Goal: Transaction & Acquisition: Subscribe to service/newsletter

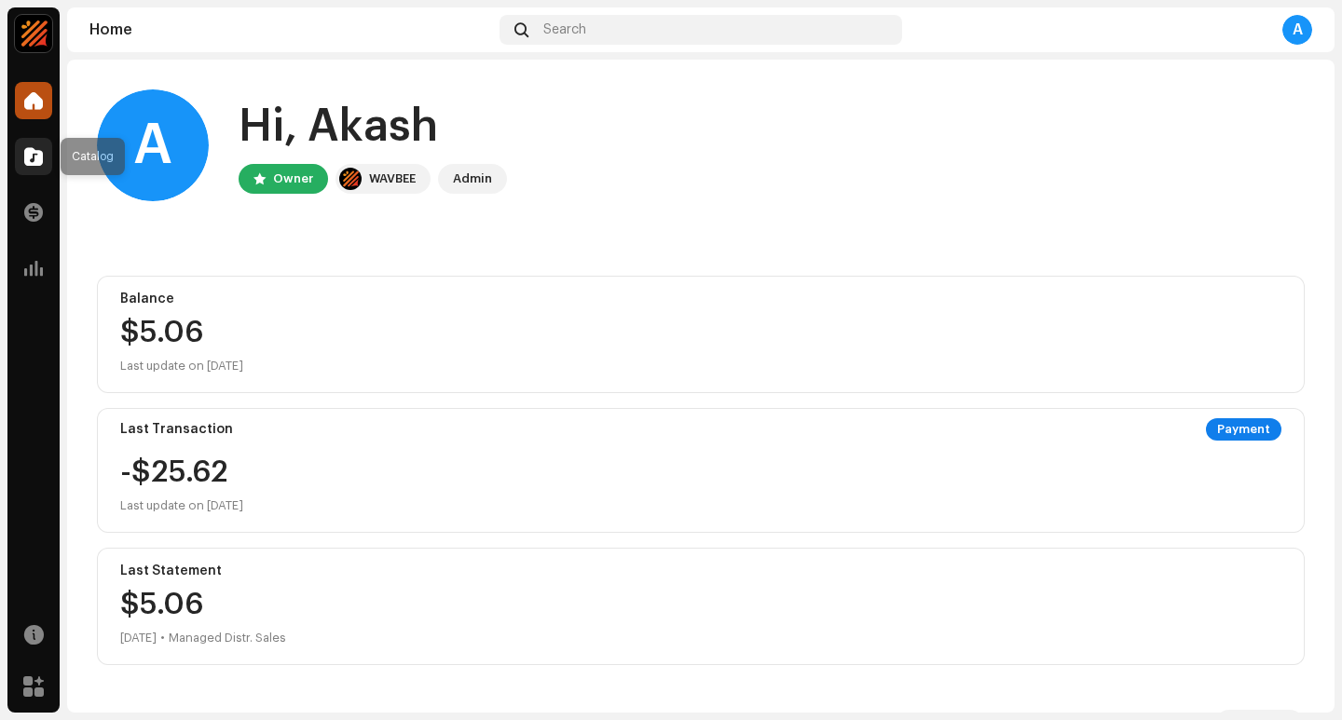
click at [34, 156] on span at bounding box center [33, 156] width 19 height 15
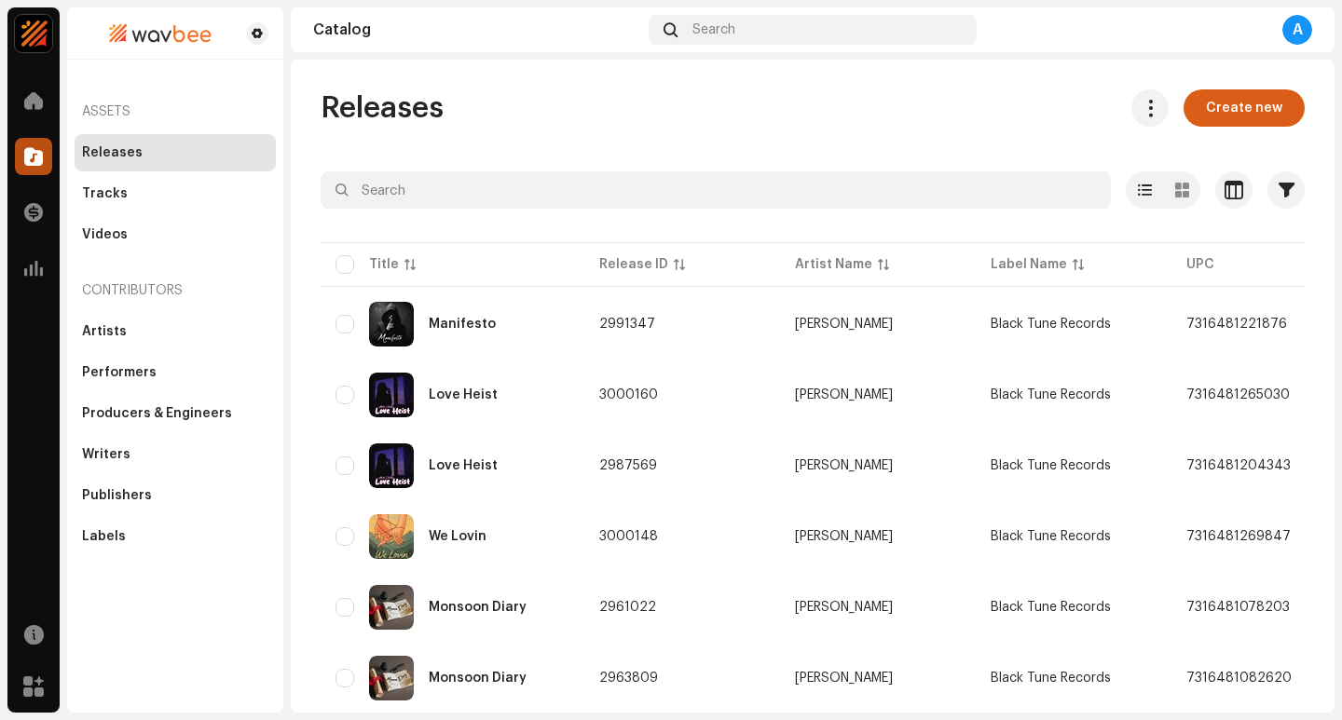
click at [1232, 109] on span "Create new" at bounding box center [1244, 107] width 76 height 37
click at [1217, 109] on span "Create new" at bounding box center [1244, 107] width 76 height 37
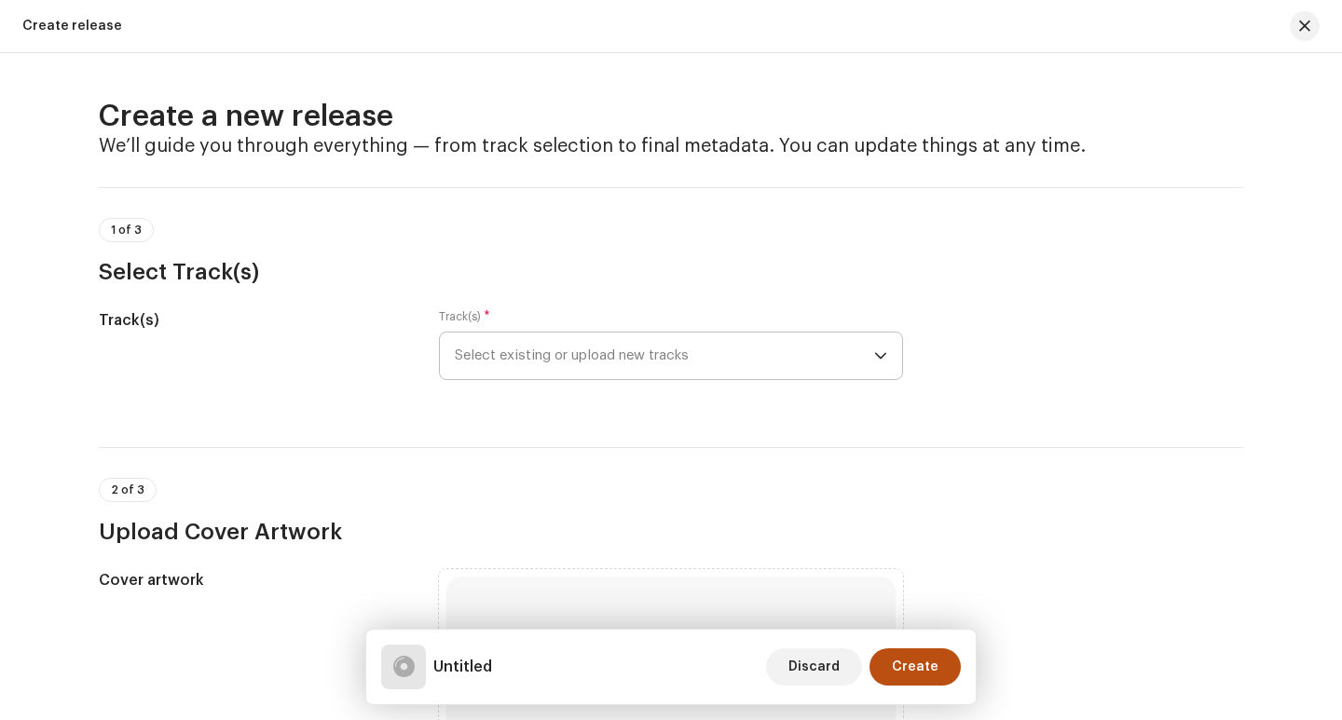
click at [843, 358] on span "Select existing or upload new tracks" at bounding box center [664, 356] width 419 height 47
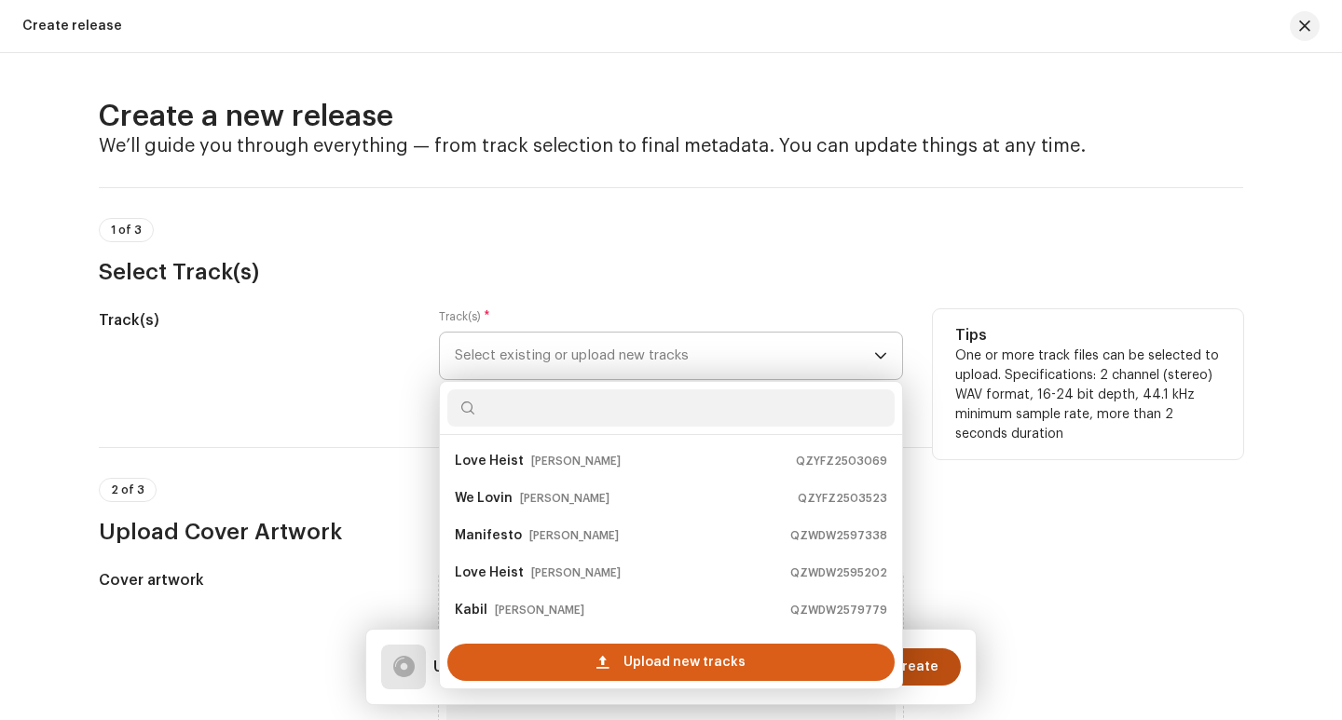
click at [715, 659] on span "Upload new tracks" at bounding box center [684, 662] width 122 height 37
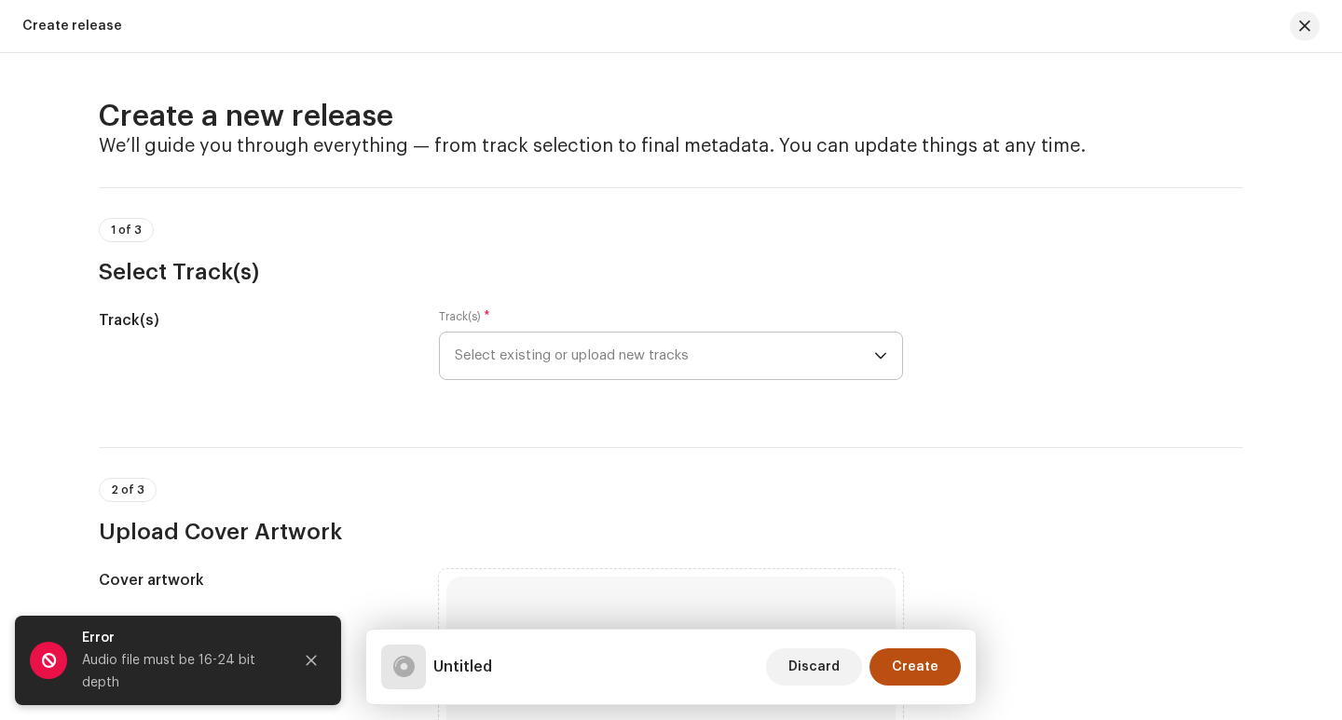
click at [176, 674] on div "Audio file must be 16-24 bit depth" at bounding box center [180, 671] width 196 height 45
click at [564, 353] on span "Select existing or upload new tracks" at bounding box center [664, 356] width 419 height 47
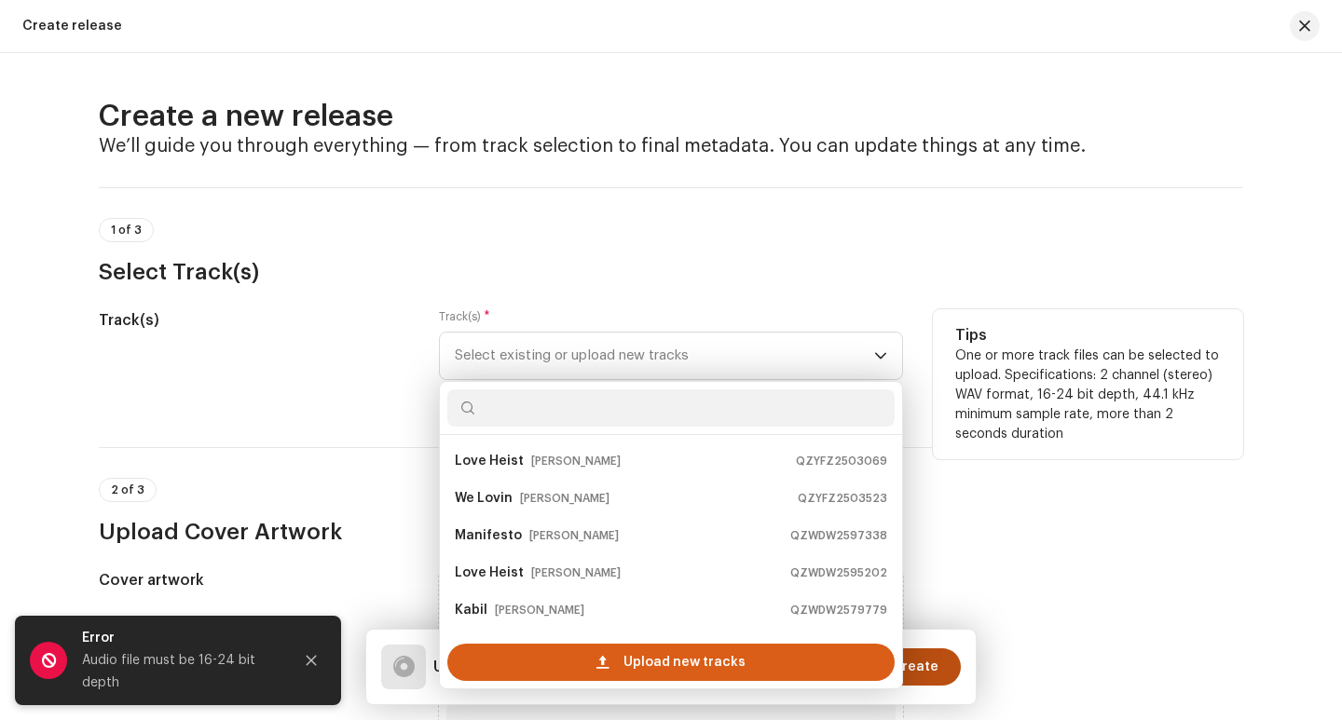
click at [582, 655] on div "Upload new tracks" at bounding box center [670, 662] width 447 height 37
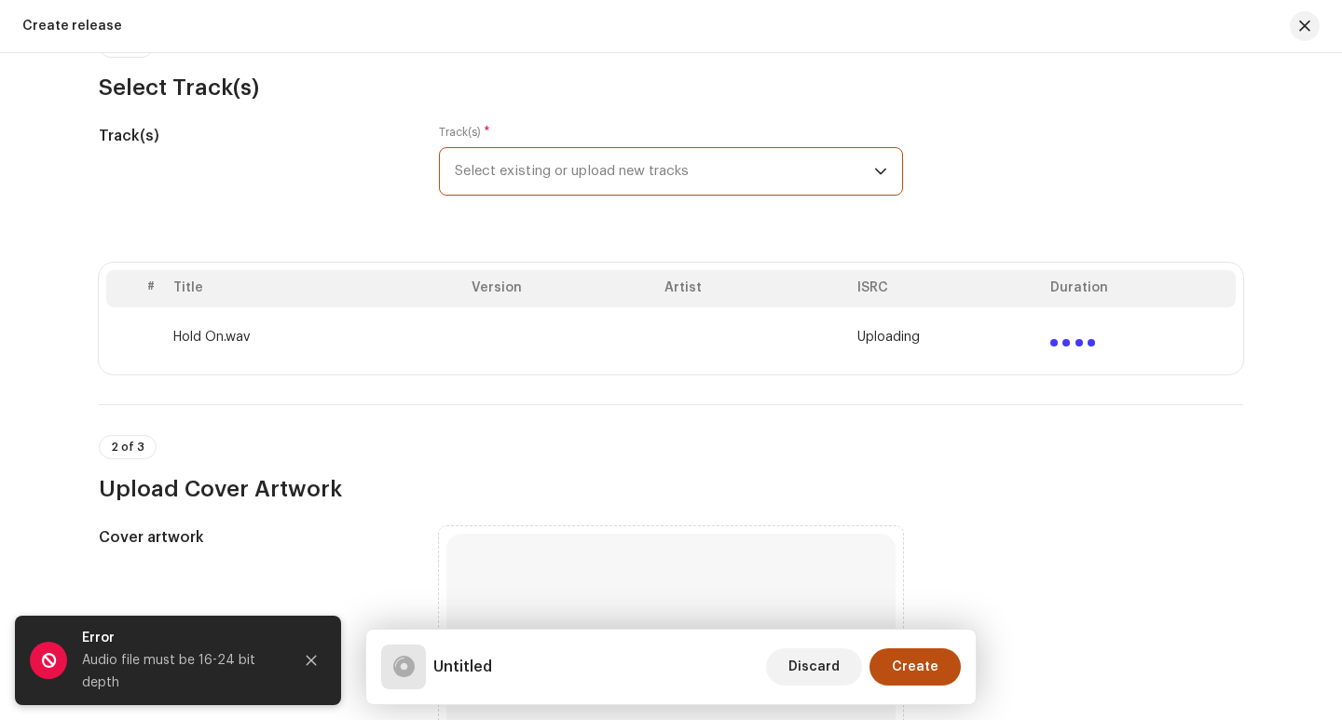
scroll to position [186, 0]
click at [733, 339] on td at bounding box center [753, 336] width 193 height 60
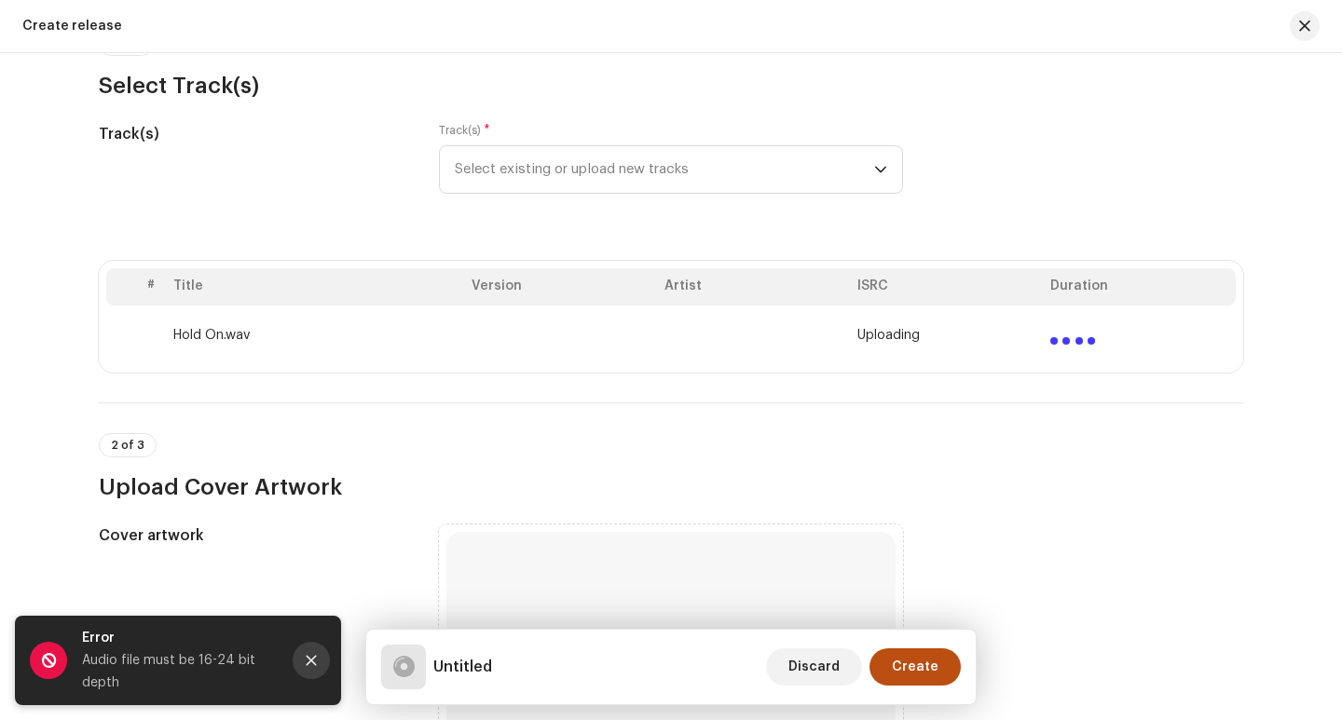
click at [308, 662] on icon "Close" at bounding box center [312, 661] width 10 height 10
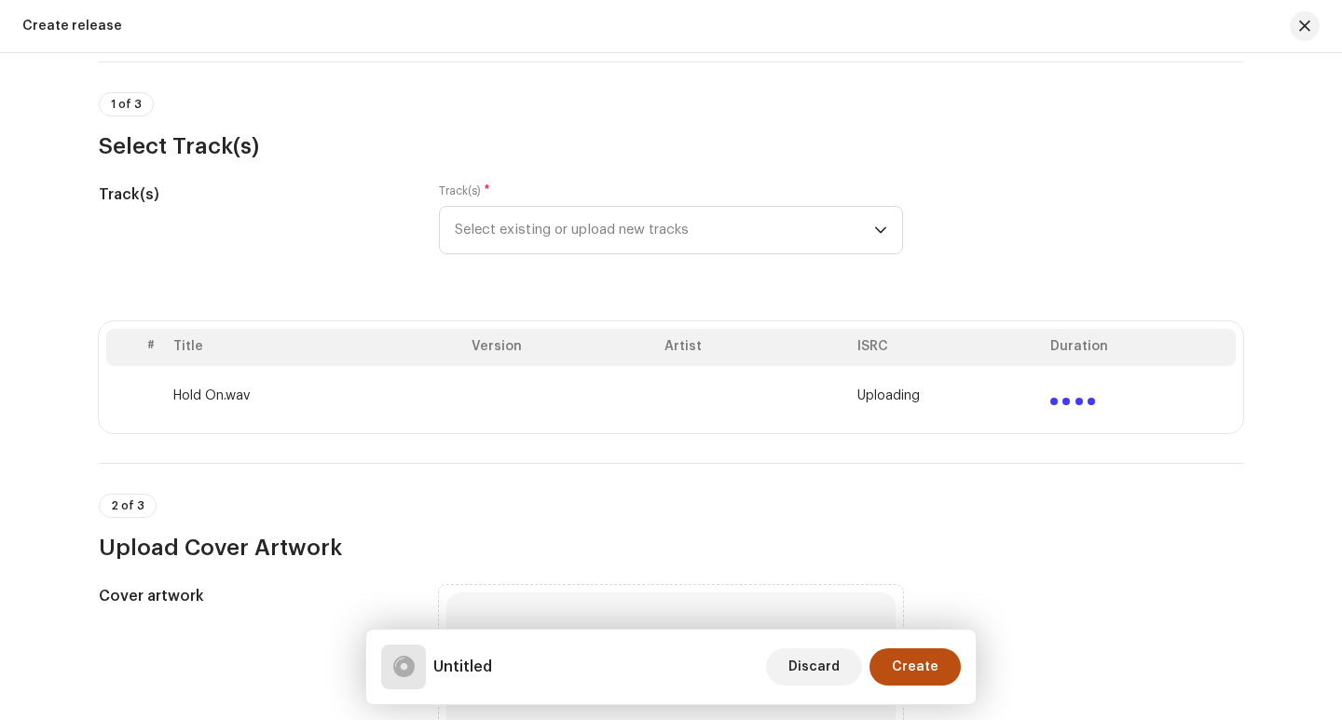
scroll to position [93, 0]
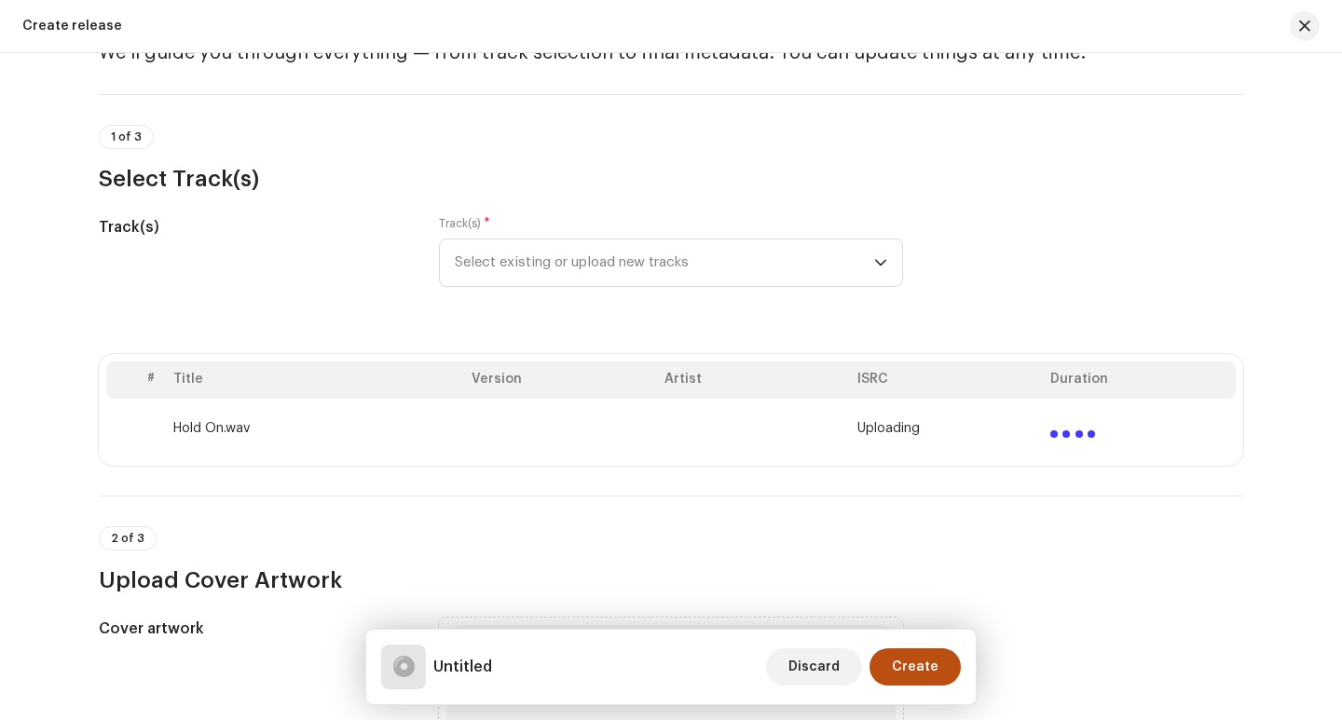
click at [872, 428] on span "Uploading" at bounding box center [888, 428] width 62 height 15
click at [207, 427] on td "Hold On.wav" at bounding box center [315, 429] width 298 height 60
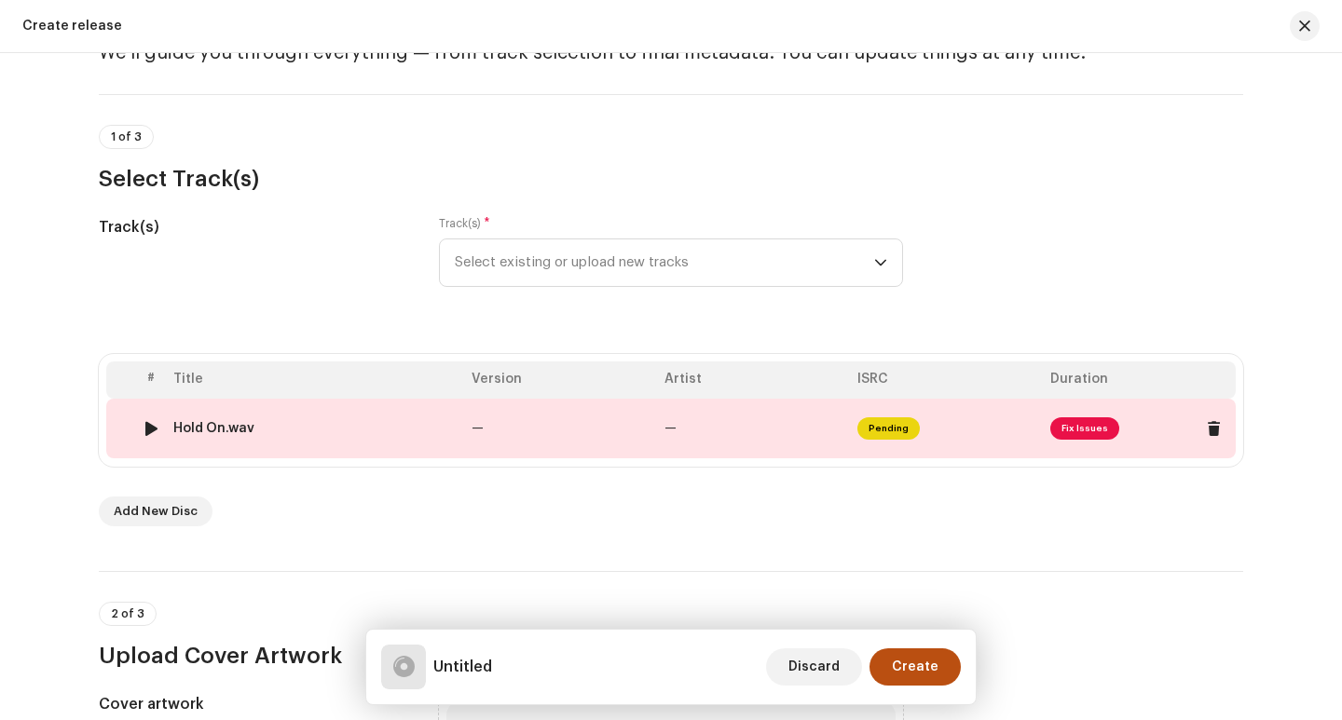
click at [1080, 433] on span "Fix Issues" at bounding box center [1084, 428] width 69 height 22
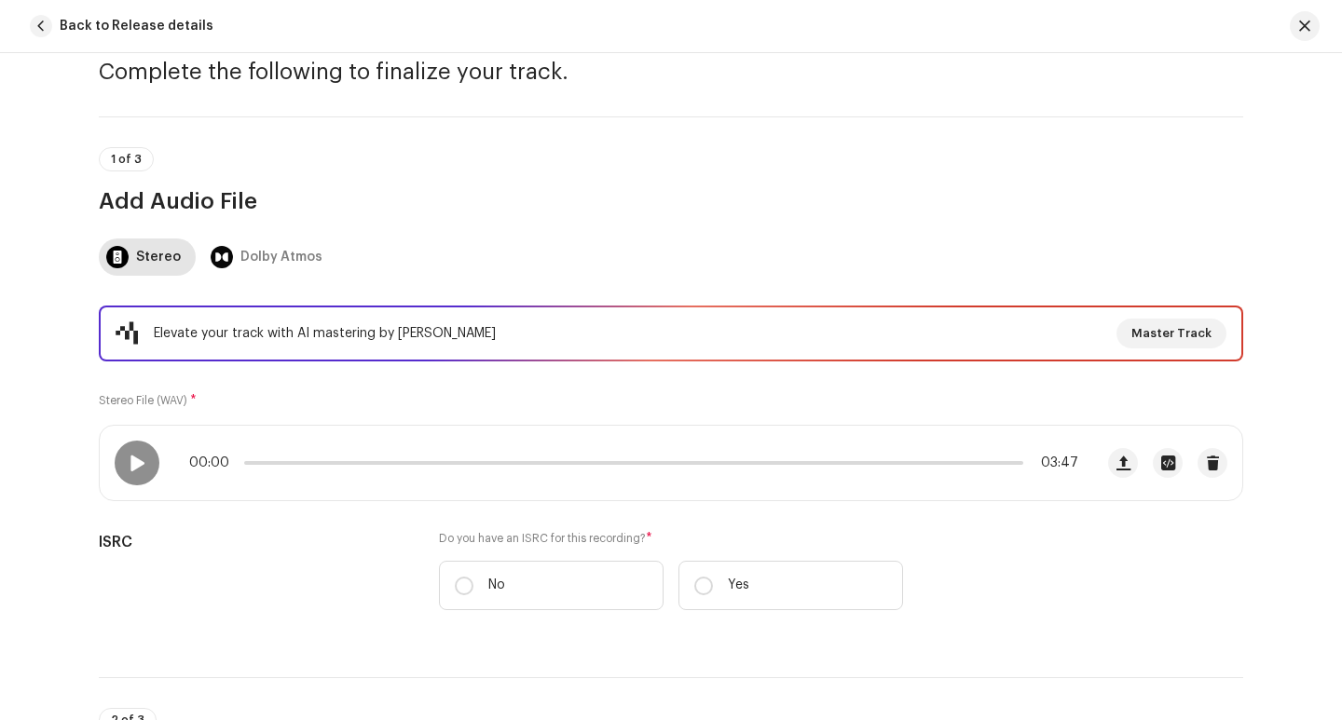
scroll to position [186, 0]
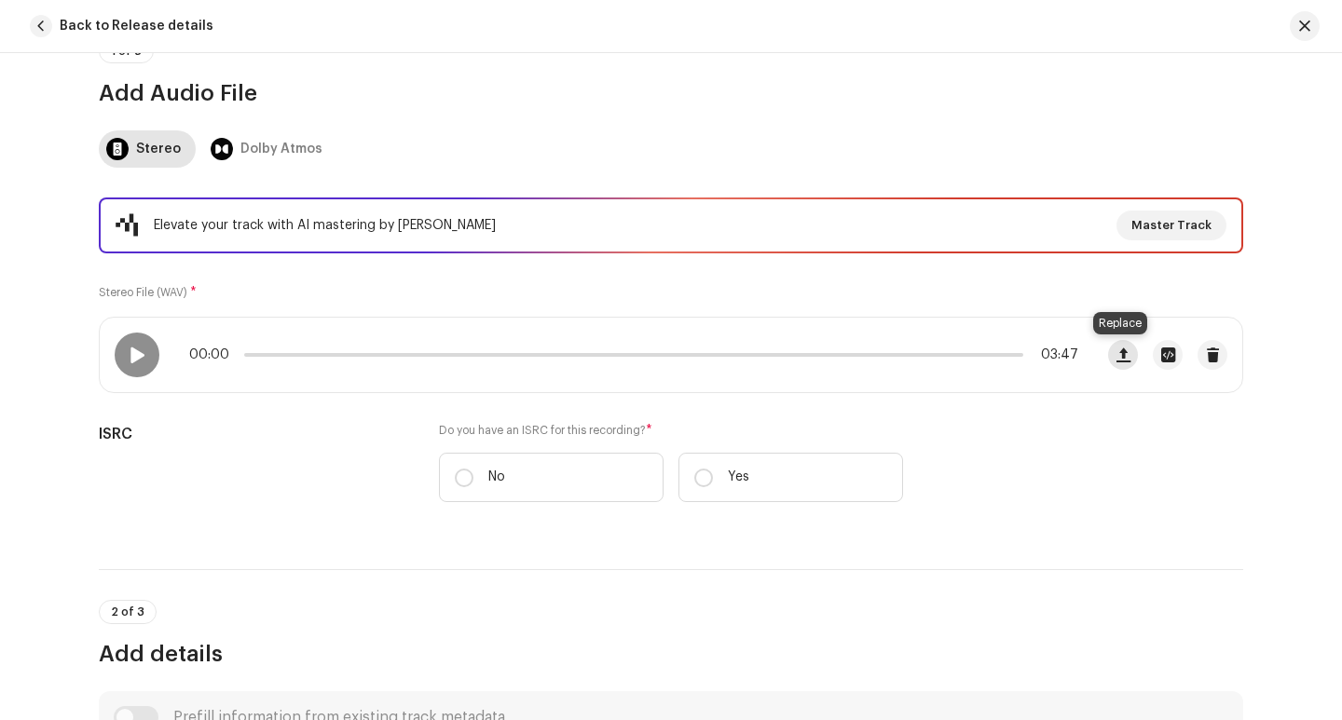
click at [1116, 356] on span "button" at bounding box center [1123, 354] width 14 height 15
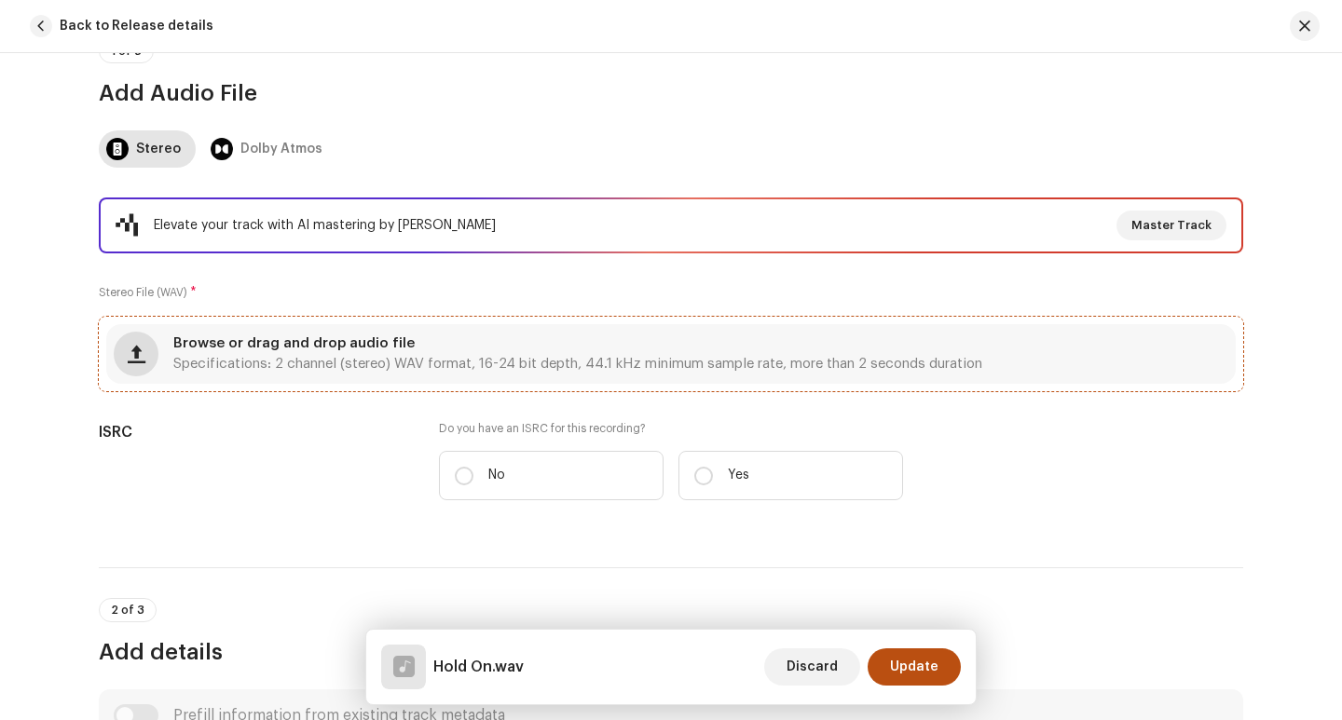
click at [132, 354] on span "button" at bounding box center [137, 354] width 18 height 15
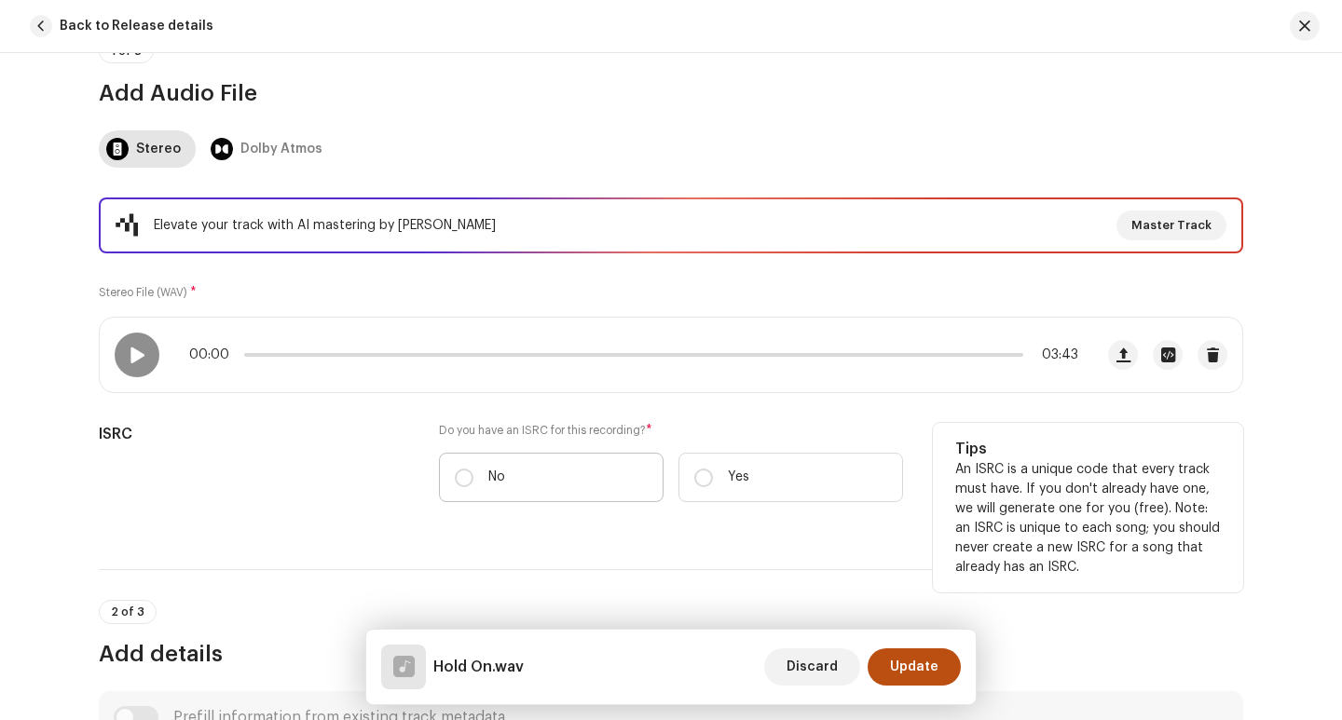
click at [473, 483] on label "No" at bounding box center [551, 477] width 225 height 49
click at [473, 483] on input "No" at bounding box center [464, 478] width 19 height 19
radio input "true"
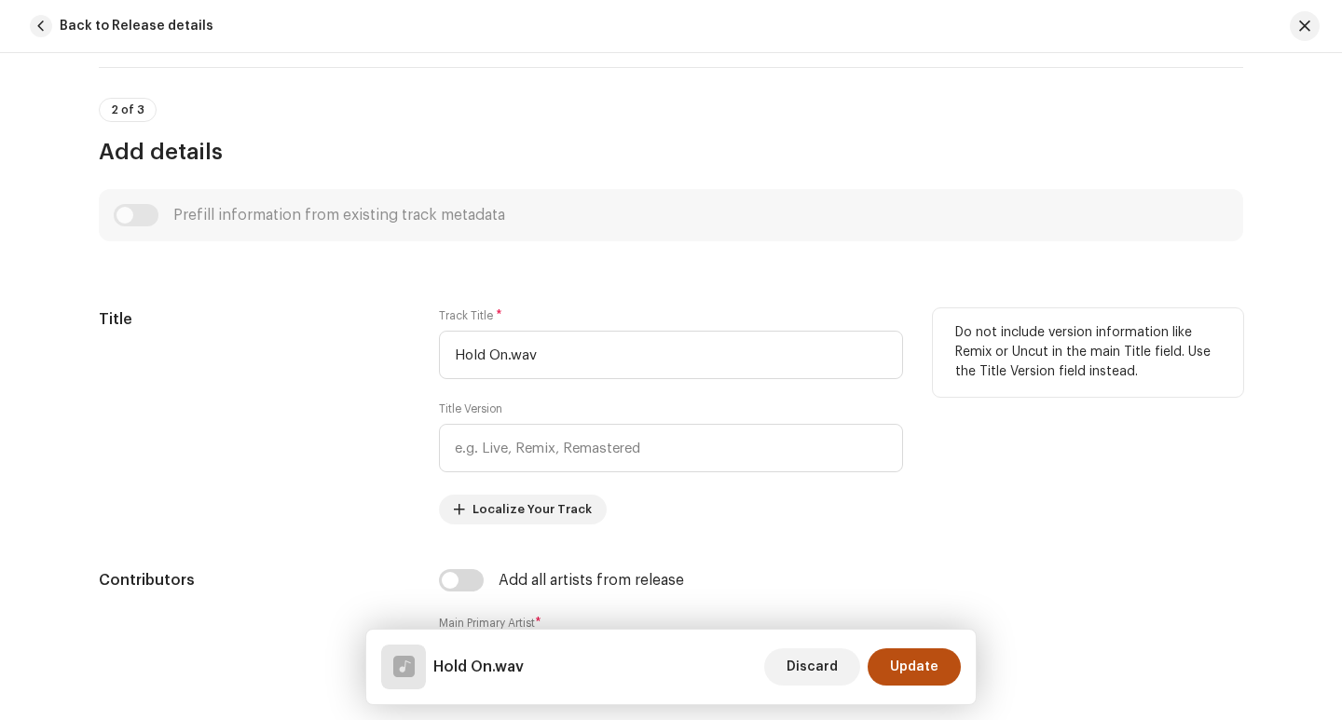
scroll to position [745, 0]
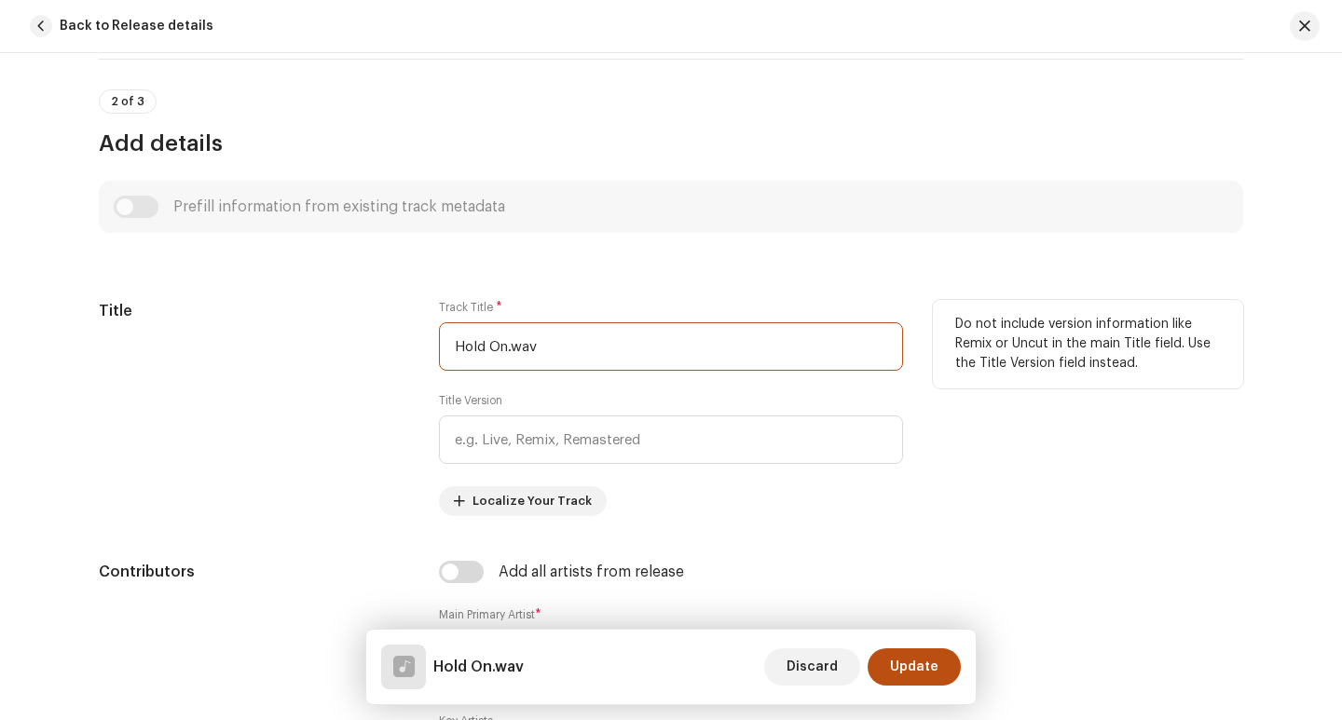
click at [553, 335] on input "Hold On.wav" at bounding box center [671, 346] width 464 height 48
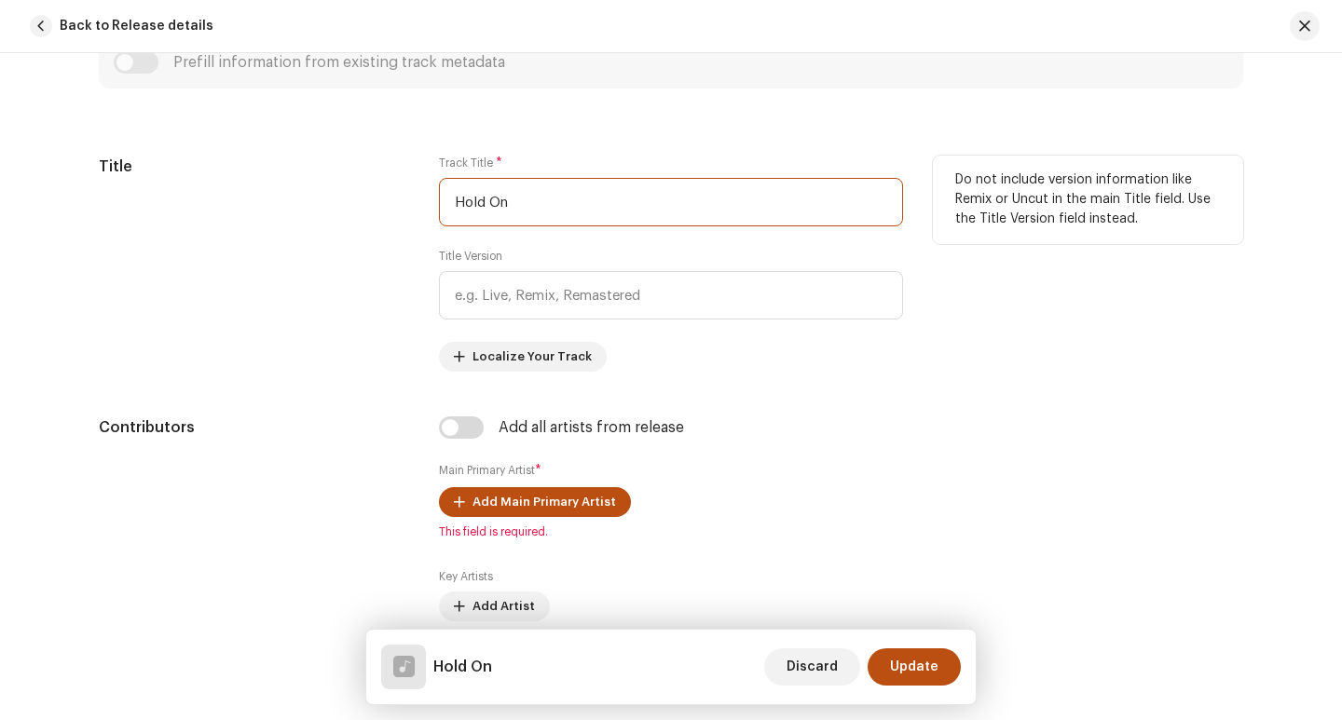
scroll to position [1025, 0]
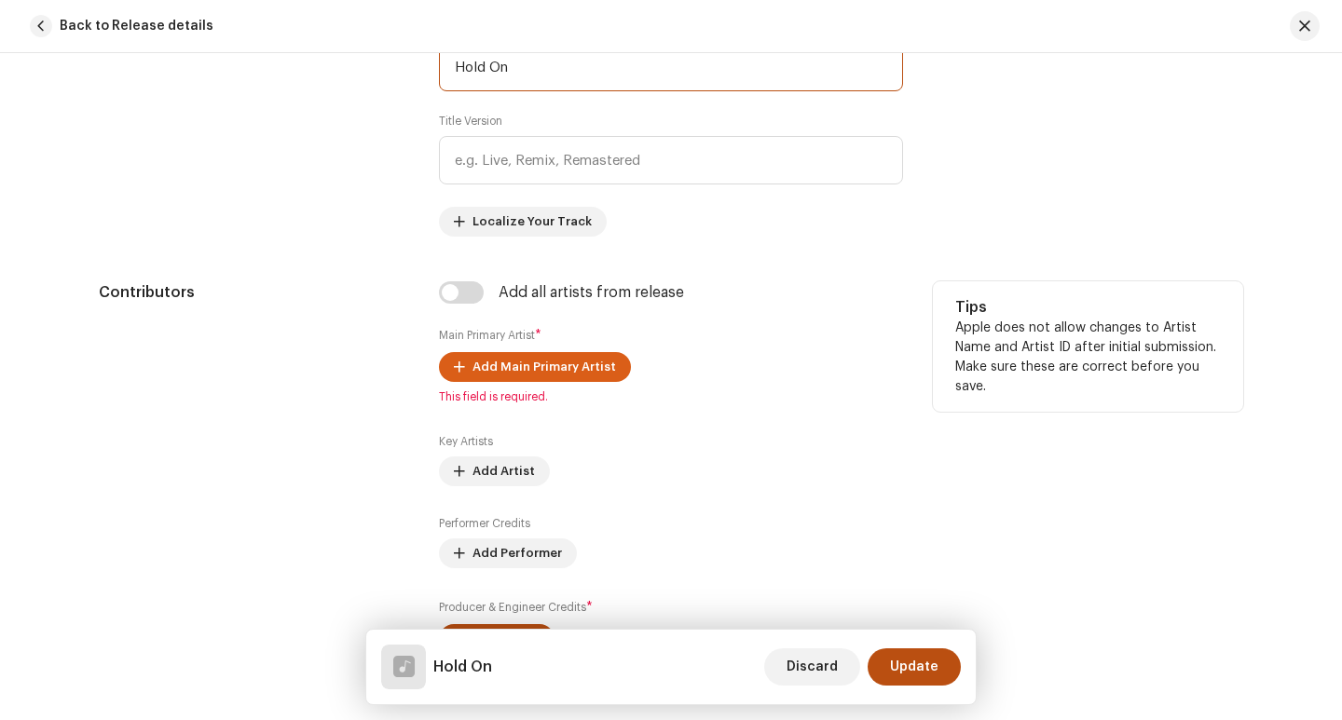
type input "Hold On"
click at [541, 371] on span "Add Main Primary Artist" at bounding box center [543, 366] width 143 height 37
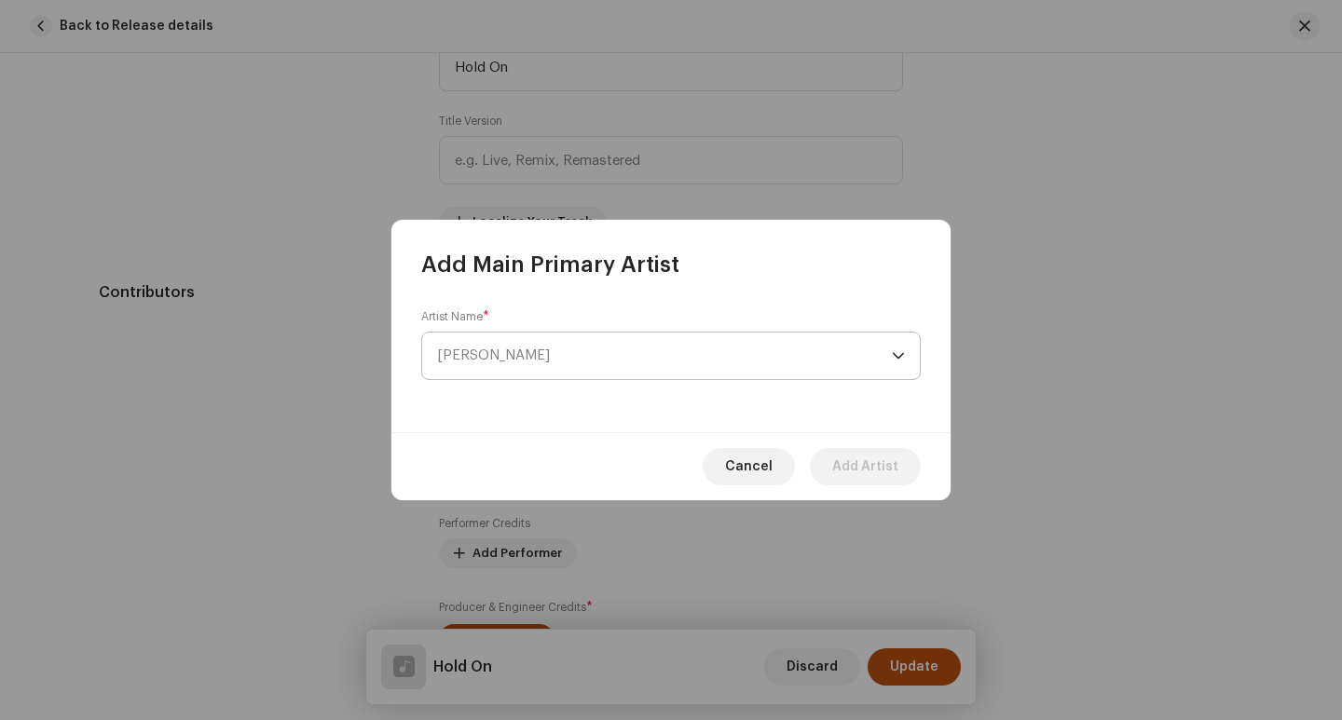
click at [607, 352] on span "[PERSON_NAME]" at bounding box center [664, 356] width 455 height 47
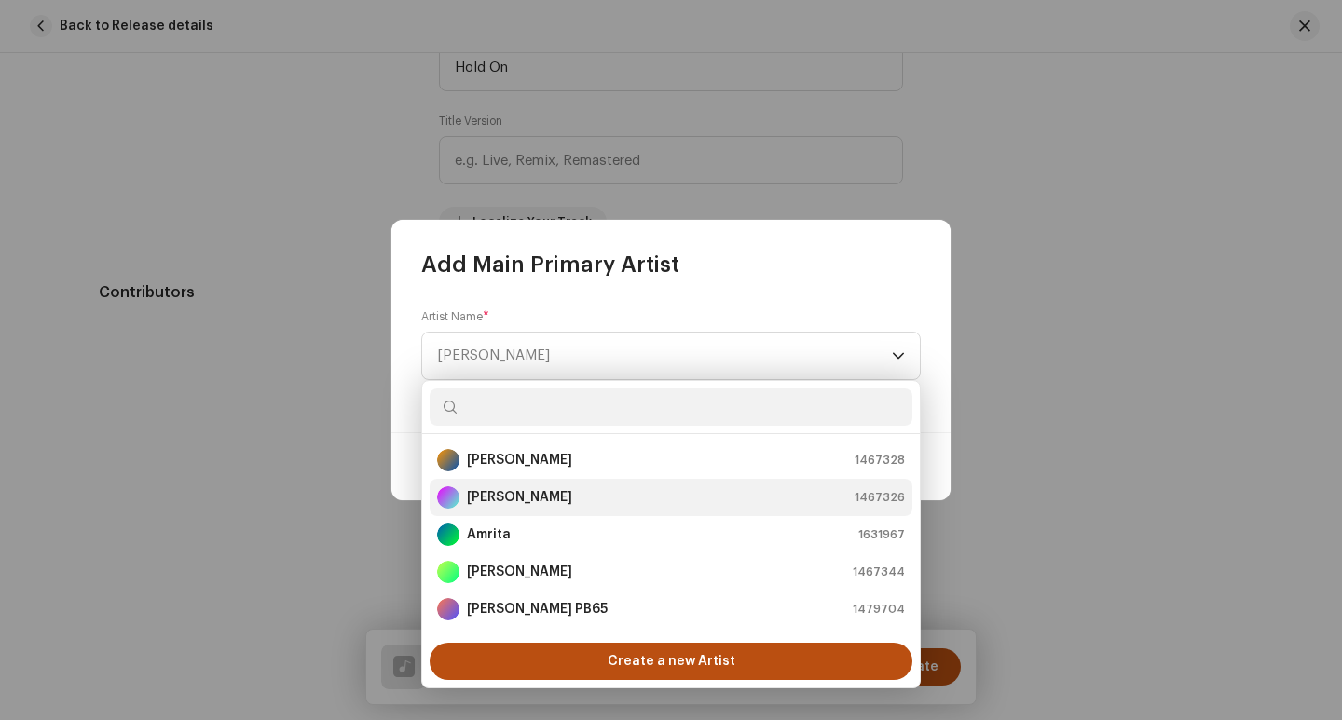
click at [578, 498] on div "[PERSON_NAME] 1467326" at bounding box center [671, 497] width 468 height 22
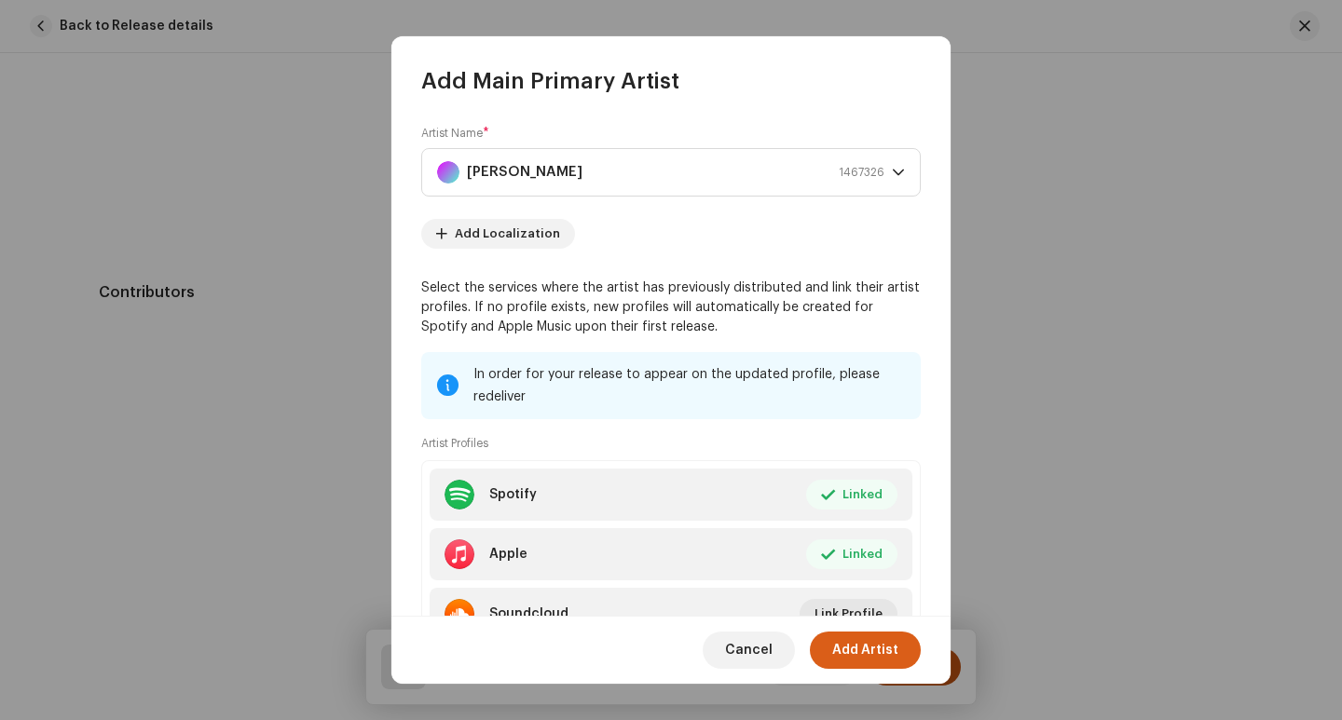
click at [865, 652] on span "Add Artist" at bounding box center [865, 650] width 66 height 37
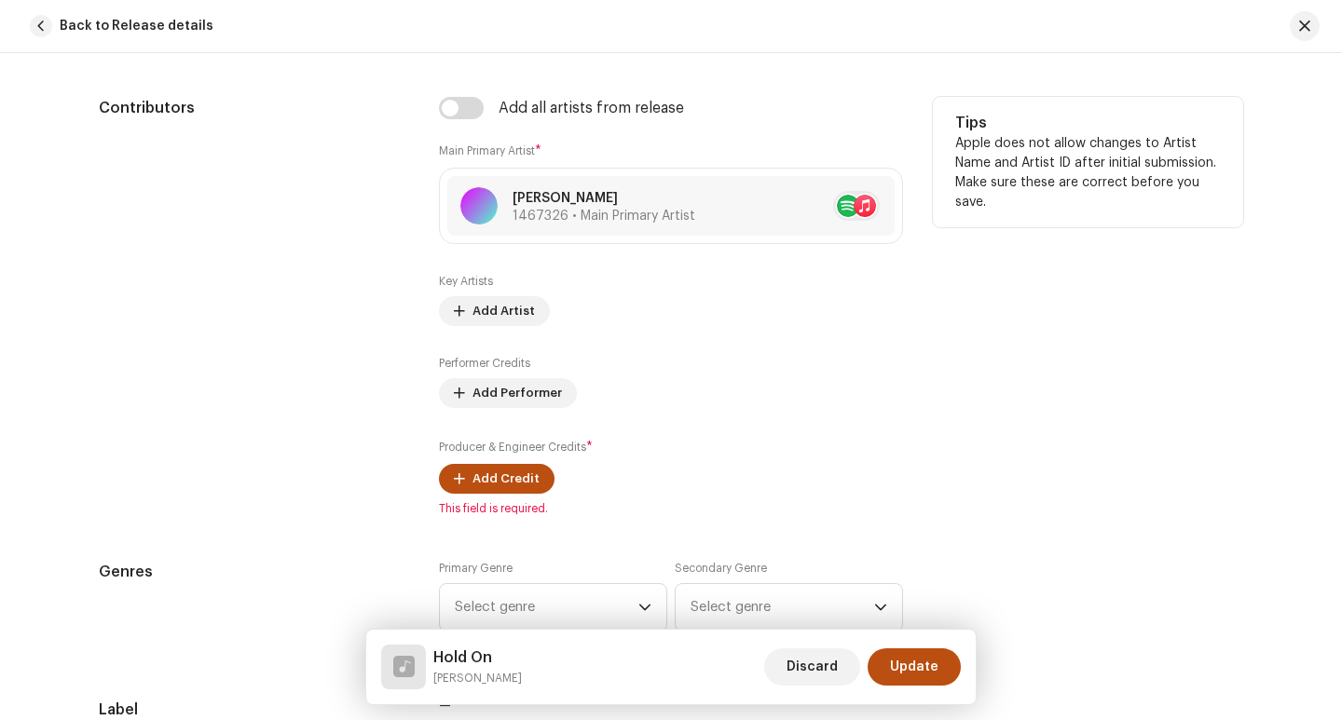
scroll to position [1211, 0]
click at [490, 303] on span "Add Artist" at bounding box center [503, 309] width 62 height 37
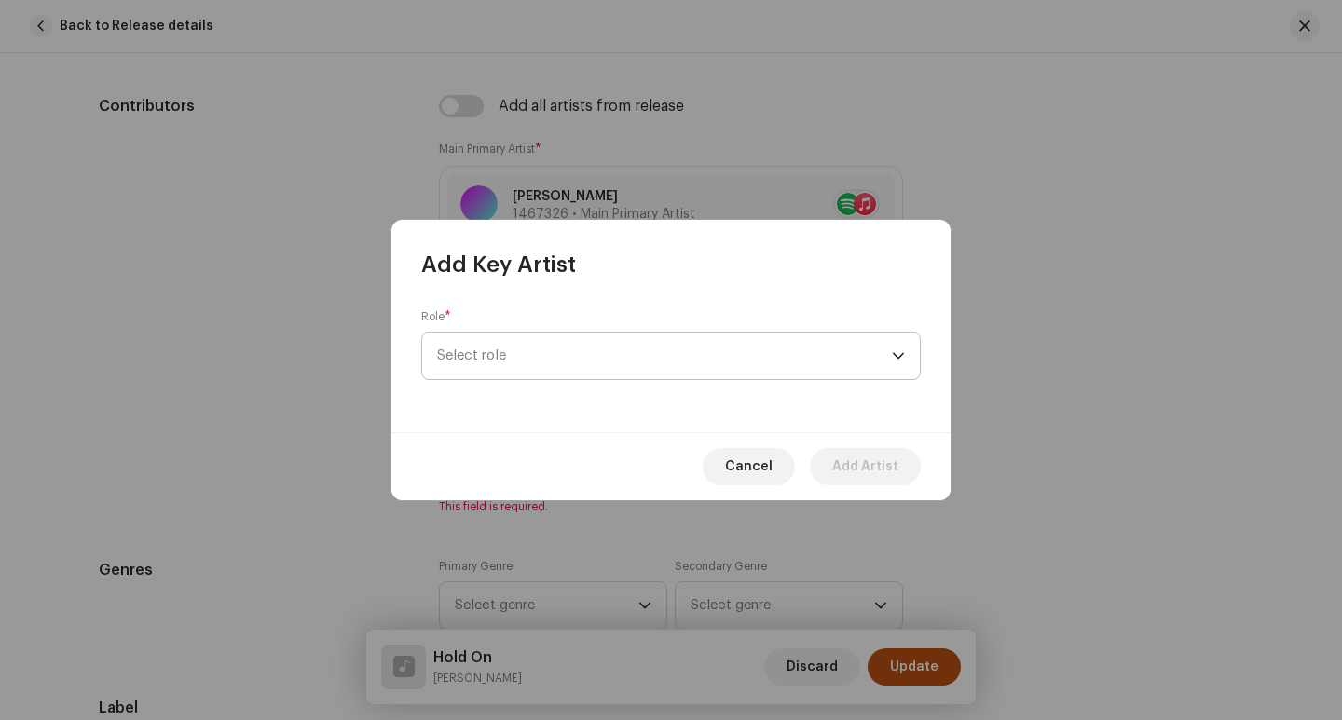
click at [591, 361] on span "Select role" at bounding box center [664, 356] width 455 height 47
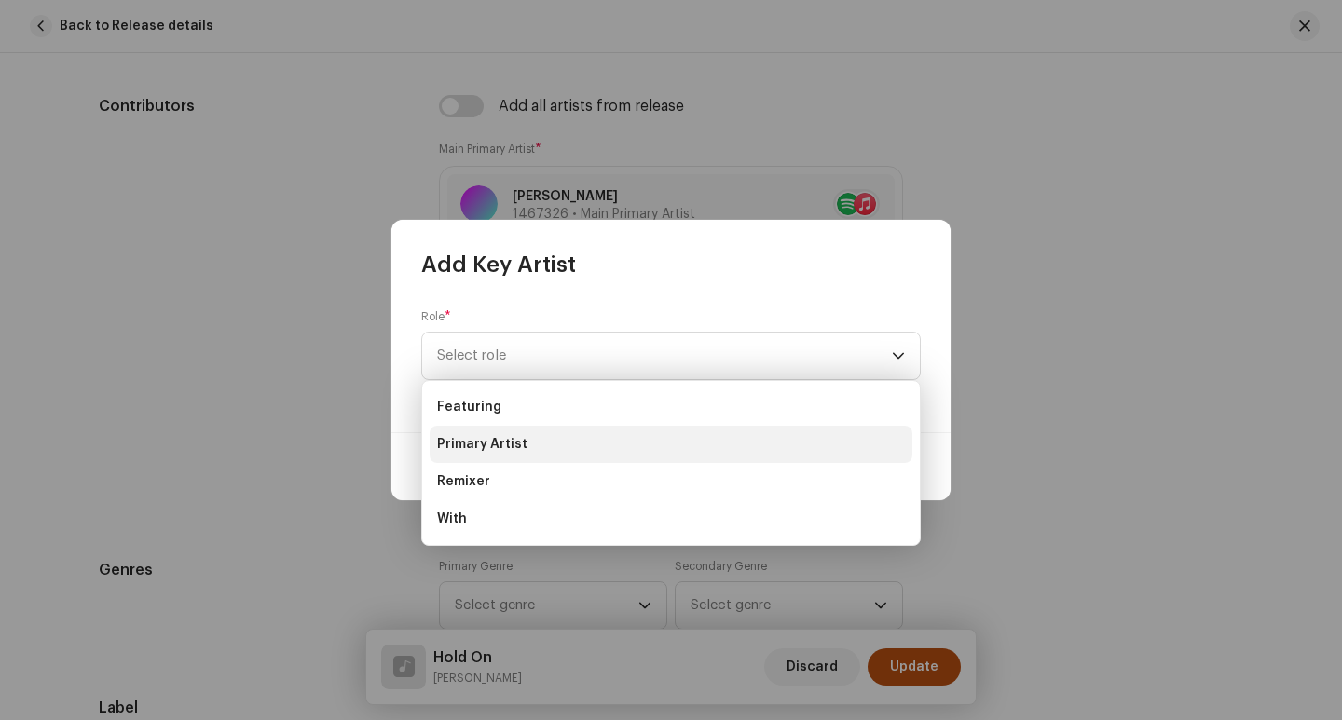
click at [588, 444] on li "Primary Artist" at bounding box center [670, 444] width 483 height 37
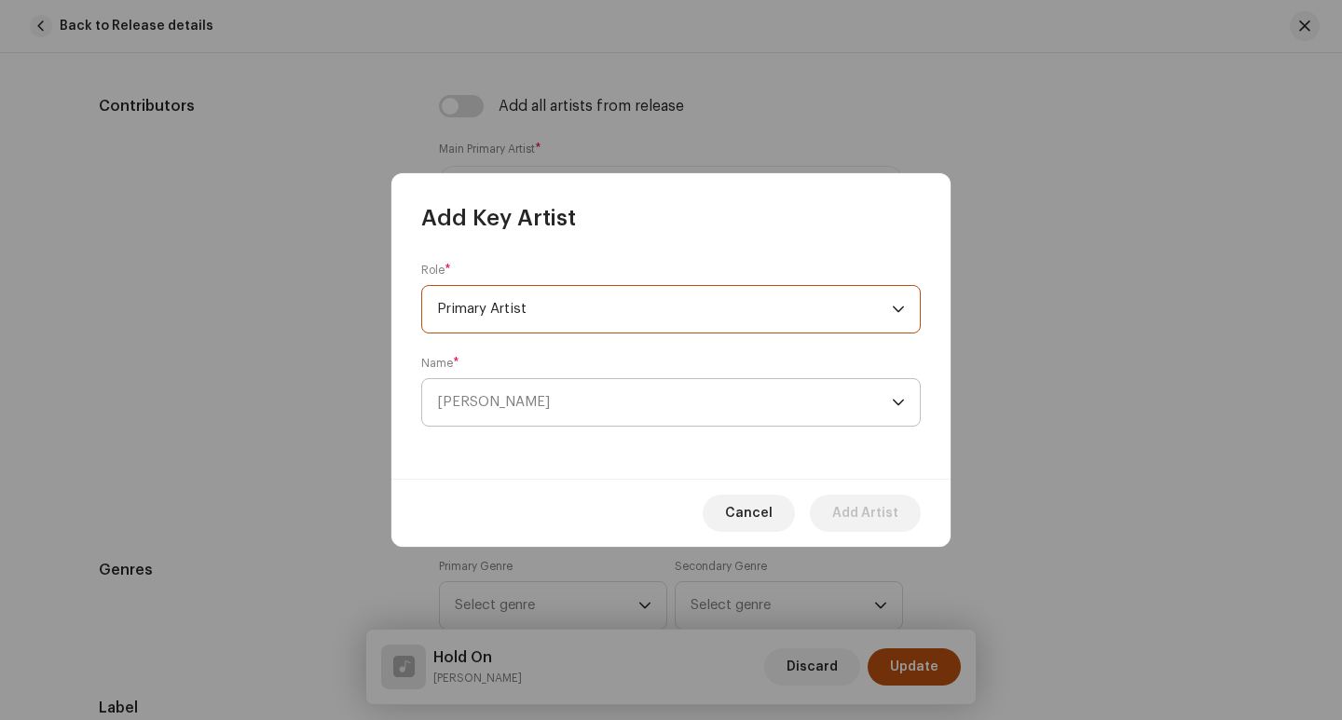
click at [565, 394] on span "[PERSON_NAME]" at bounding box center [664, 402] width 455 height 47
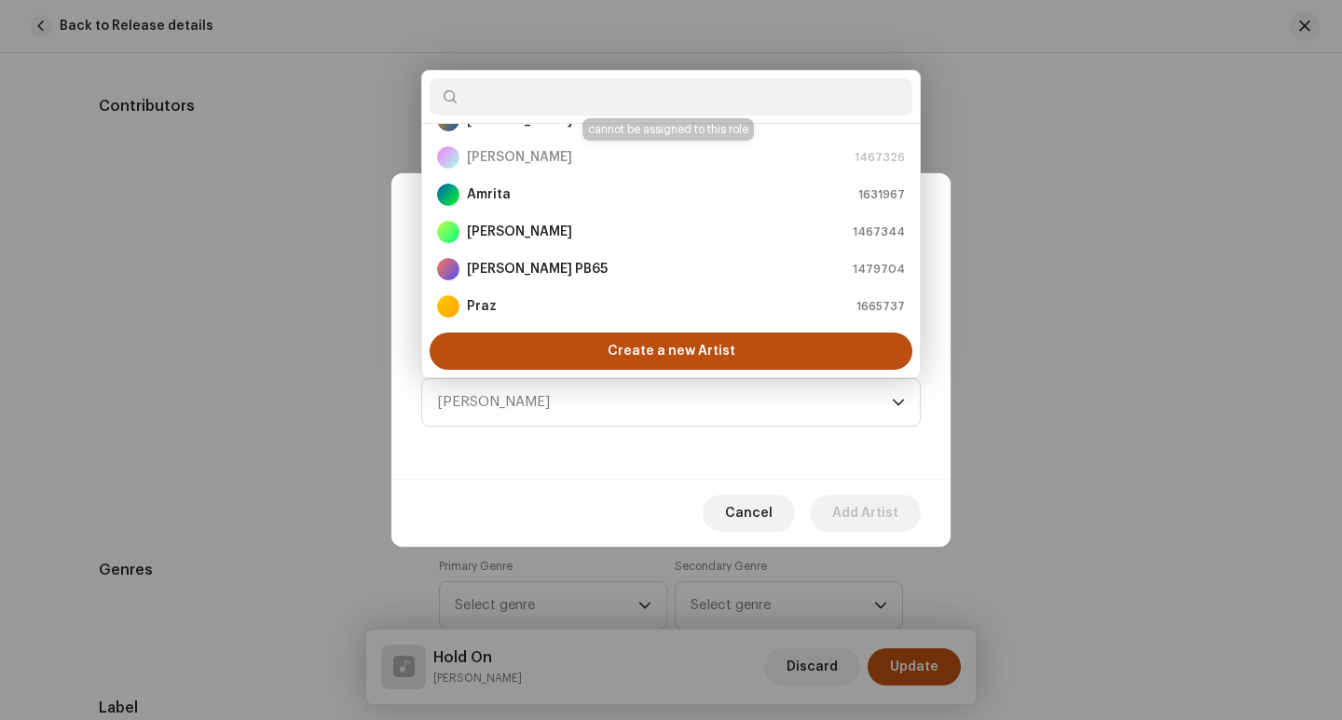
scroll to position [7, 0]
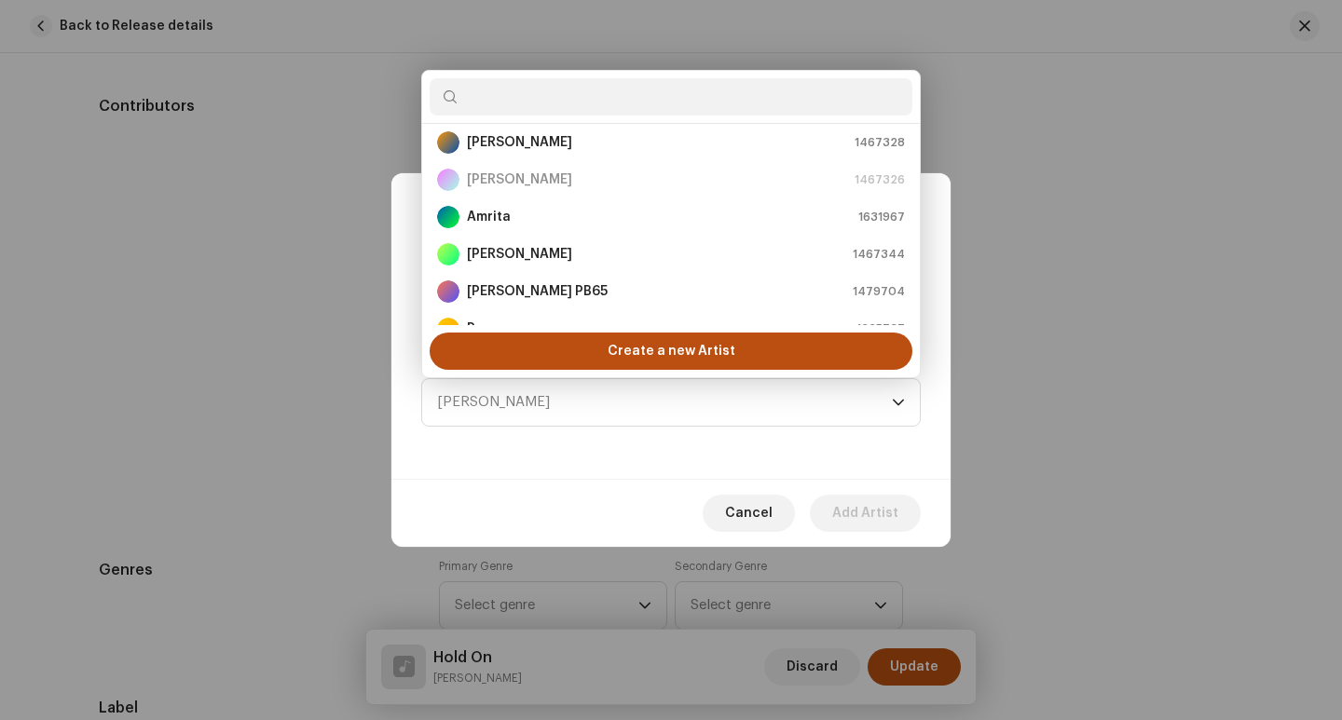
click at [534, 469] on div "Role * Primary Artist Name * [PERSON_NAME]" at bounding box center [670, 356] width 559 height 246
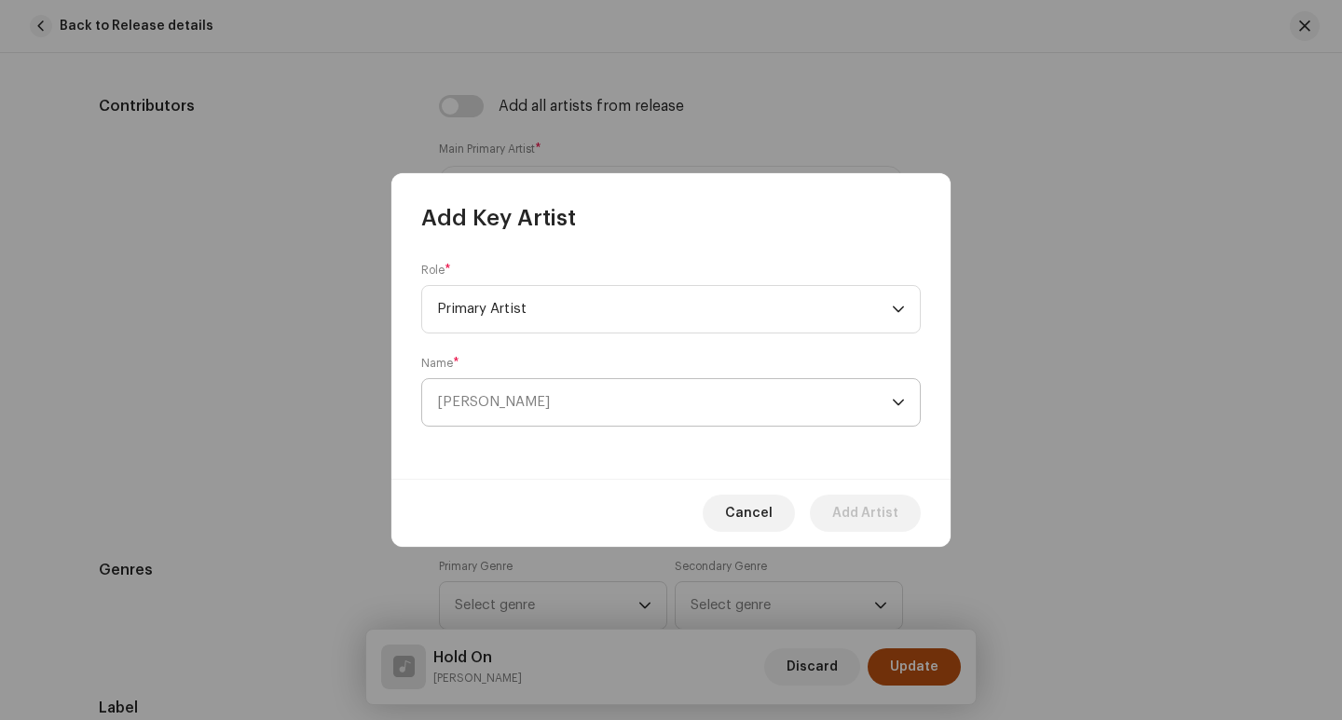
click at [569, 410] on span "[PERSON_NAME]" at bounding box center [664, 402] width 455 height 47
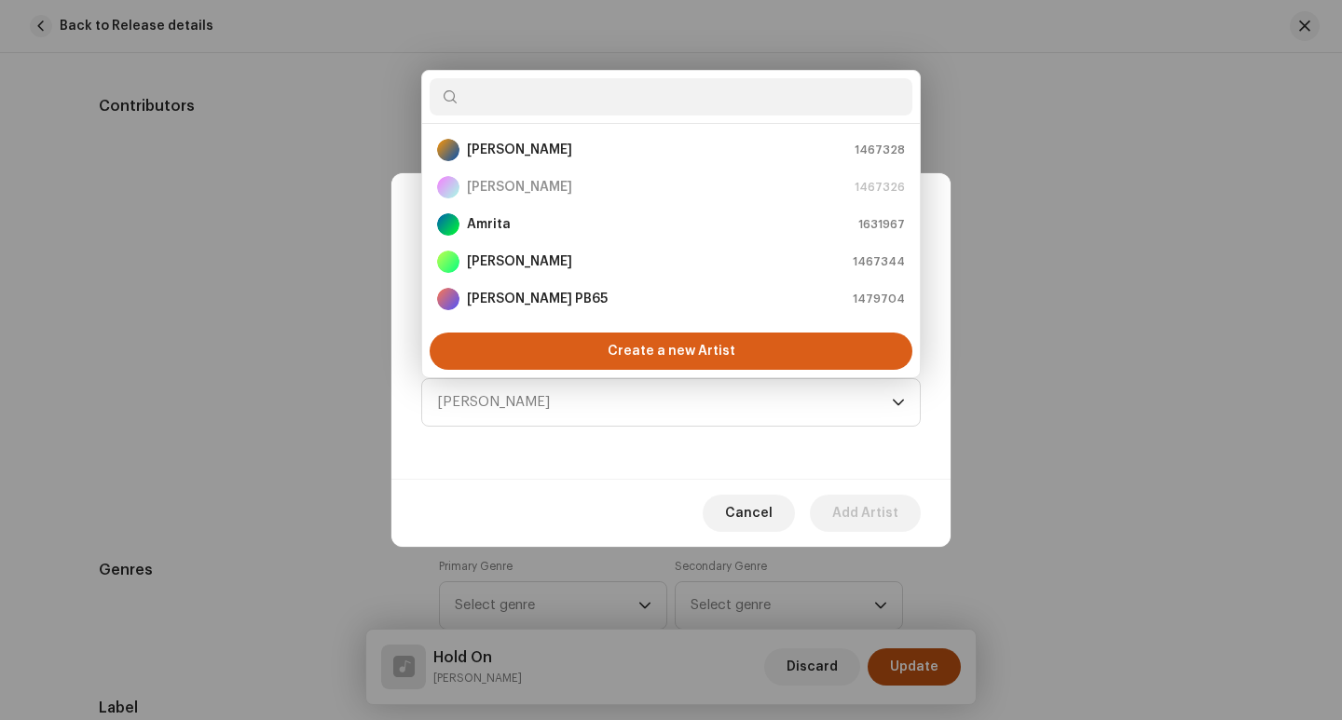
click at [632, 347] on span "Create a new Artist" at bounding box center [671, 351] width 128 height 37
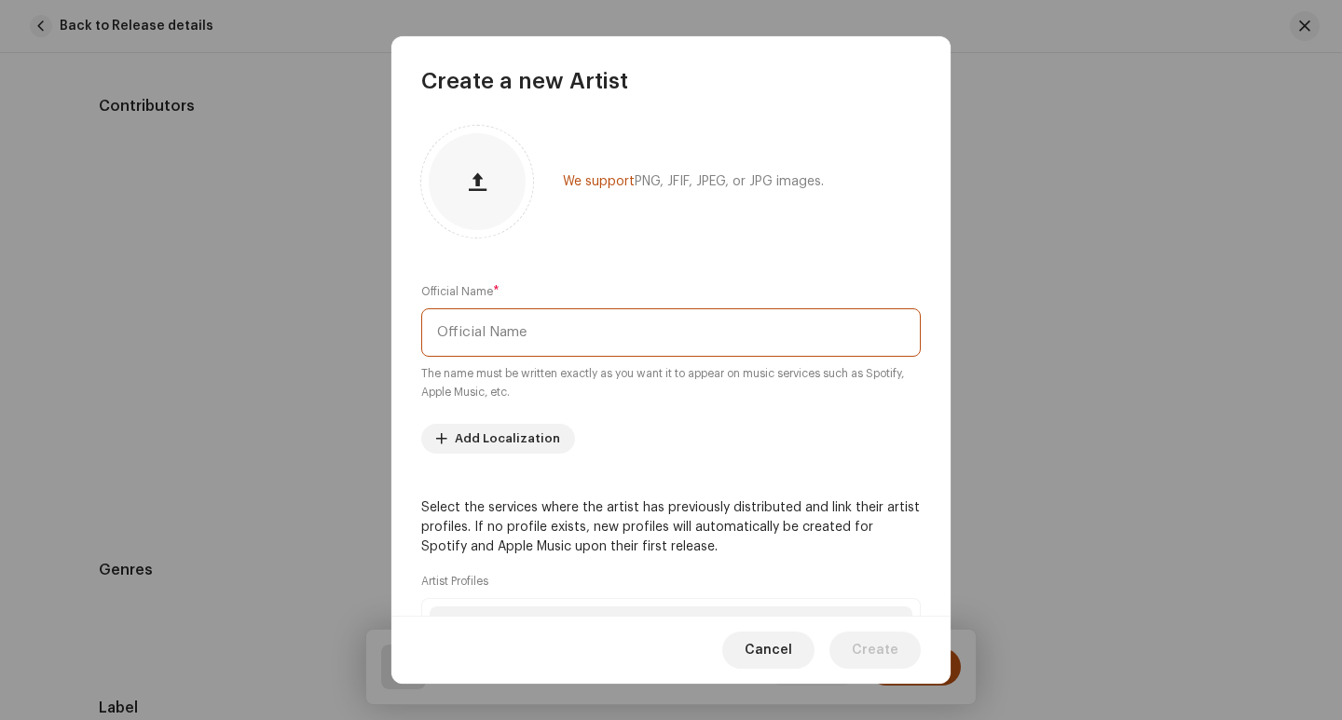
click at [569, 342] on input "text" at bounding box center [670, 332] width 499 height 48
type input "R"
type input "[PERSON_NAME]"
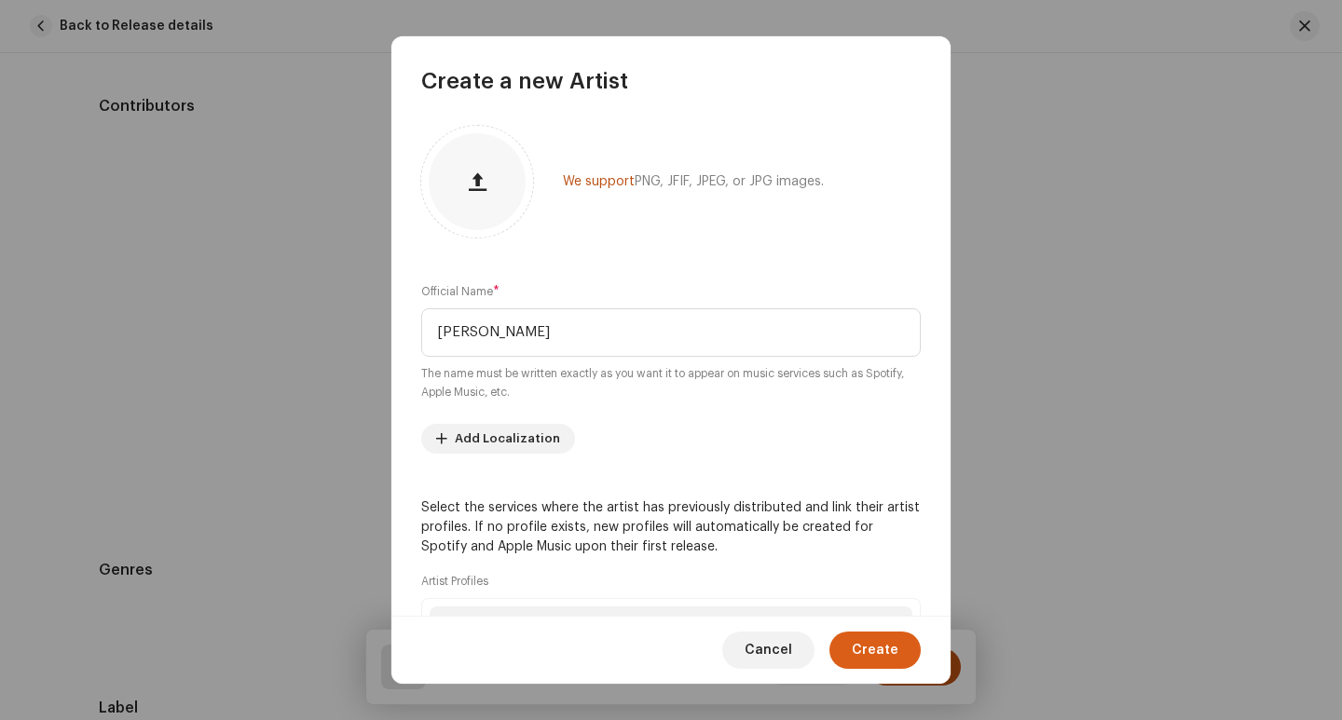
click at [857, 656] on span "Create" at bounding box center [874, 650] width 47 height 37
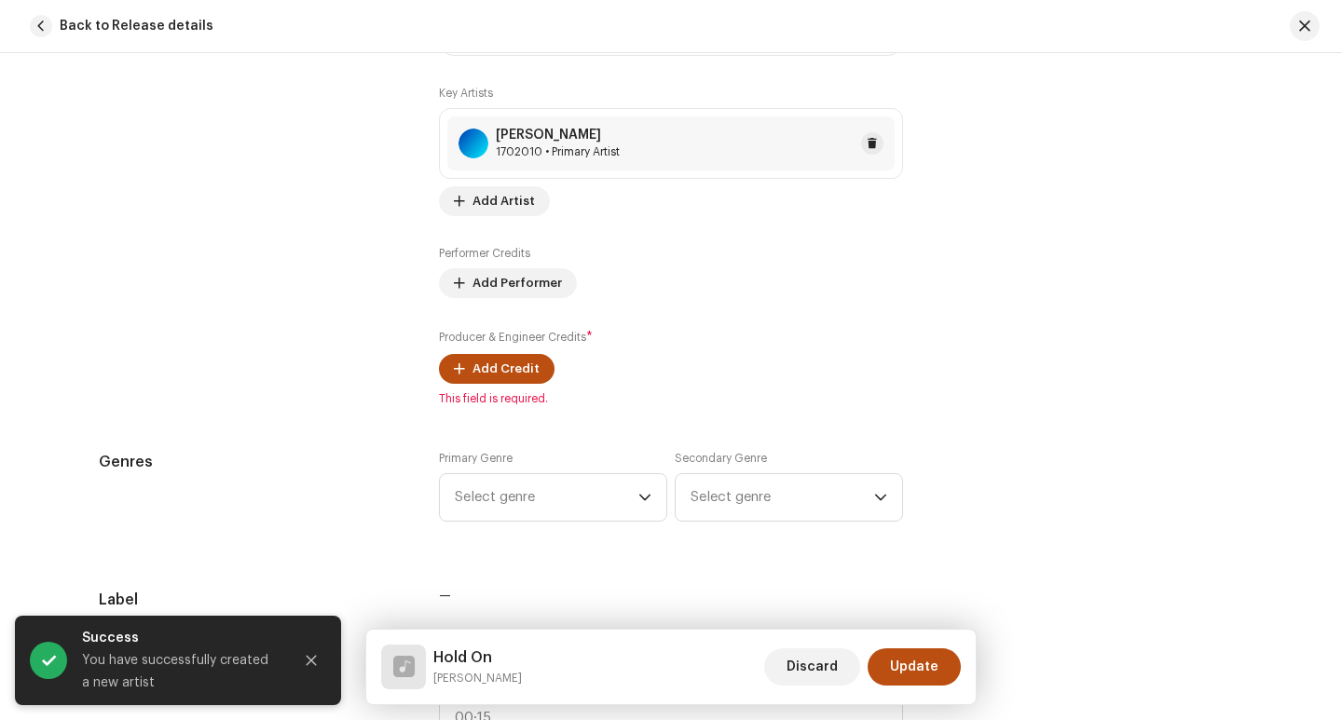
scroll to position [1304, 0]
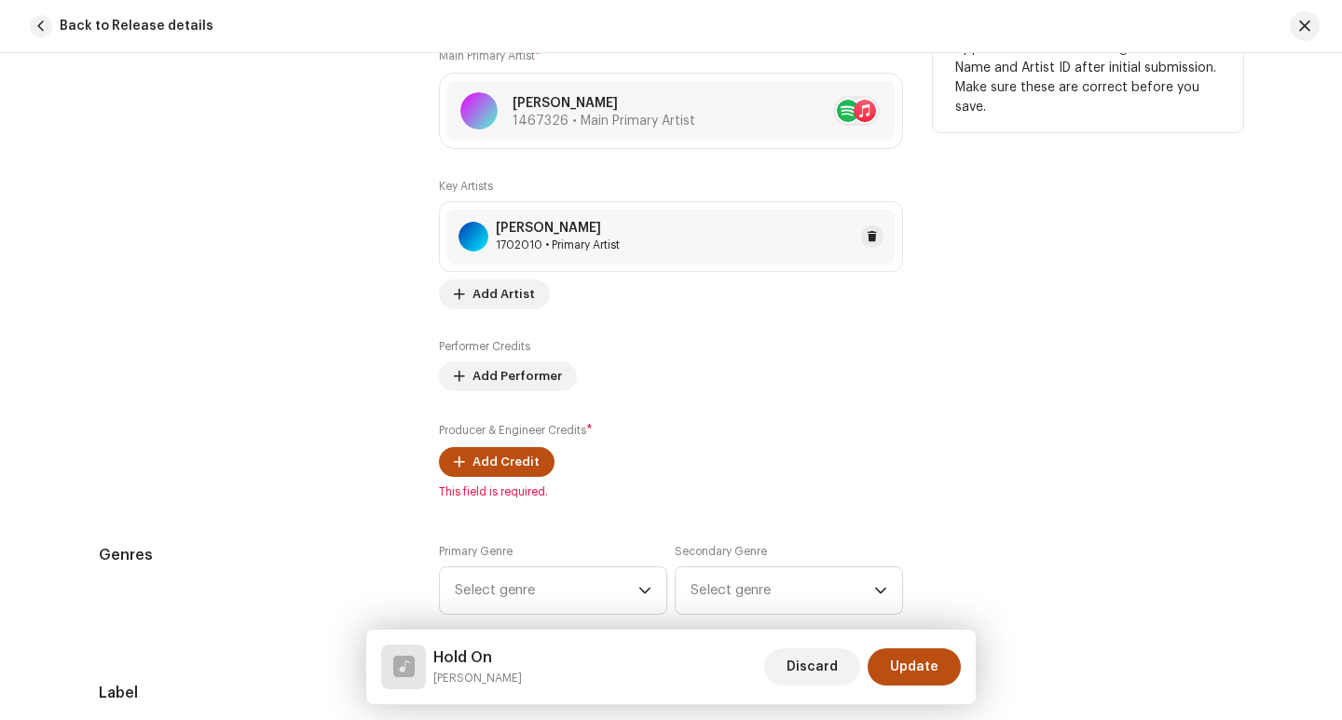
click at [697, 233] on div "[PERSON_NAME] 1702010 • Primary Artist" at bounding box center [670, 237] width 447 height 54
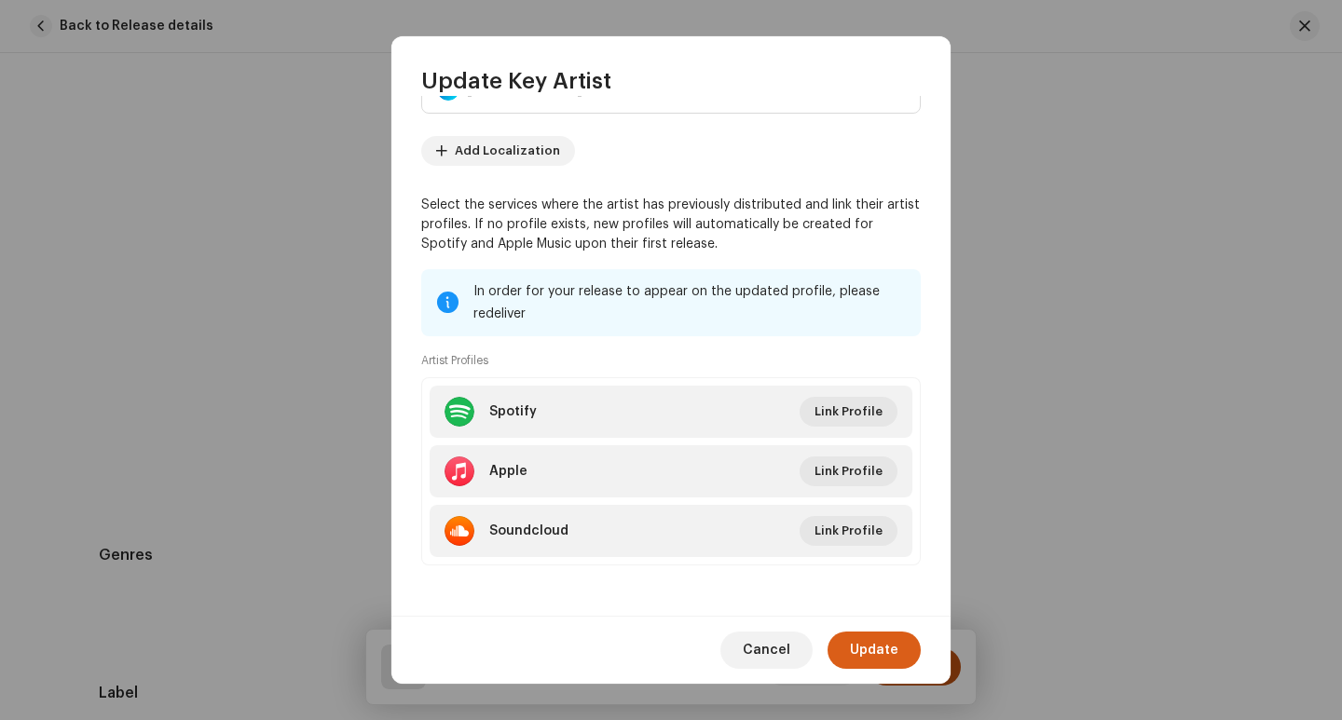
scroll to position [177, 0]
click at [781, 657] on span "Cancel" at bounding box center [767, 650] width 48 height 37
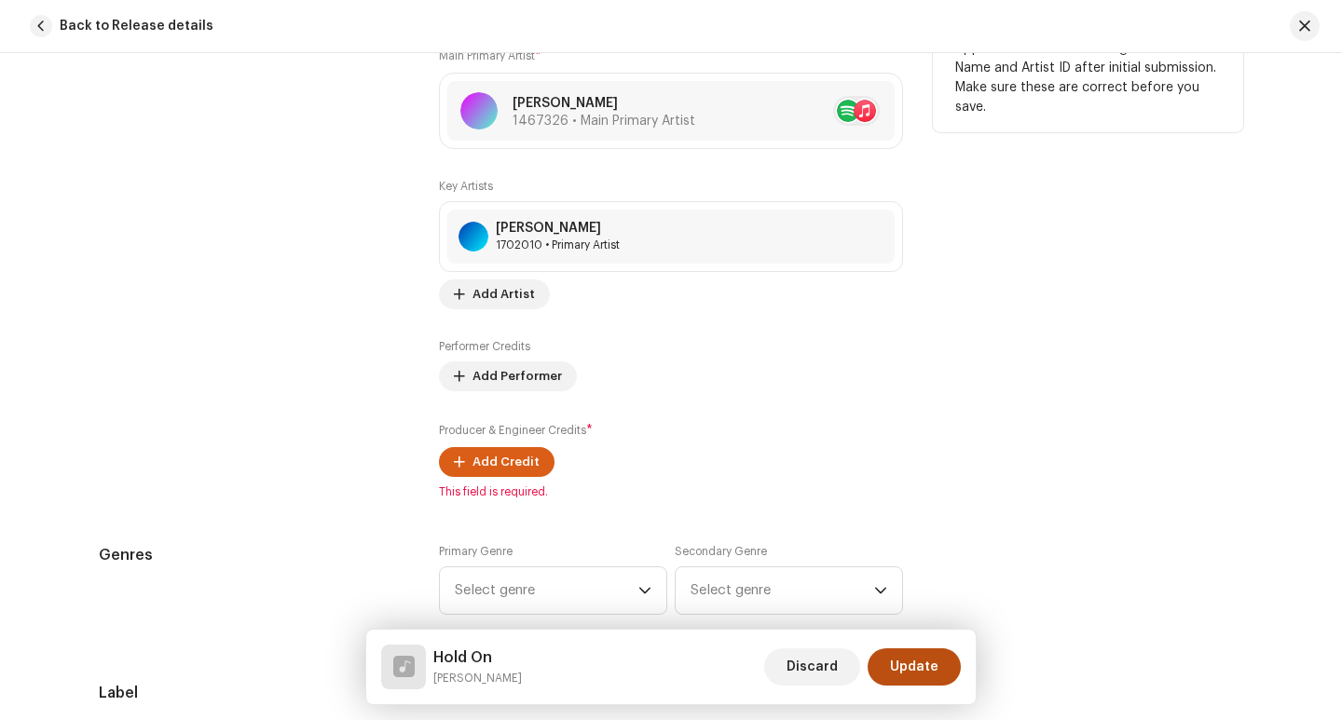
click at [490, 468] on span "Add Credit" at bounding box center [505, 461] width 67 height 37
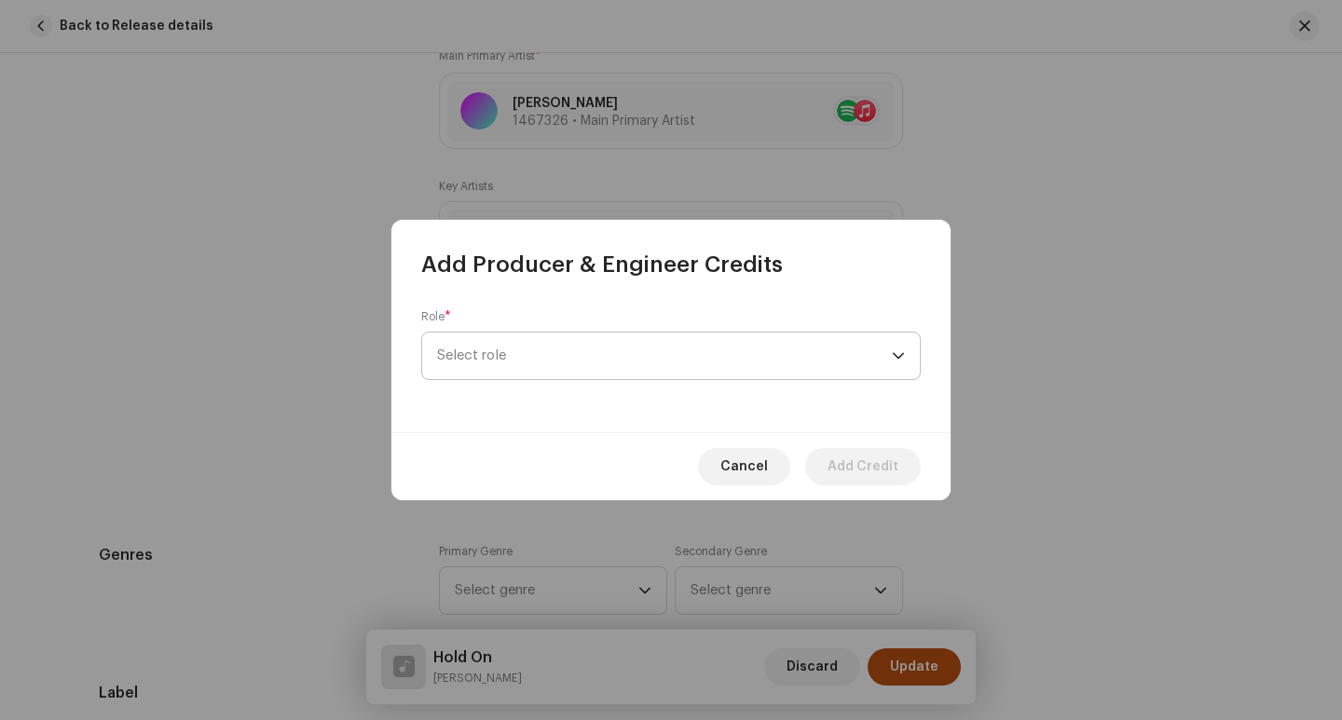
click at [579, 335] on span "Select role" at bounding box center [664, 356] width 455 height 47
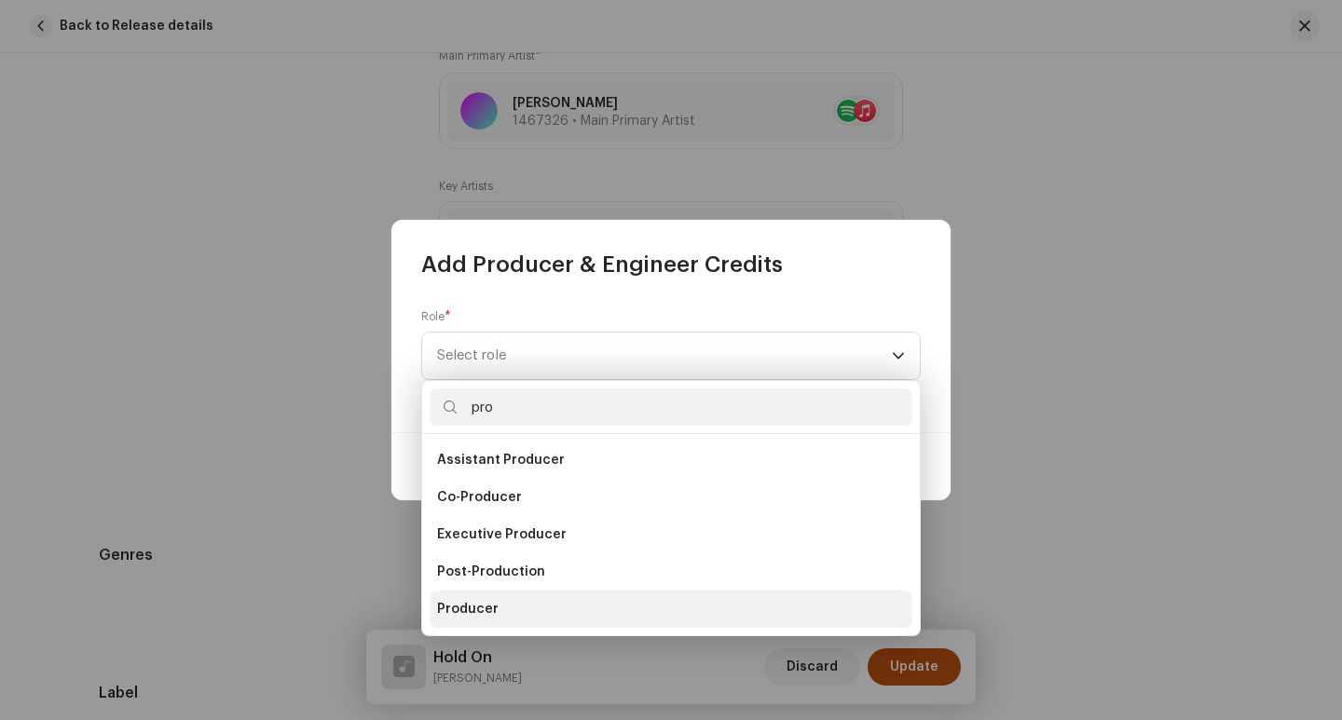
type input "pro"
click at [547, 603] on li "Producer" at bounding box center [670, 609] width 483 height 37
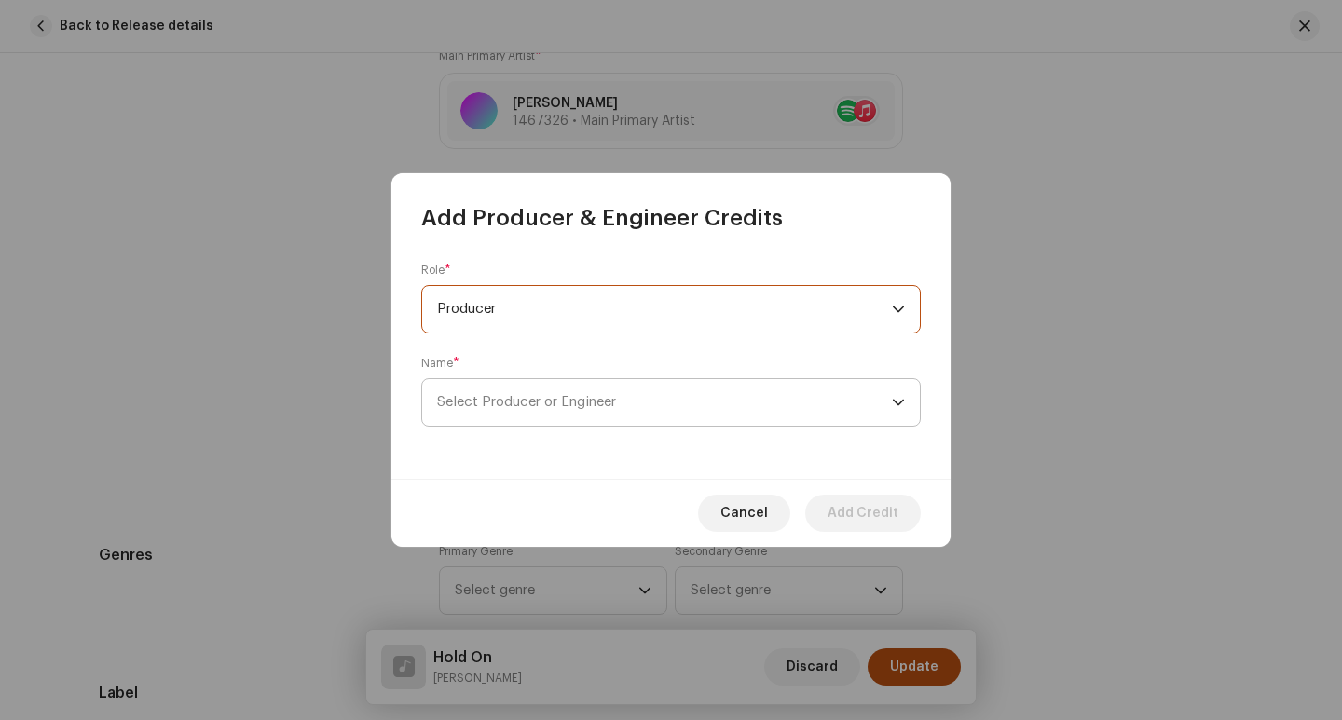
click at [684, 403] on span "Select Producer or Engineer" at bounding box center [664, 402] width 455 height 47
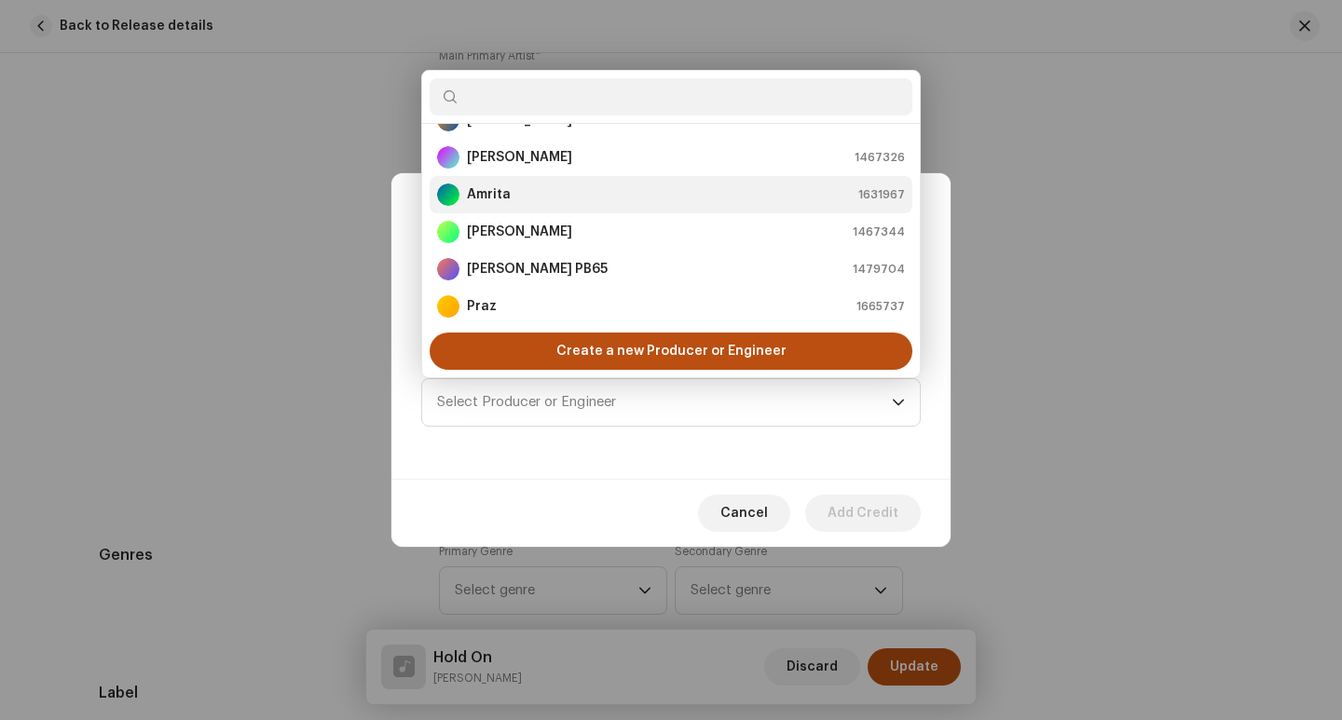
scroll to position [0, 0]
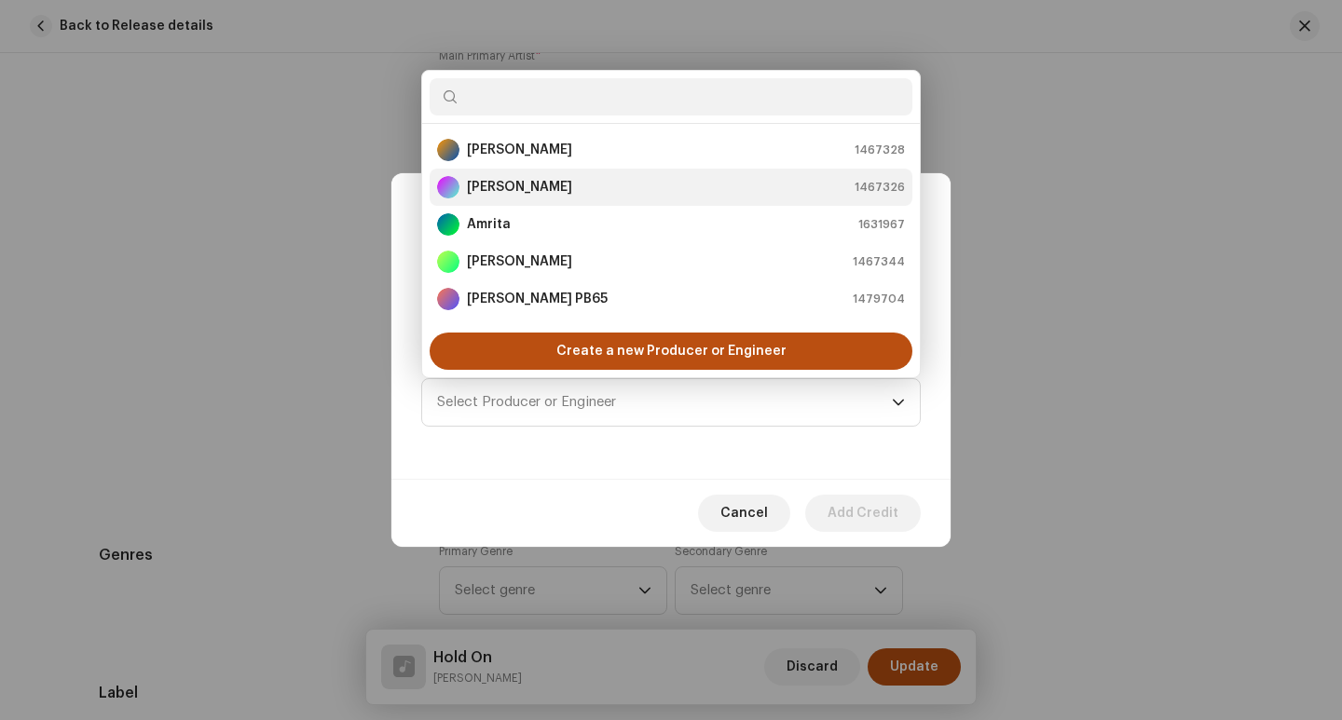
click at [593, 190] on div "[PERSON_NAME] 1467326" at bounding box center [671, 187] width 468 height 22
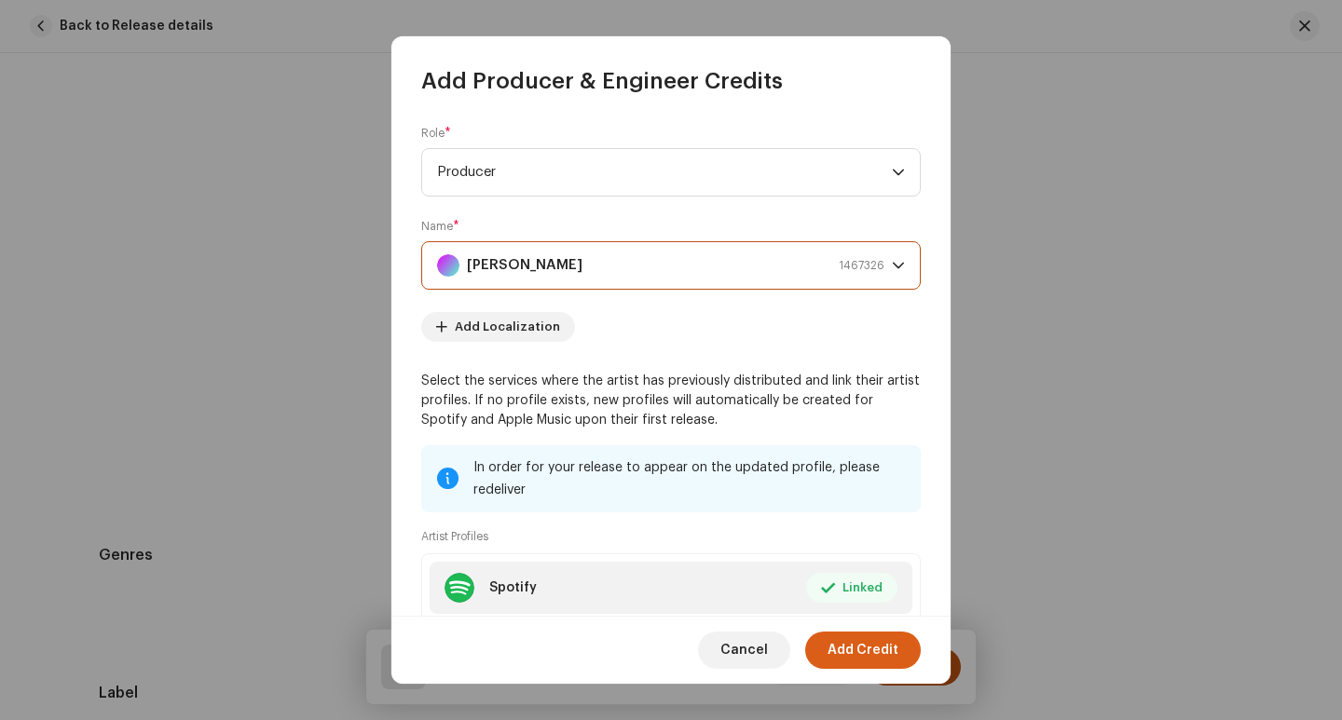
click at [855, 654] on span "Add Credit" at bounding box center [862, 650] width 71 height 37
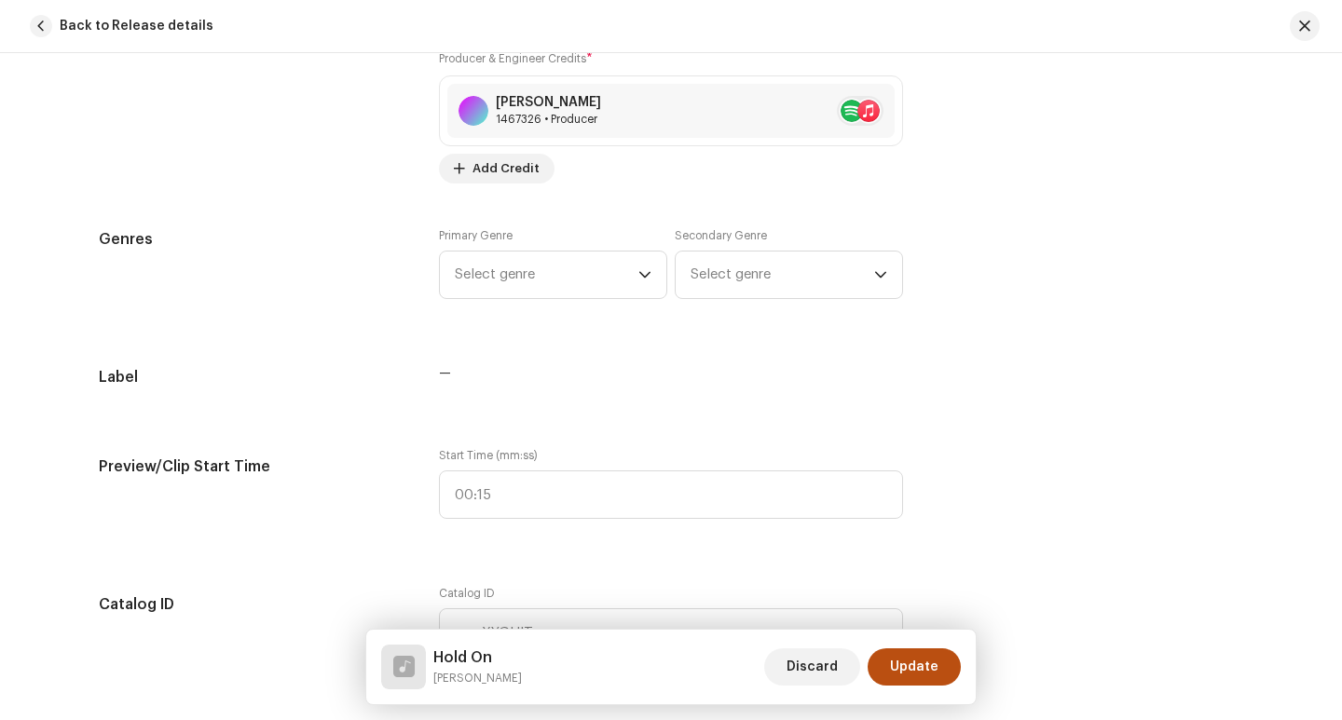
scroll to position [1677, 0]
click at [619, 272] on span "Select genre" at bounding box center [547, 274] width 184 height 47
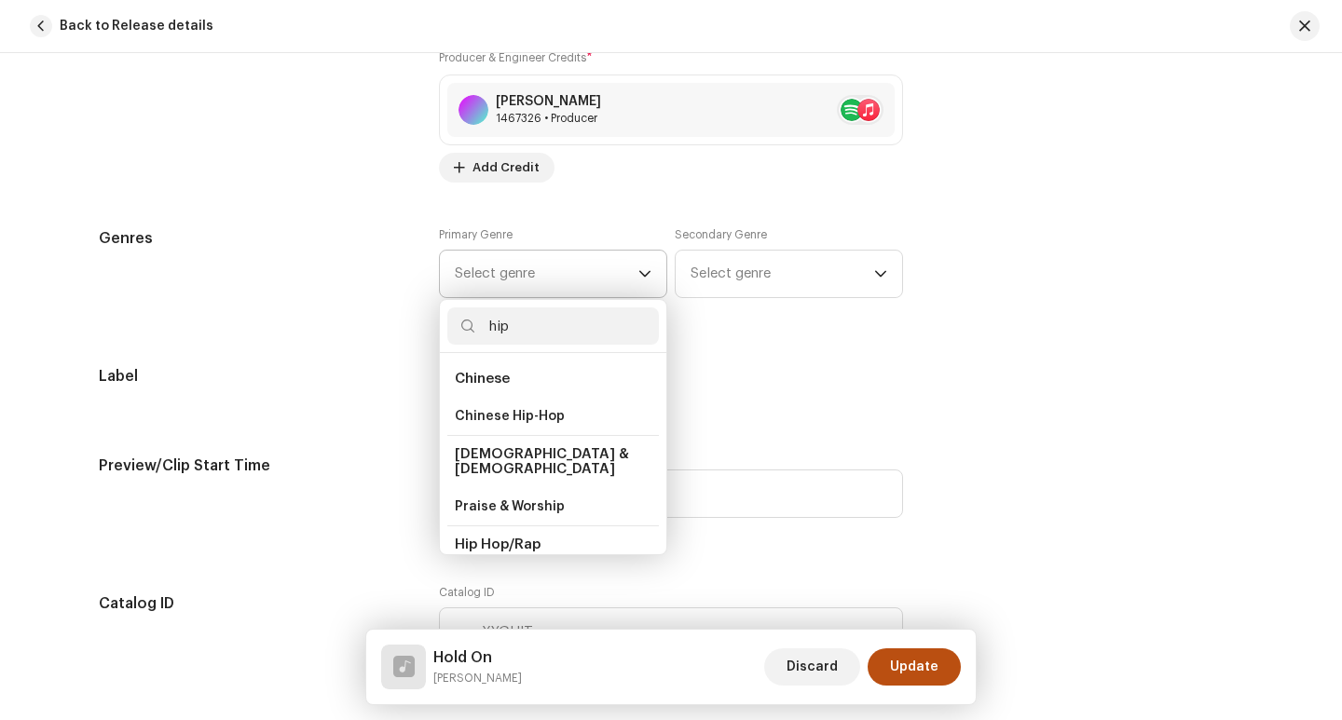
scroll to position [93, 0]
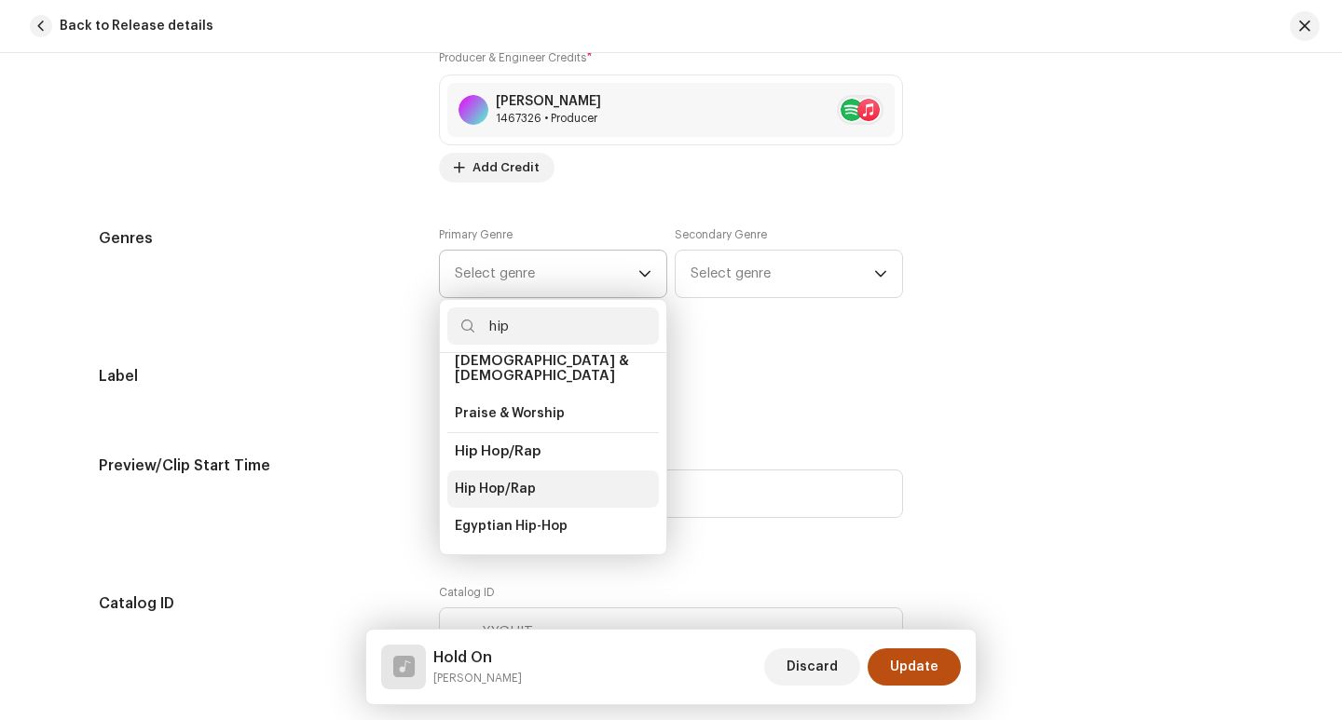
type input "hip"
click at [538, 480] on li "Hip Hop/Rap" at bounding box center [552, 488] width 211 height 37
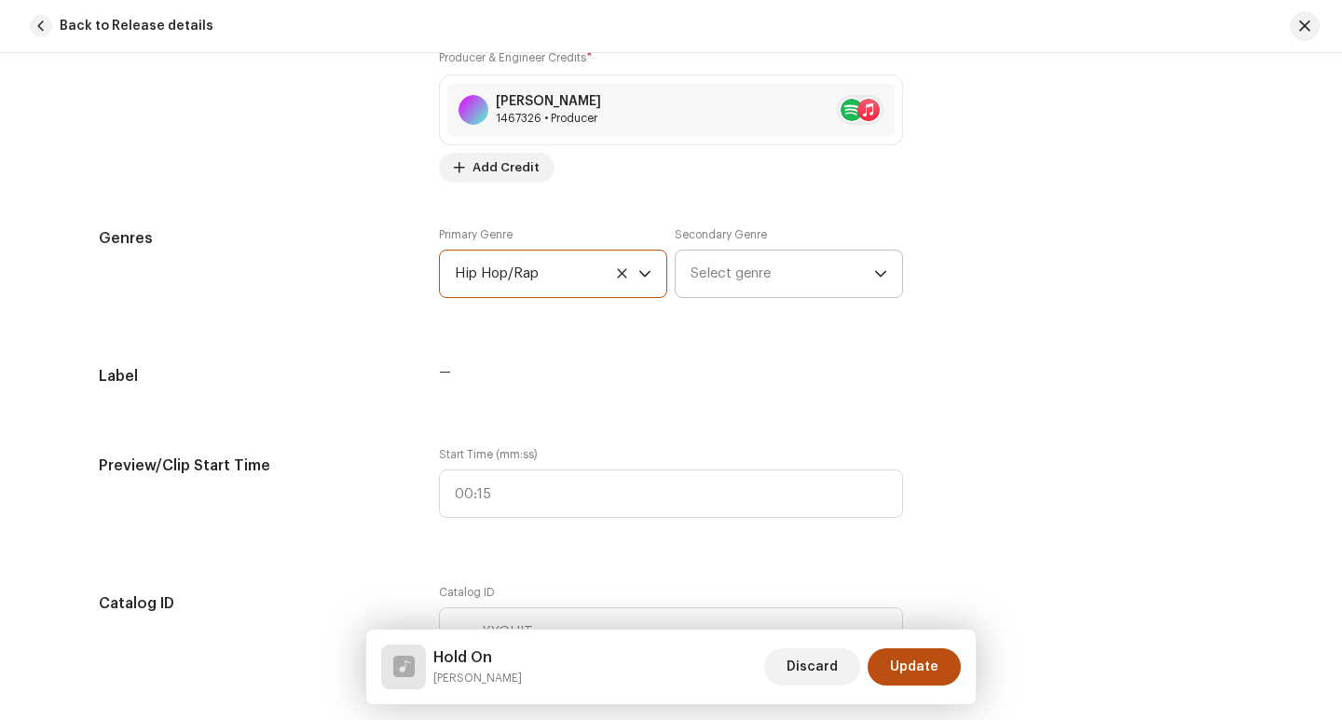
click at [737, 272] on span "Select genre" at bounding box center [782, 274] width 184 height 47
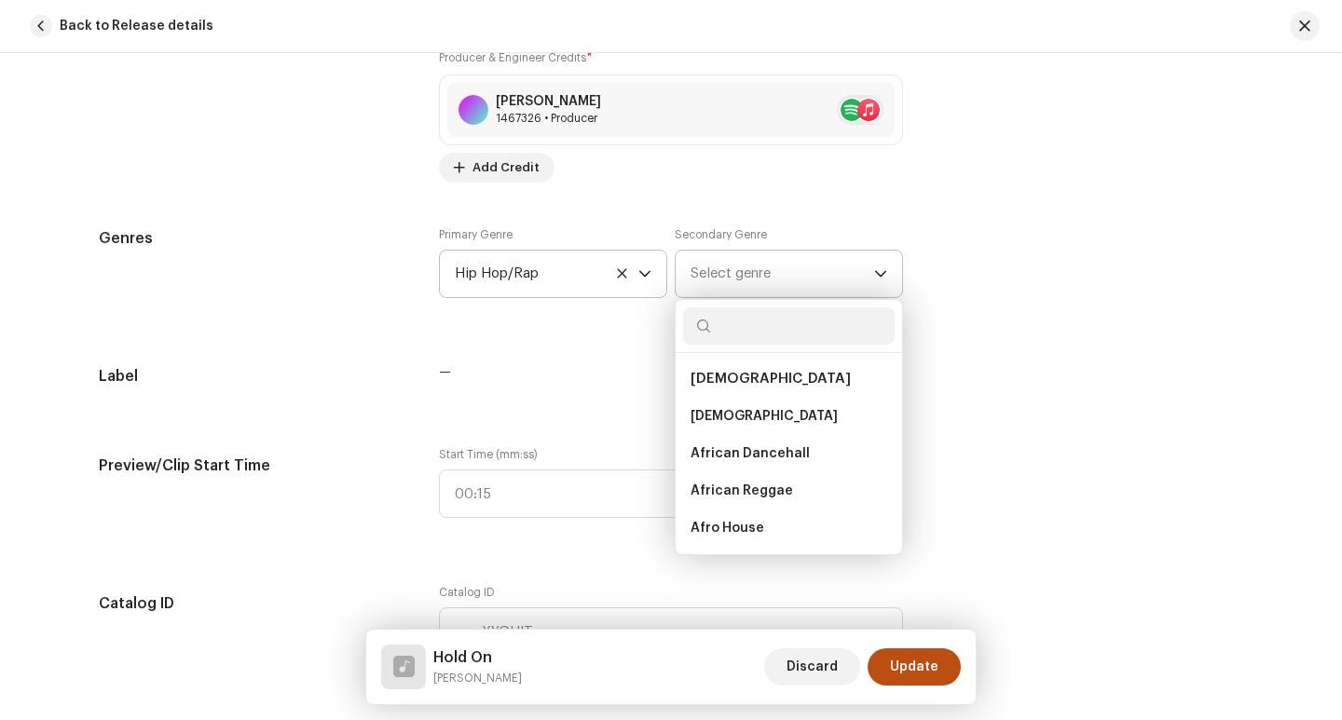
type input "r"
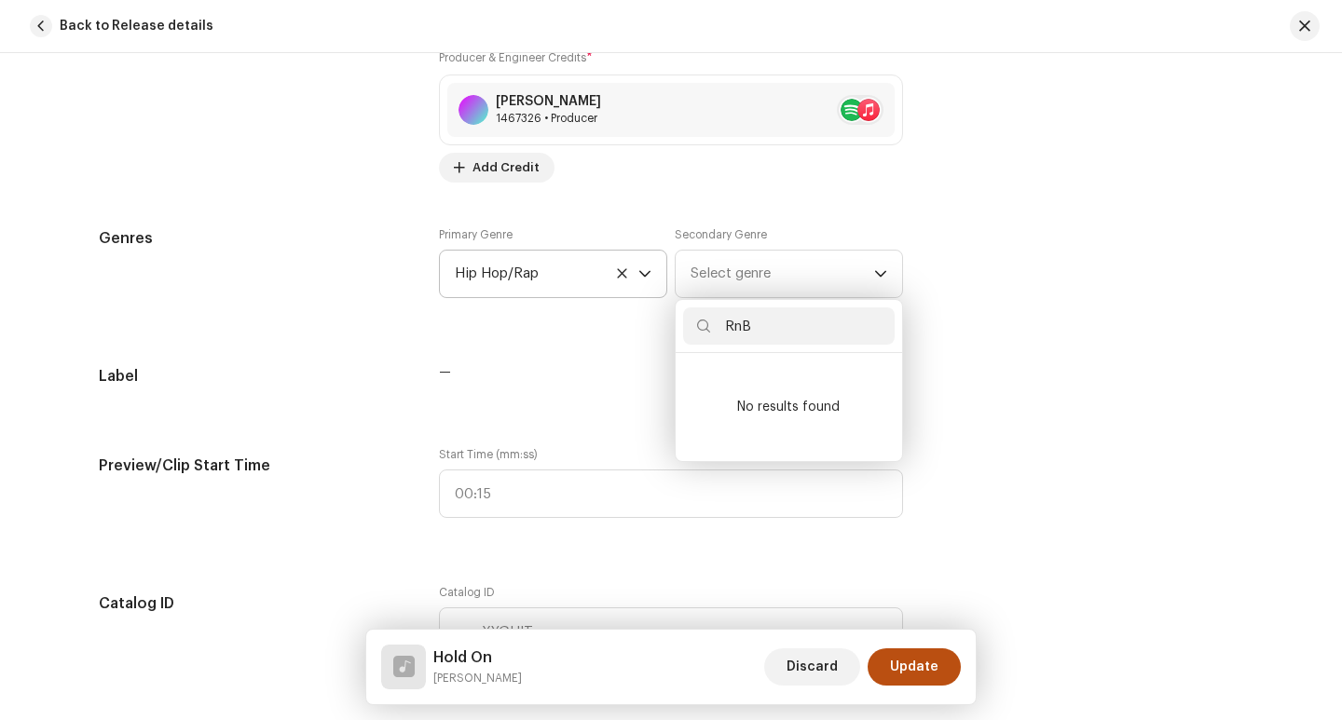
scroll to position [0, 0]
type input "Rn"
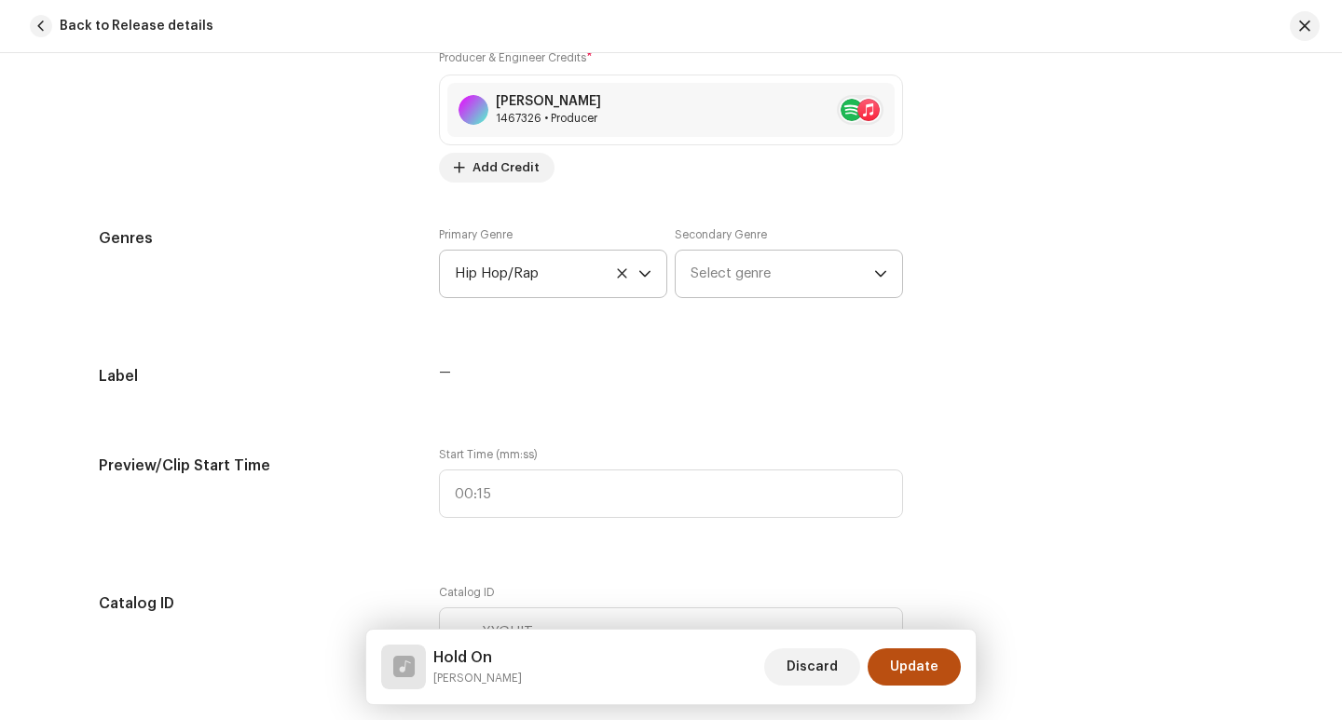
scroll to position [1584, 0]
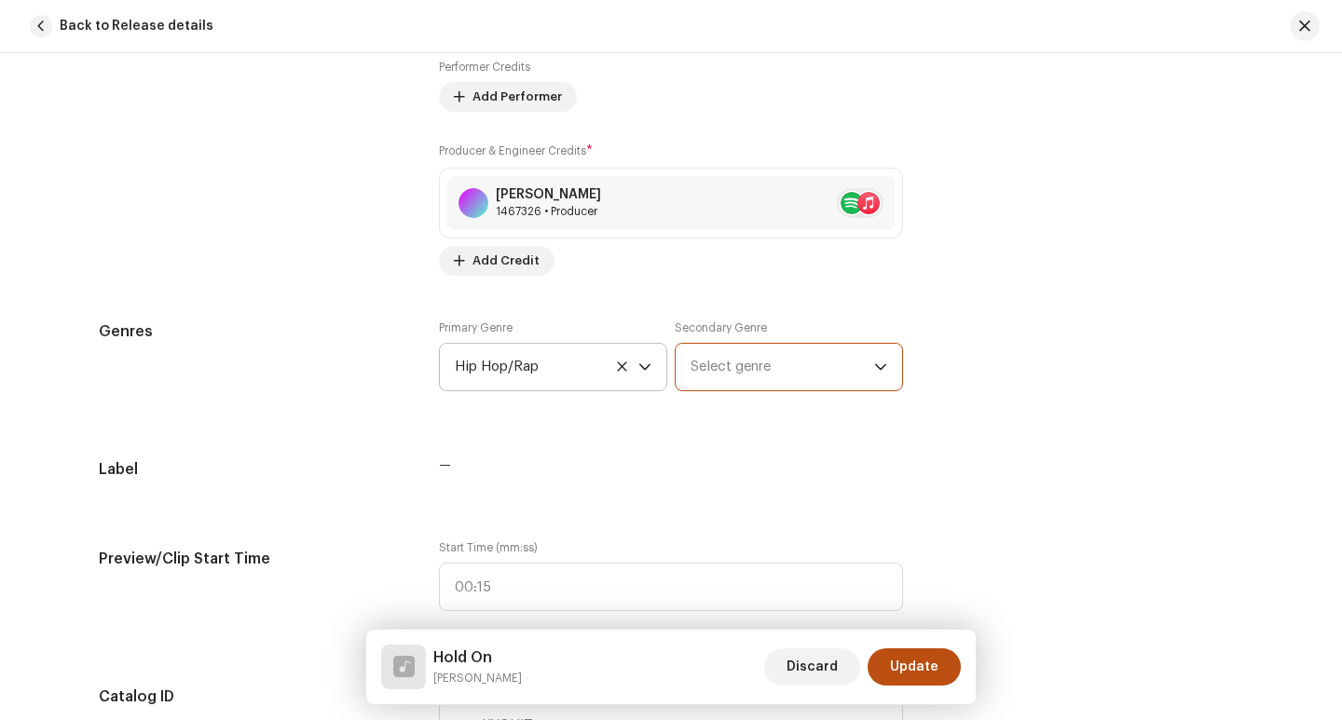
click at [774, 365] on span "Select genre" at bounding box center [782, 367] width 184 height 47
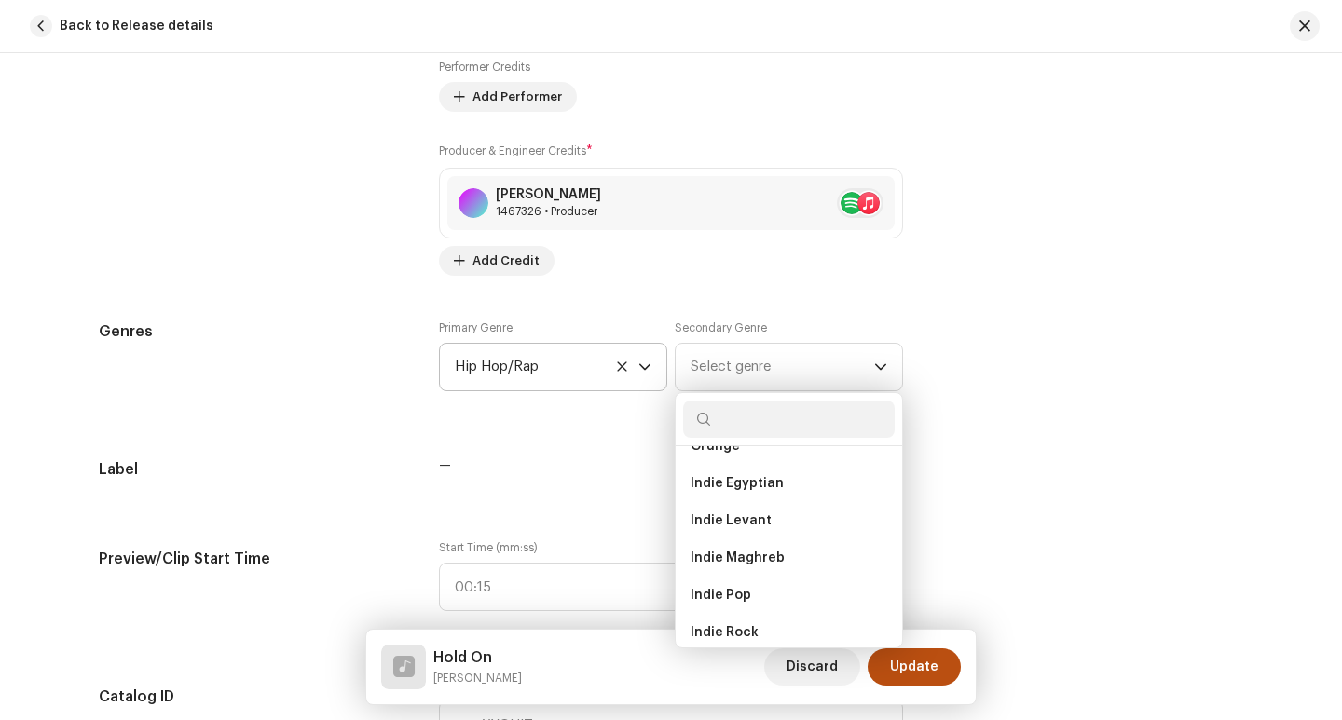
scroll to position [1211, 0]
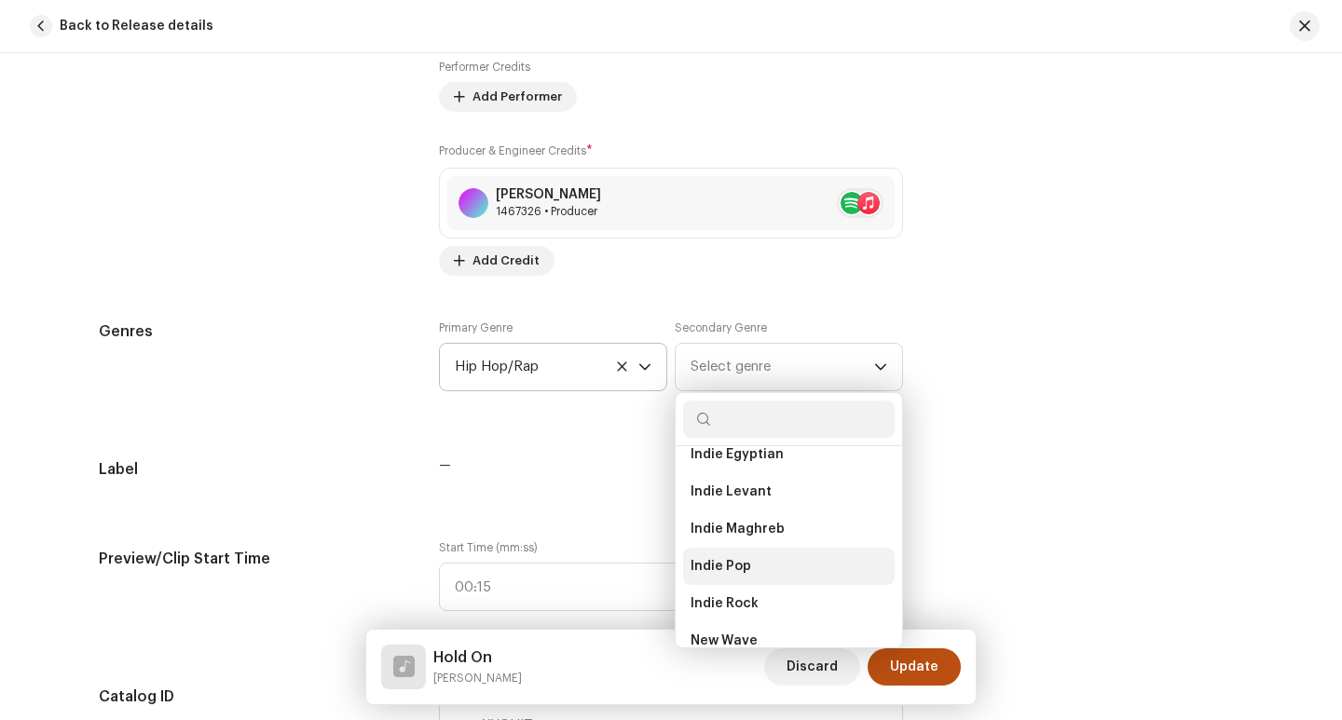
click at [751, 569] on li "Indie Pop" at bounding box center [788, 566] width 211 height 37
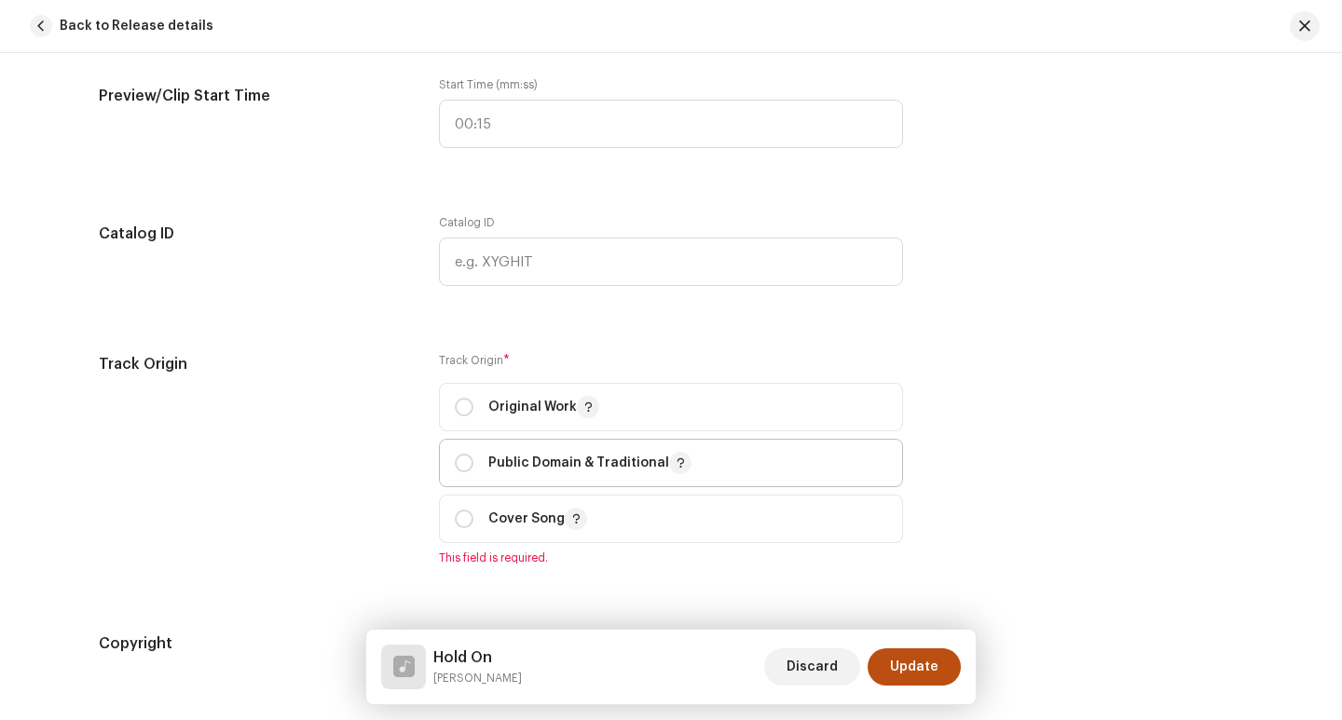
scroll to position [2050, 0]
click at [458, 398] on input "radio" at bounding box center [464, 404] width 19 height 19
radio input "true"
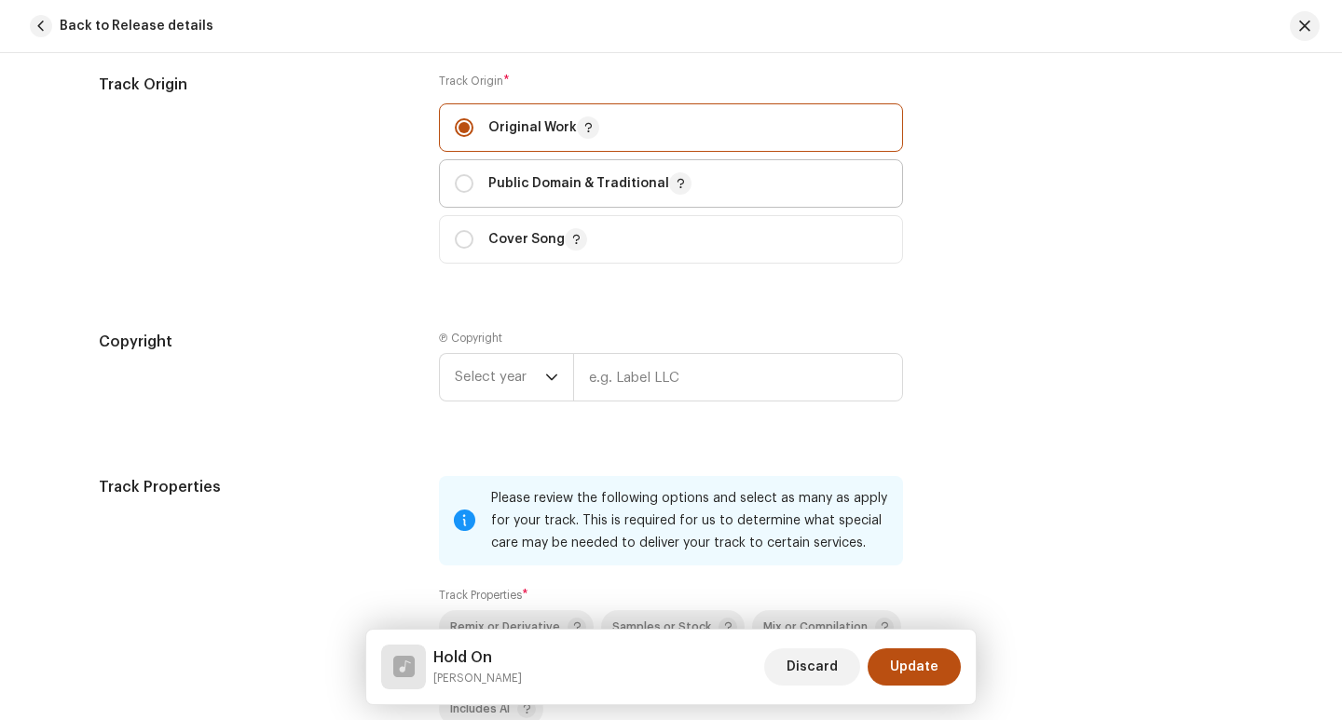
scroll to position [2329, 0]
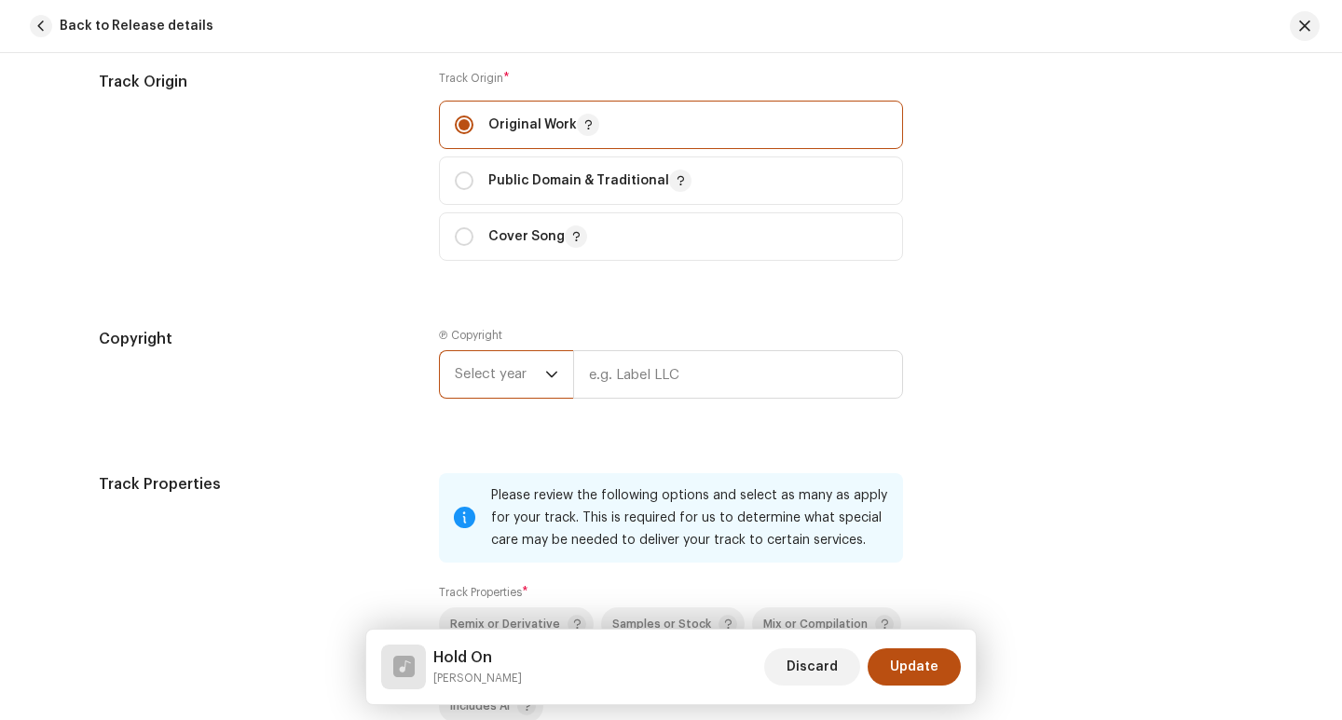
click at [534, 377] on span "Select year" at bounding box center [500, 374] width 90 height 47
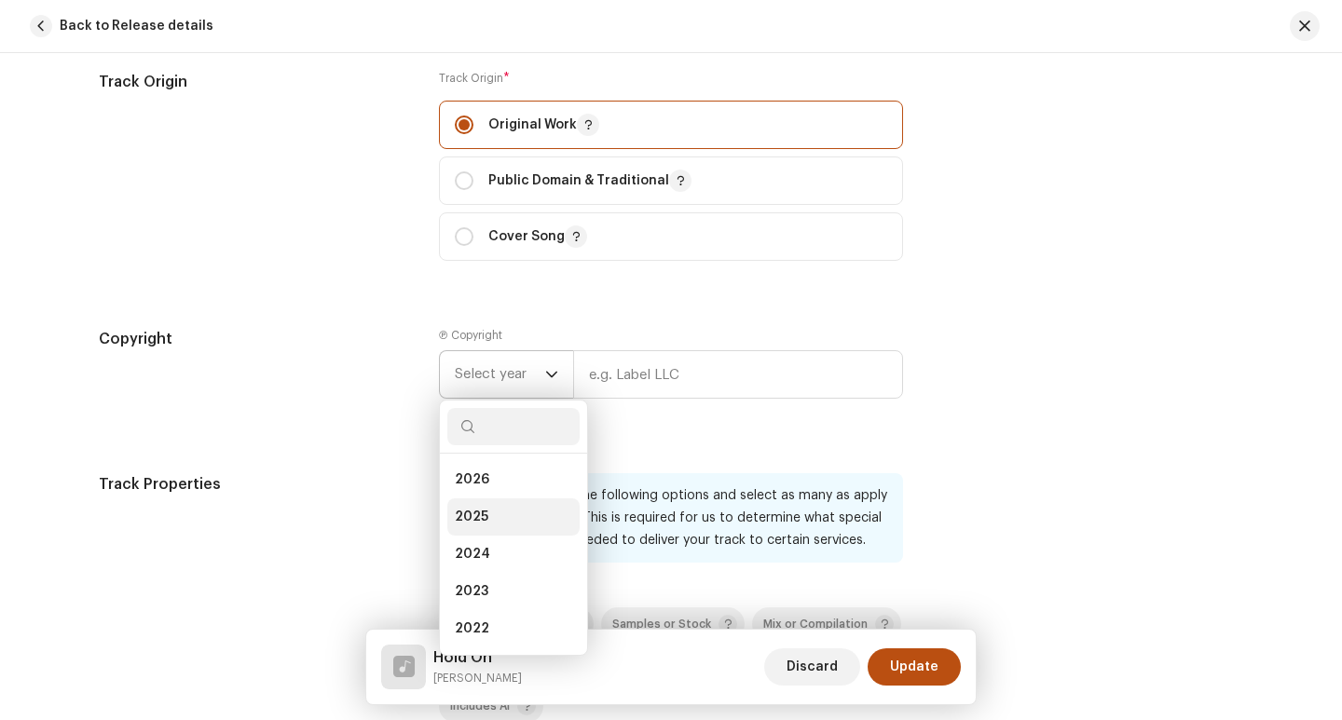
click at [502, 512] on li "2025" at bounding box center [513, 516] width 132 height 37
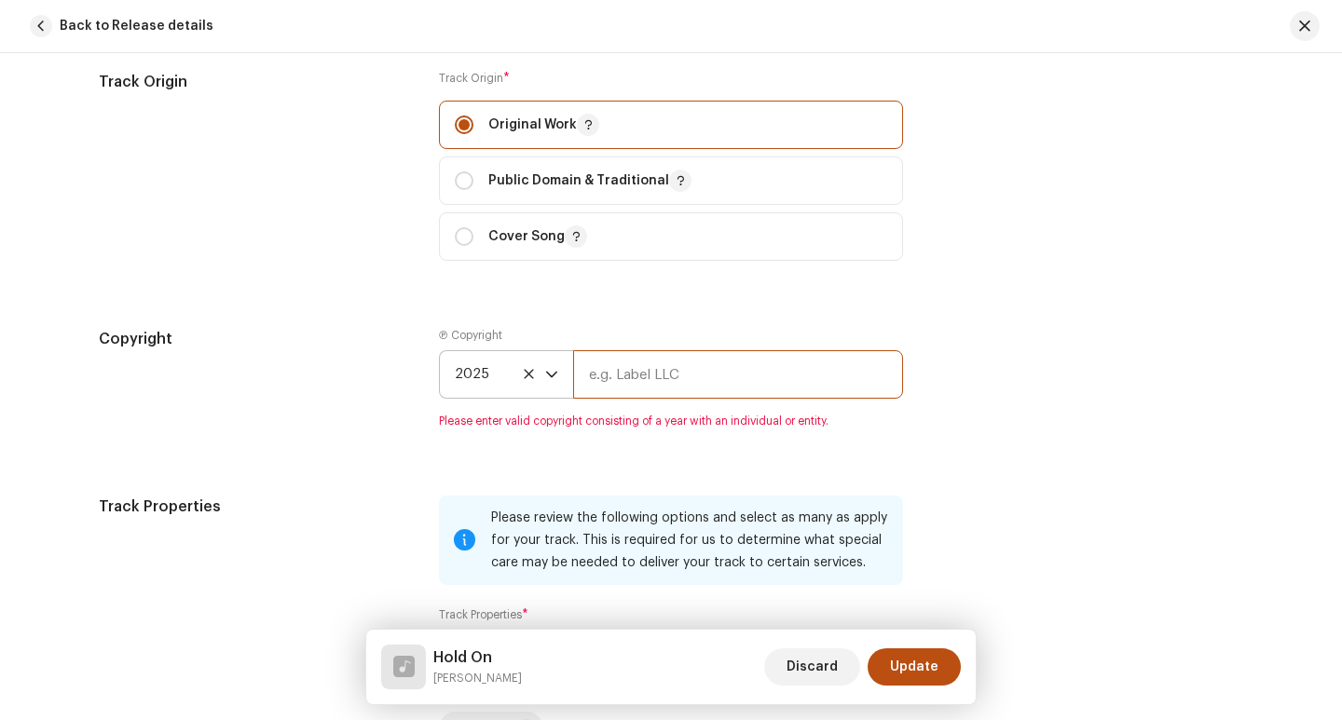
click at [652, 358] on input "text" at bounding box center [738, 374] width 330 height 48
type input "Black Tune Records"
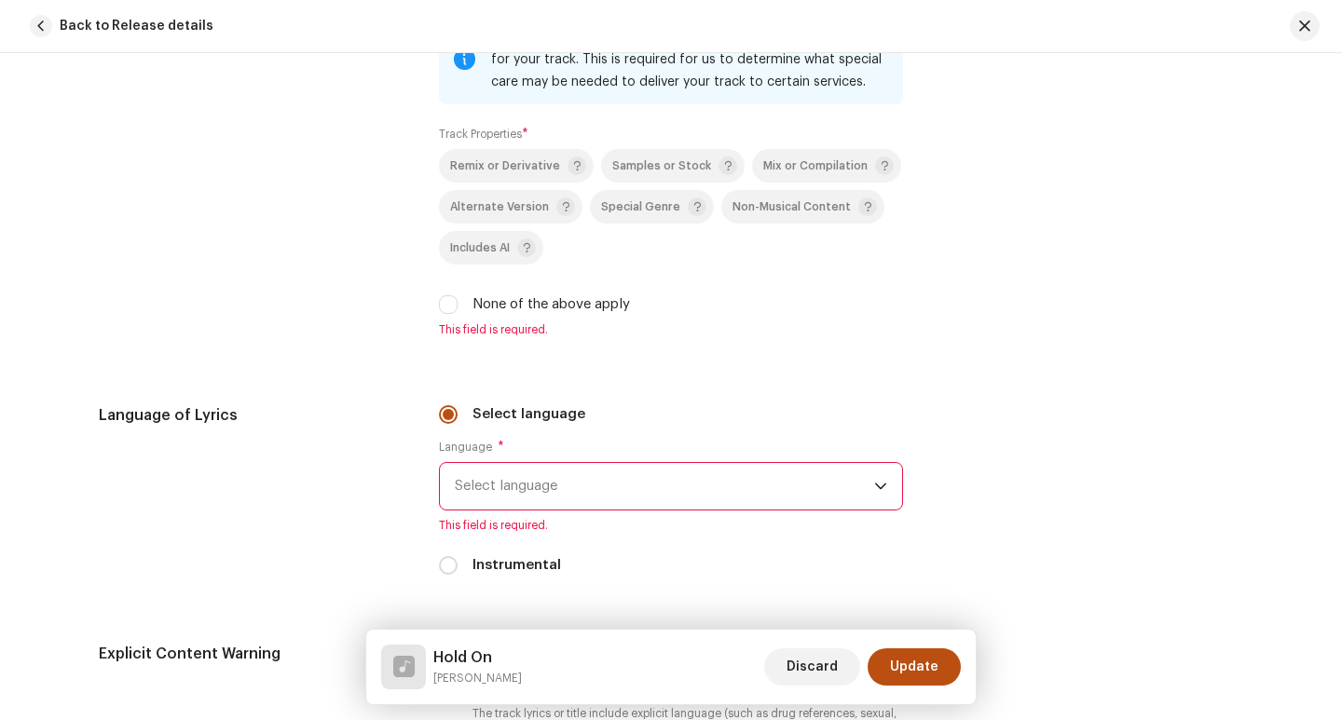
scroll to position [2795, 0]
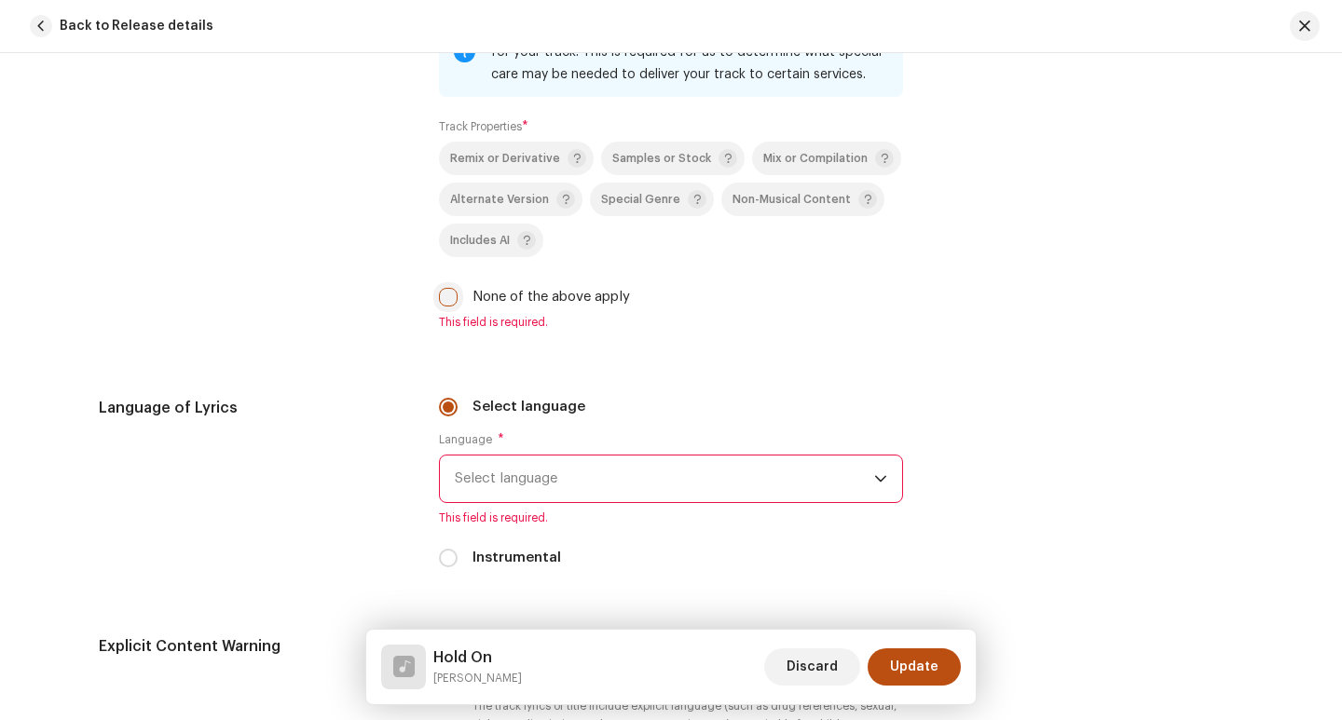
click at [445, 303] on input "None of the above apply" at bounding box center [448, 297] width 19 height 19
checkbox input "true"
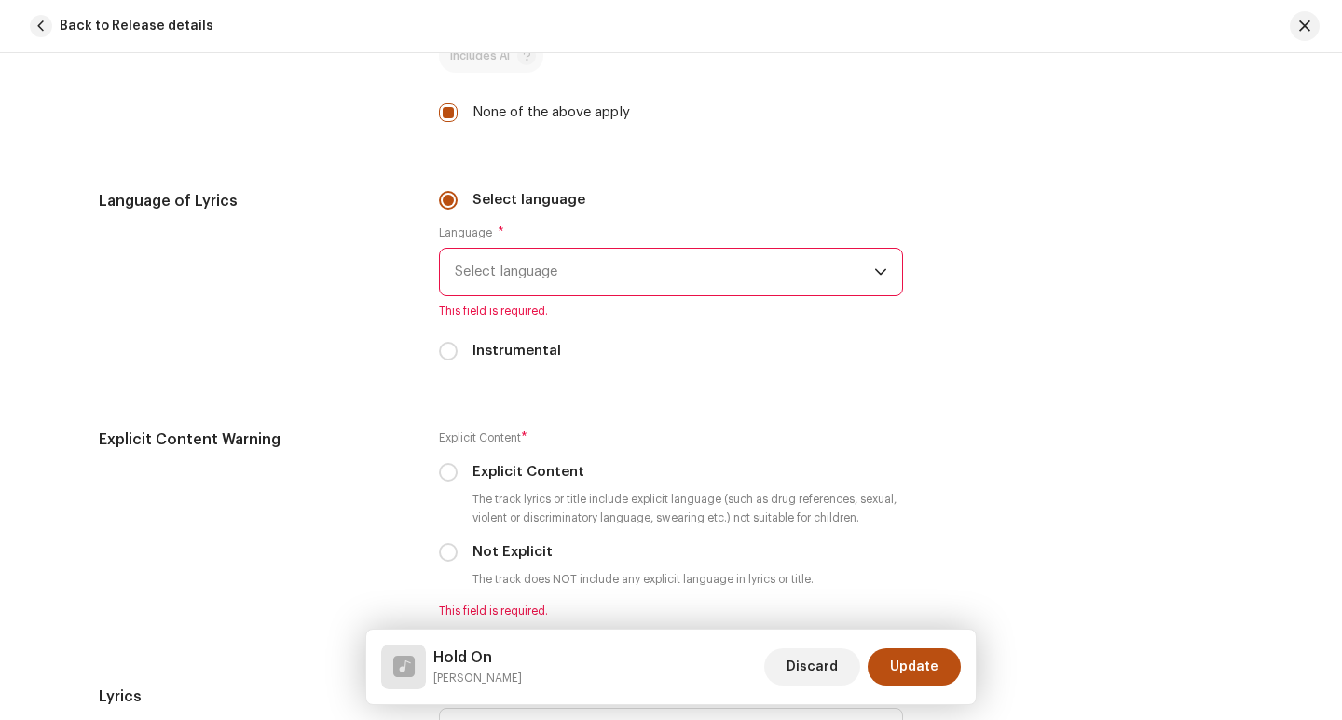
scroll to position [2981, 0]
click at [630, 264] on span "Select language" at bounding box center [664, 270] width 419 height 47
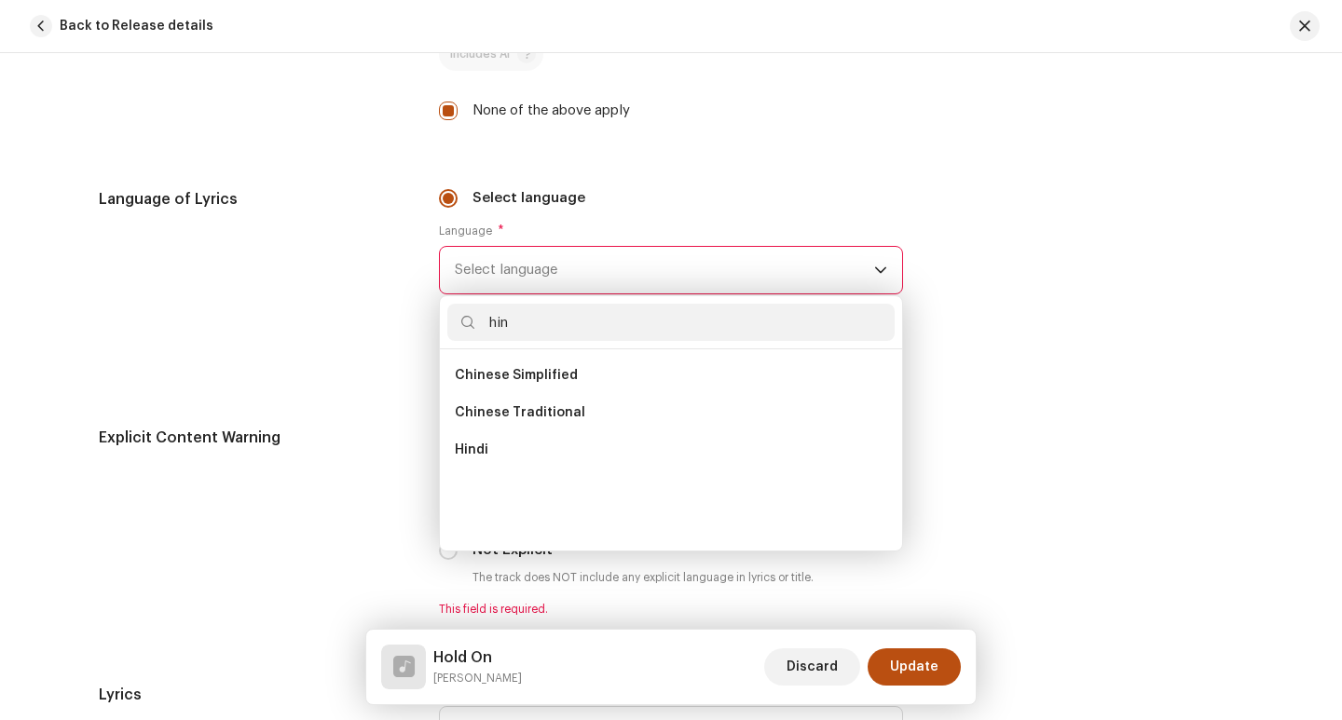
scroll to position [0, 0]
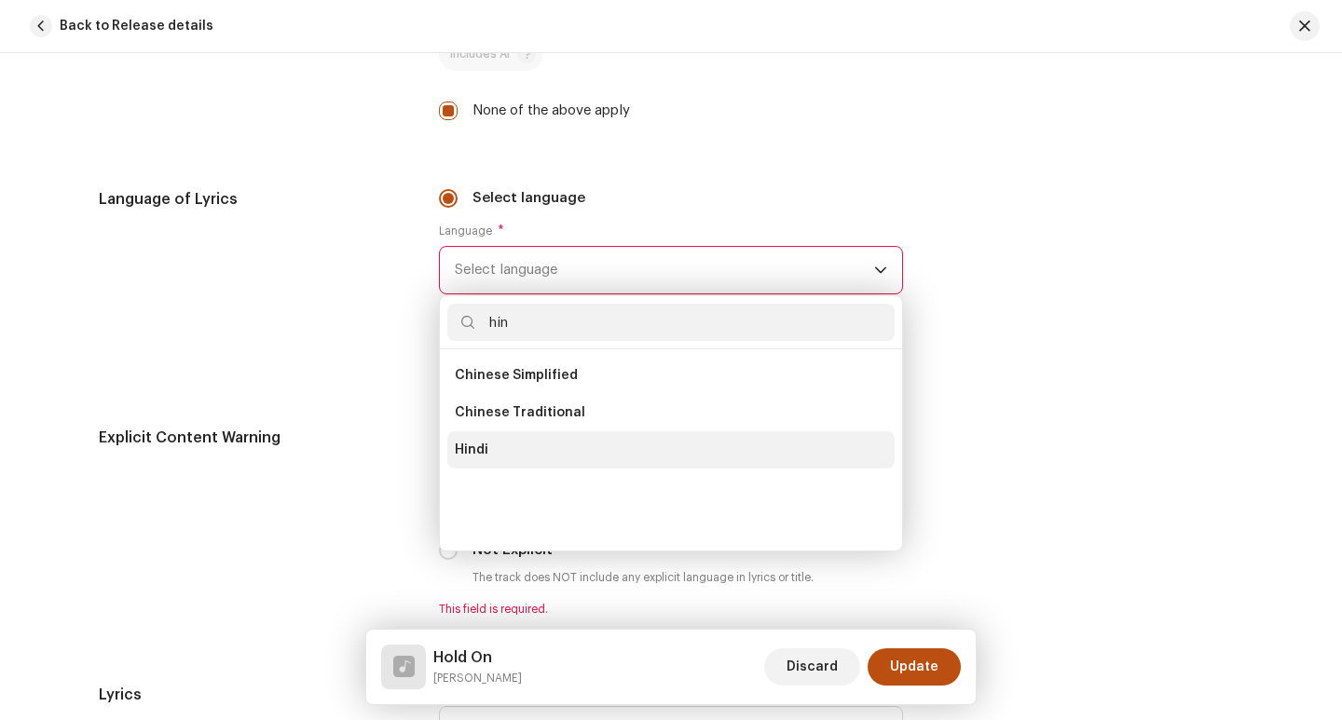
type input "hin"
click at [511, 448] on li "Hindi" at bounding box center [670, 449] width 447 height 37
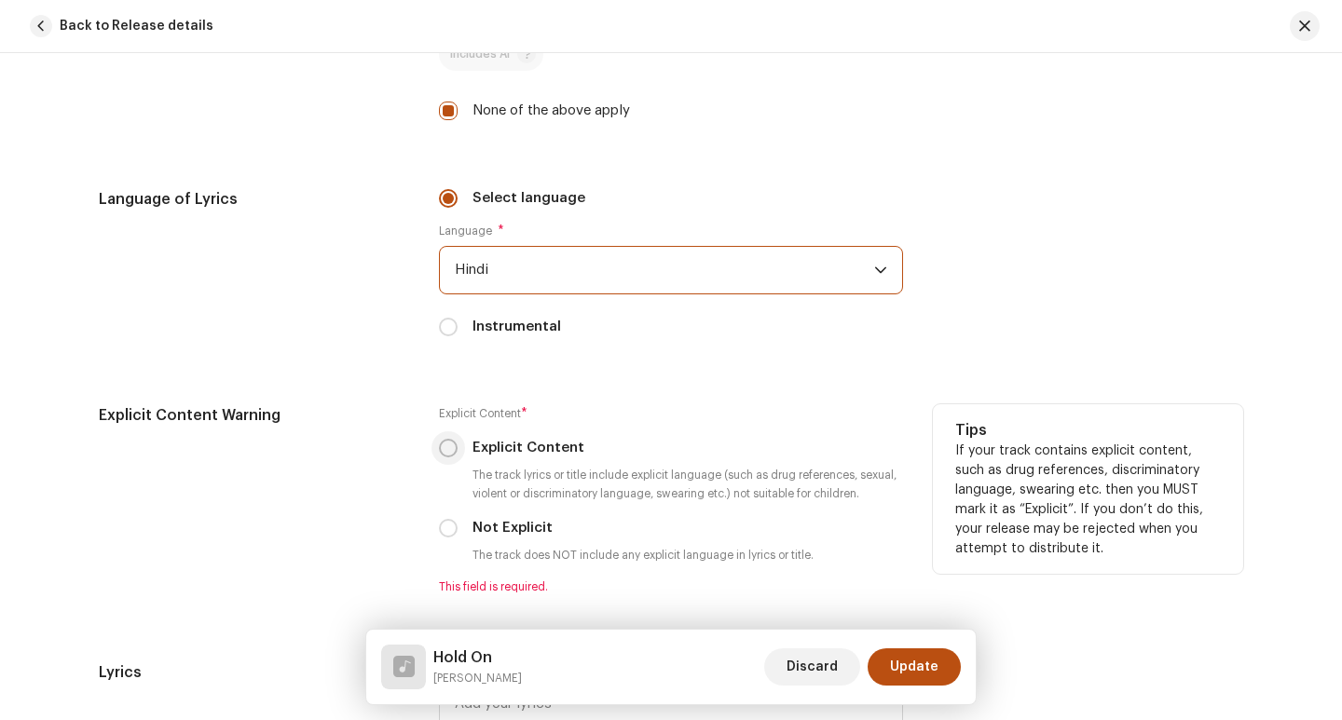
scroll to position [3074, 0]
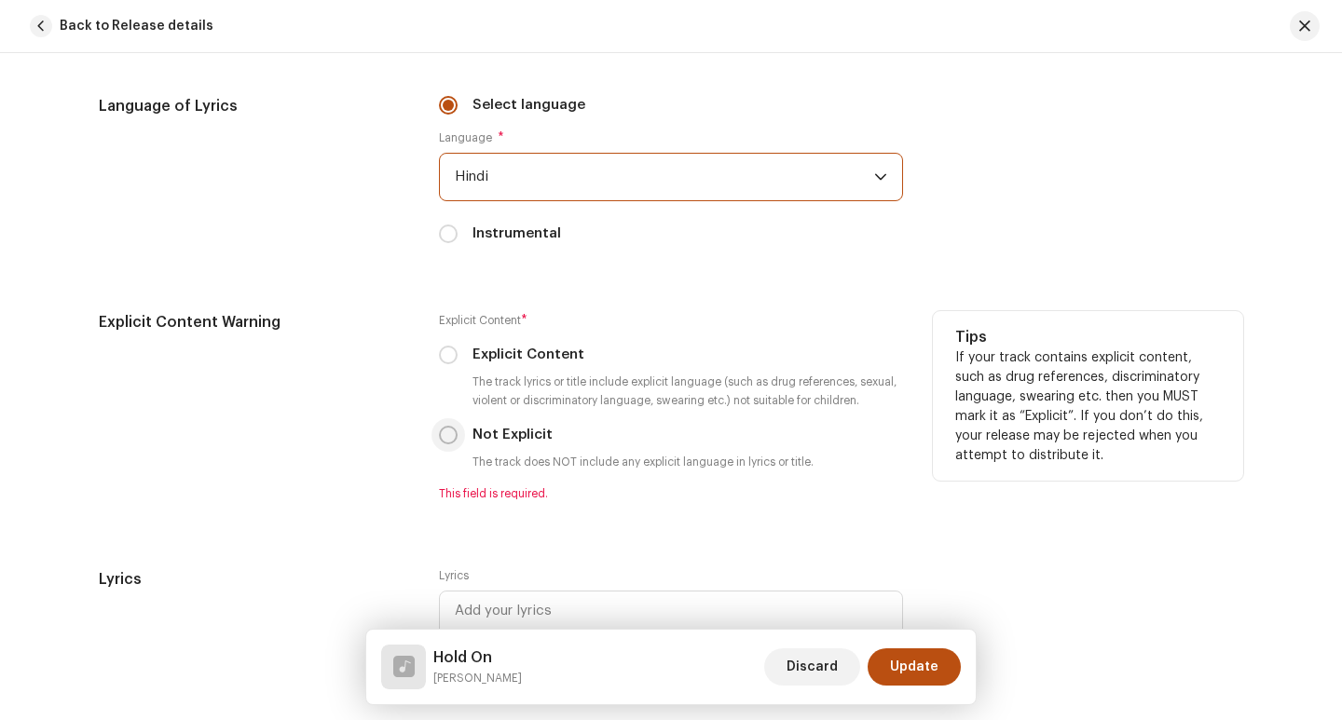
click at [450, 440] on input "Not Explicit" at bounding box center [448, 435] width 19 height 19
radio input "true"
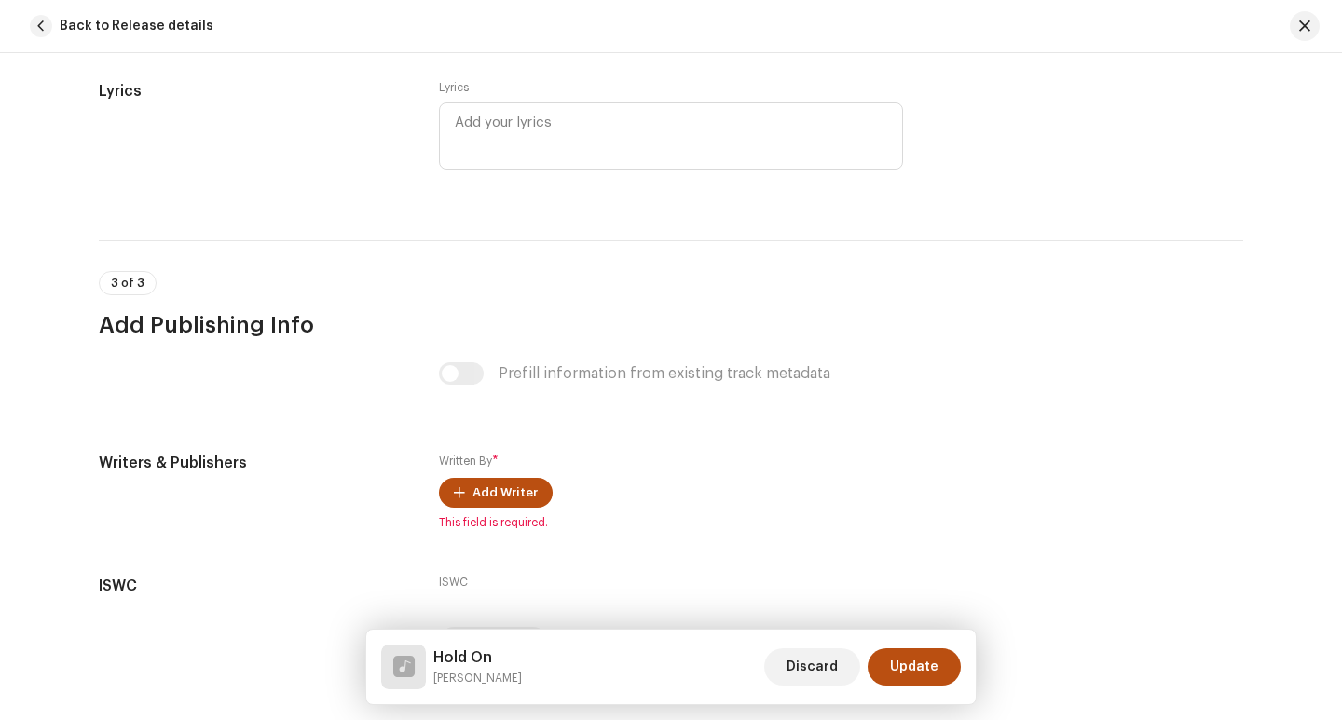
scroll to position [3633, 0]
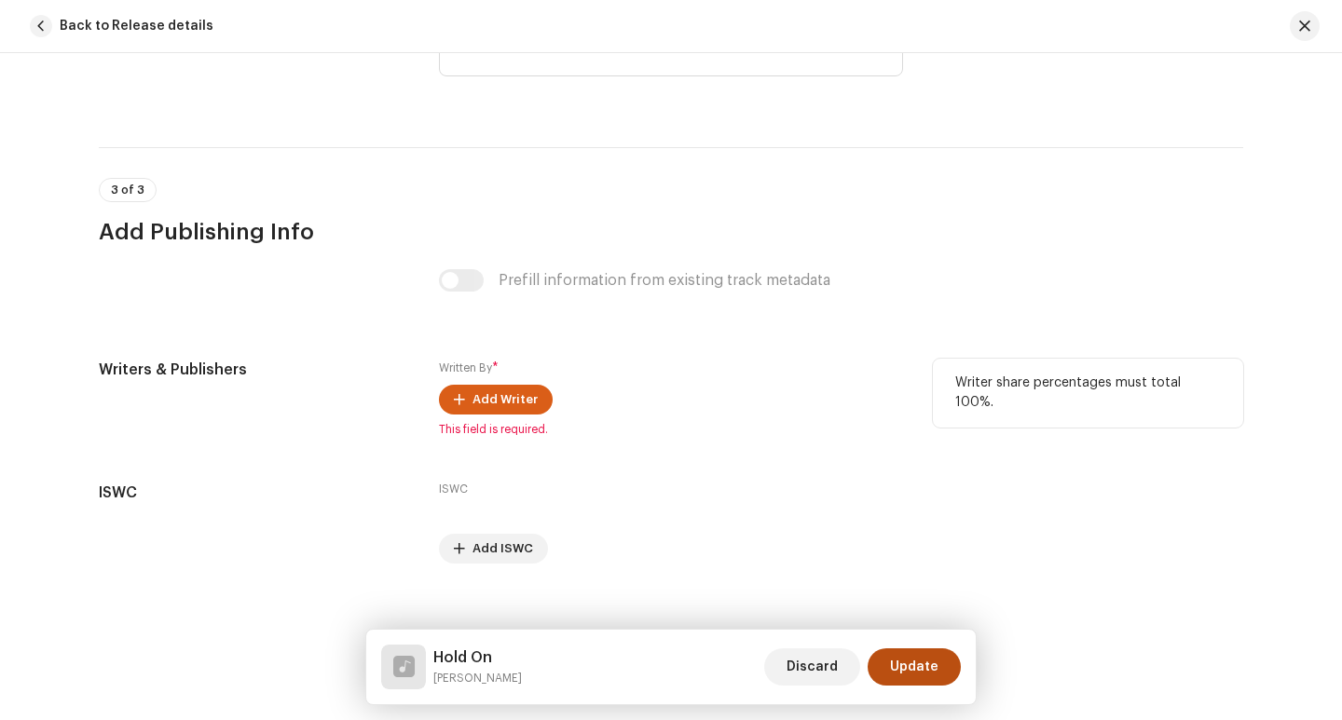
click at [508, 393] on span "Add Writer" at bounding box center [504, 399] width 65 height 37
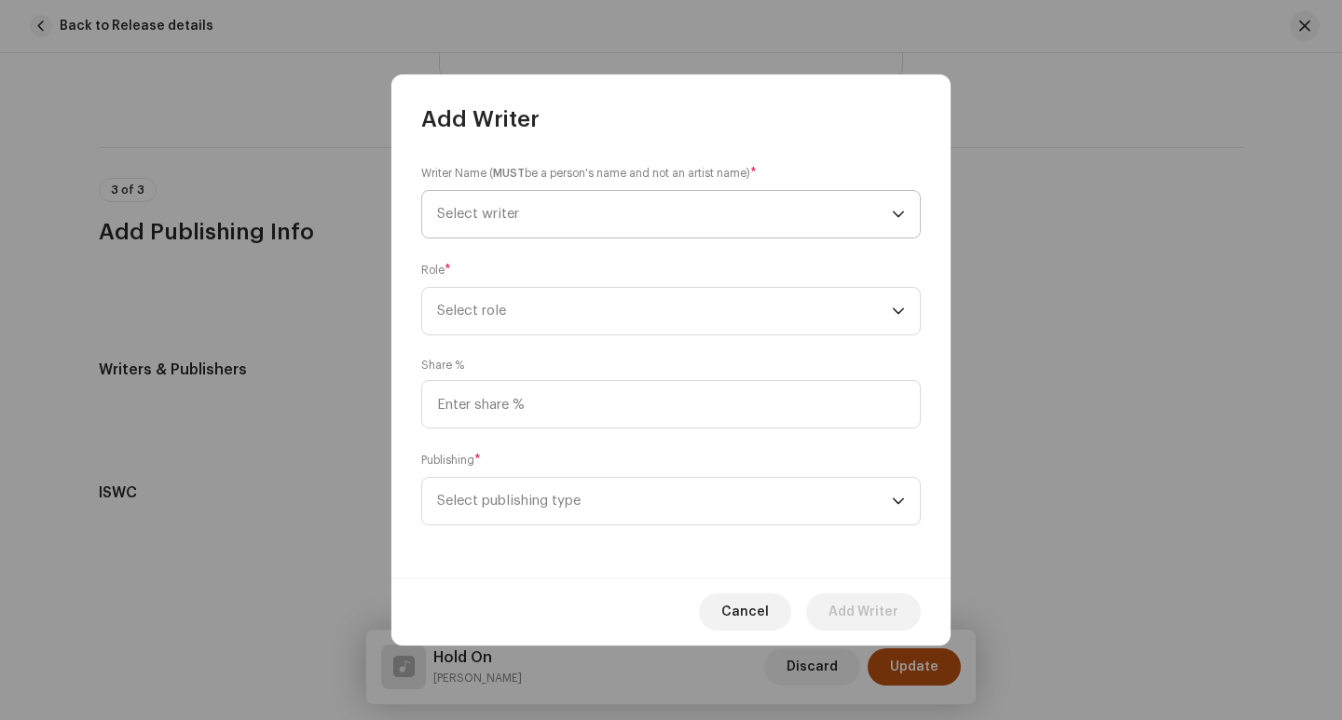
click at [719, 218] on span "Select writer" at bounding box center [664, 214] width 455 height 47
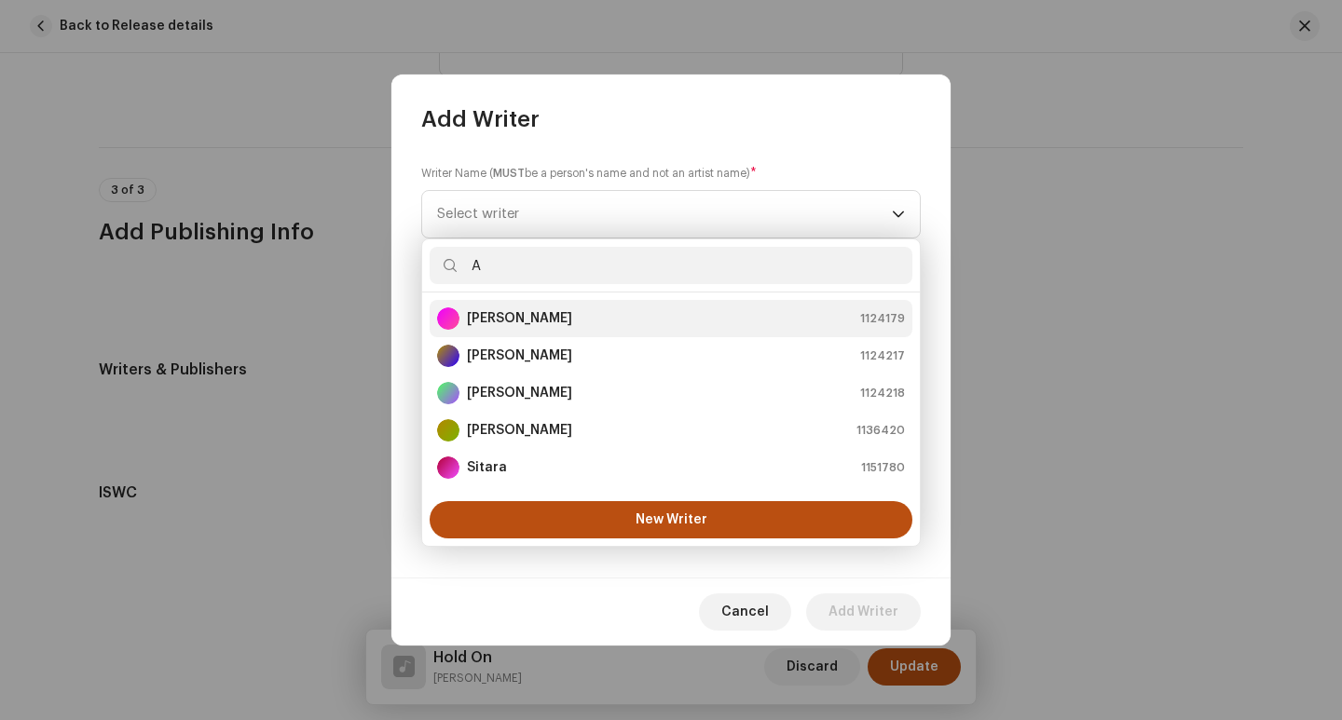
type input "A"
click at [594, 320] on div "[PERSON_NAME] 1124179" at bounding box center [671, 318] width 468 height 22
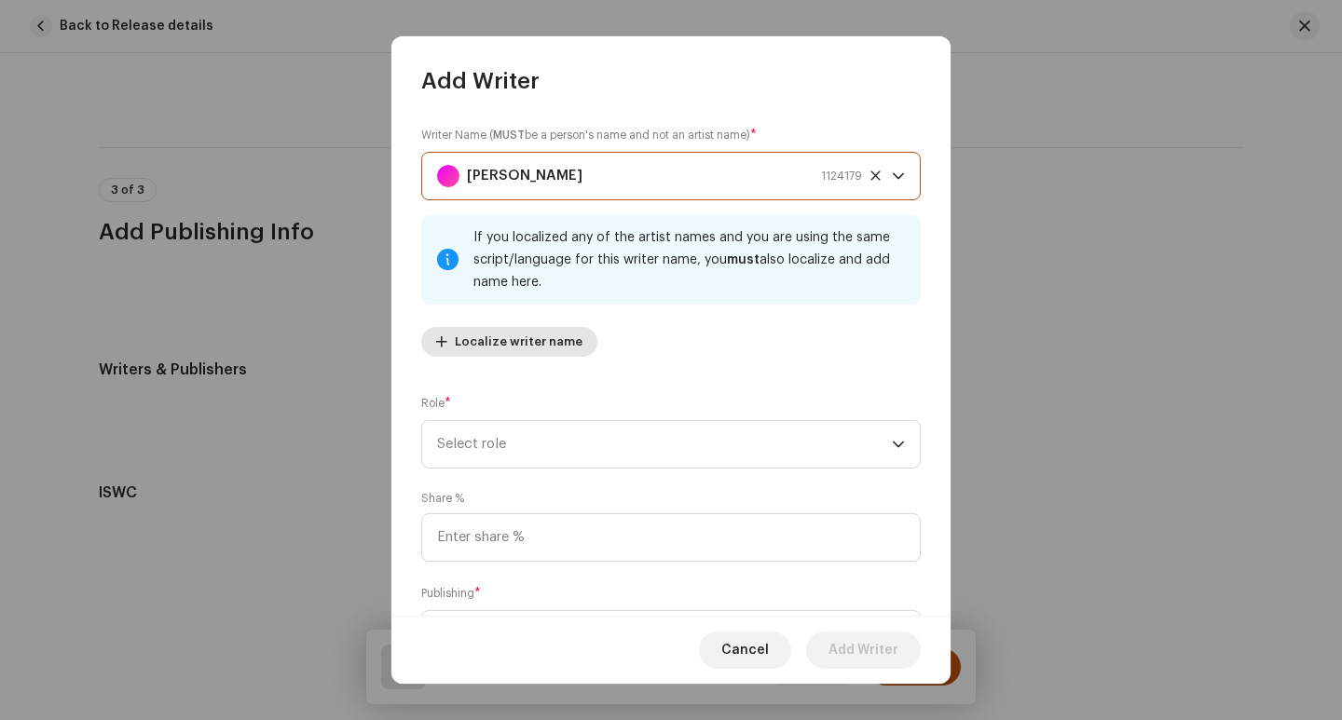
click at [527, 347] on span "Localize writer name" at bounding box center [519, 341] width 128 height 37
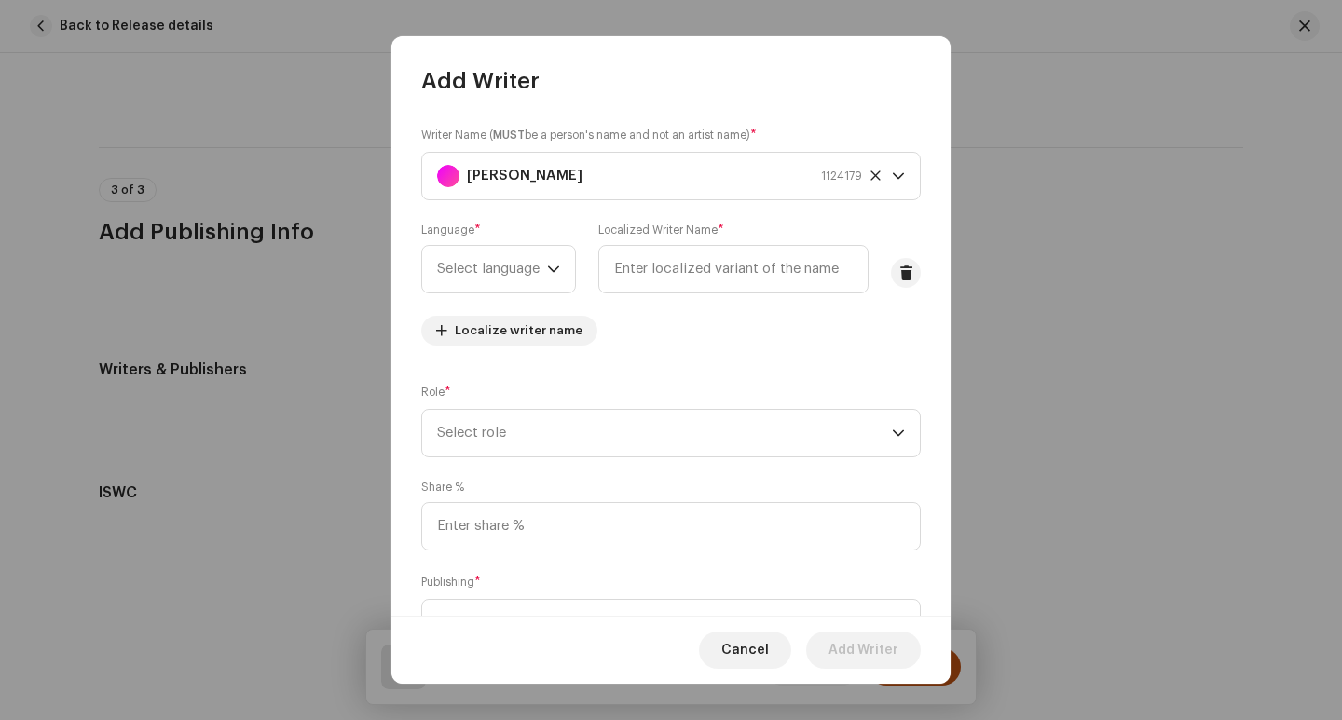
click at [632, 329] on div "Writer Name ( MUST be a person's name and not an artist name) * [PERSON_NAME] 1…" at bounding box center [670, 243] width 499 height 235
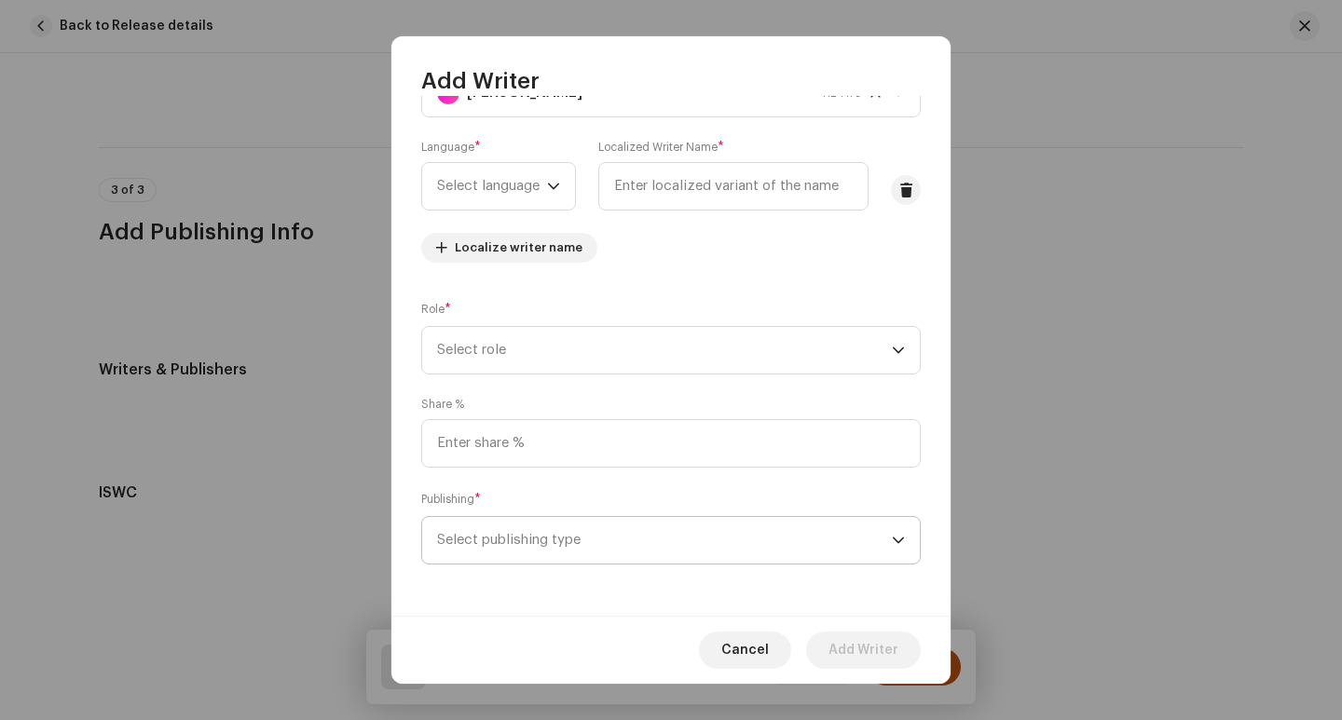
click at [803, 525] on span "Select publishing type" at bounding box center [664, 540] width 455 height 47
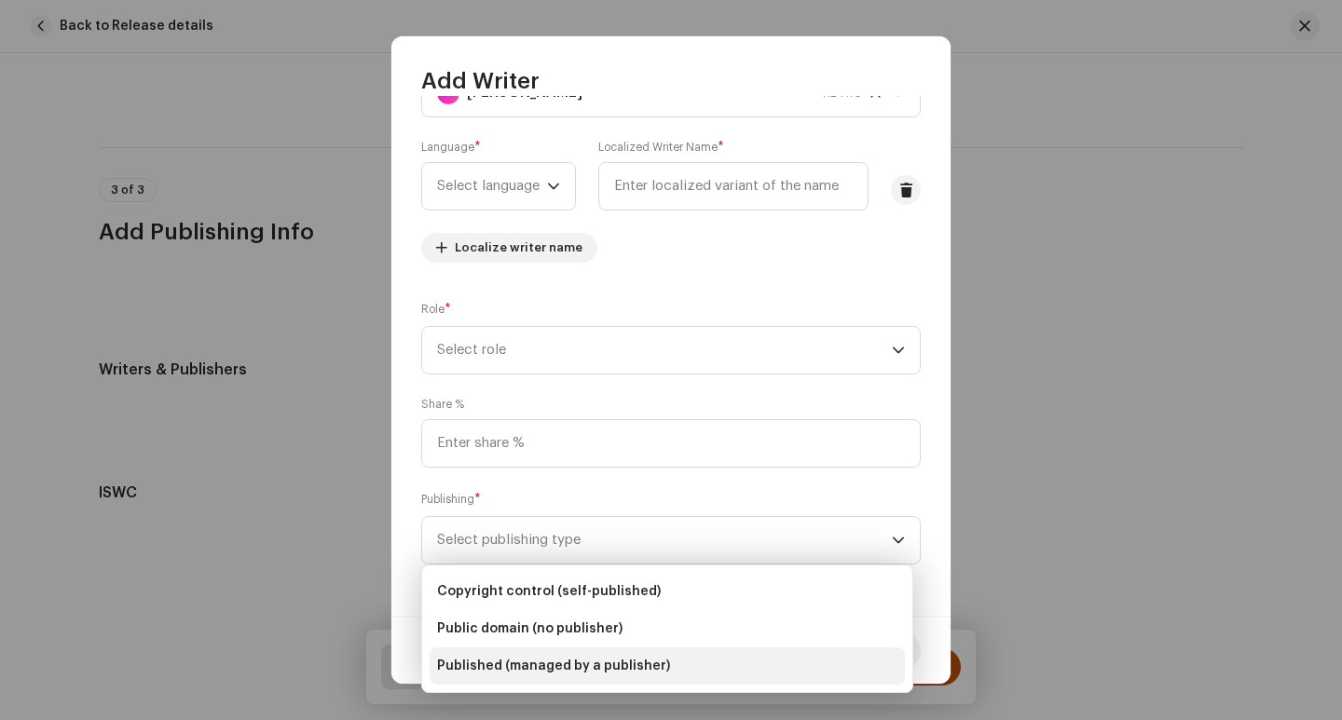
click at [580, 673] on span "Published (managed by a publisher)" at bounding box center [553, 666] width 233 height 19
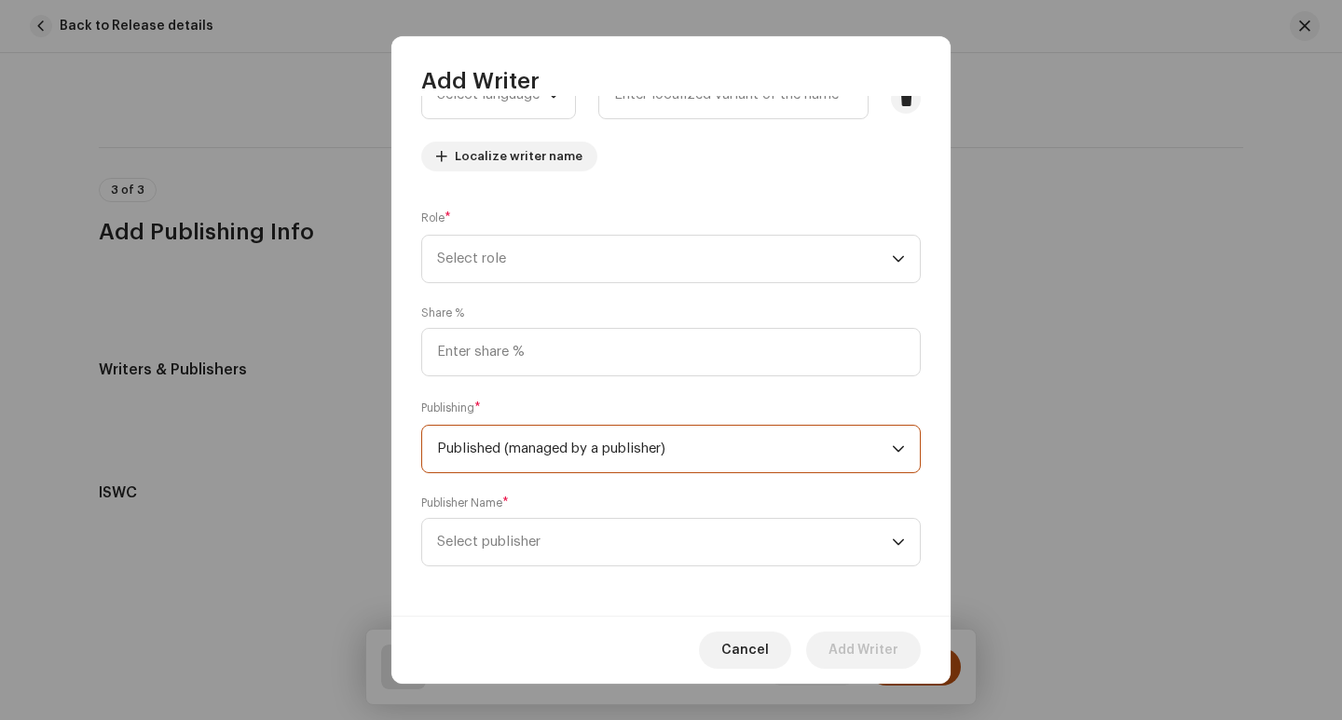
scroll to position [176, 0]
click at [802, 543] on span "Select publisher" at bounding box center [664, 540] width 455 height 47
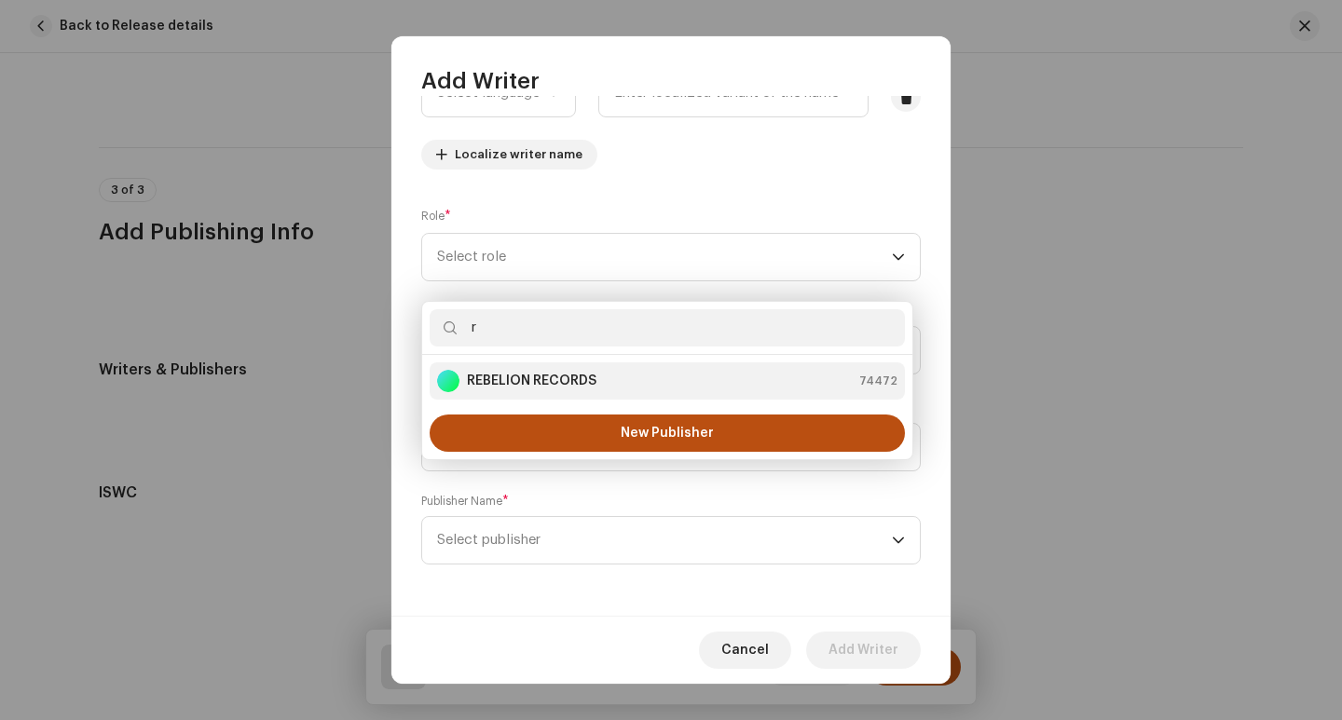
type input "r"
click at [613, 375] on div "REBELION RECORDS 74472" at bounding box center [667, 381] width 460 height 22
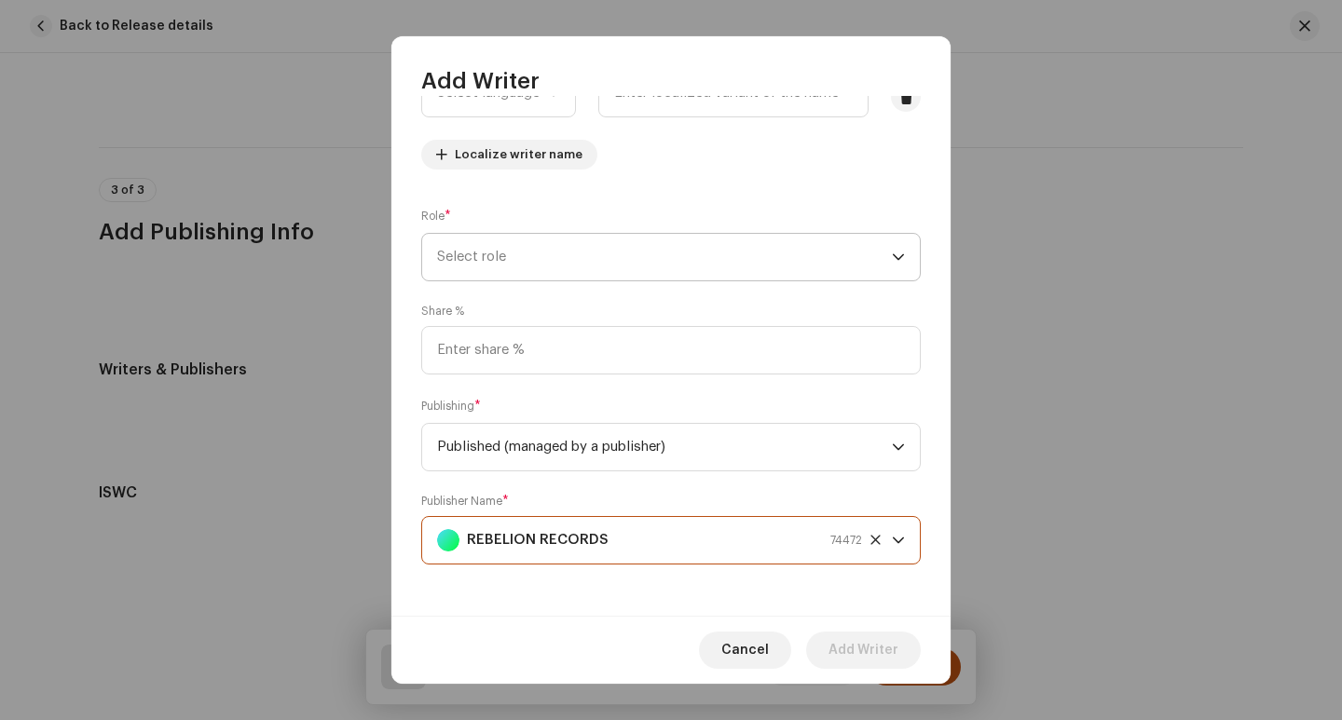
click at [596, 265] on span "Select role" at bounding box center [664, 257] width 455 height 47
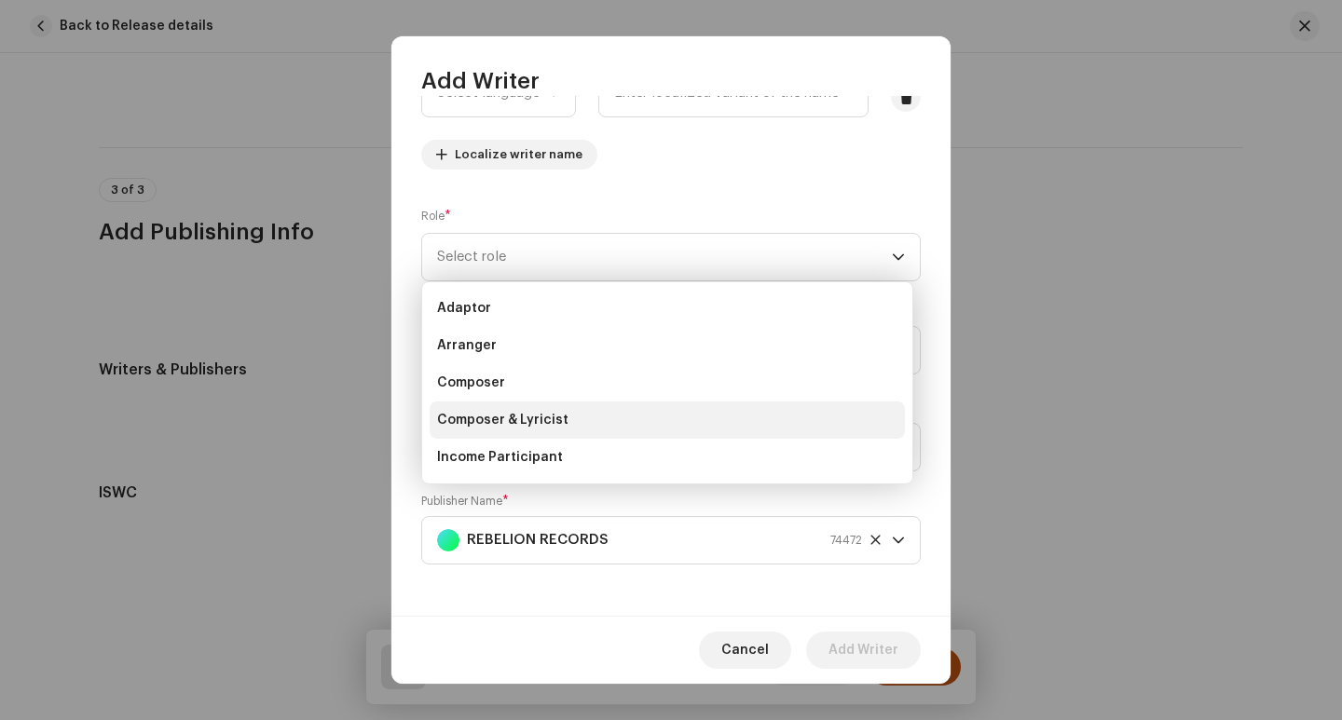
click at [576, 417] on li "Composer & Lyricist" at bounding box center [666, 420] width 475 height 37
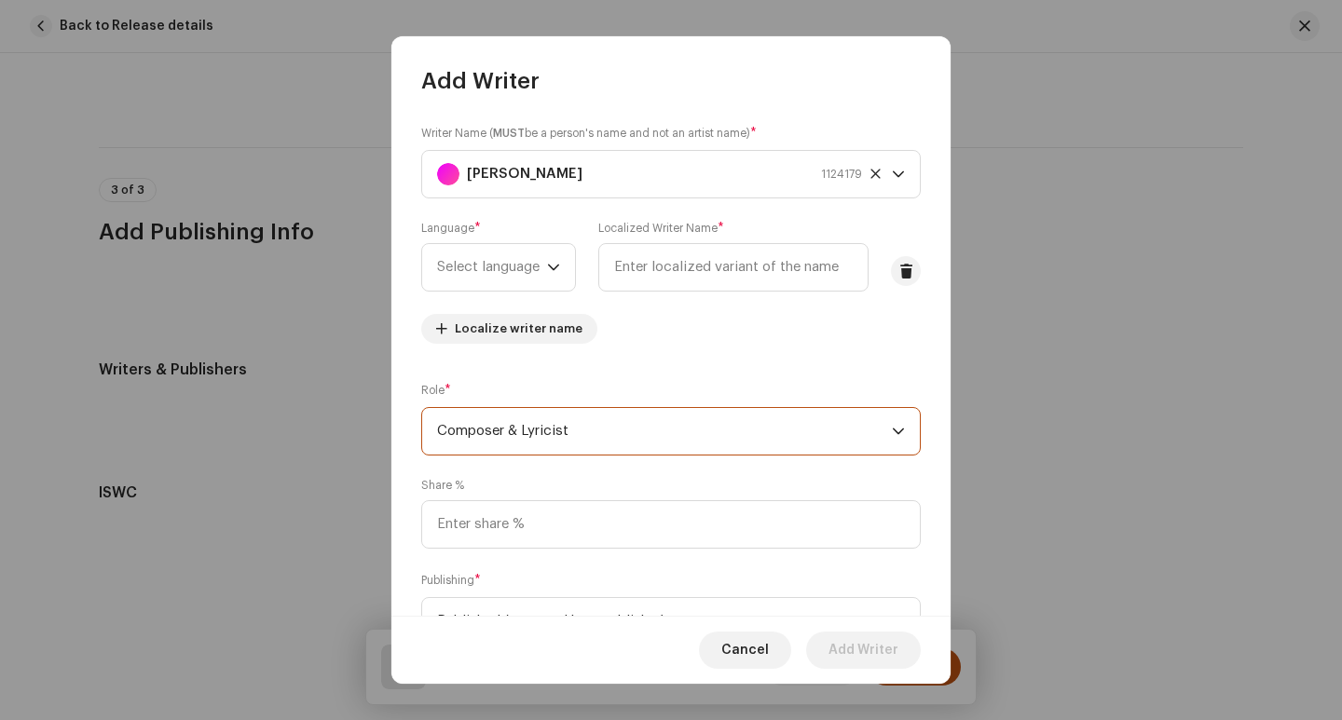
scroll to position [0, 0]
click at [899, 279] on span at bounding box center [906, 273] width 14 height 15
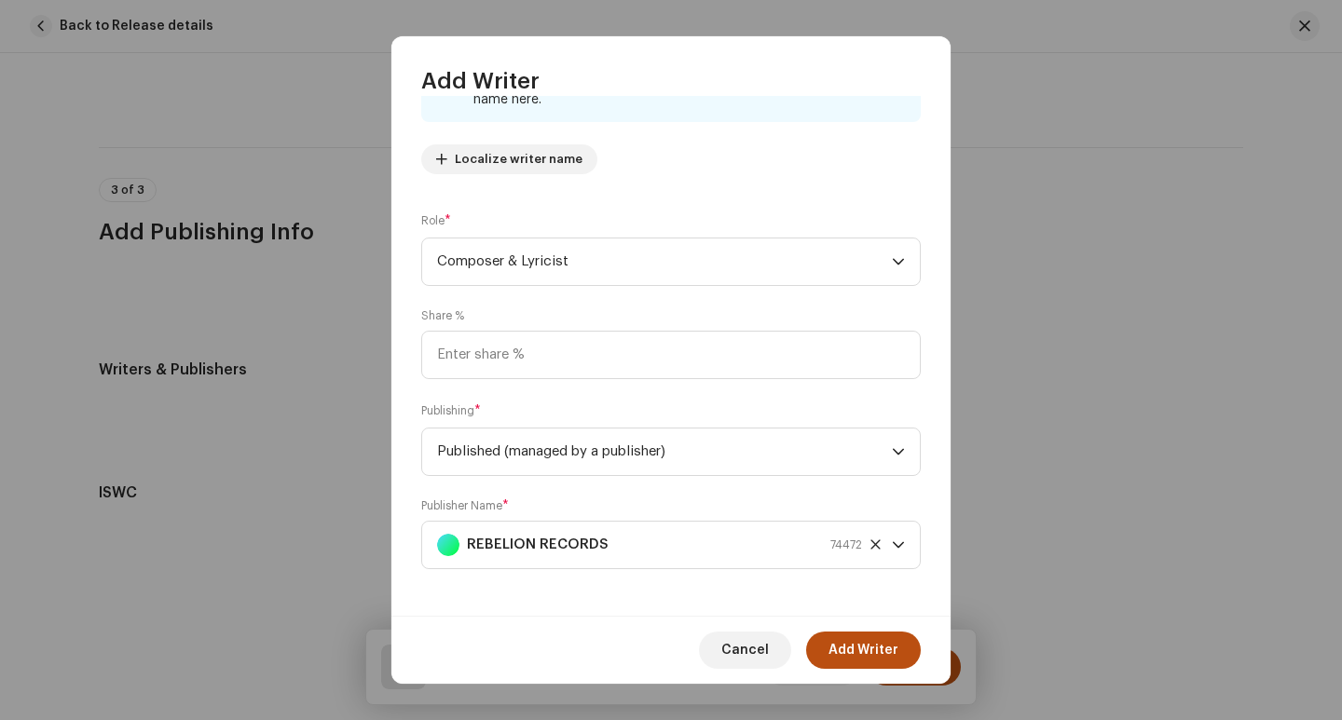
scroll to position [187, 0]
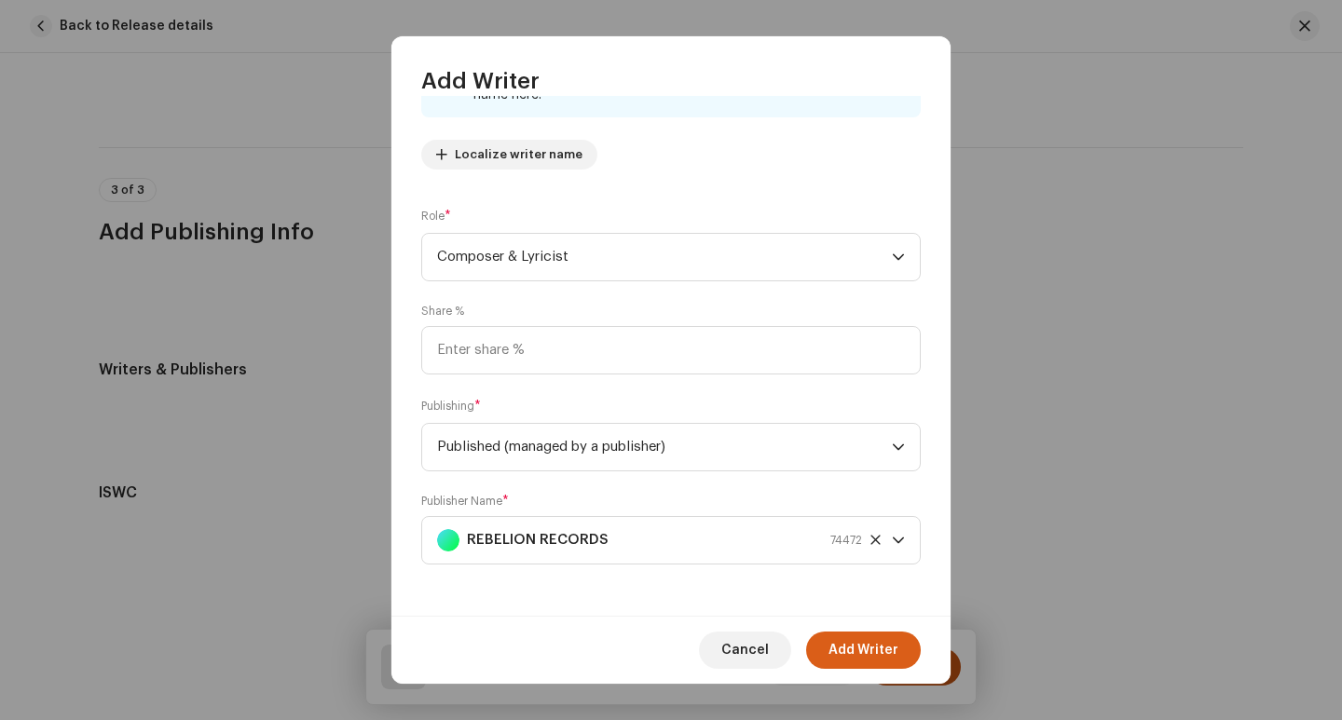
click at [880, 647] on span "Add Writer" at bounding box center [863, 650] width 70 height 37
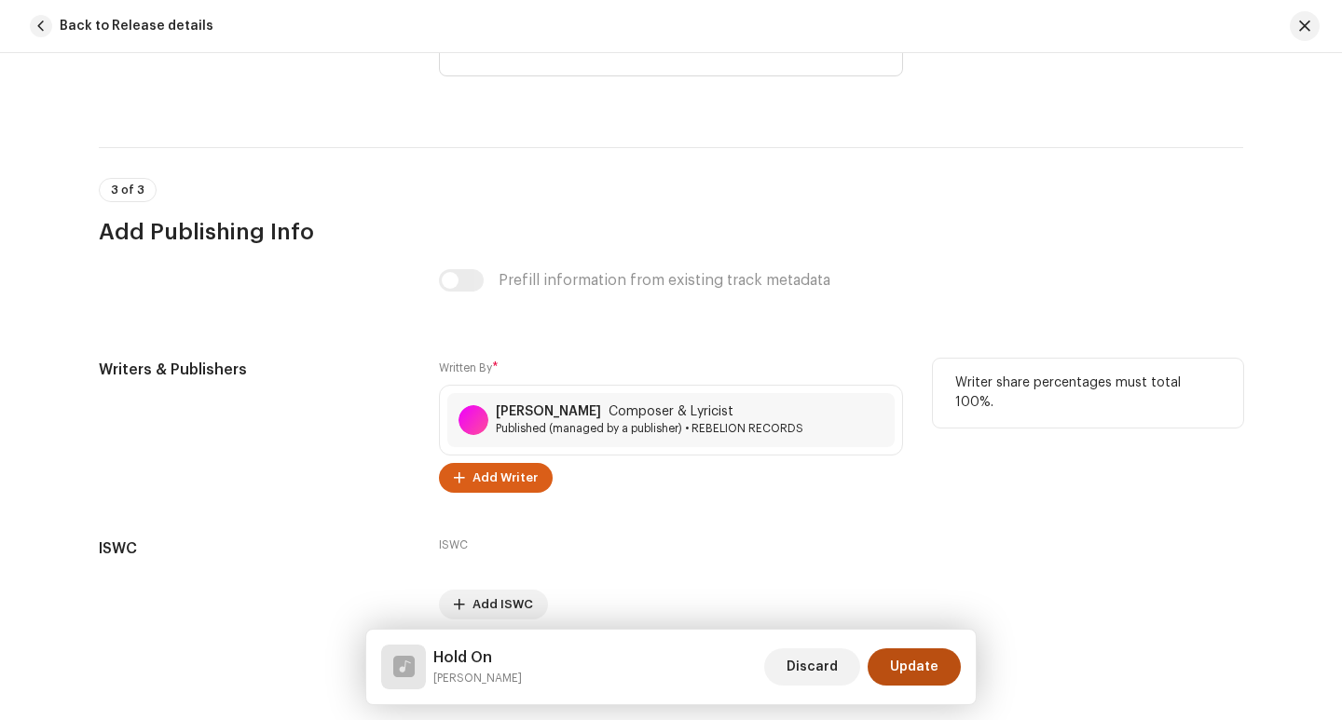
click at [496, 478] on span "Add Writer" at bounding box center [504, 477] width 65 height 37
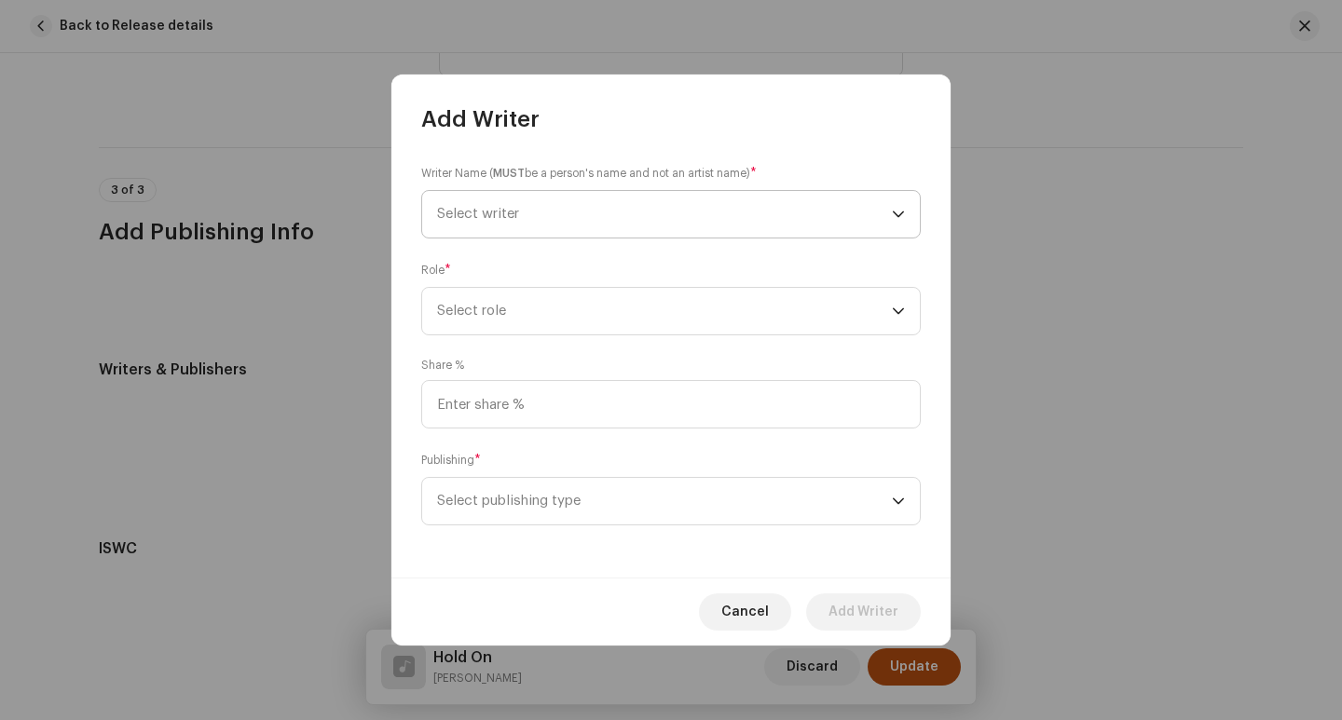
click at [582, 216] on span "Select writer" at bounding box center [664, 214] width 455 height 47
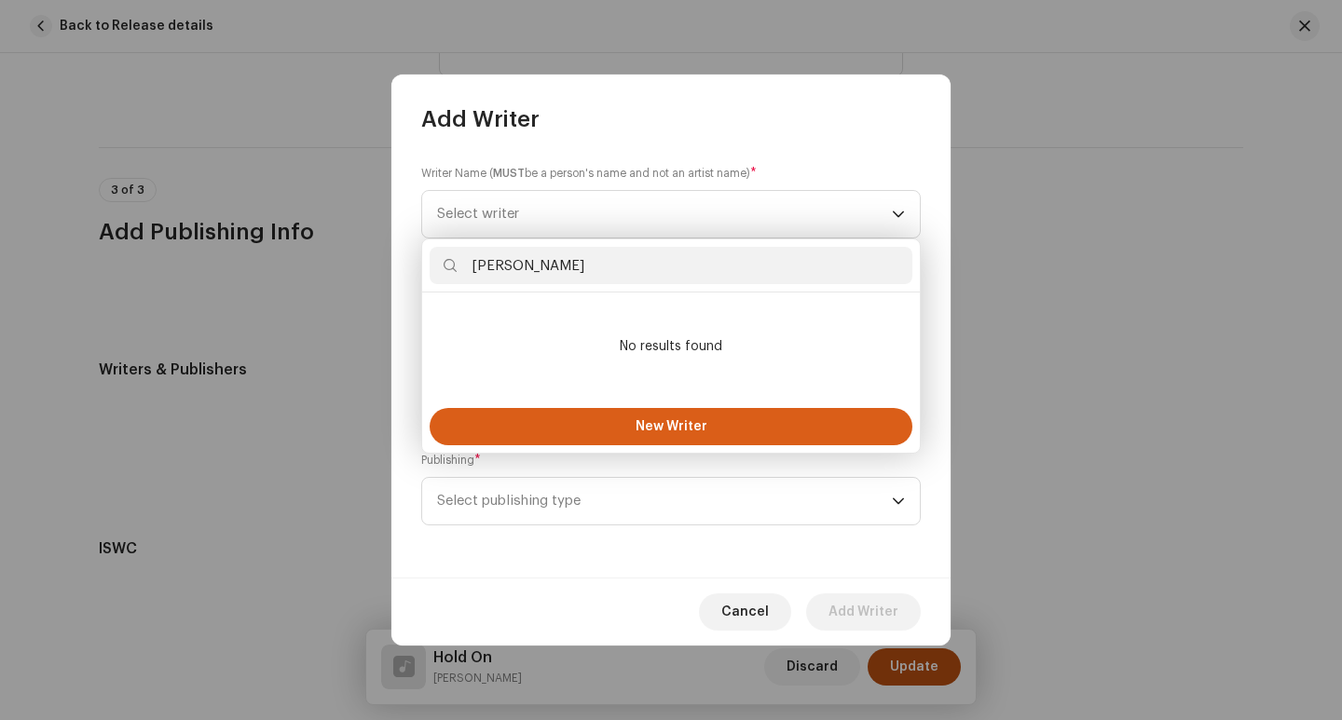
type input "[PERSON_NAME]"
click at [596, 416] on button "New Writer" at bounding box center [670, 426] width 483 height 37
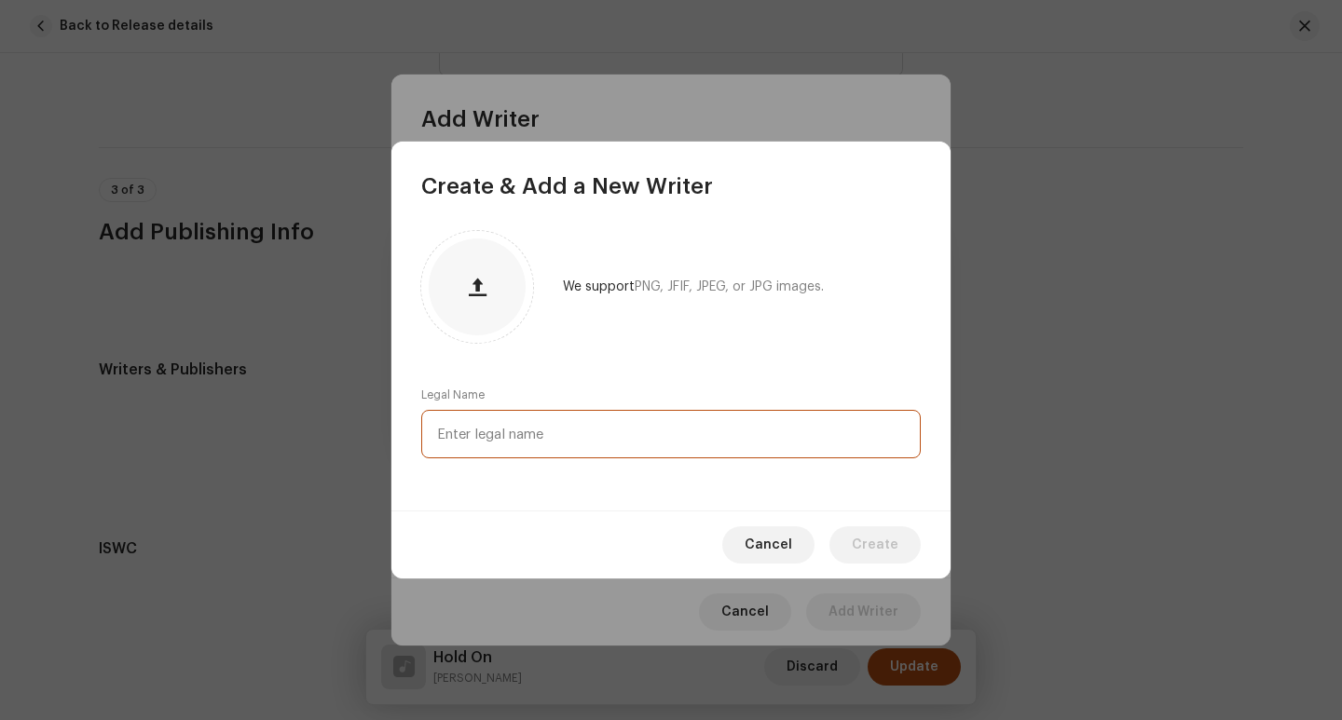
click at [552, 429] on input "text" at bounding box center [670, 434] width 499 height 48
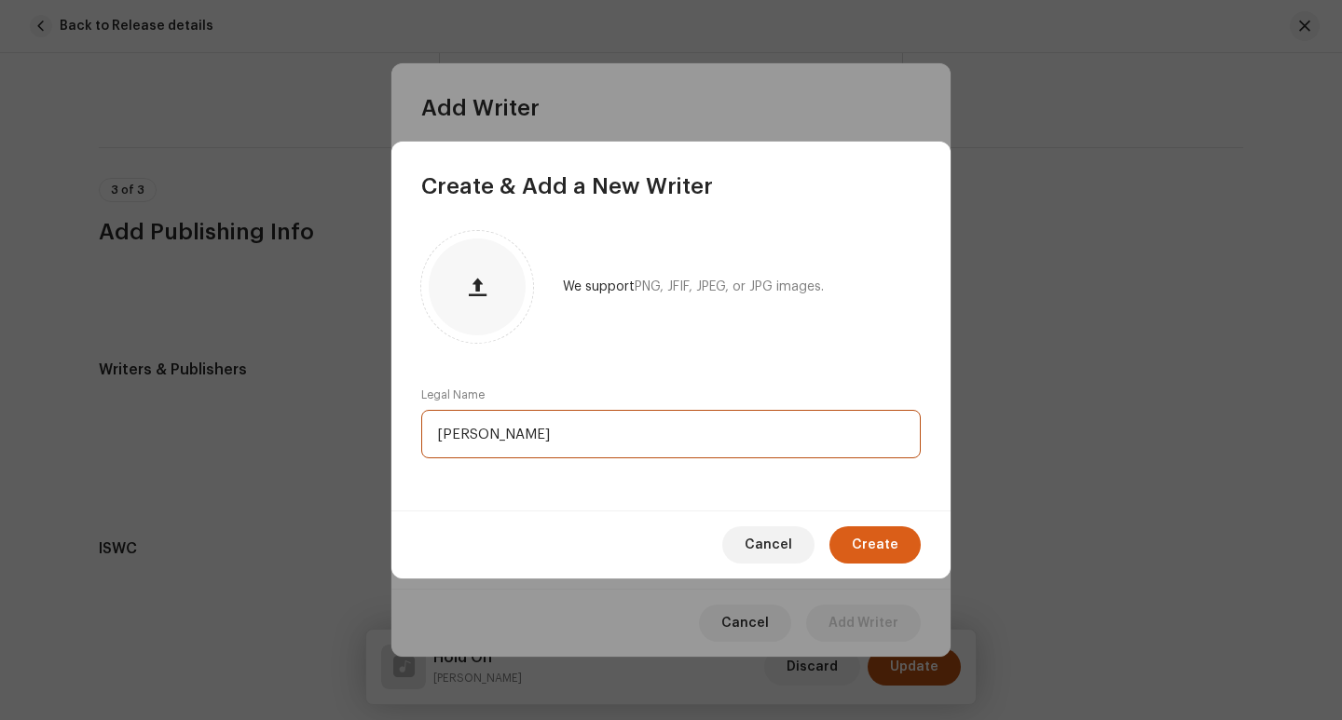
type input "[PERSON_NAME]"
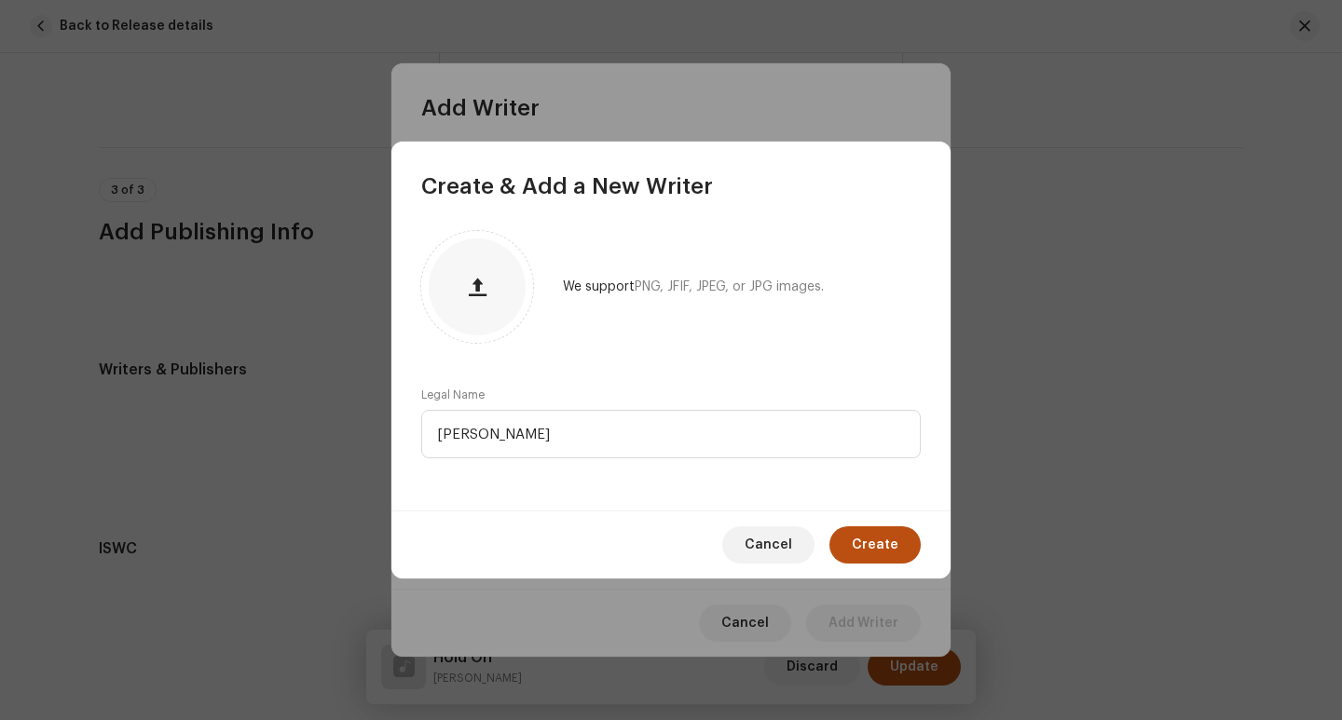
click at [863, 542] on span "Create" at bounding box center [874, 544] width 47 height 37
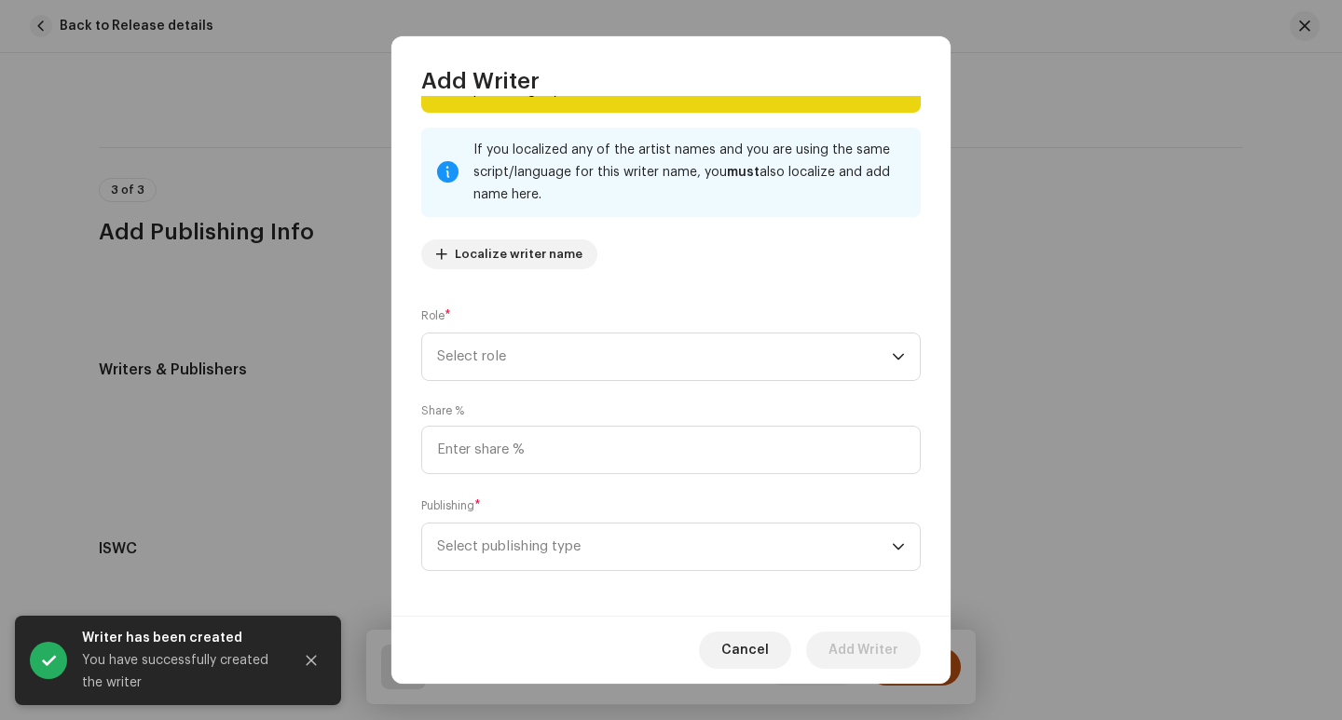
scroll to position [266, 0]
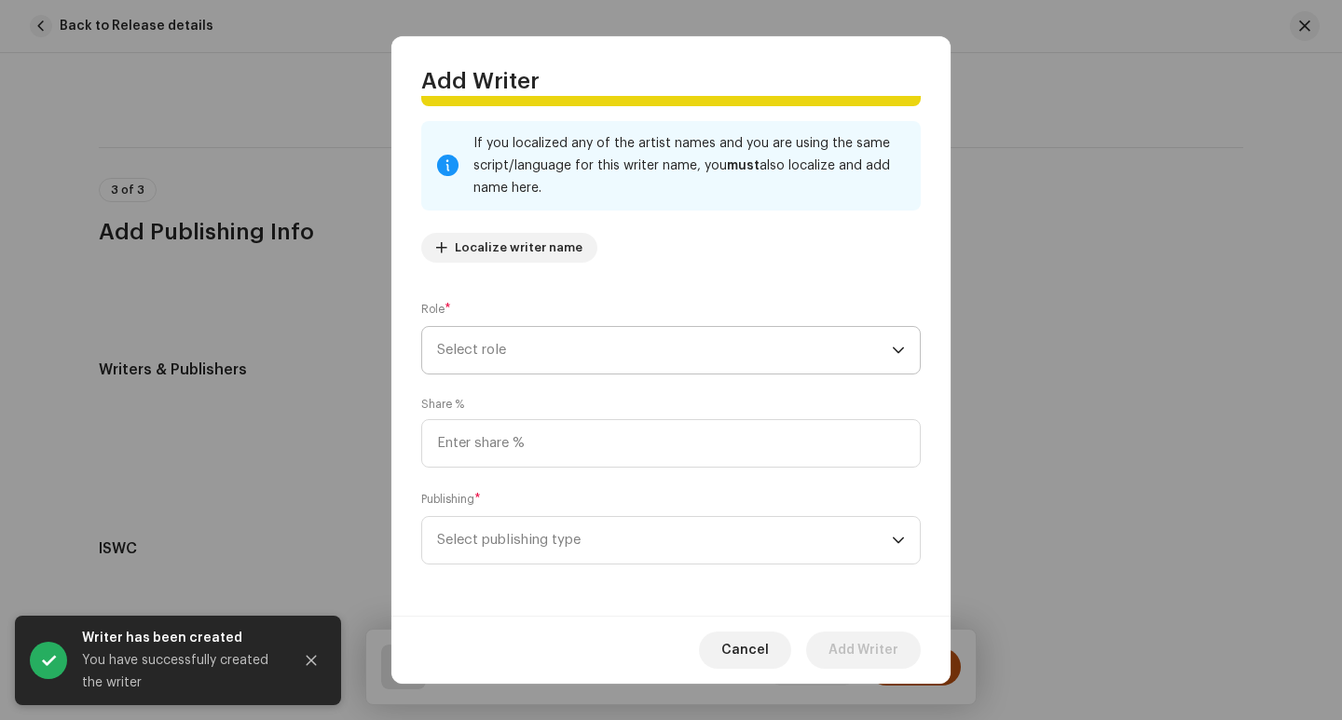
click at [651, 358] on span "Select role" at bounding box center [664, 350] width 455 height 47
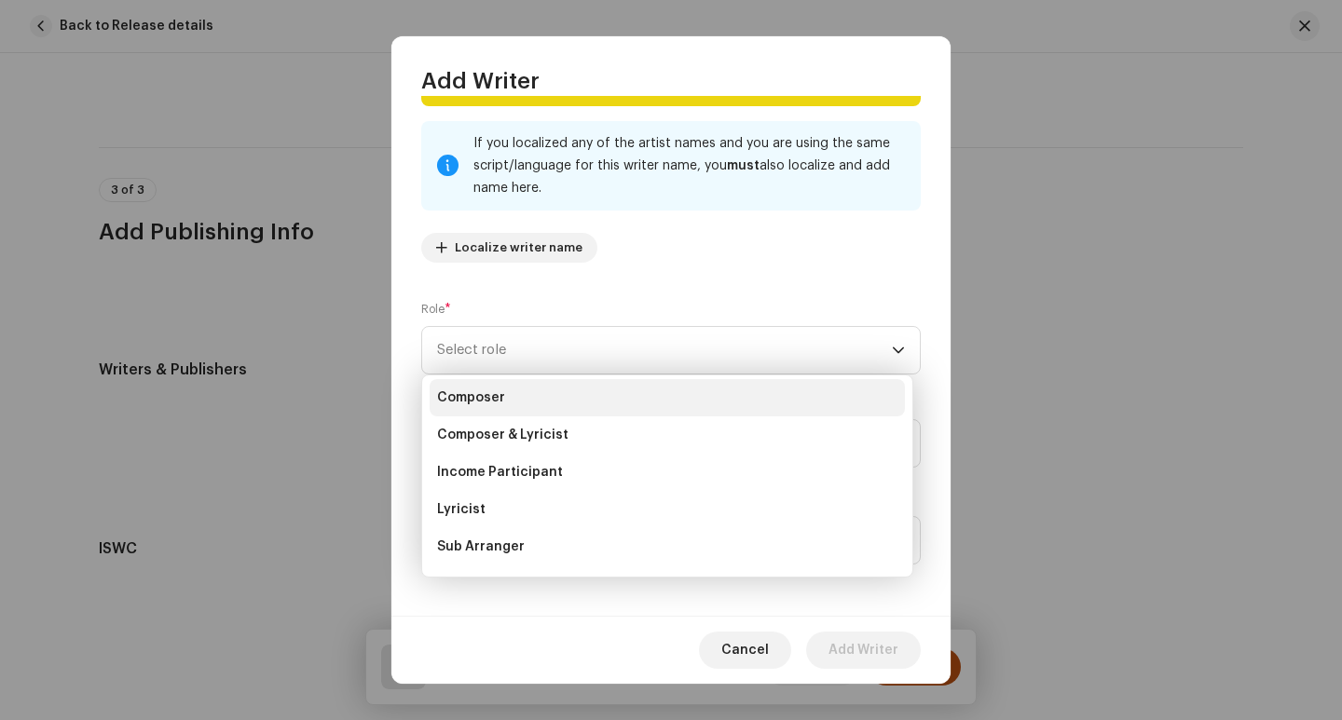
scroll to position [186, 0]
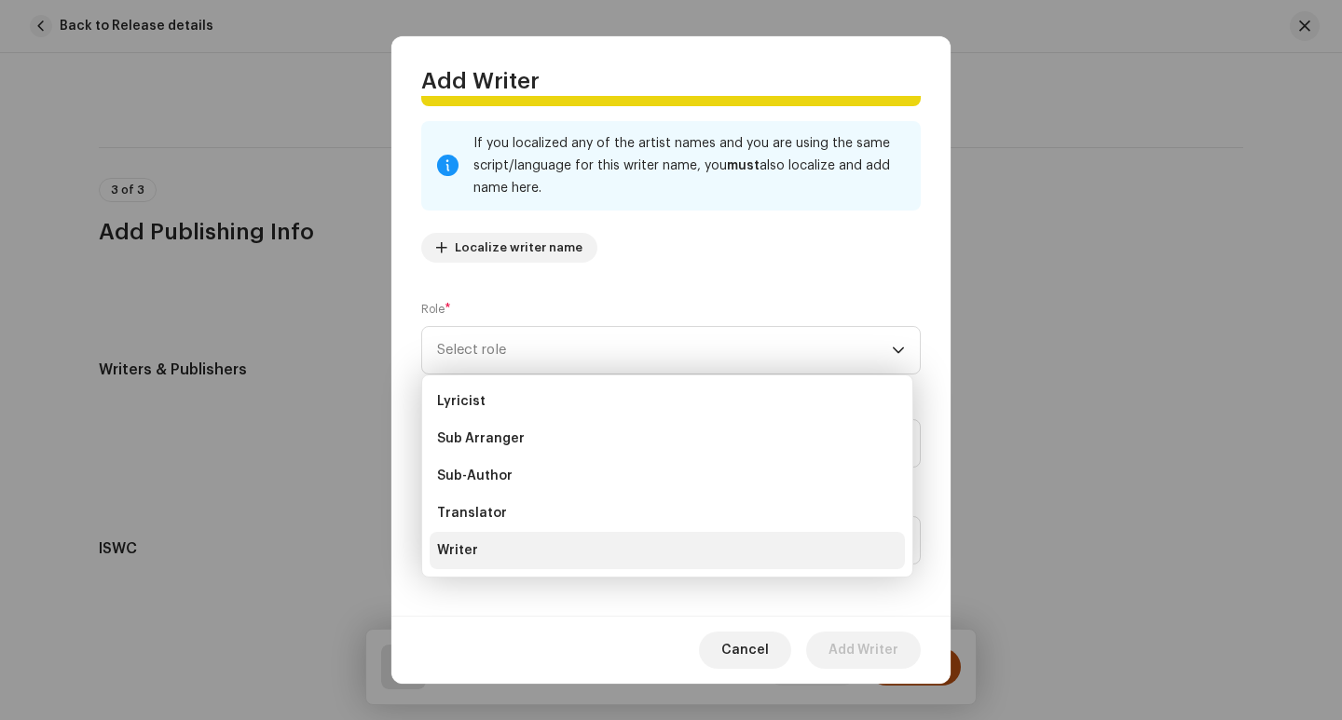
click at [522, 550] on li "Writer" at bounding box center [666, 550] width 475 height 37
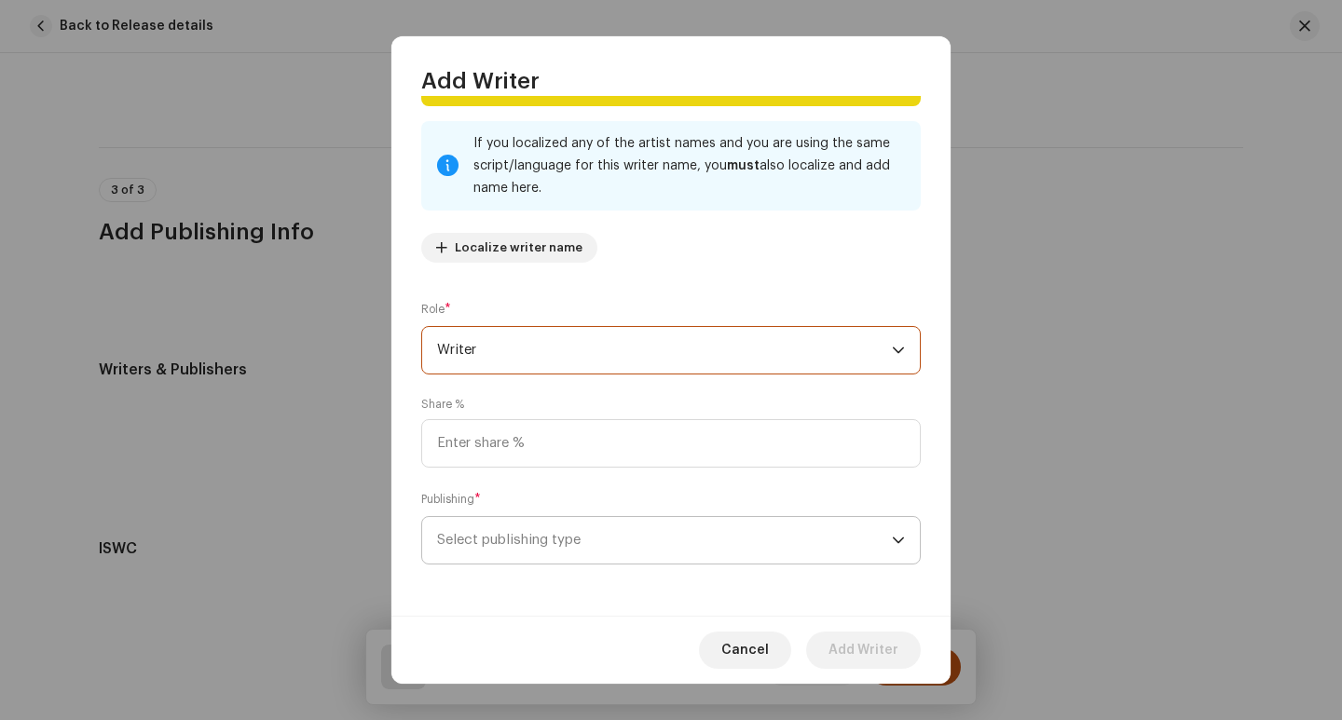
click at [649, 557] on span "Select publishing type" at bounding box center [664, 540] width 455 height 47
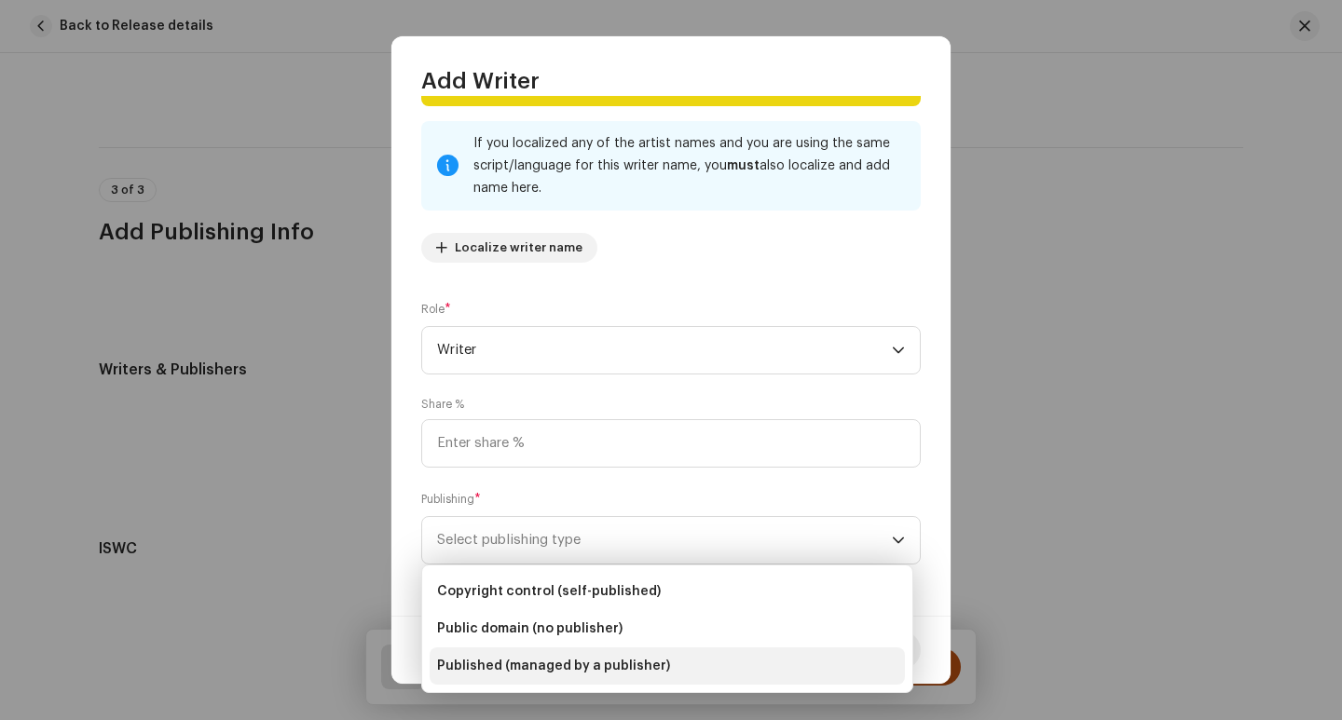
click at [602, 661] on span "Published (managed by a publisher)" at bounding box center [553, 666] width 233 height 19
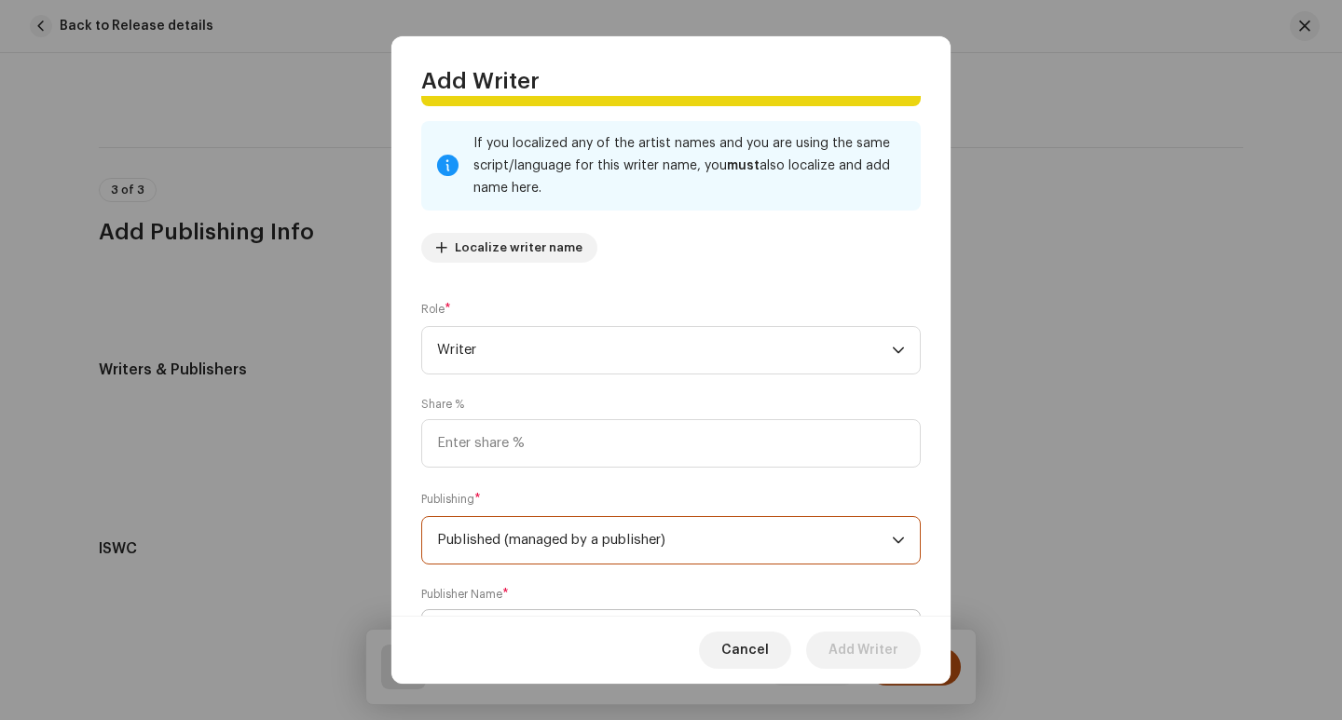
scroll to position [359, 0]
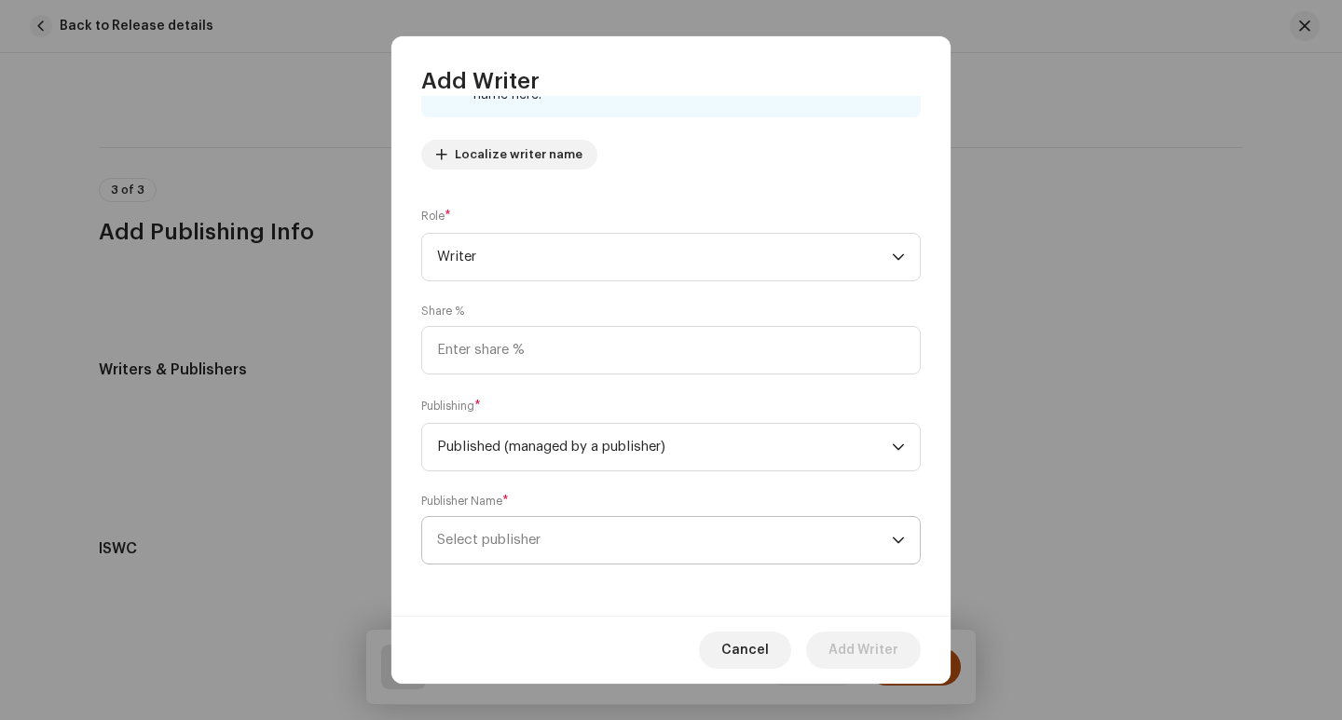
click at [620, 550] on span "Select publisher" at bounding box center [664, 540] width 455 height 47
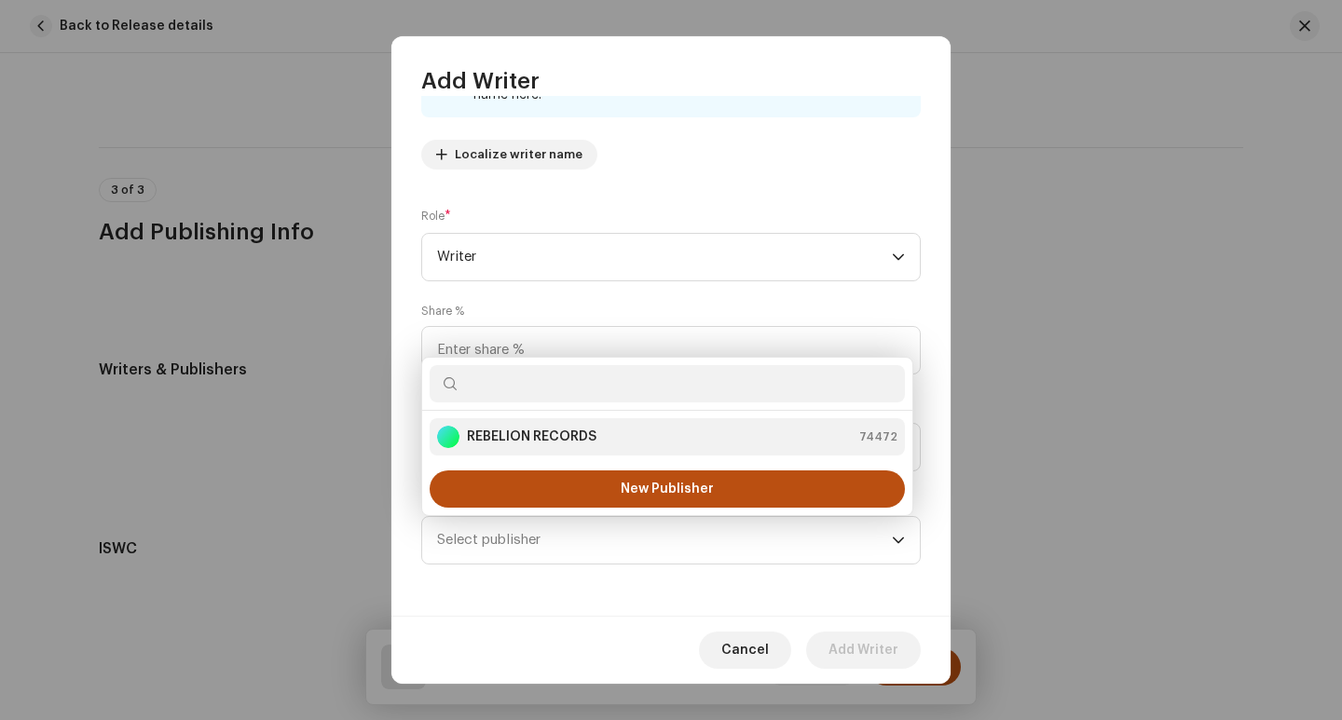
click at [608, 434] on div "REBELION RECORDS 74472" at bounding box center [667, 437] width 460 height 22
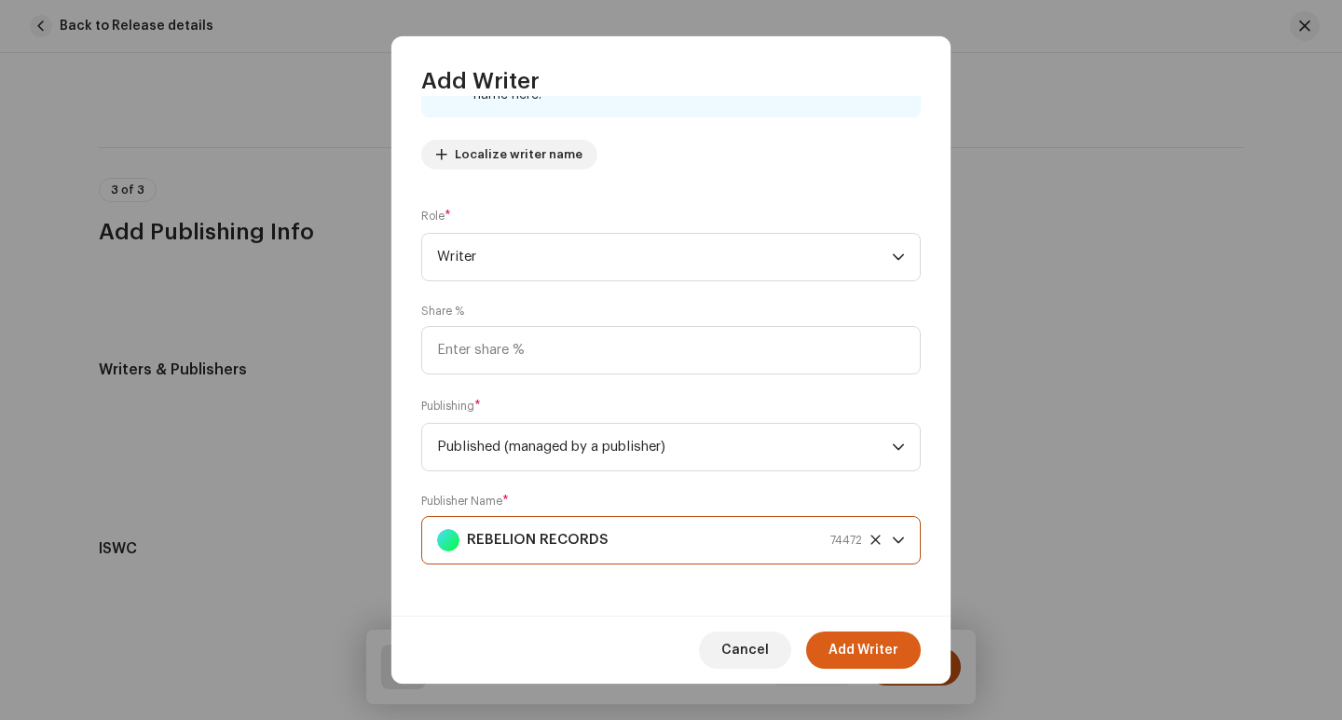
click at [873, 648] on span "Add Writer" at bounding box center [863, 650] width 70 height 37
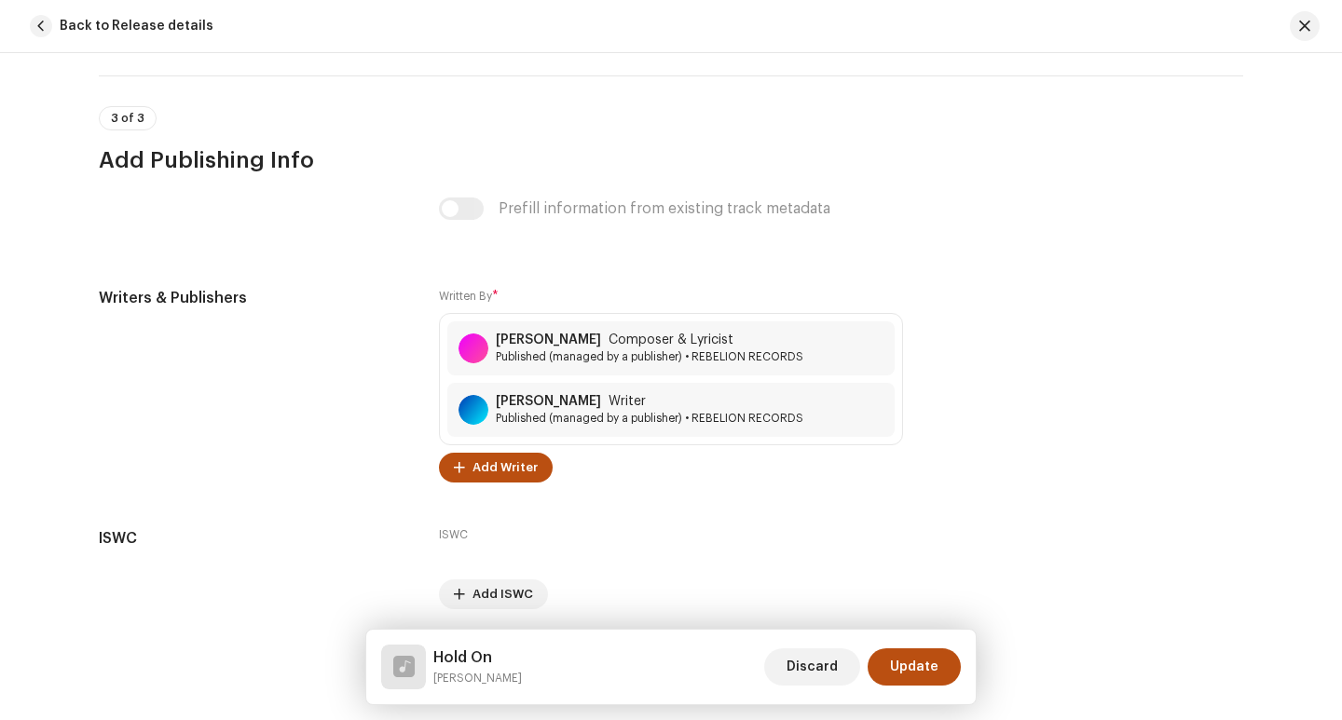
scroll to position [3773, 0]
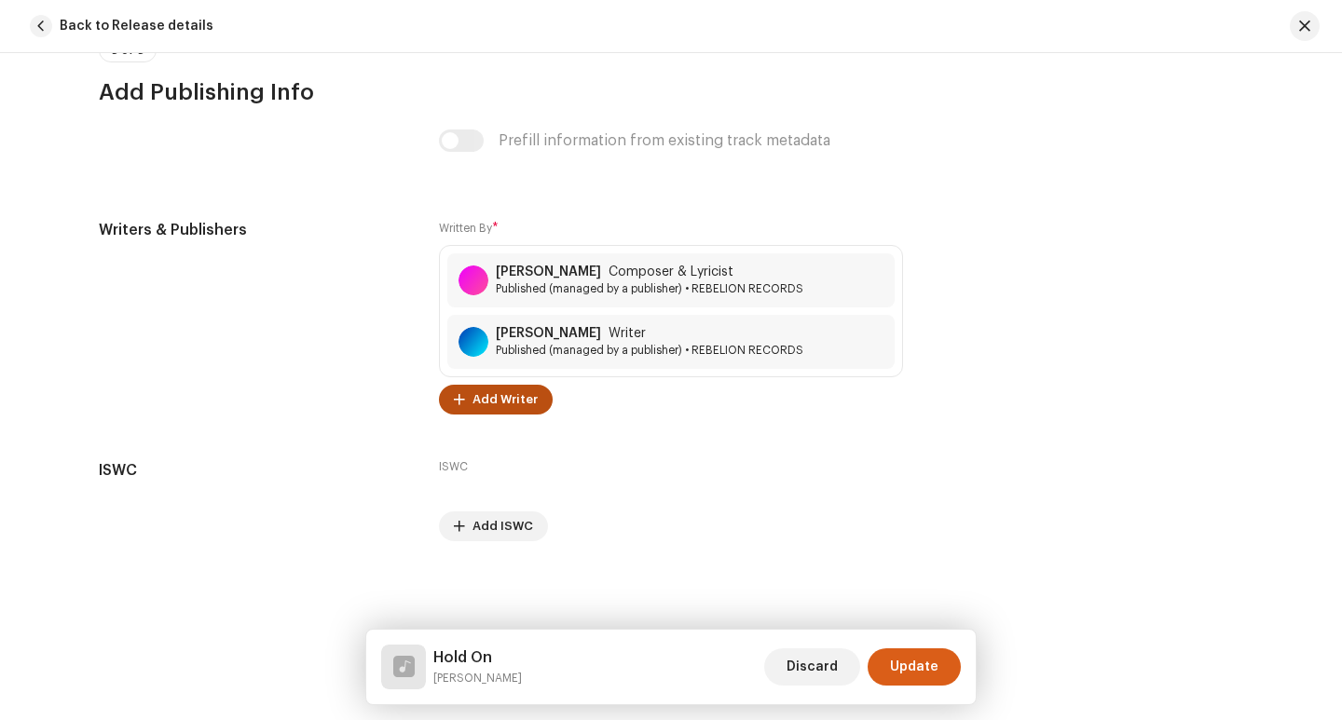
click at [920, 670] on span "Update" at bounding box center [914, 666] width 48 height 37
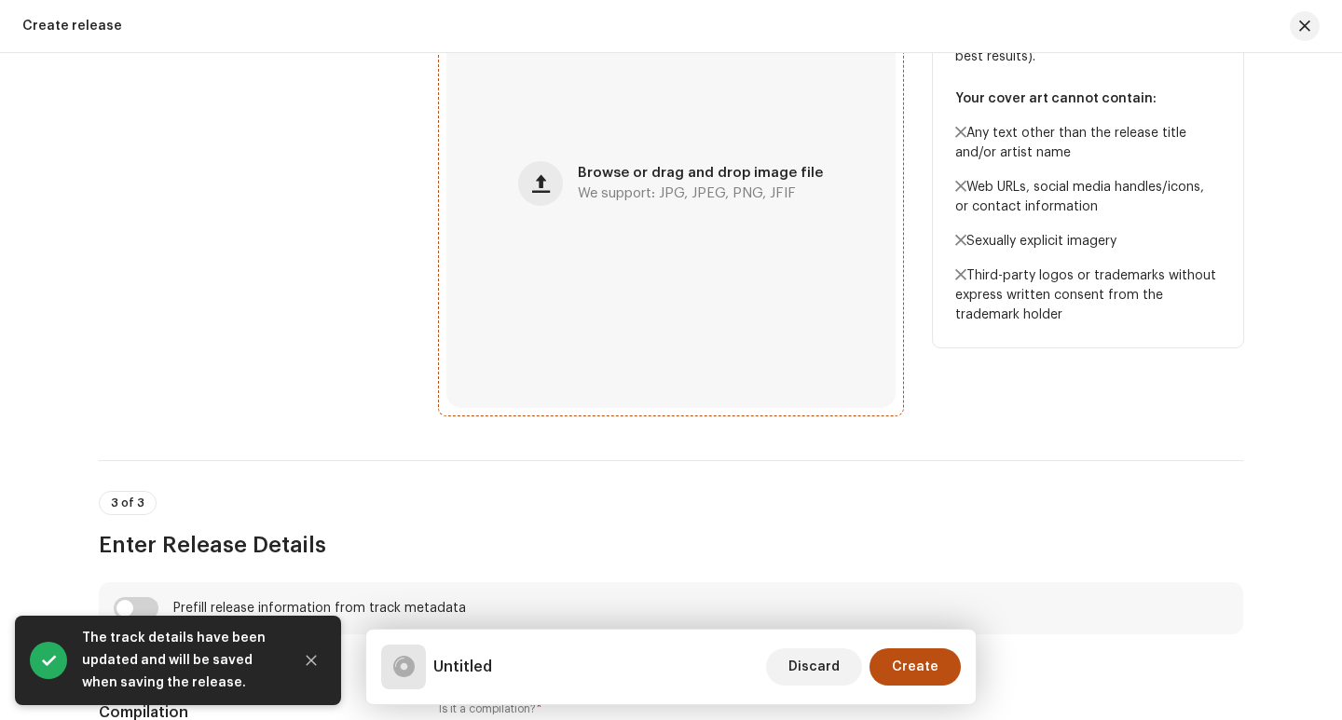
scroll to position [838, 0]
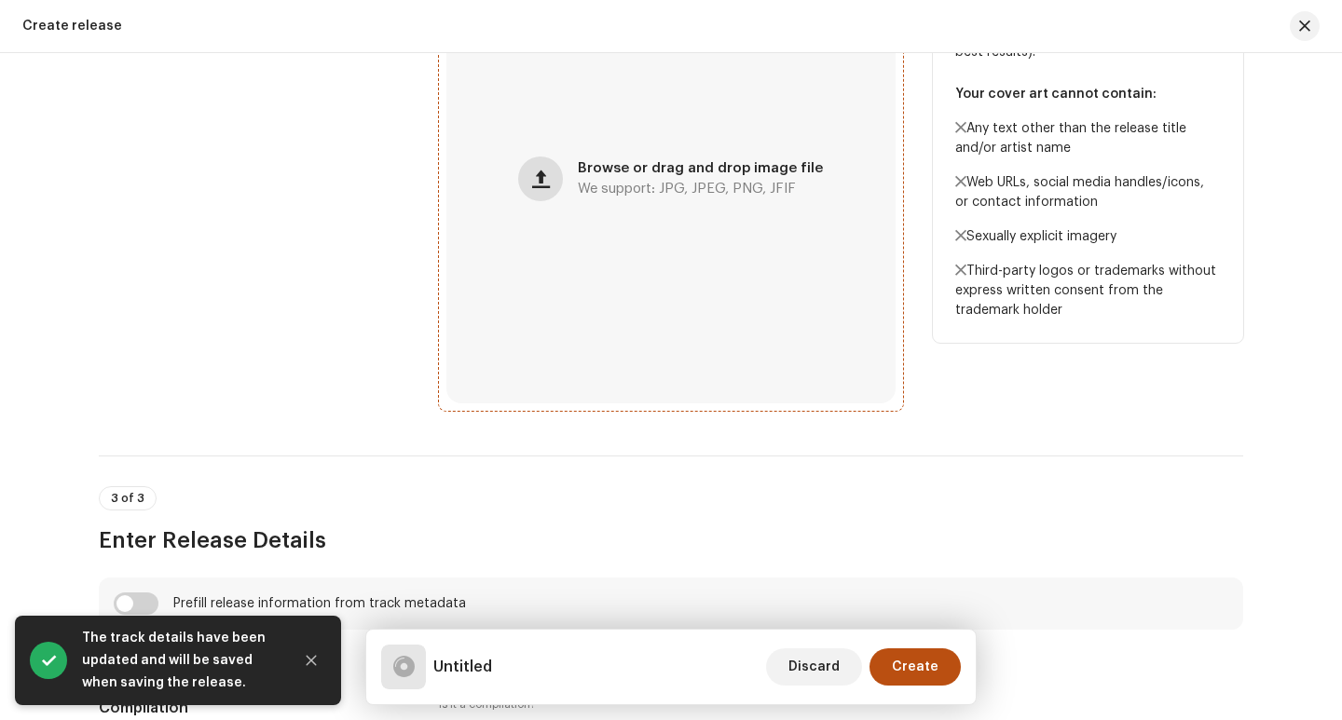
click at [546, 177] on span "button" at bounding box center [541, 178] width 18 height 15
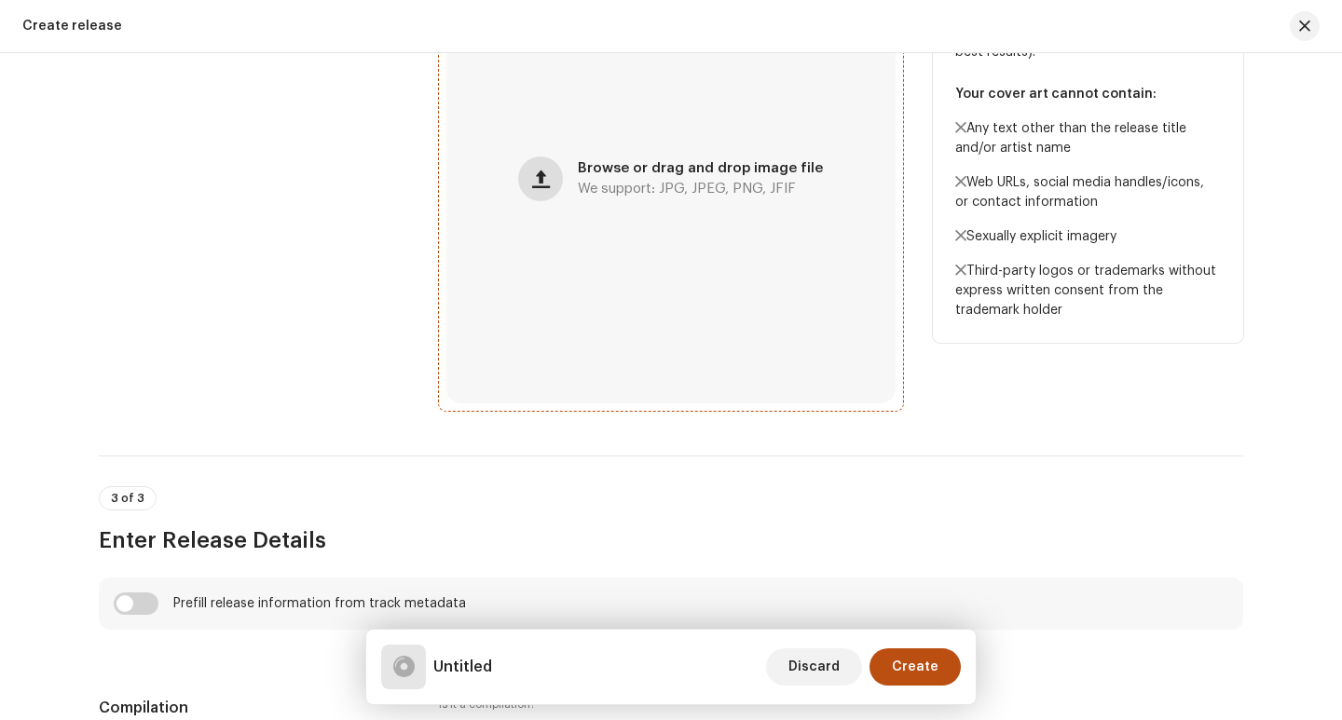
click at [550, 183] on span "button" at bounding box center [541, 178] width 18 height 15
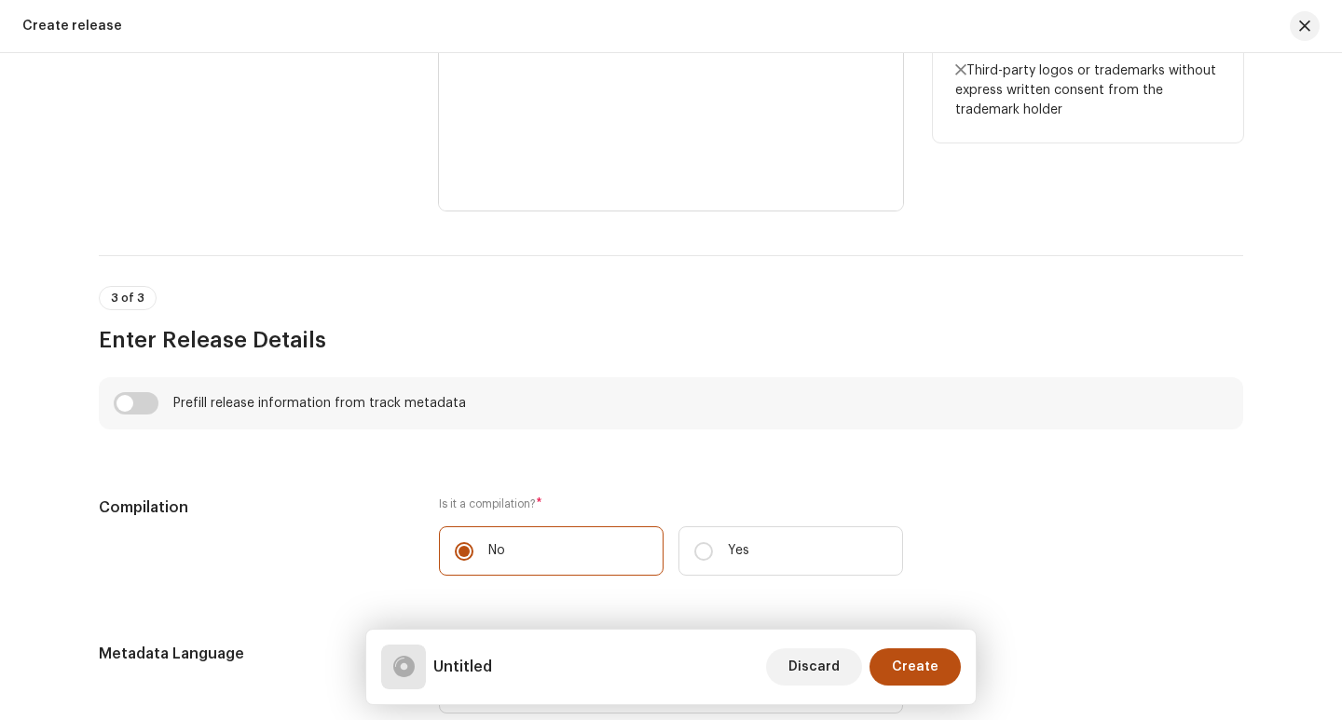
scroll to position [1118, 0]
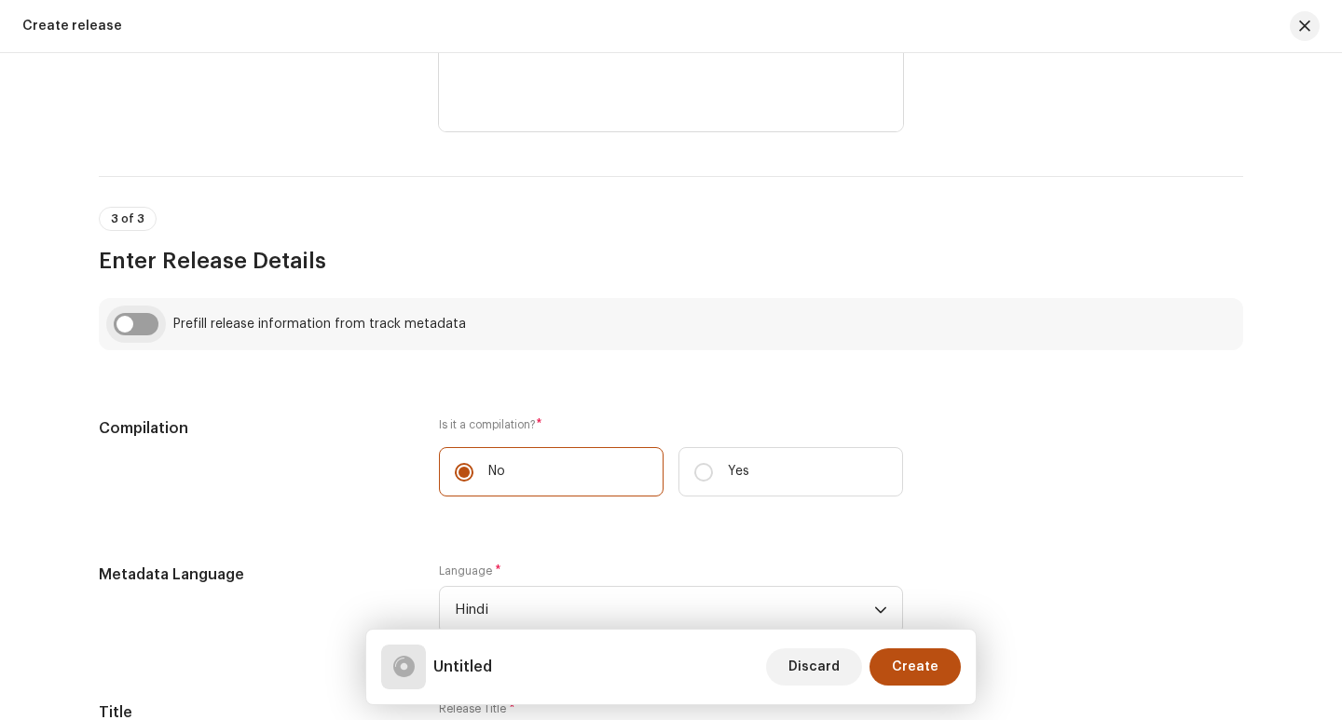
click at [135, 331] on input "checkbox" at bounding box center [136, 324] width 45 height 22
checkbox input "true"
type input "Hold On"
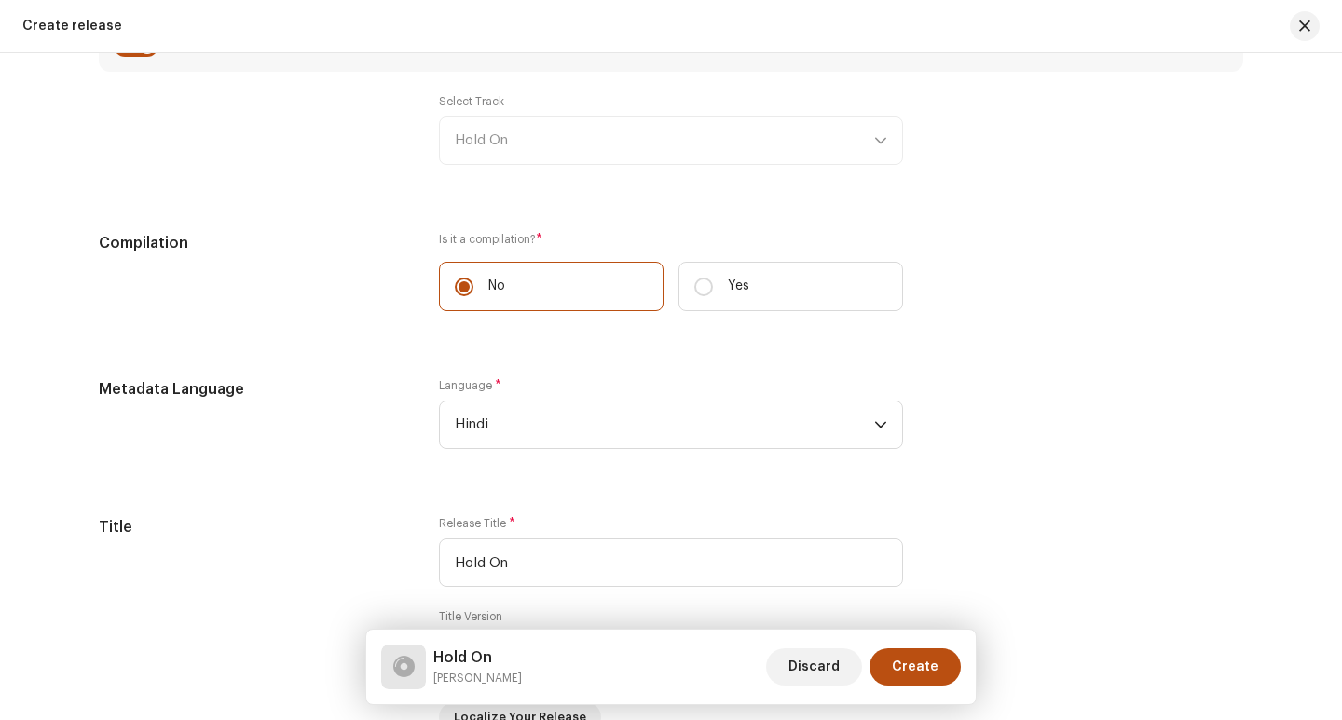
scroll to position [1397, 0]
click at [870, 135] on div "Select Track Hold On" at bounding box center [671, 128] width 464 height 71
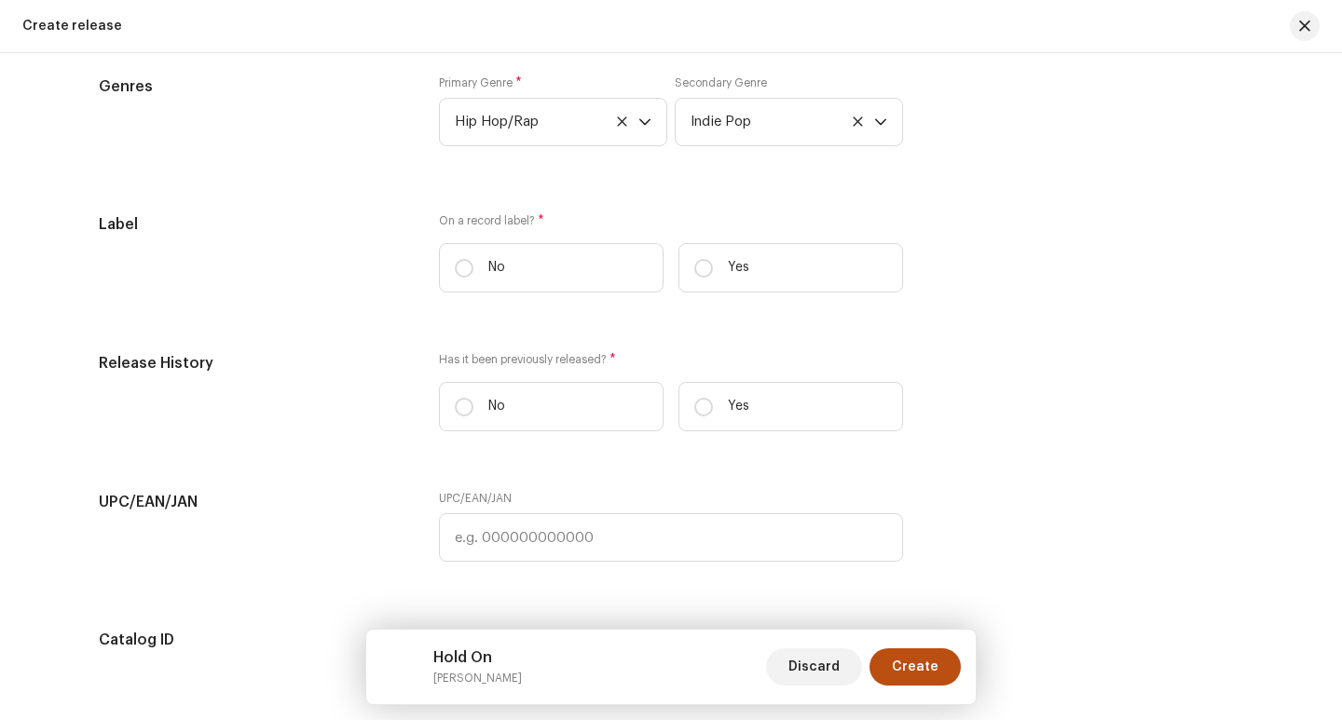
scroll to position [2981, 0]
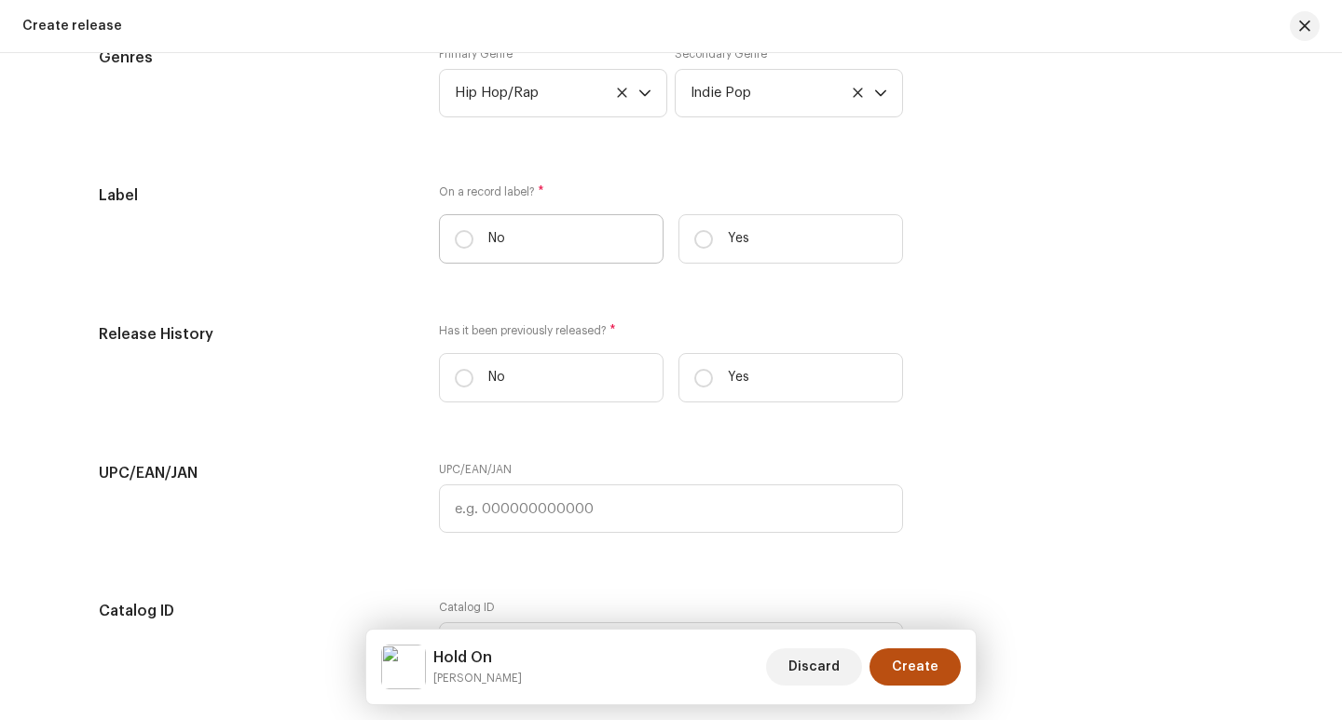
click at [551, 247] on label "No" at bounding box center [551, 238] width 225 height 49
click at [473, 247] on input "No" at bounding box center [464, 239] width 19 height 19
radio input "true"
click at [694, 234] on input "Yes" at bounding box center [703, 239] width 19 height 19
radio input "true"
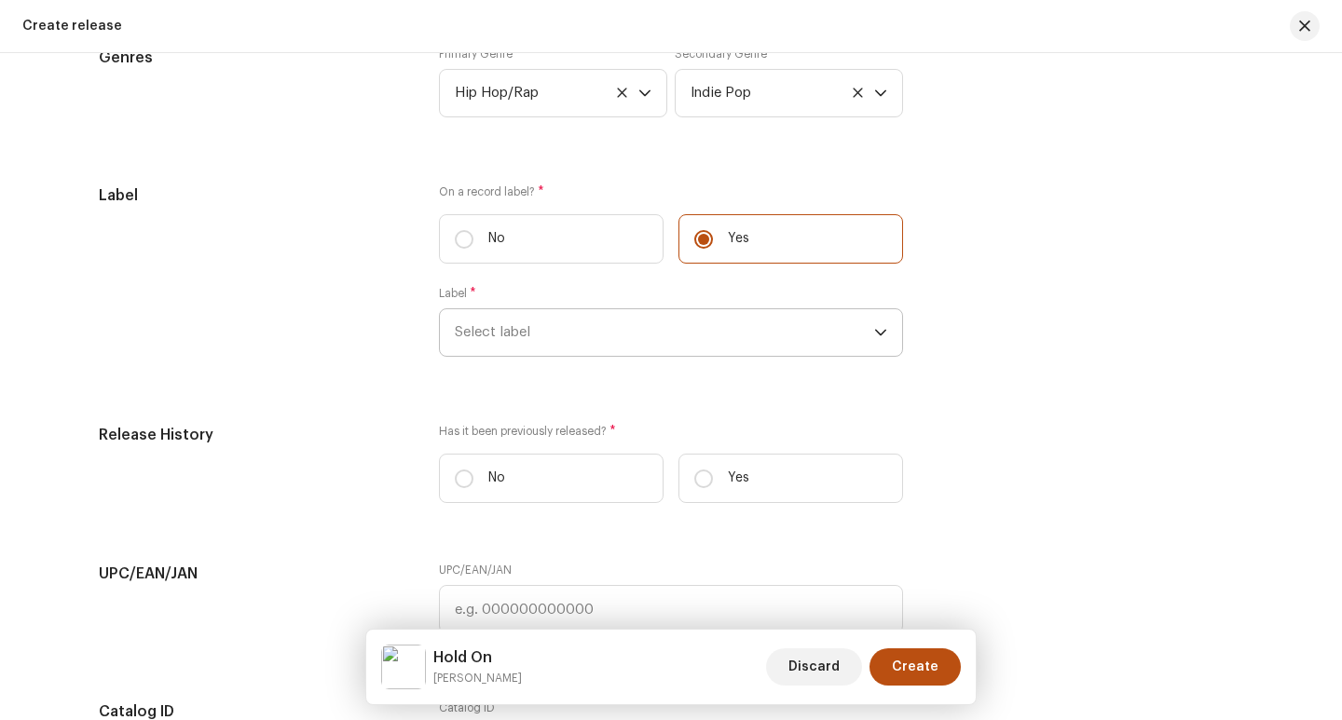
click at [629, 338] on span "Select label" at bounding box center [664, 332] width 419 height 47
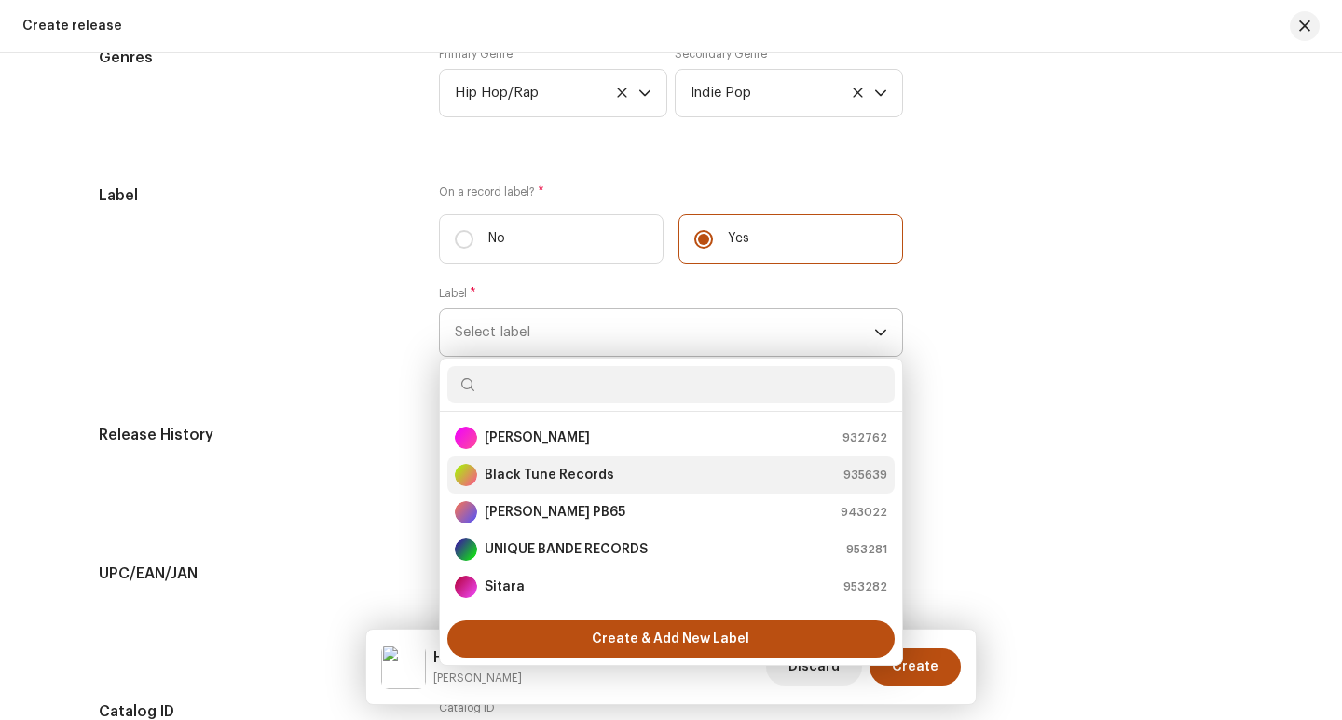
click at [579, 476] on strong "Black Tune Records" at bounding box center [548, 475] width 129 height 19
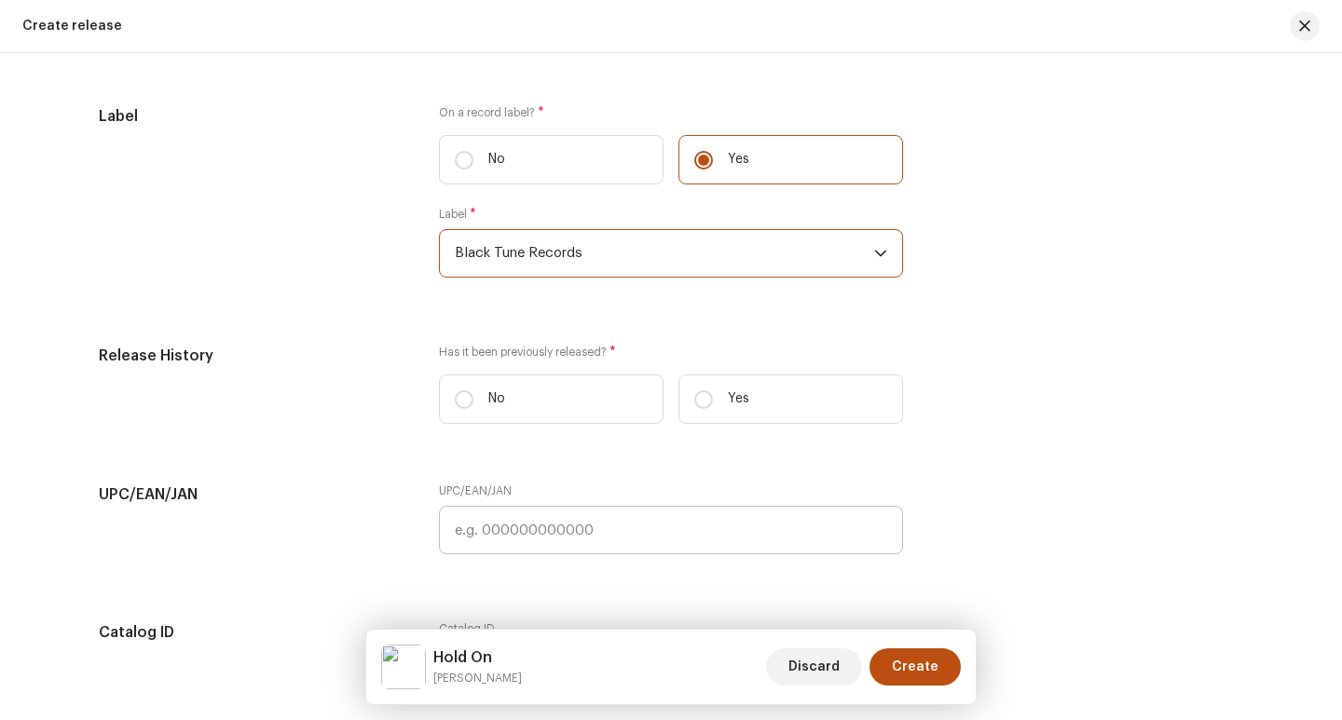
scroll to position [3168, 0]
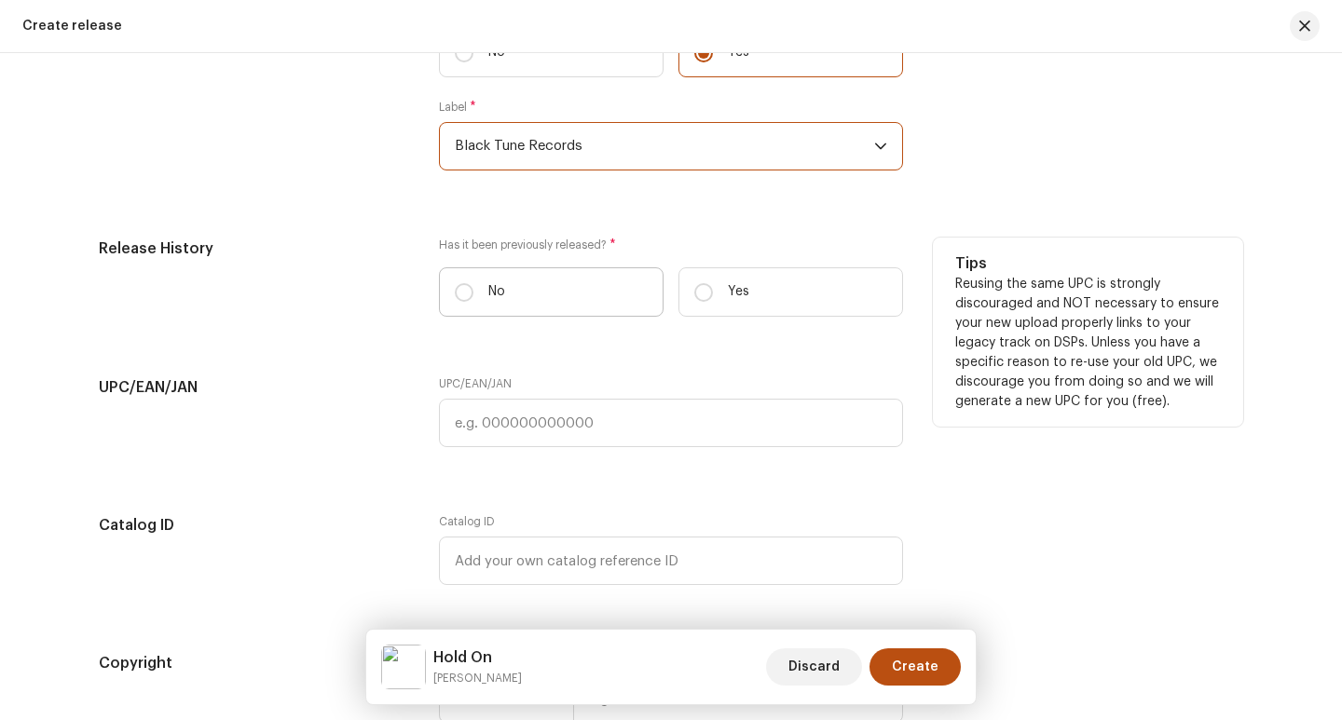
click at [593, 289] on label "No" at bounding box center [551, 291] width 225 height 49
click at [473, 289] on input "No" at bounding box center [464, 292] width 19 height 19
radio input "true"
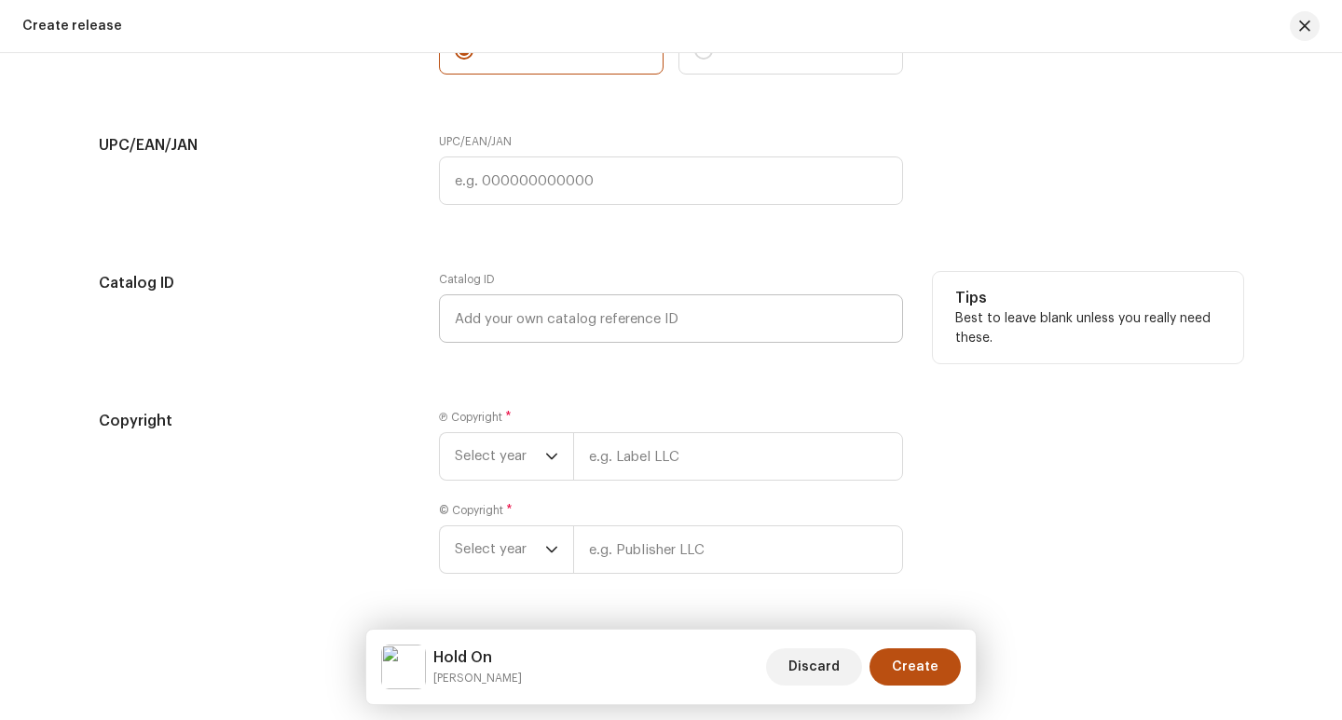
scroll to position [3465, 0]
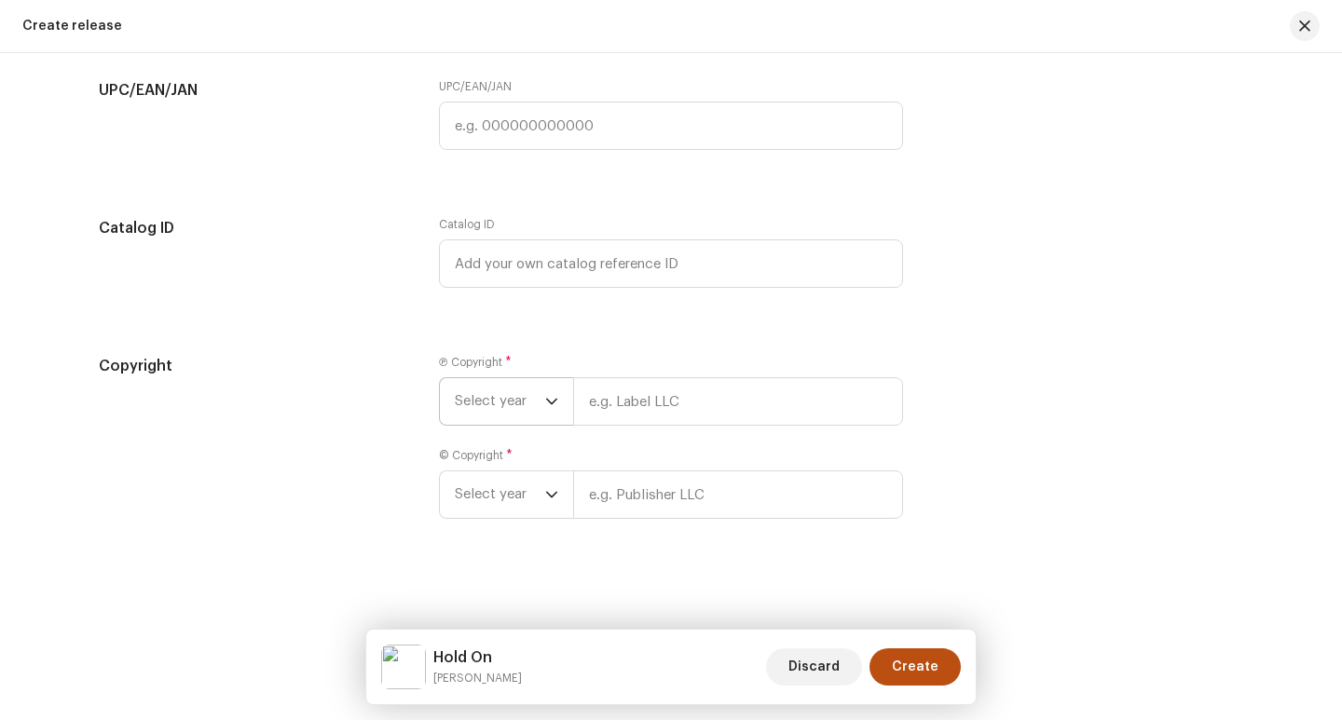
click at [545, 393] on div "dropdown trigger" at bounding box center [551, 401] width 13 height 47
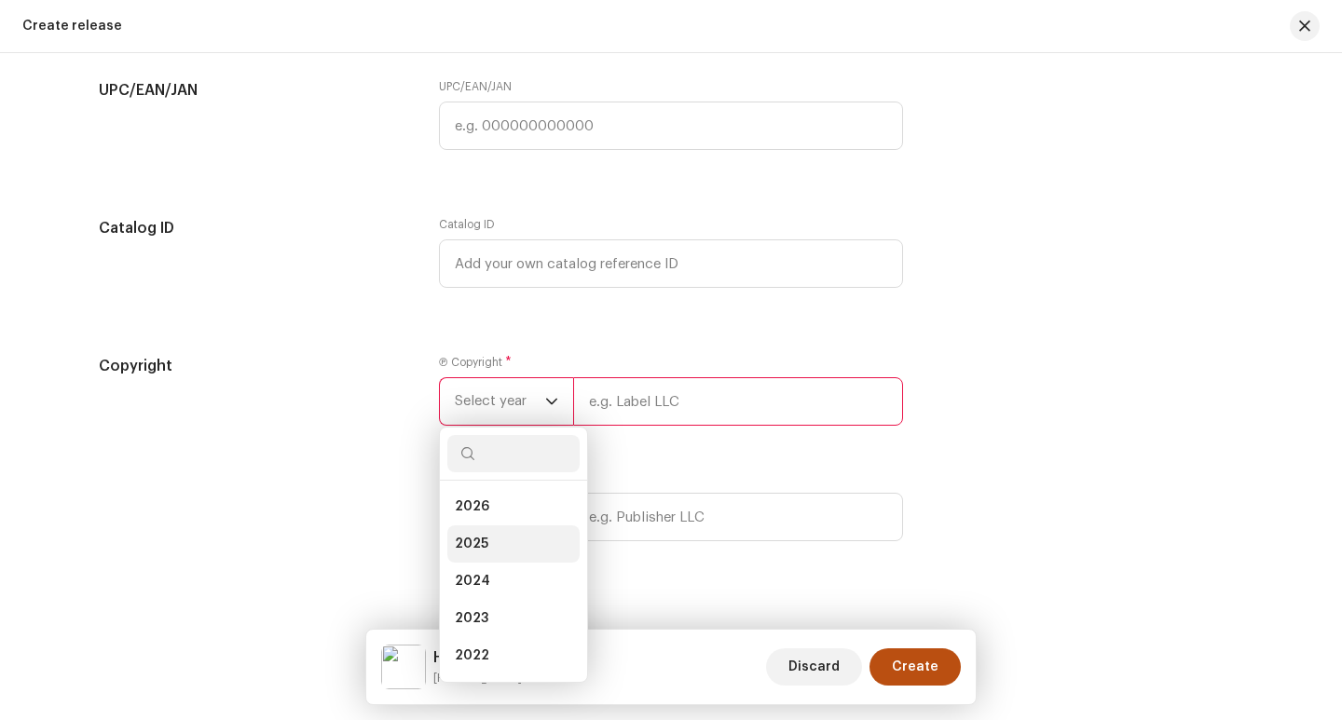
click at [491, 543] on li "2025" at bounding box center [513, 543] width 132 height 37
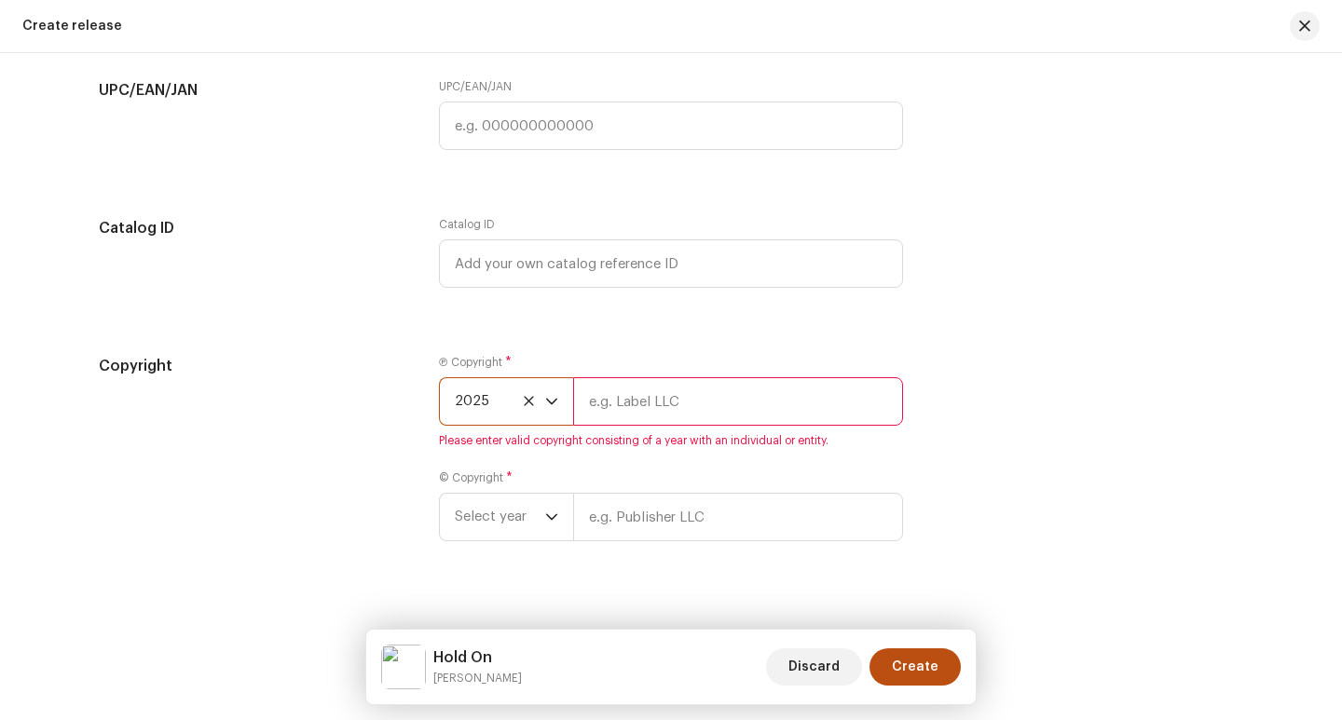
click at [679, 386] on input "text" at bounding box center [738, 401] width 330 height 48
type input "Black Tune Records"
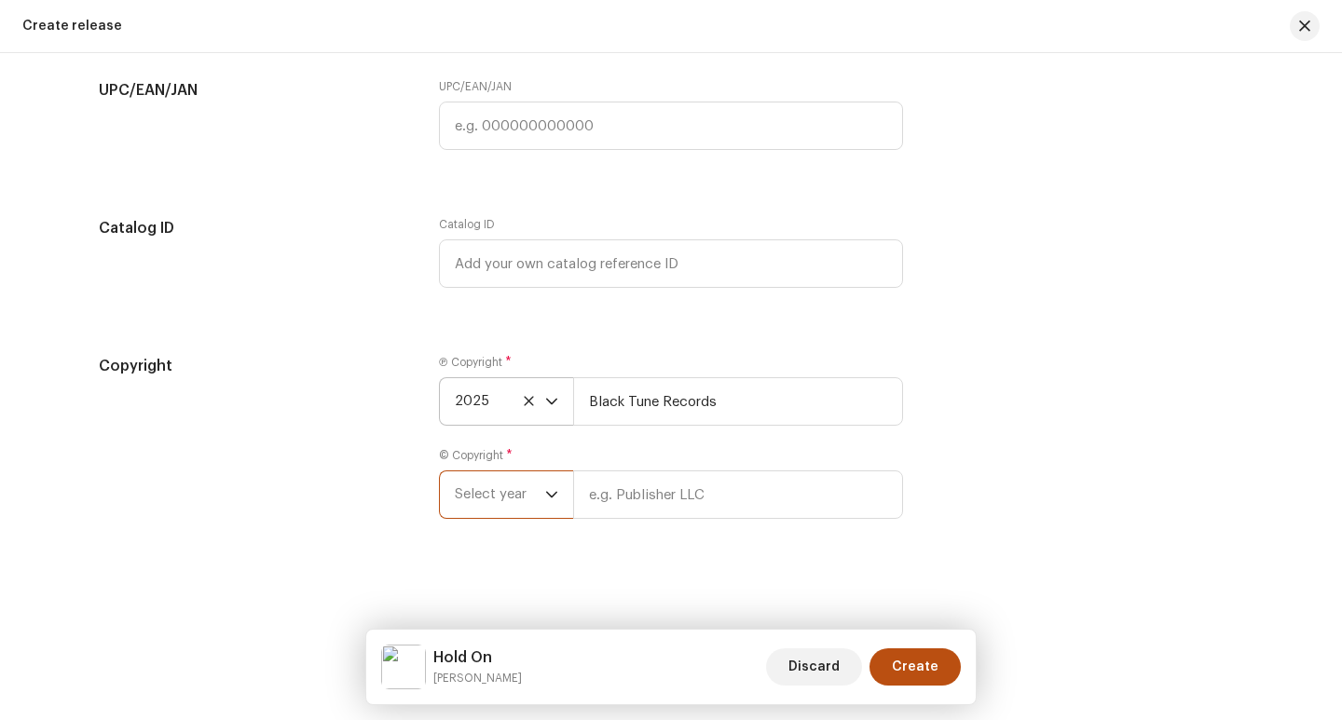
click at [525, 497] on span "Select year" at bounding box center [500, 494] width 90 height 47
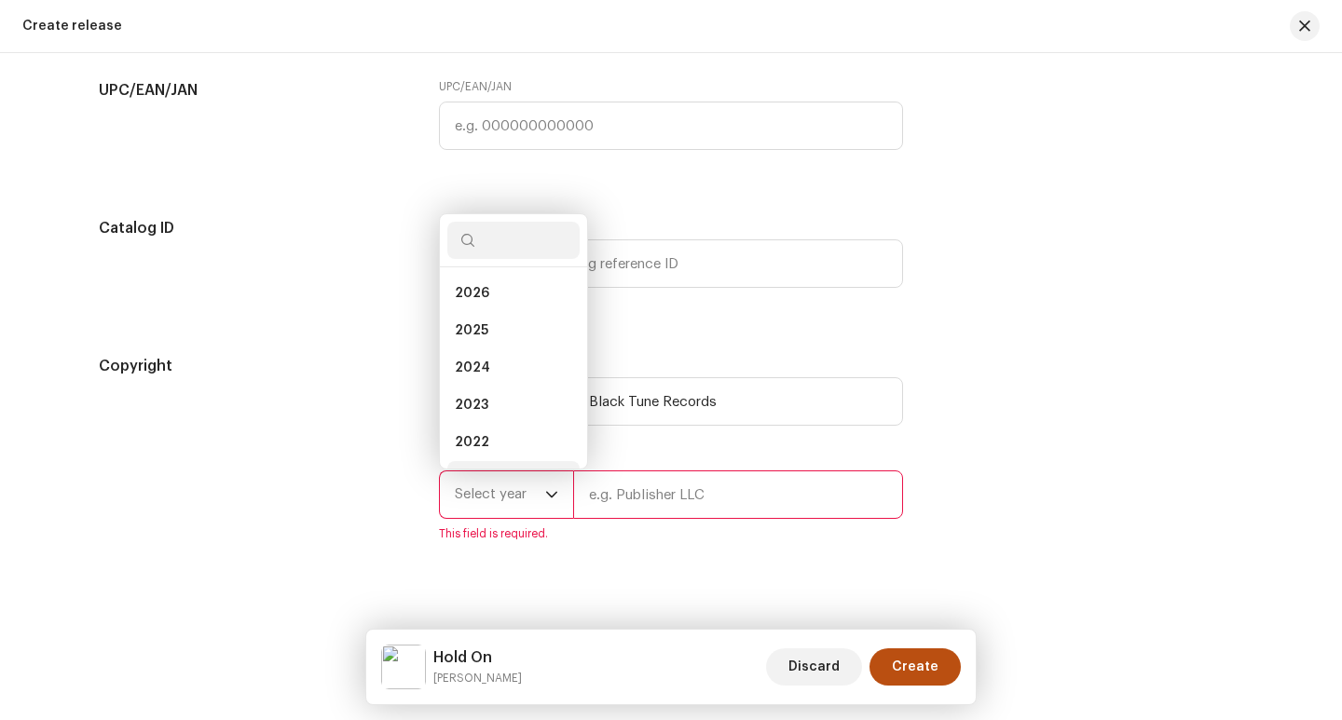
scroll to position [30, 0]
click at [510, 300] on li "2025" at bounding box center [513, 300] width 132 height 37
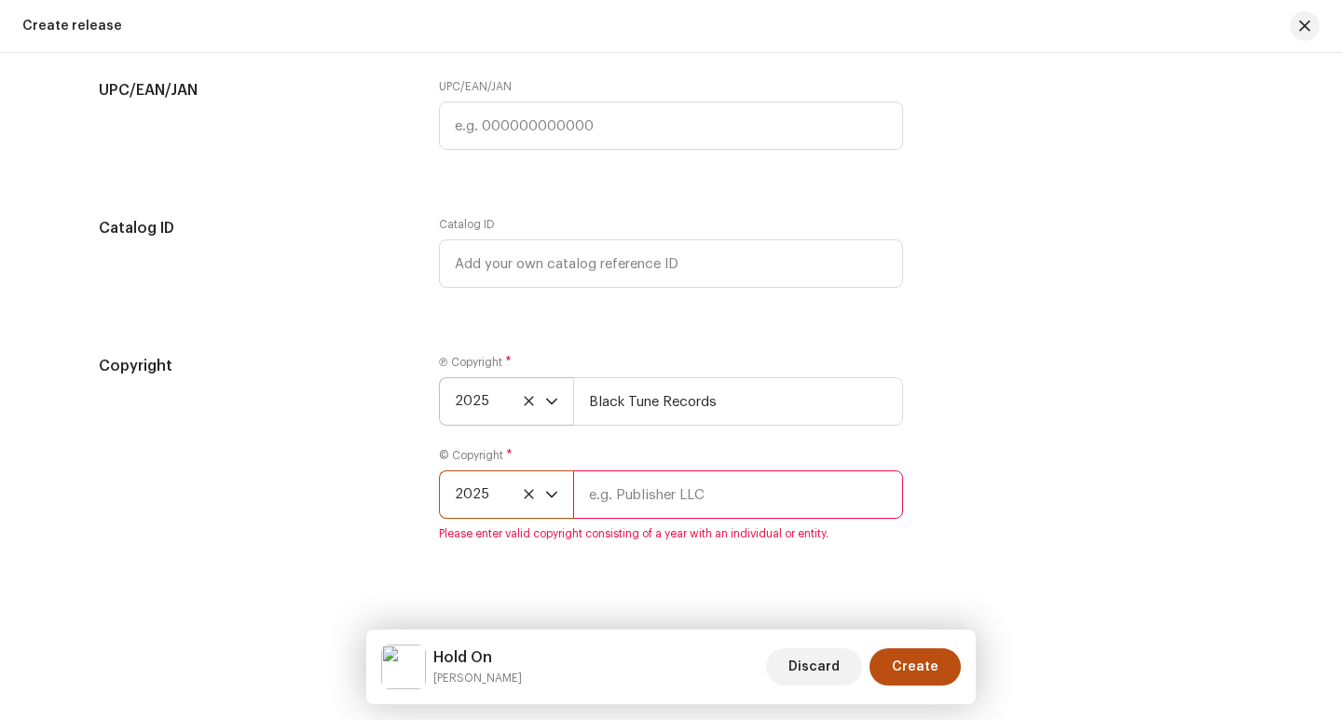
click at [664, 501] on input "text" at bounding box center [738, 494] width 330 height 48
type input "Black Tune Records"
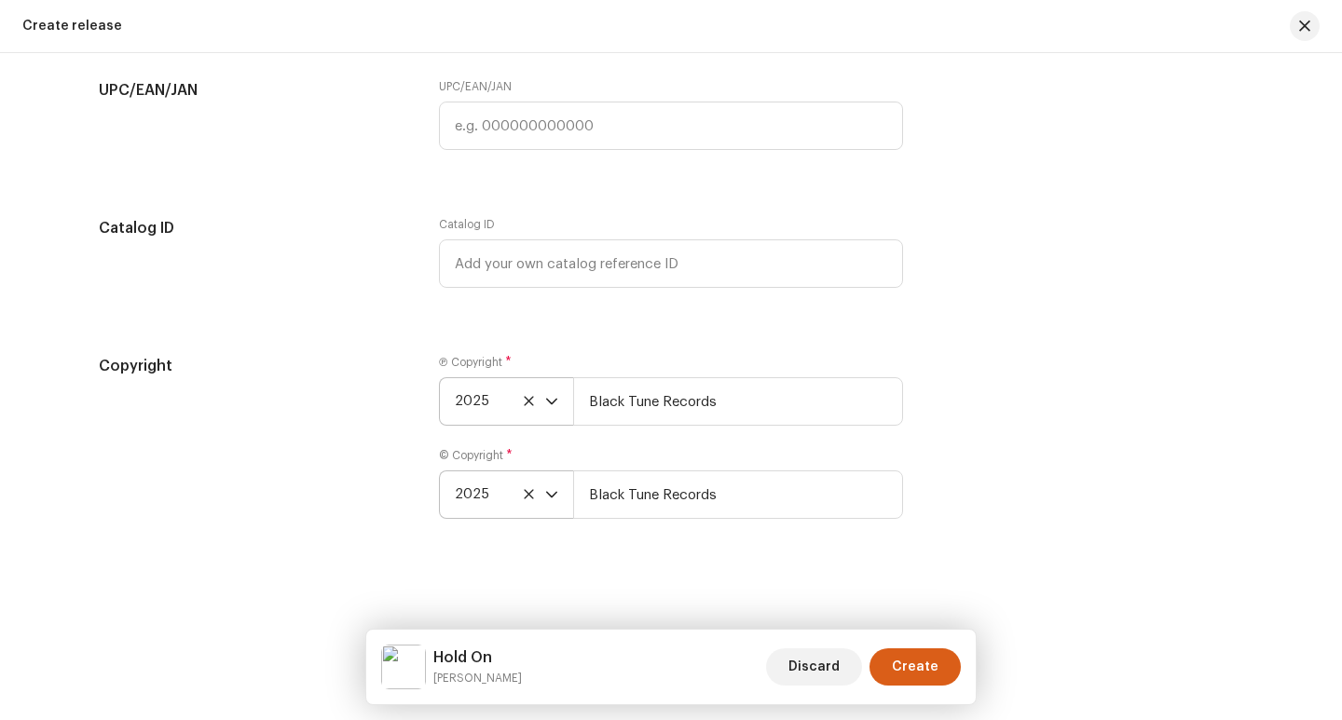
click at [922, 669] on span "Create" at bounding box center [915, 666] width 47 height 37
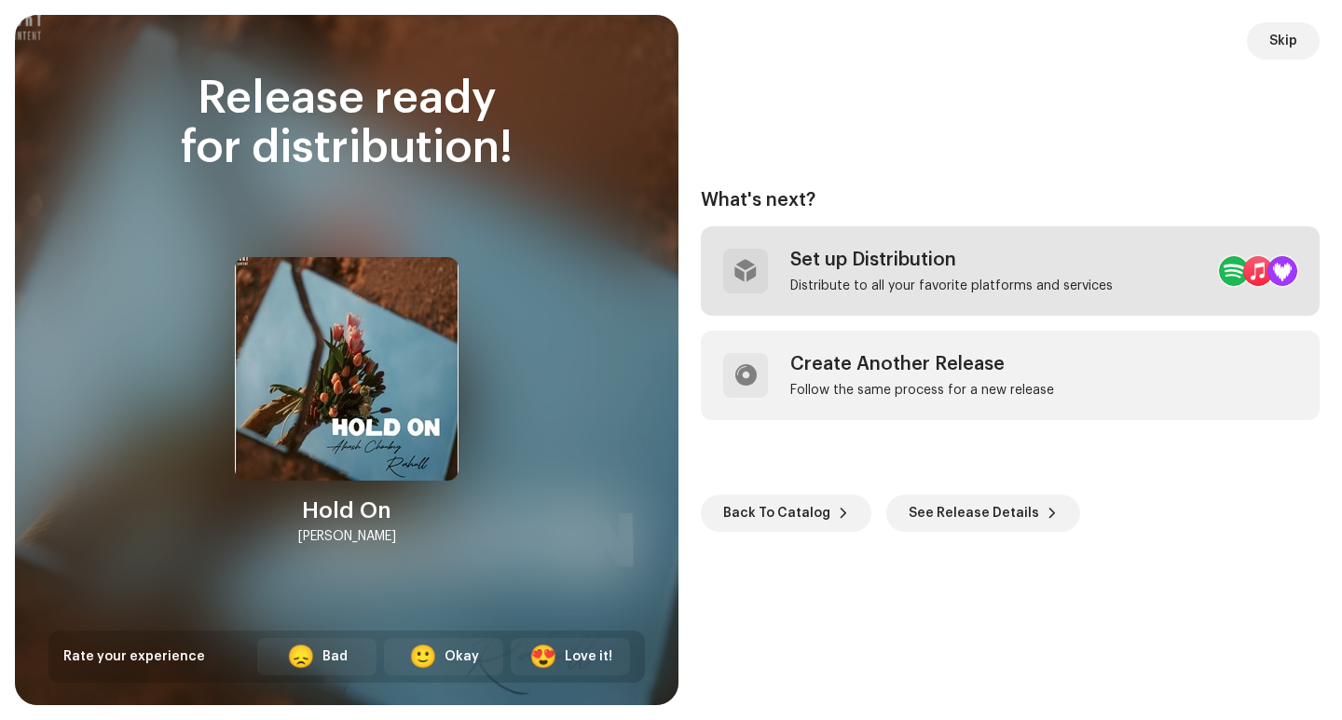
click at [866, 266] on div "Set up Distribution" at bounding box center [951, 260] width 322 height 22
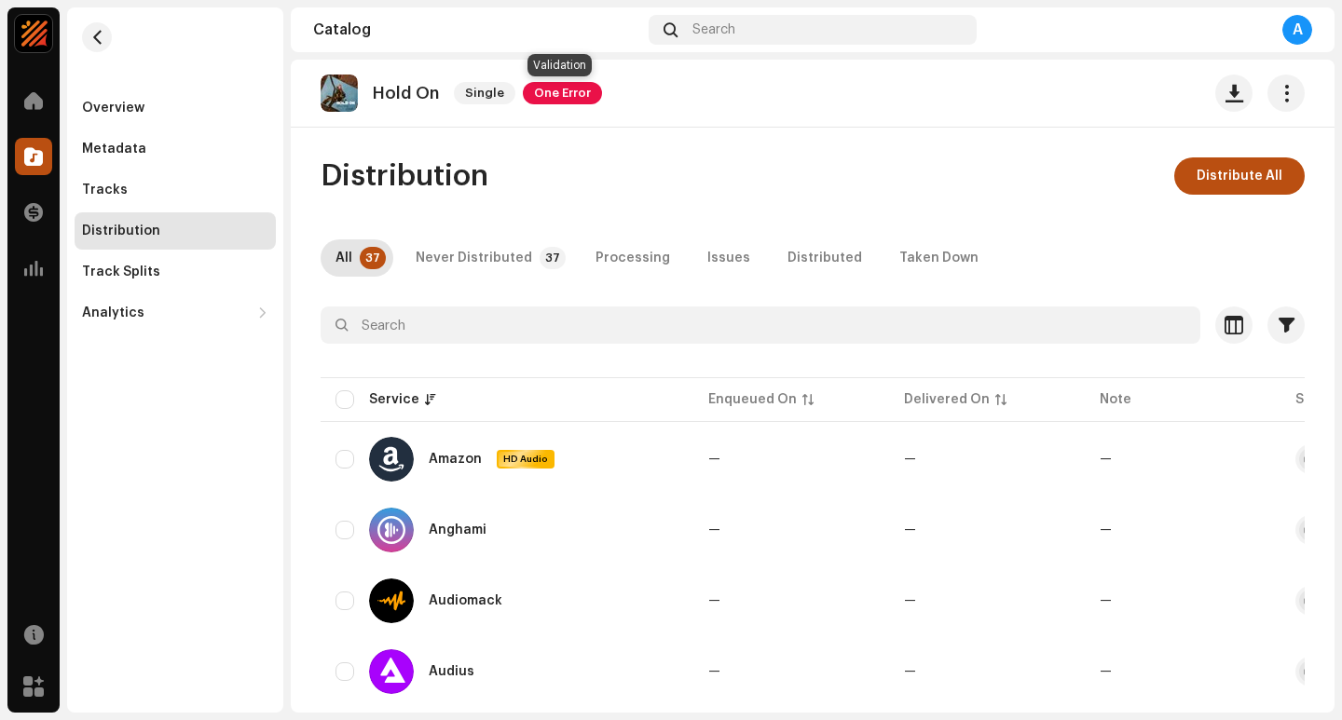
click at [549, 100] on span "One Error" at bounding box center [562, 93] width 79 height 22
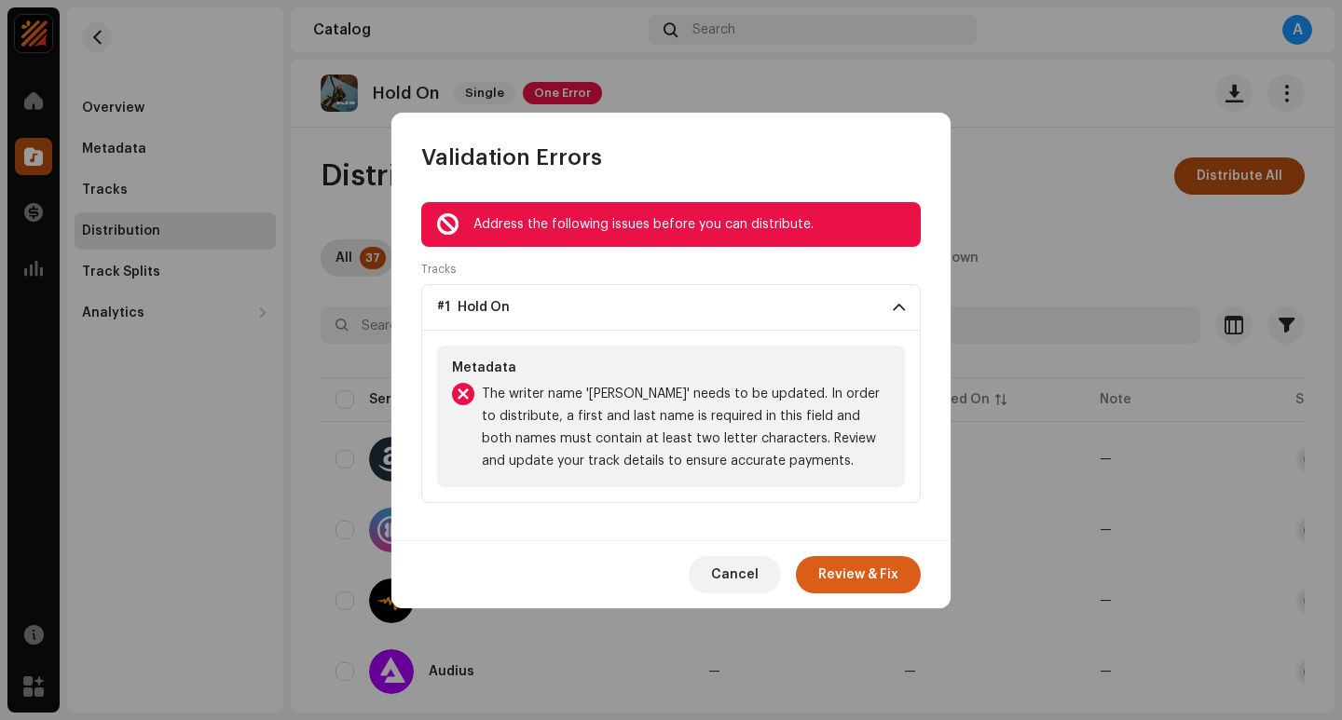
click at [875, 580] on span "Review & Fix" at bounding box center [858, 574] width 80 height 37
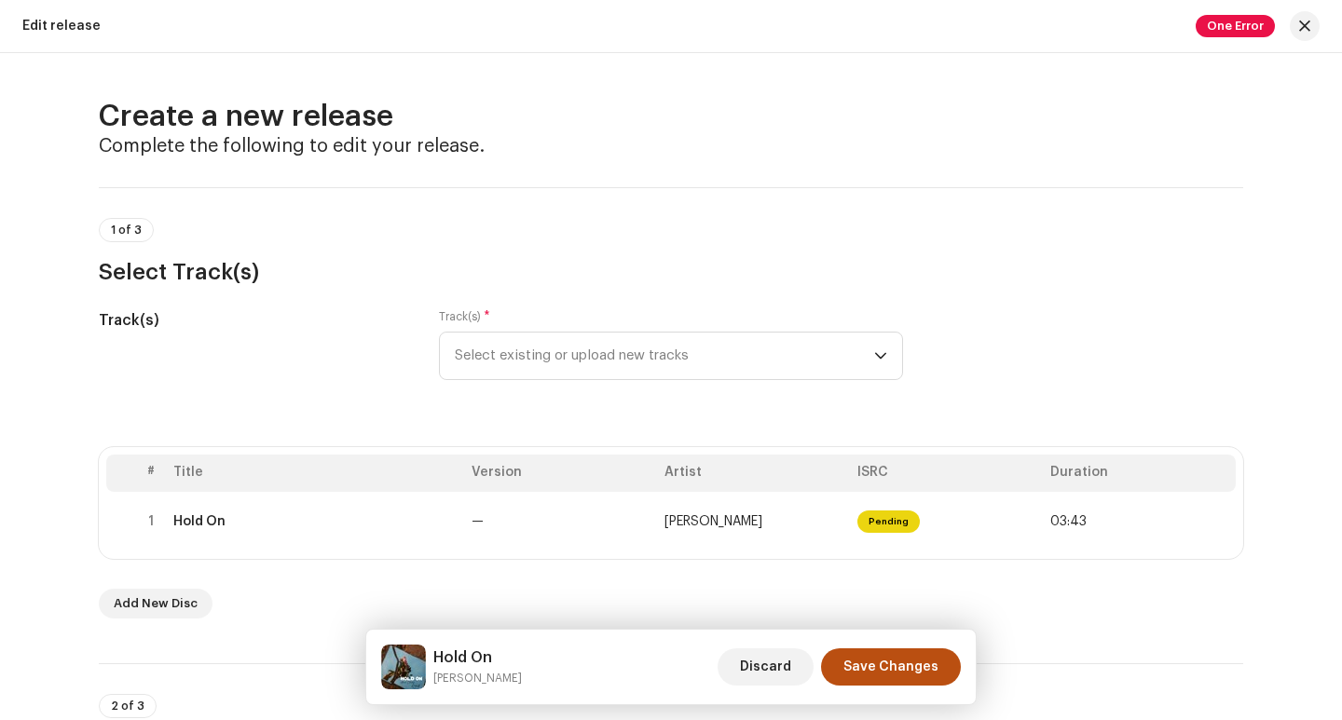
scroll to position [186, 0]
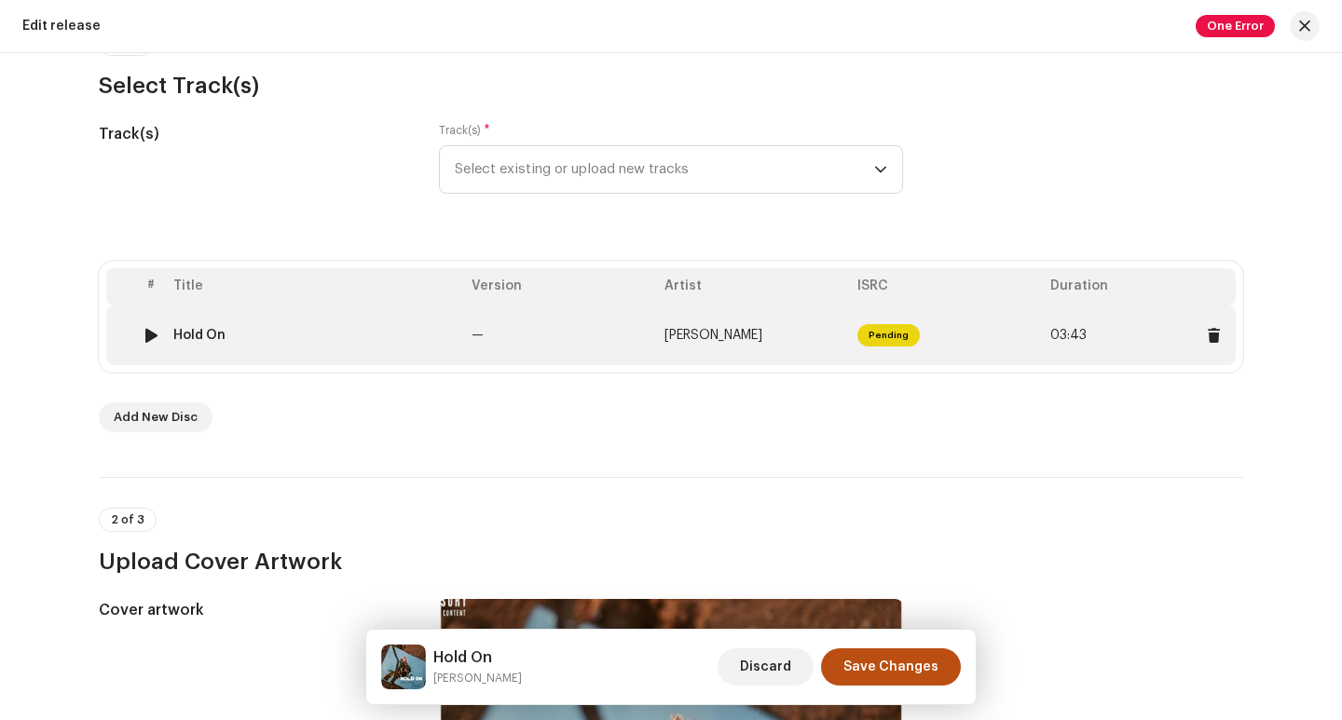
click at [583, 334] on td "—" at bounding box center [560, 336] width 193 height 60
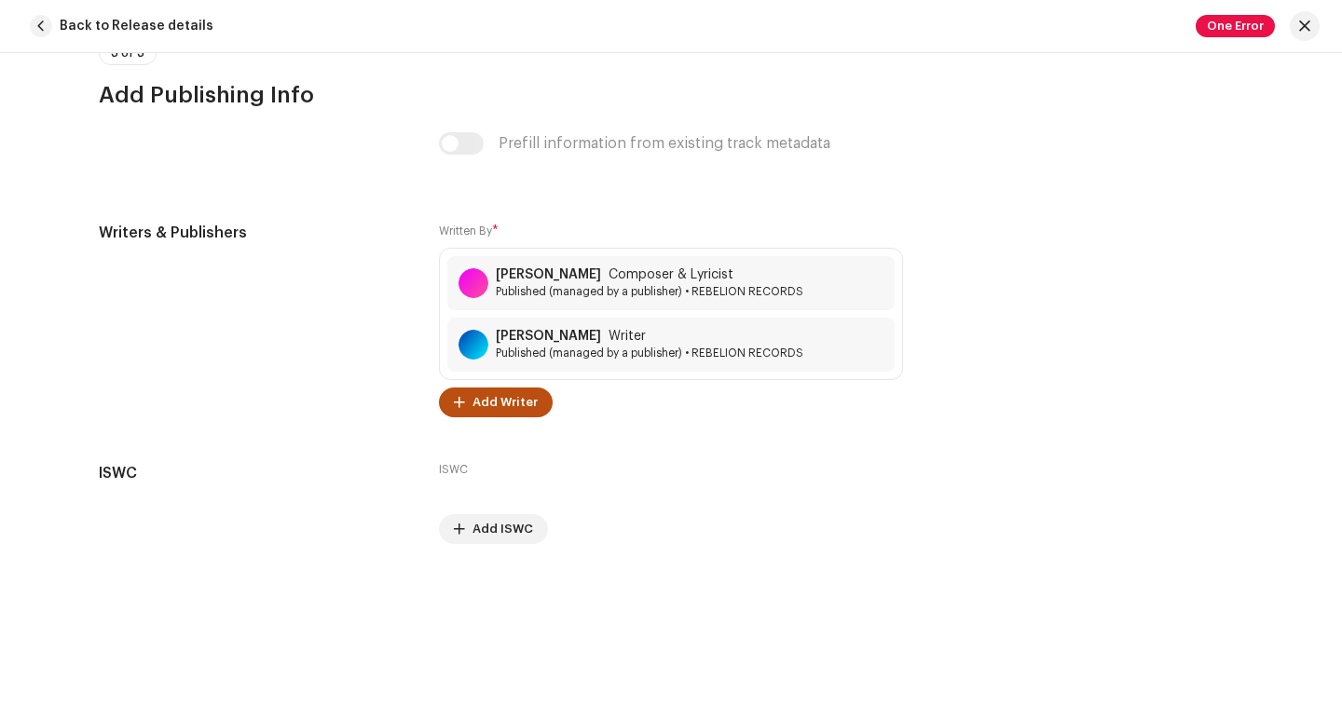
scroll to position [3937, 0]
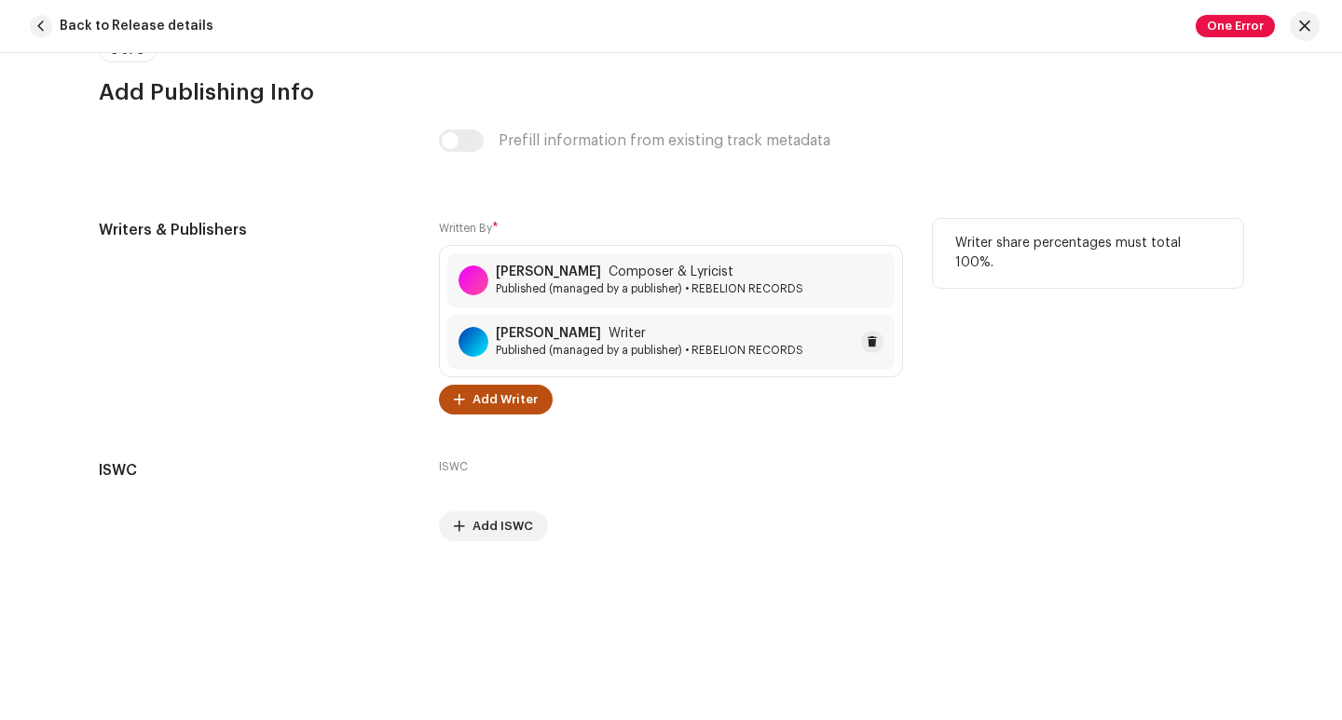
click at [557, 342] on div "[PERSON_NAME] Writer Published (managed by a publisher) • REBELION RECORDS" at bounding box center [649, 342] width 307 height 32
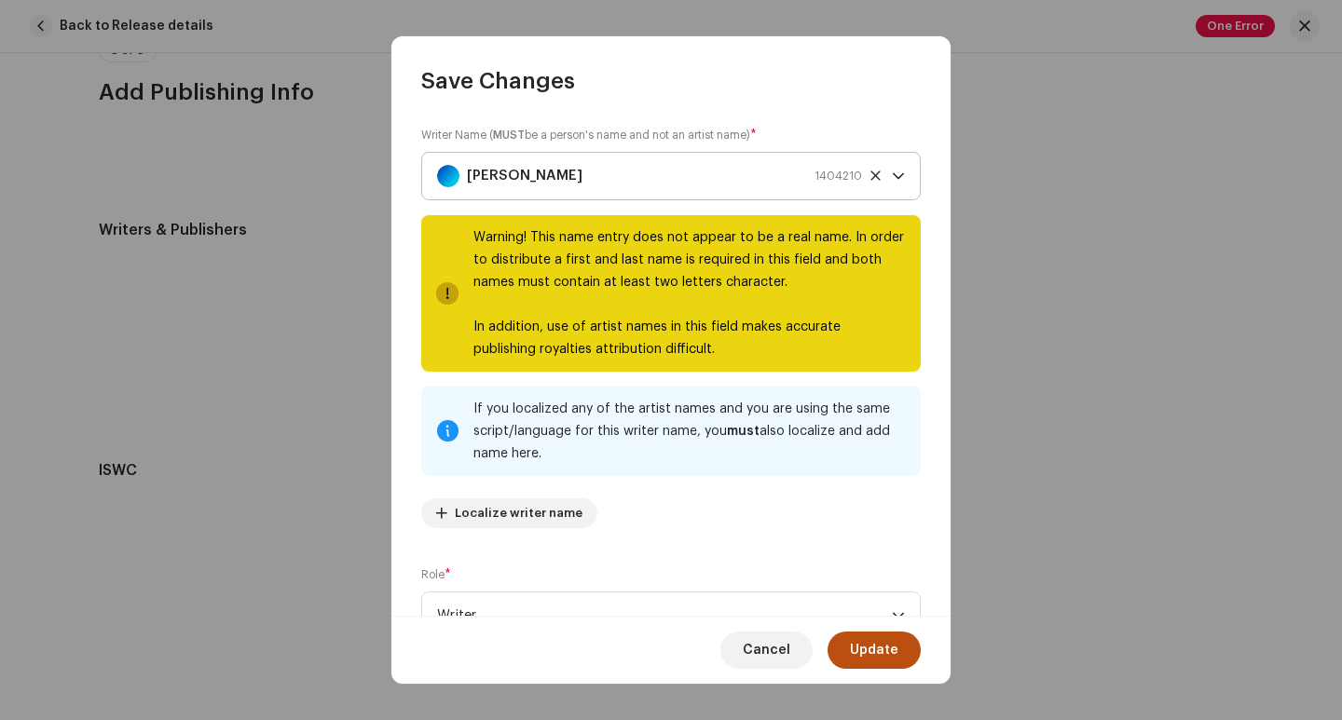
click at [541, 160] on div "[PERSON_NAME] 1404210" at bounding box center [649, 176] width 425 height 47
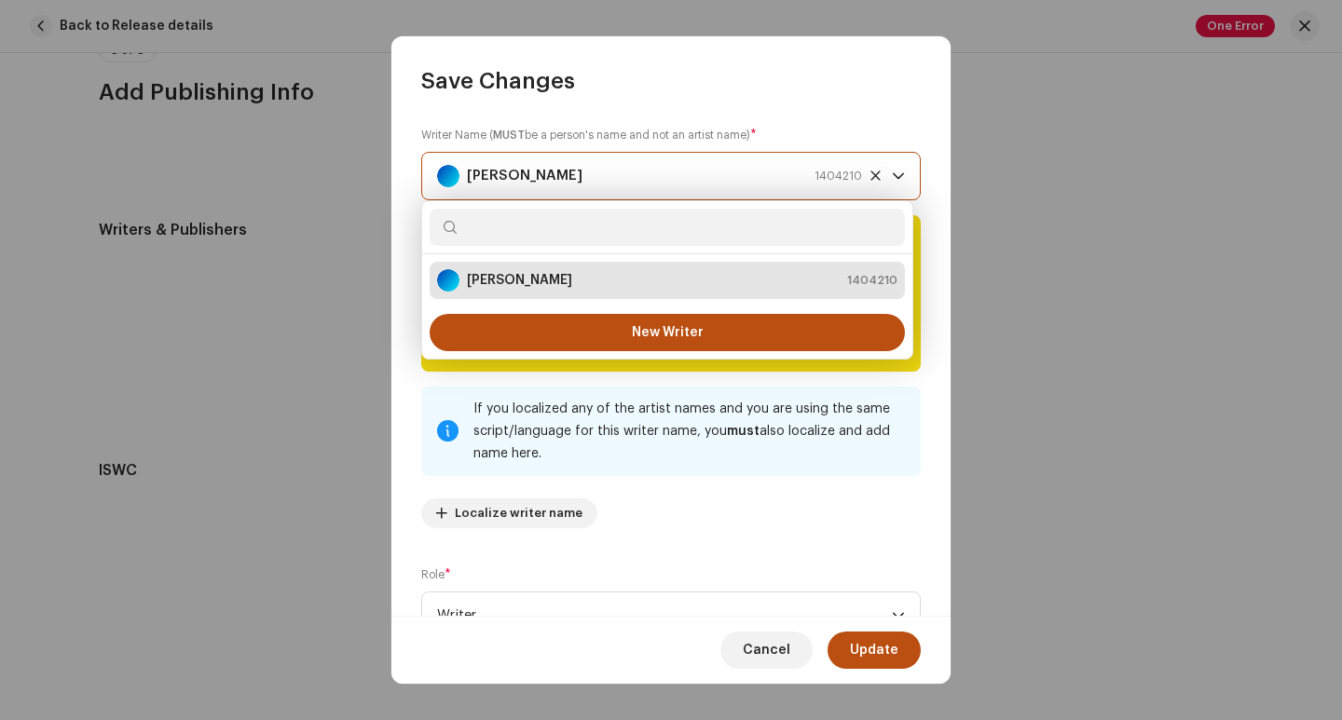
click at [544, 172] on div "[PERSON_NAME] 1404210" at bounding box center [649, 176] width 425 height 47
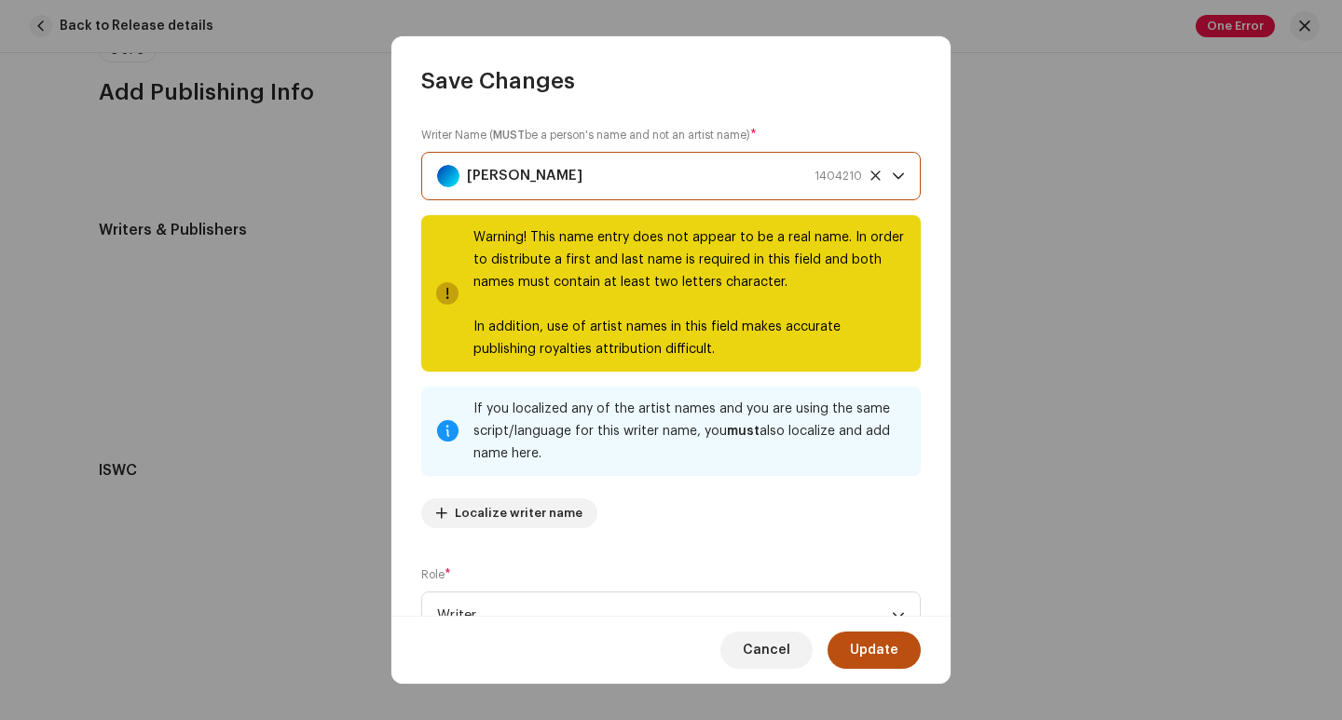
click at [544, 172] on div "[PERSON_NAME] 1404210" at bounding box center [649, 176] width 425 height 47
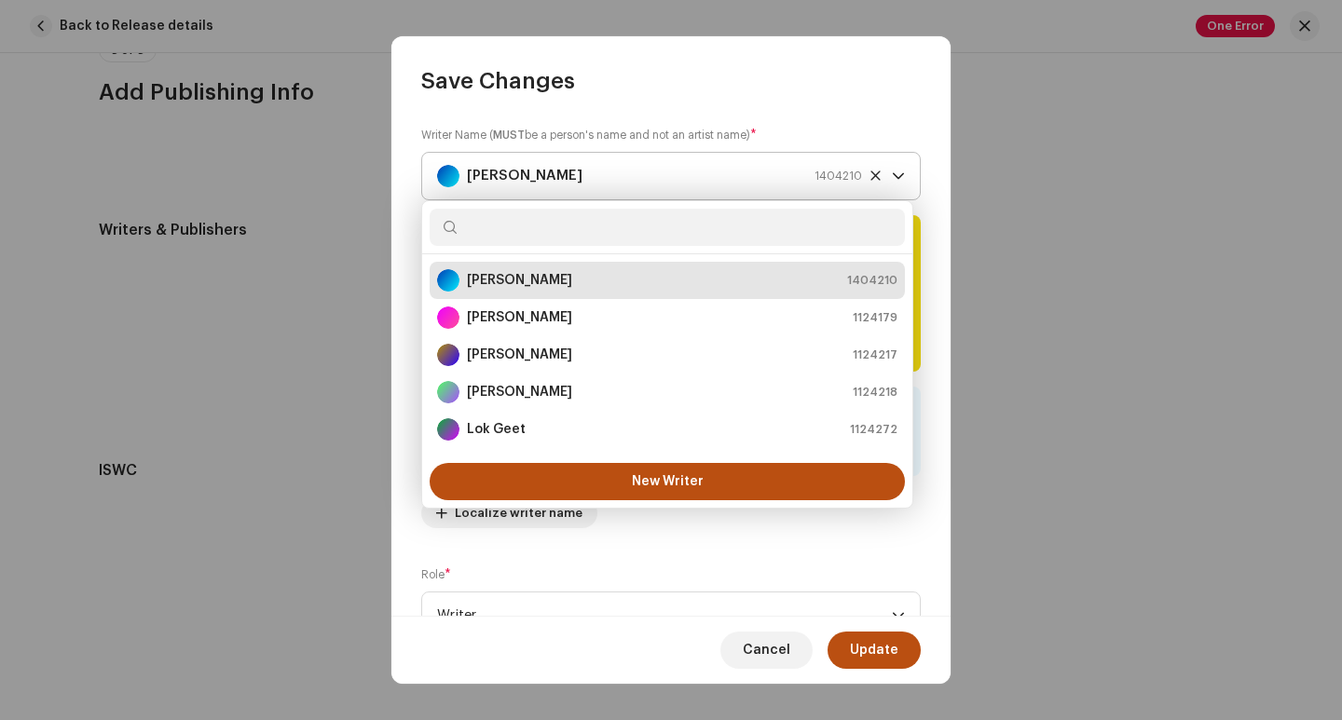
click at [870, 174] on icon at bounding box center [874, 174] width 9 height 9
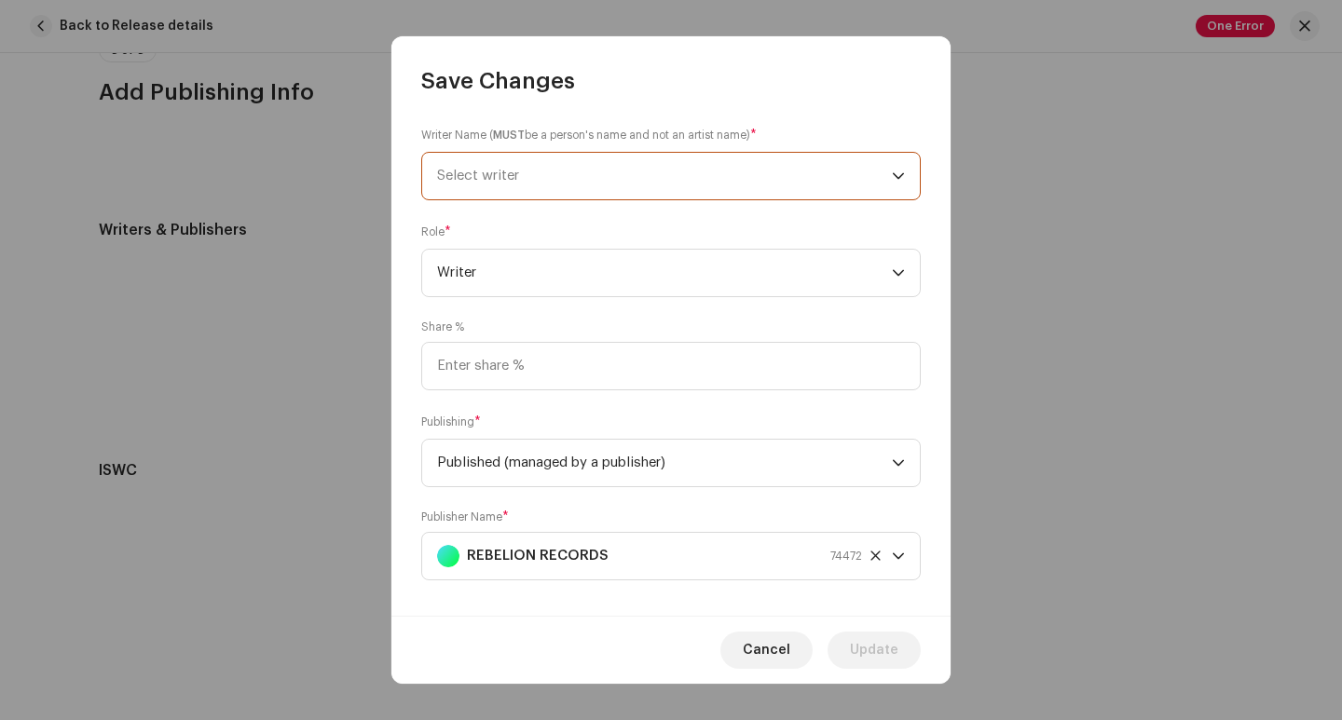
click at [622, 171] on span "Select writer" at bounding box center [664, 176] width 455 height 47
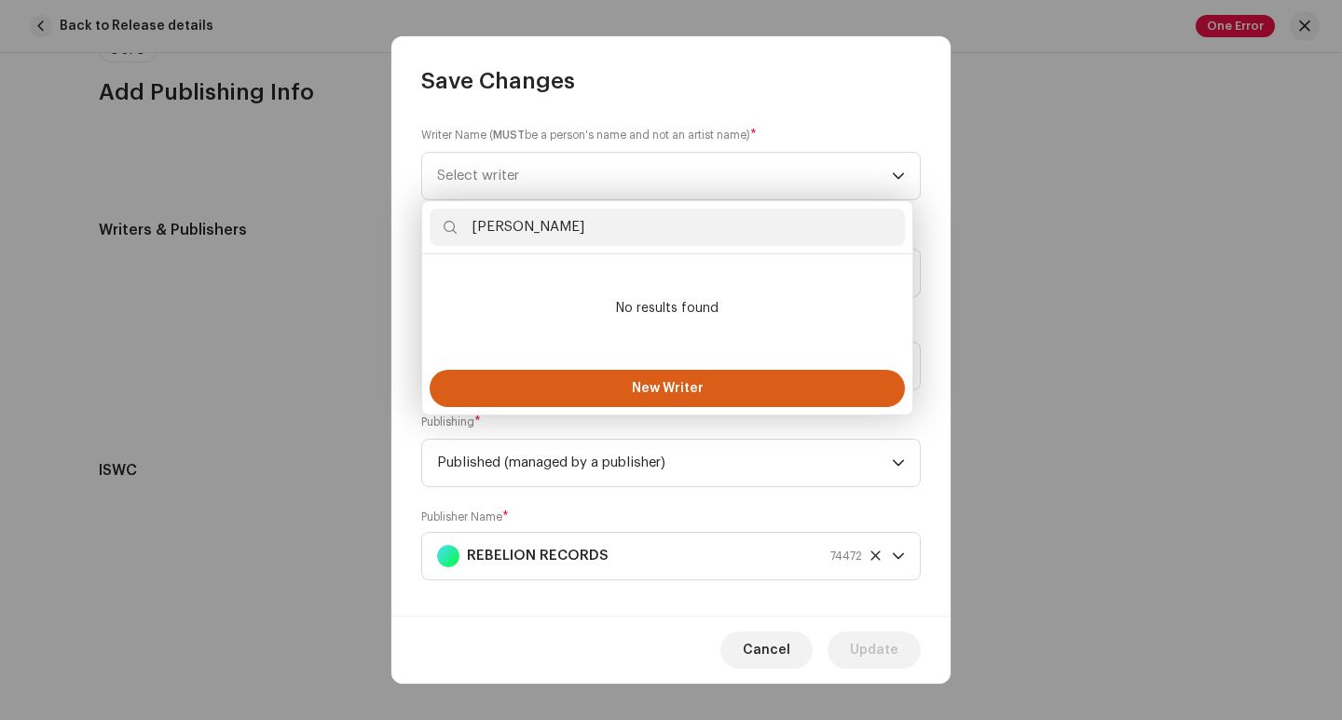
type input "[PERSON_NAME]"
click at [630, 381] on button "New Writer" at bounding box center [666, 388] width 475 height 37
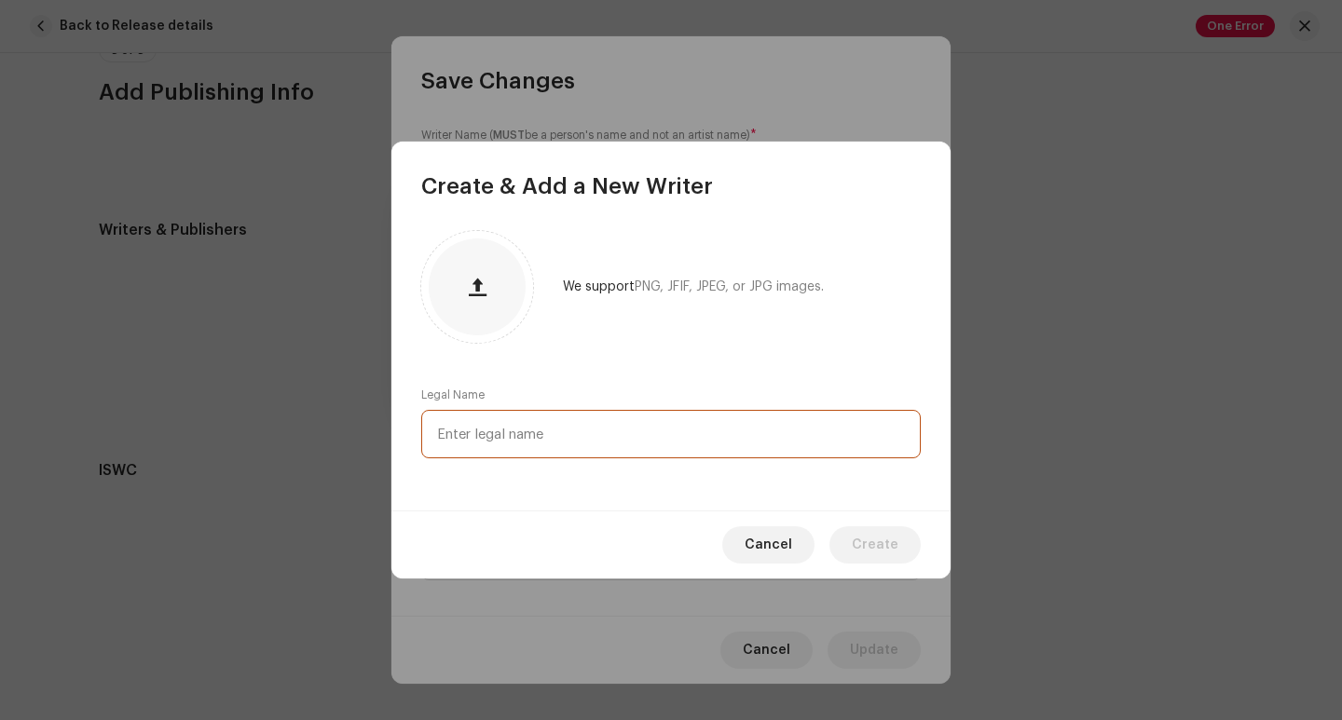
click at [622, 433] on input "text" at bounding box center [670, 434] width 499 height 48
type input "Ra"
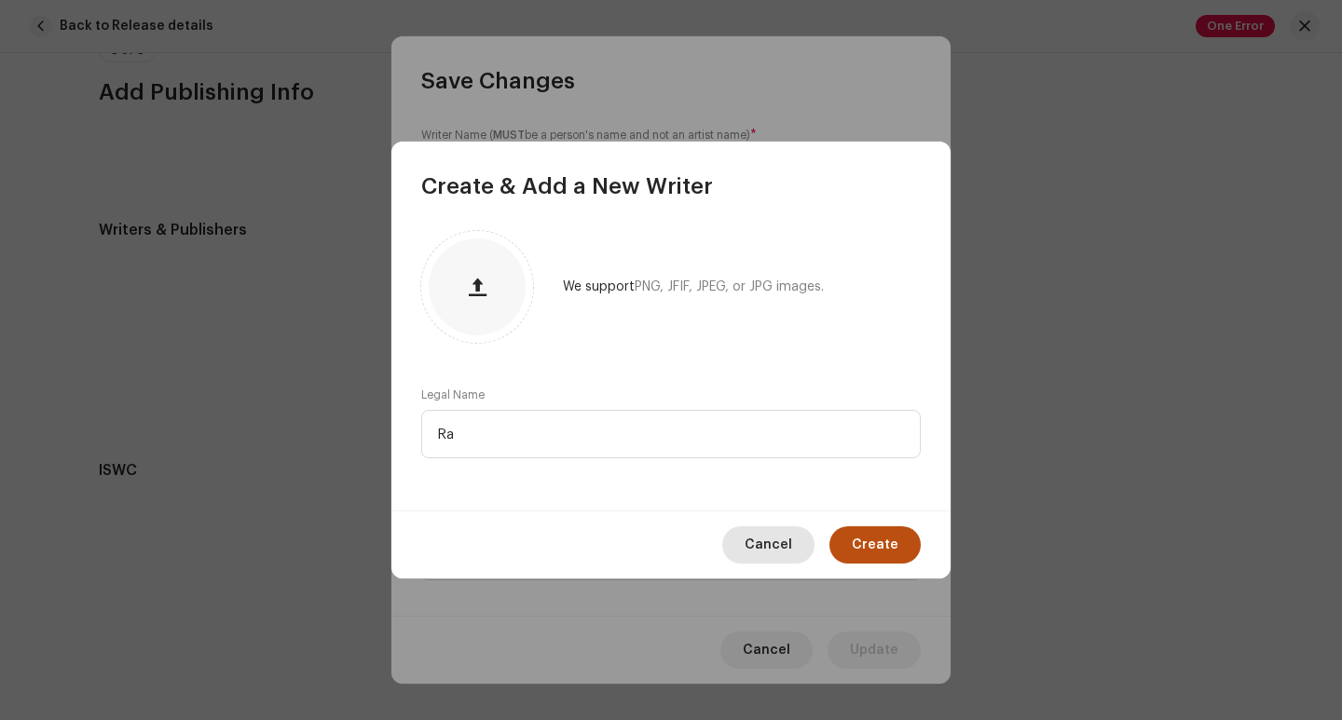
click at [803, 534] on button "Cancel" at bounding box center [768, 544] width 92 height 37
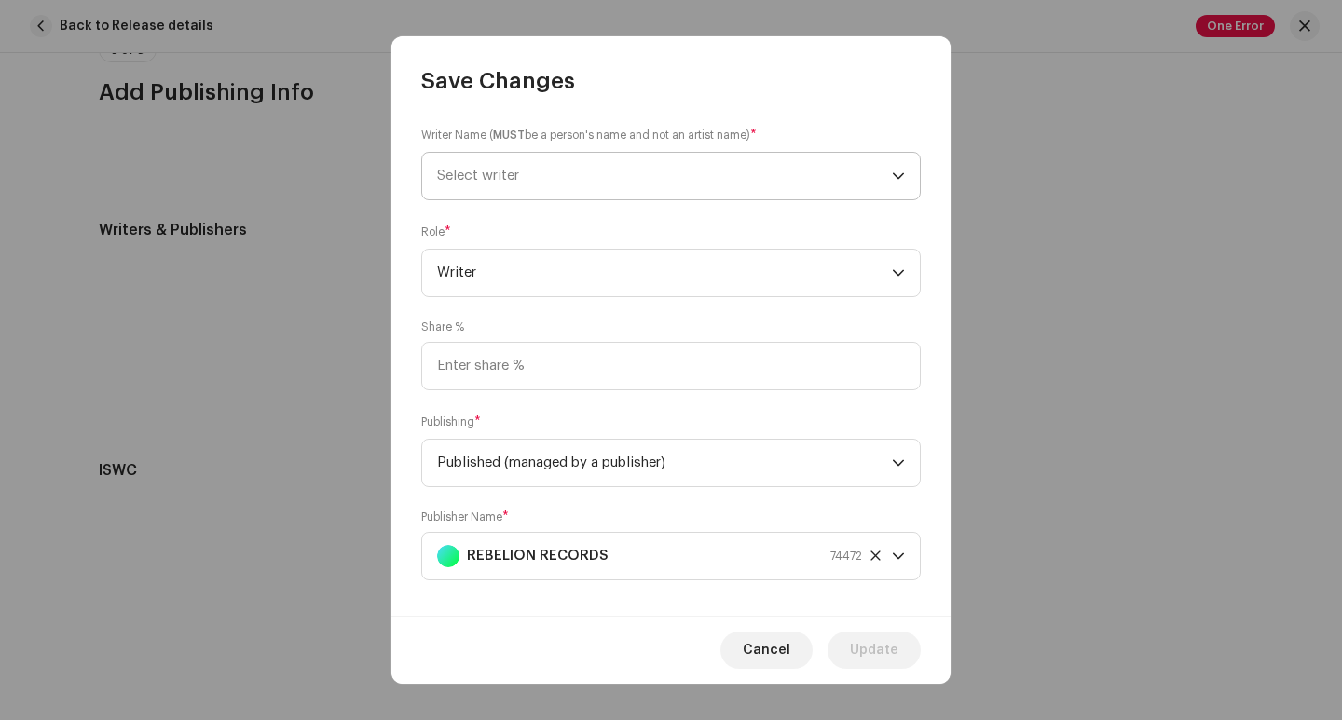
click at [551, 175] on span "Select writer" at bounding box center [664, 176] width 455 height 47
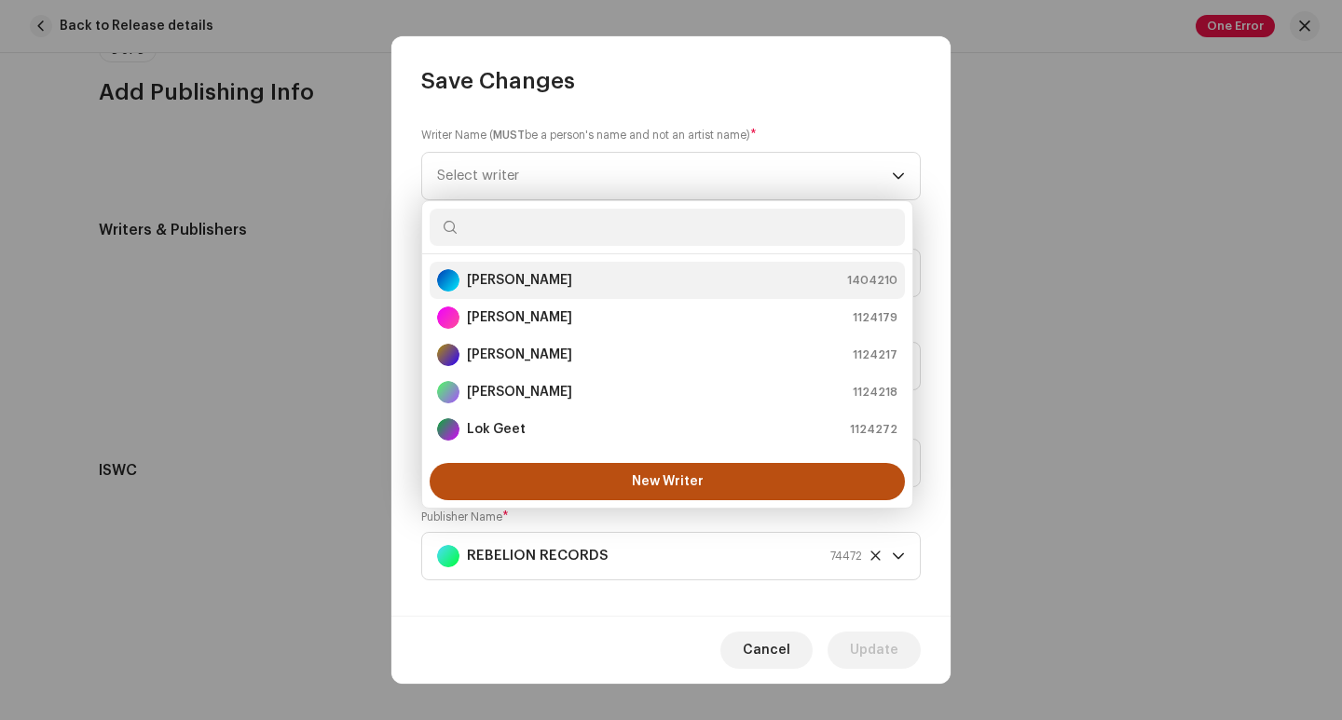
click at [552, 280] on div "[PERSON_NAME] 1404210" at bounding box center [667, 280] width 460 height 22
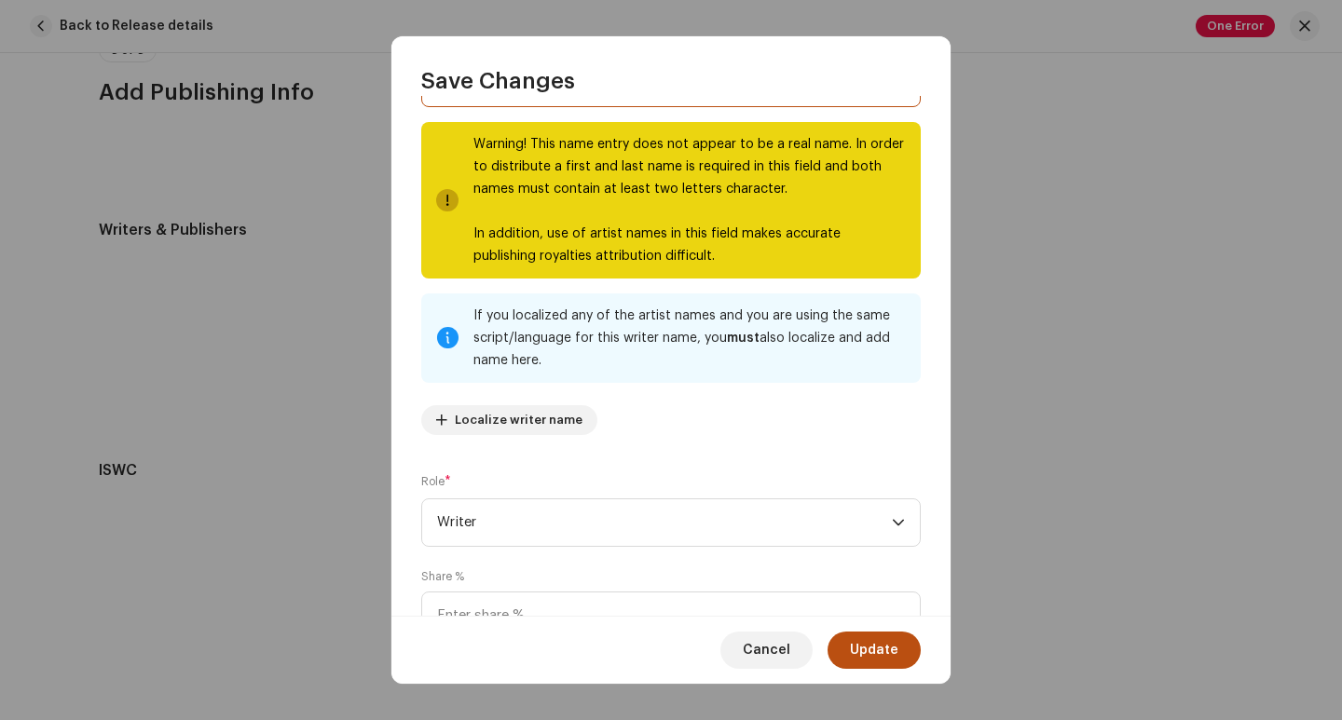
scroll to position [0, 0]
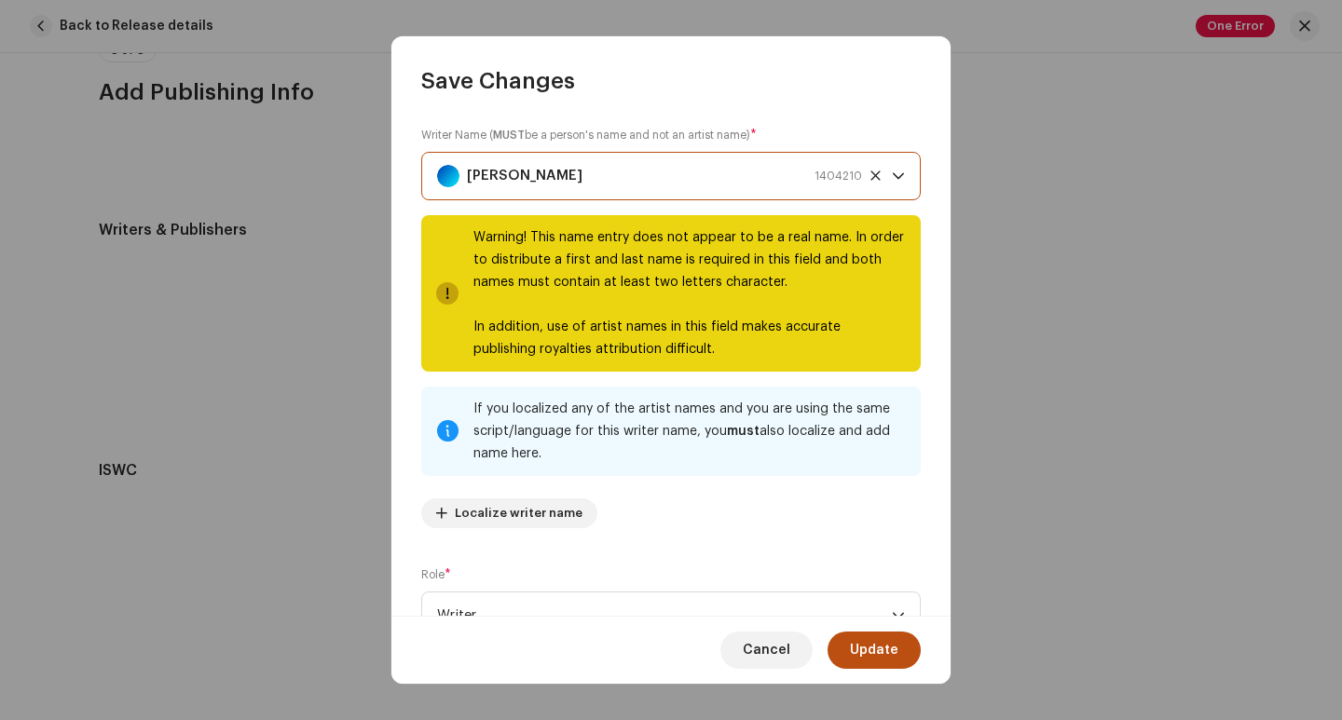
click at [475, 167] on strong "[PERSON_NAME]" at bounding box center [525, 176] width 116 height 47
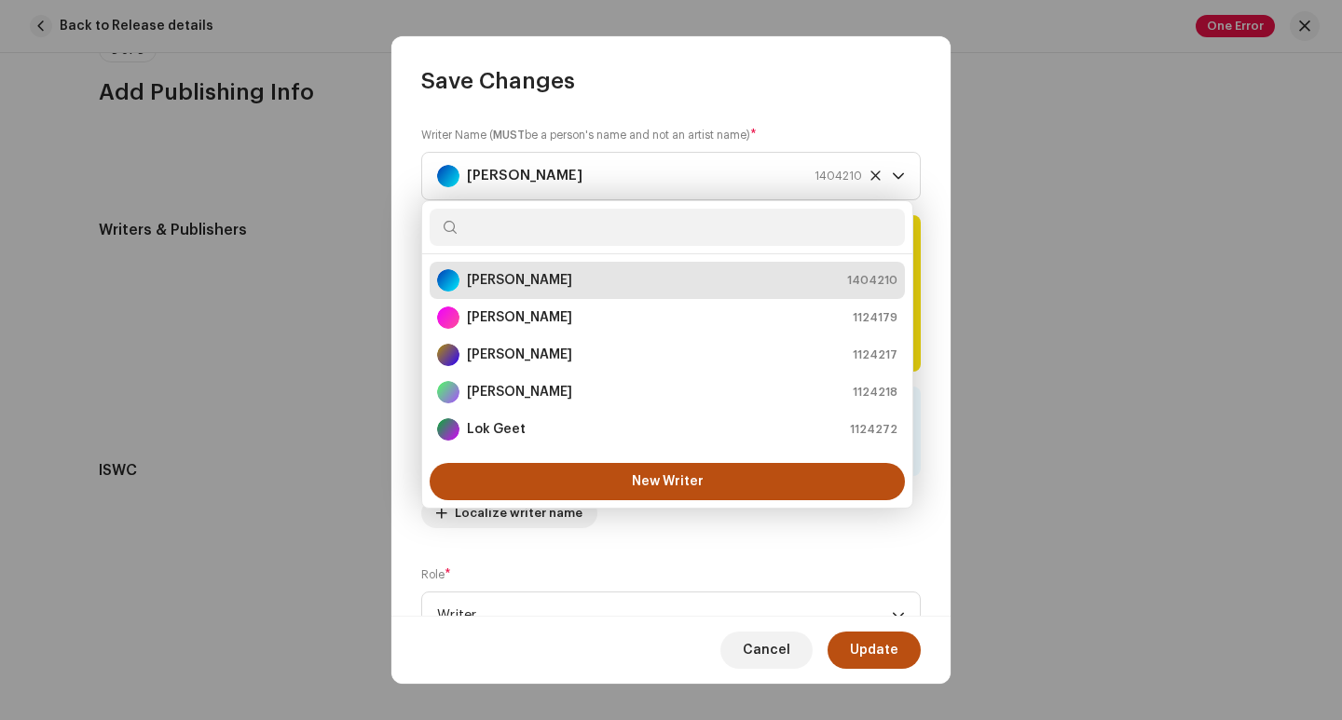
click at [487, 286] on strong "[PERSON_NAME]" at bounding box center [519, 280] width 105 height 19
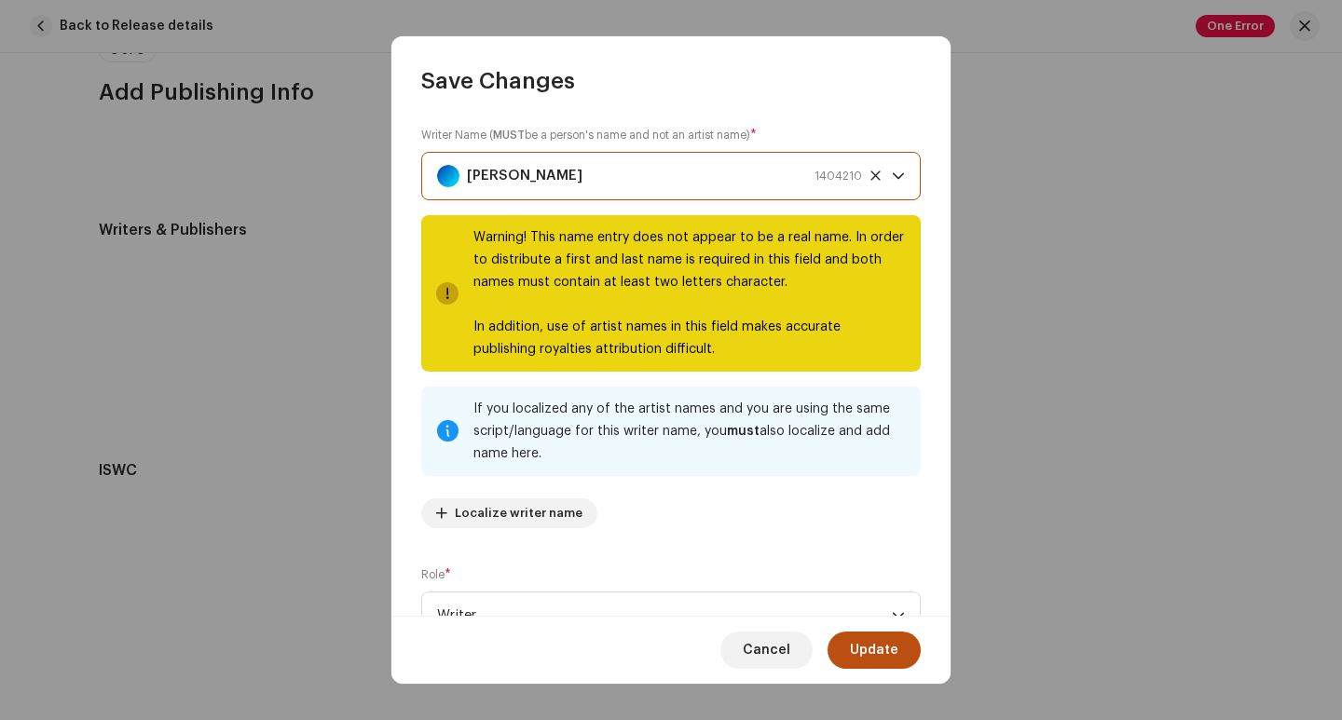
click at [452, 187] on div "[PERSON_NAME]" at bounding box center [509, 176] width 145 height 47
click at [451, 185] on div "RahuLL" at bounding box center [448, 176] width 22 height 22
click at [459, 169] on div "[PERSON_NAME]" at bounding box center [509, 176] width 145 height 47
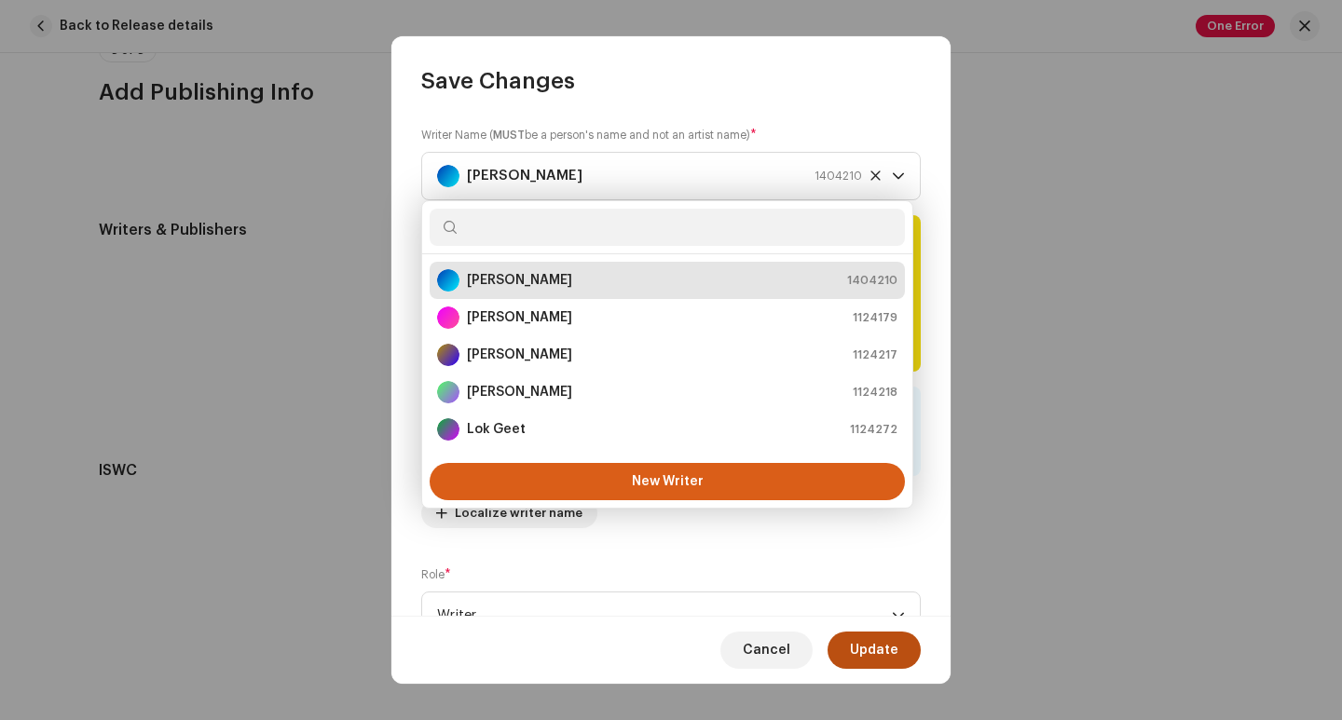
click at [573, 482] on button "New Writer" at bounding box center [666, 481] width 475 height 37
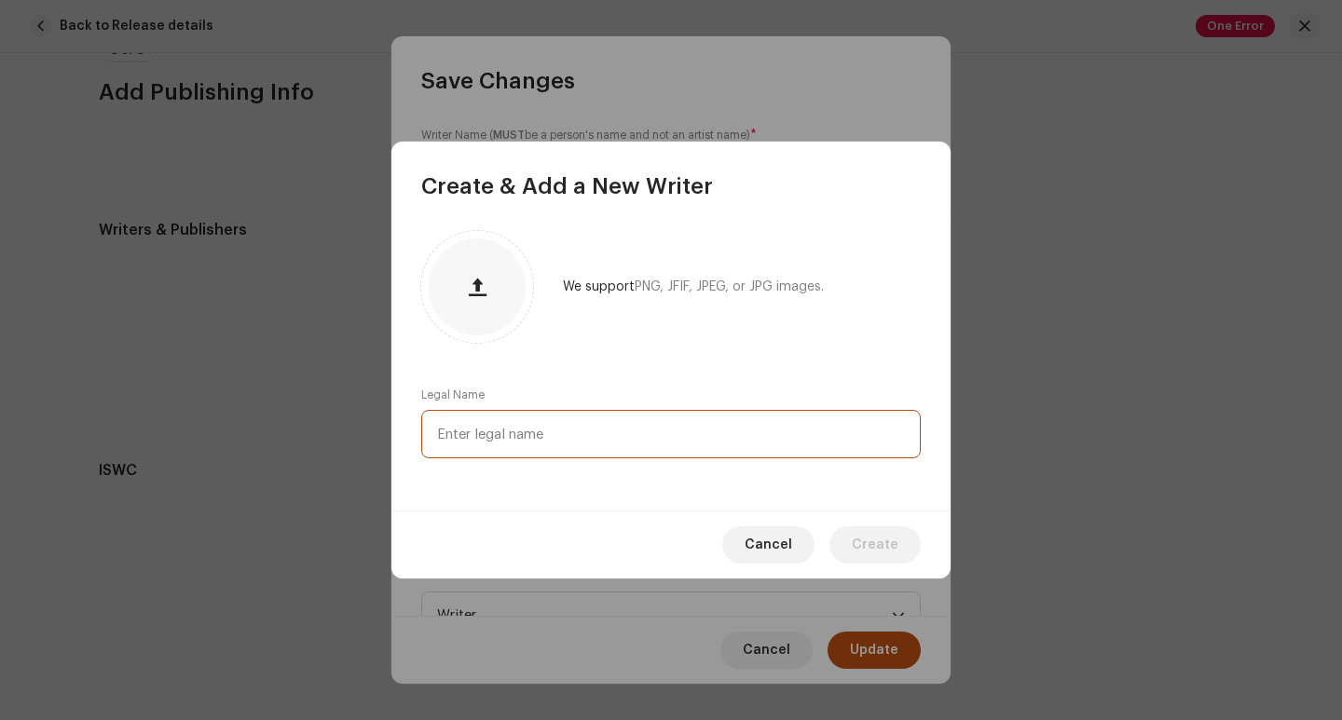
click at [561, 443] on input "text" at bounding box center [670, 434] width 499 height 48
type input "[PERSON_NAME]"
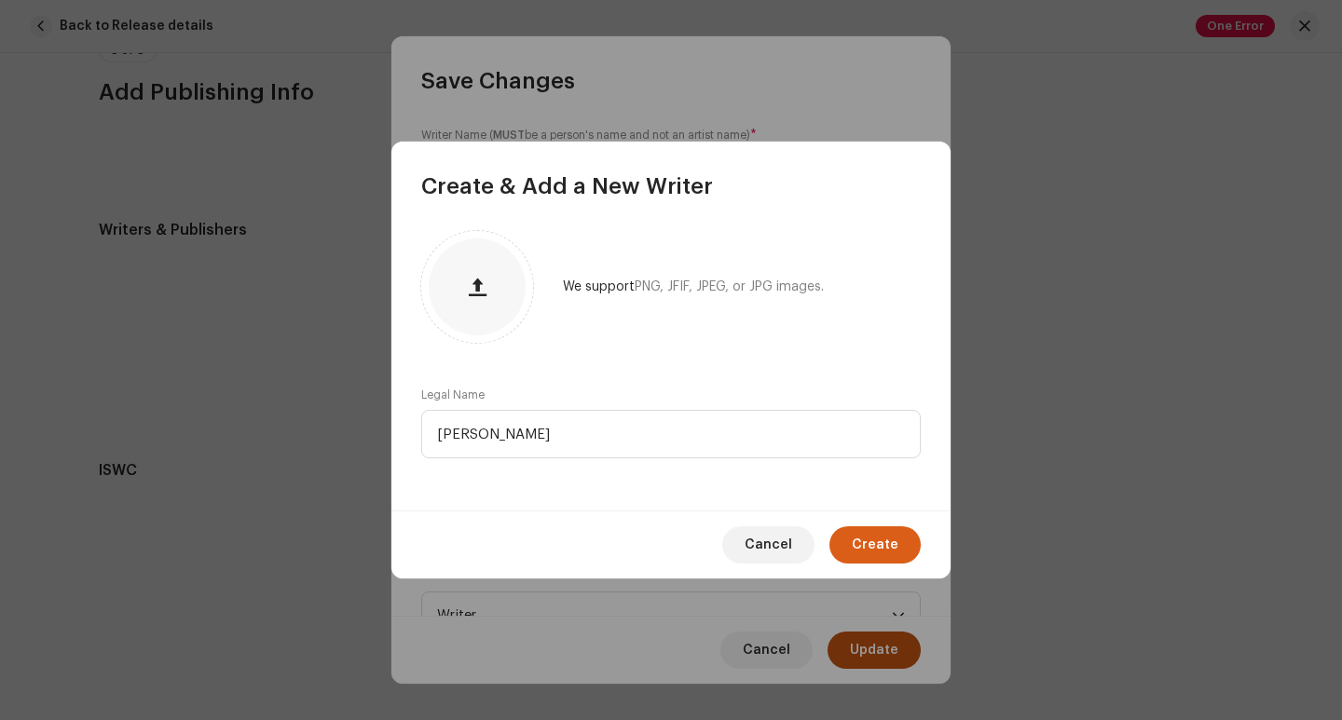
click at [910, 559] on button "Create" at bounding box center [874, 544] width 91 height 37
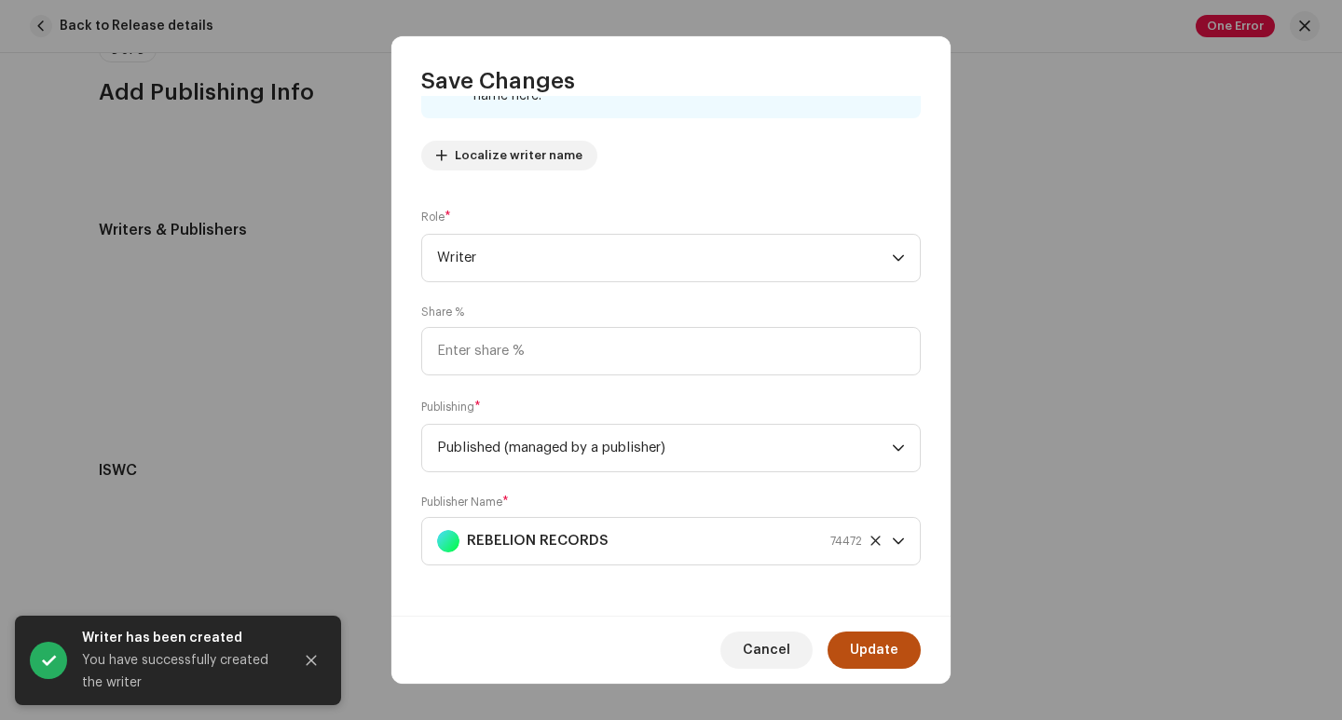
scroll to position [187, 0]
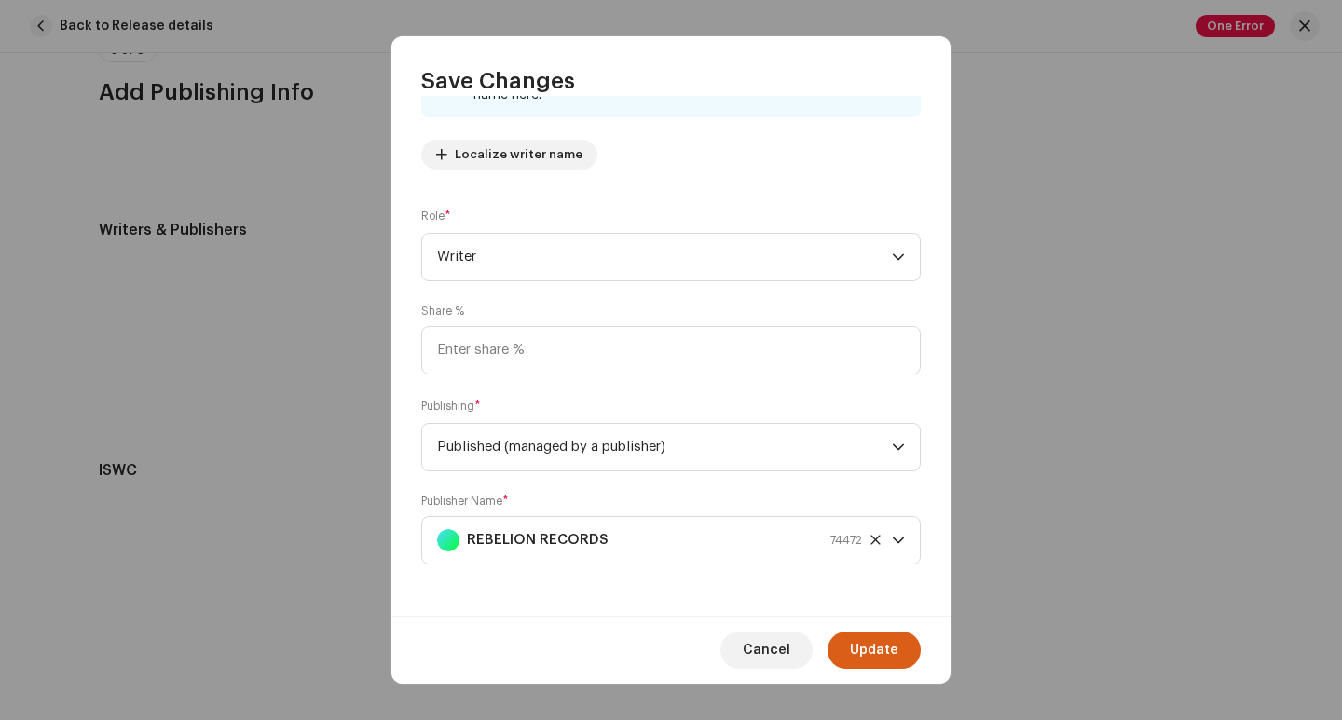
click at [860, 644] on span "Update" at bounding box center [874, 650] width 48 height 37
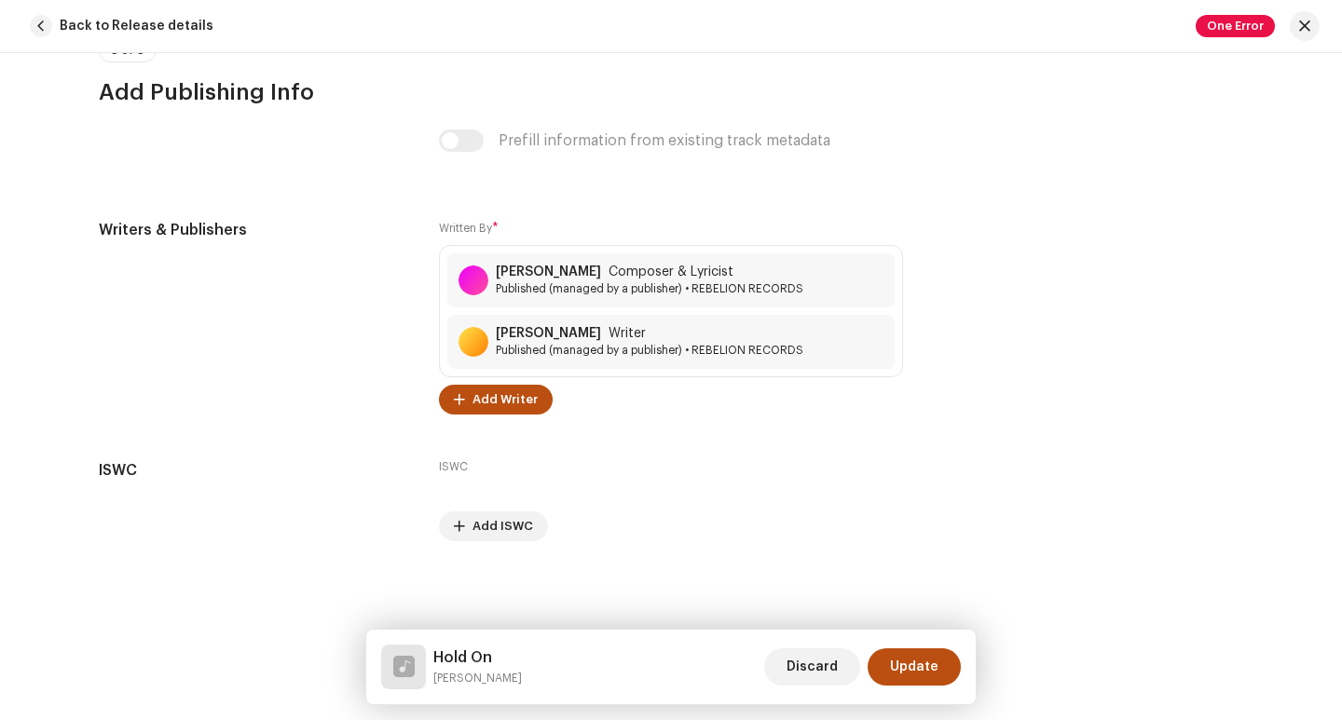
click at [925, 666] on span "Update" at bounding box center [914, 666] width 48 height 37
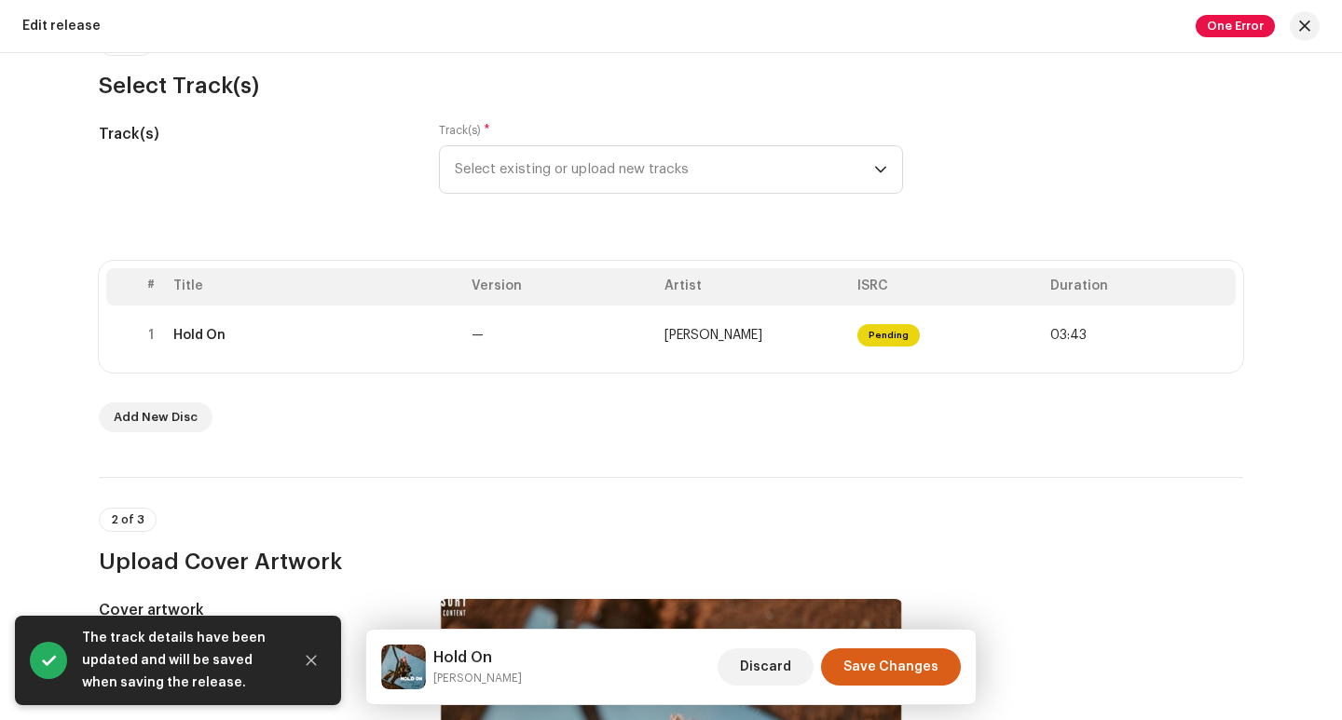
click at [892, 667] on span "Save Changes" at bounding box center [890, 666] width 95 height 37
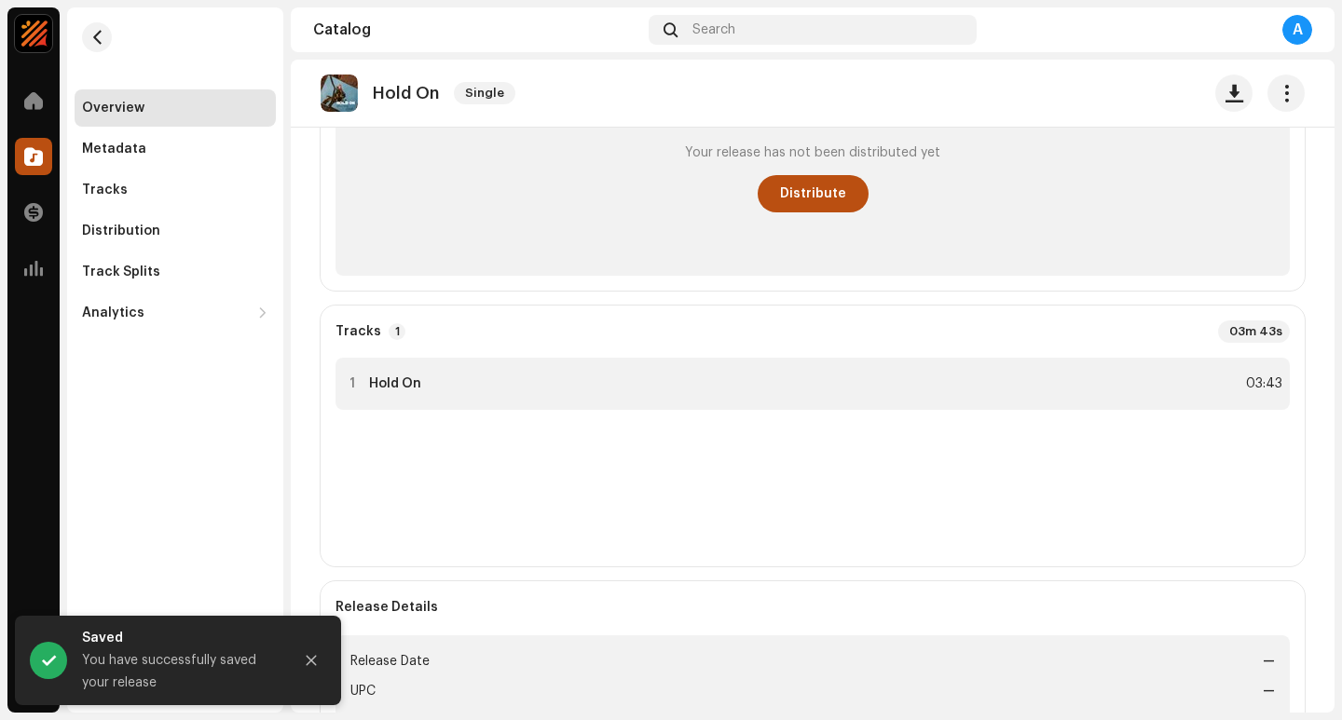
scroll to position [279, 0]
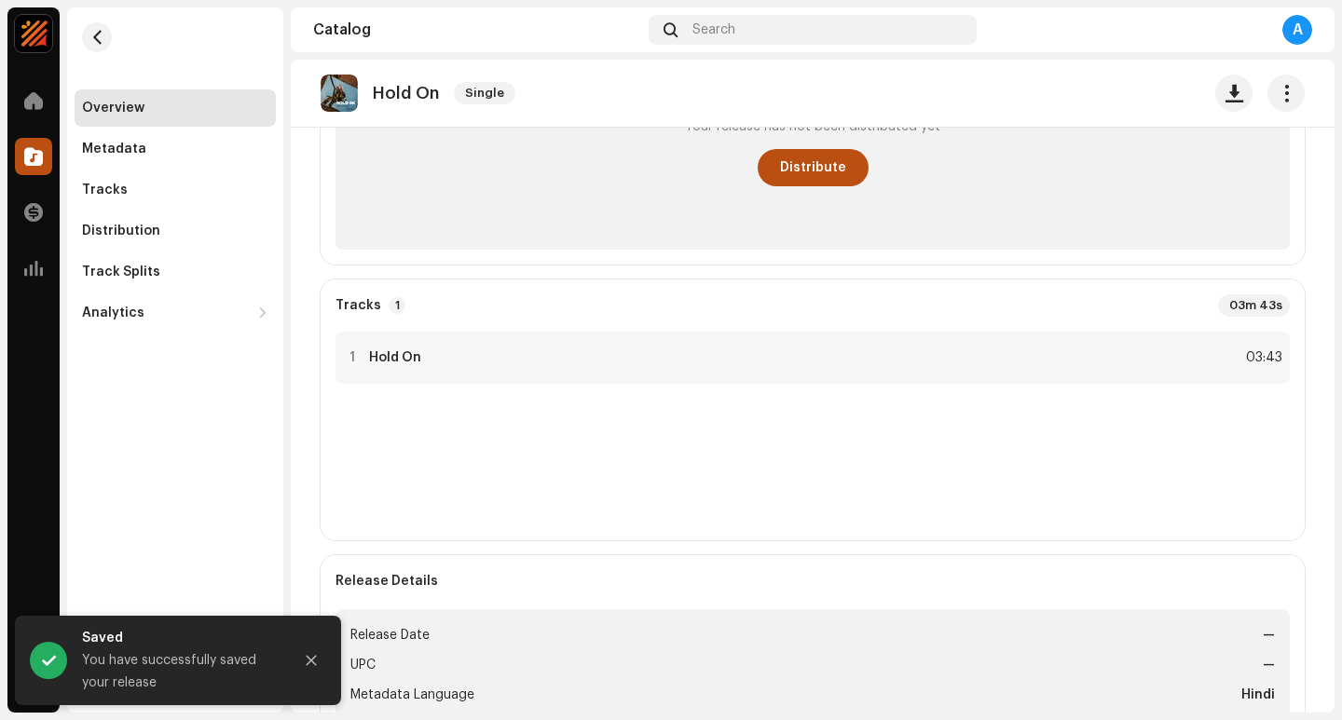
click at [819, 163] on re-o-release-hero "Hold On Single Hold On Single [PERSON_NAME] +1 Black Tune Records See Info" at bounding box center [812, 134] width 1043 height 149
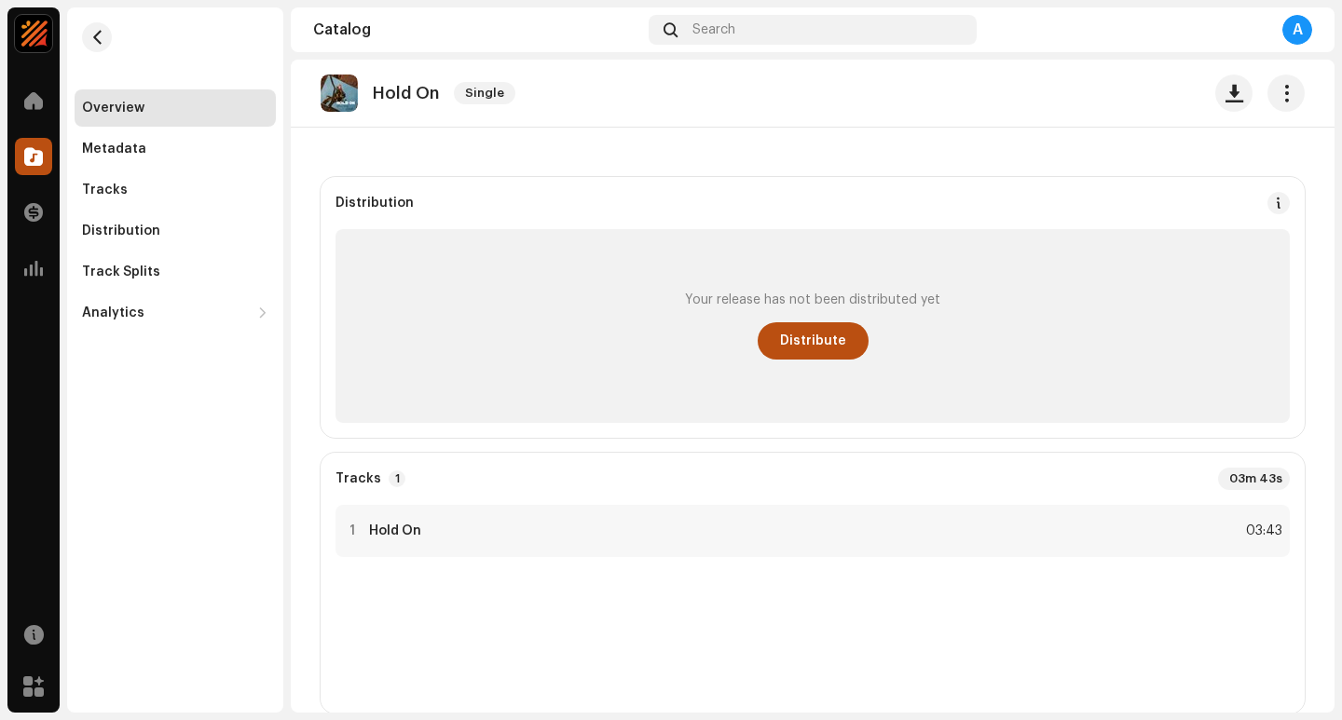
scroll to position [93, 0]
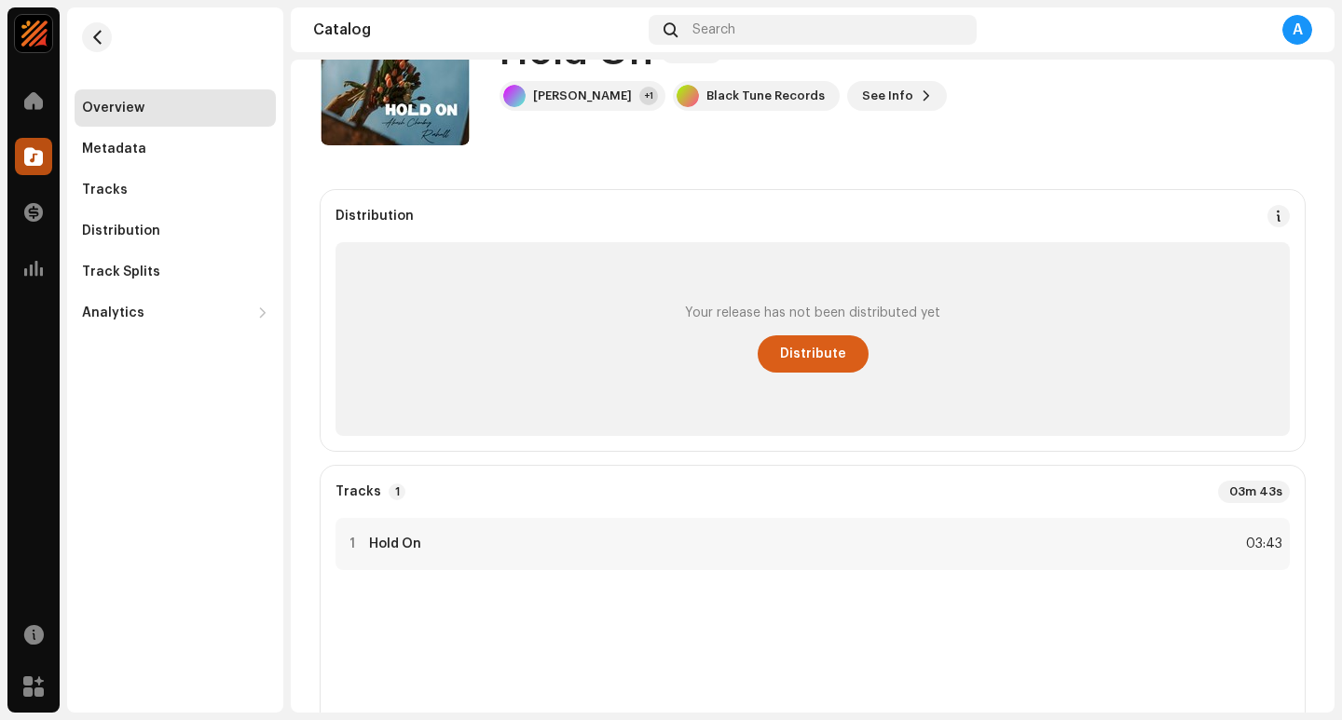
click at [800, 346] on span "Distribute" at bounding box center [813, 353] width 66 height 37
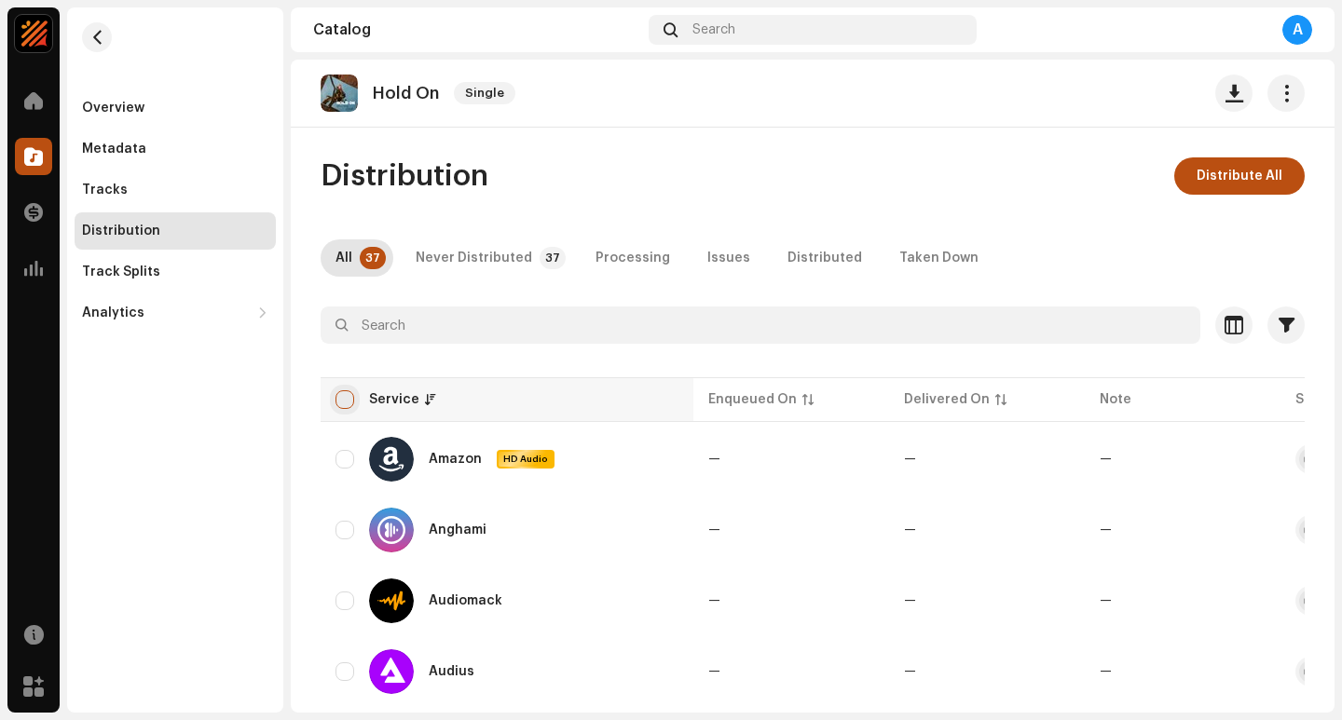
click at [350, 399] on input "checkbox" at bounding box center [344, 399] width 19 height 19
checkbox input "true"
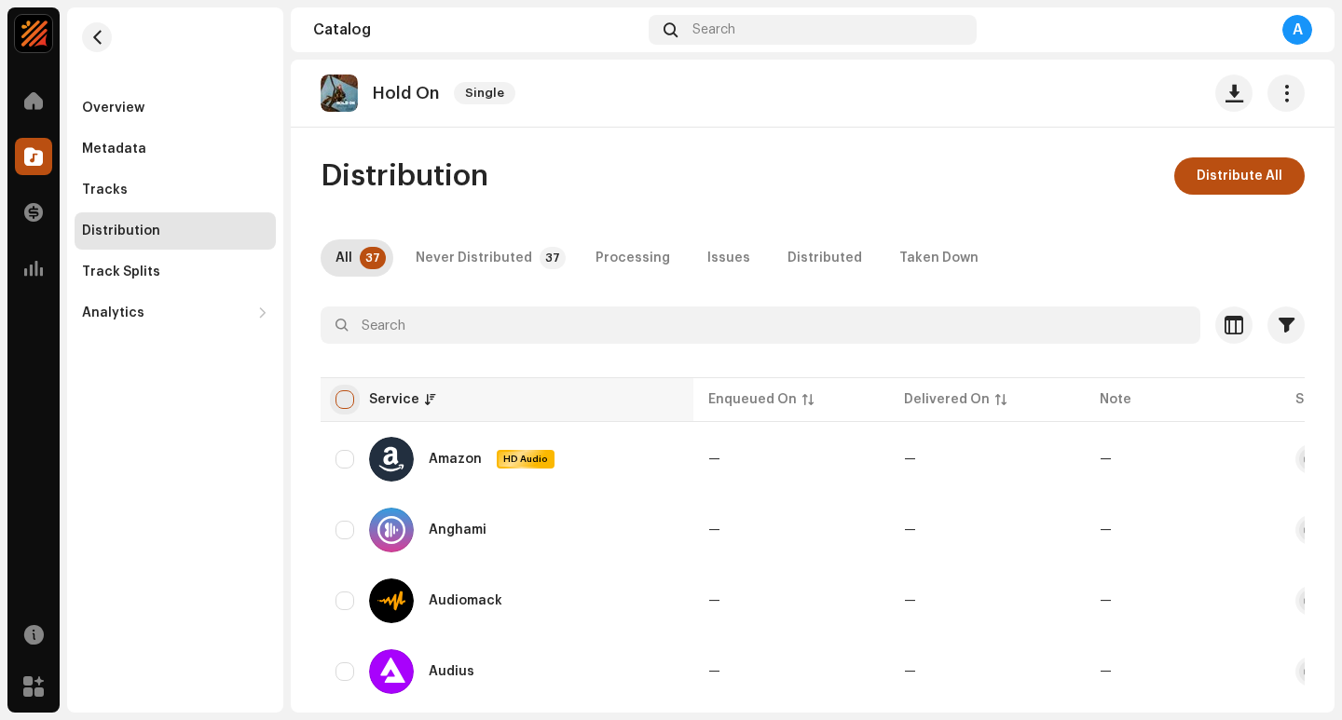
checkbox input "true"
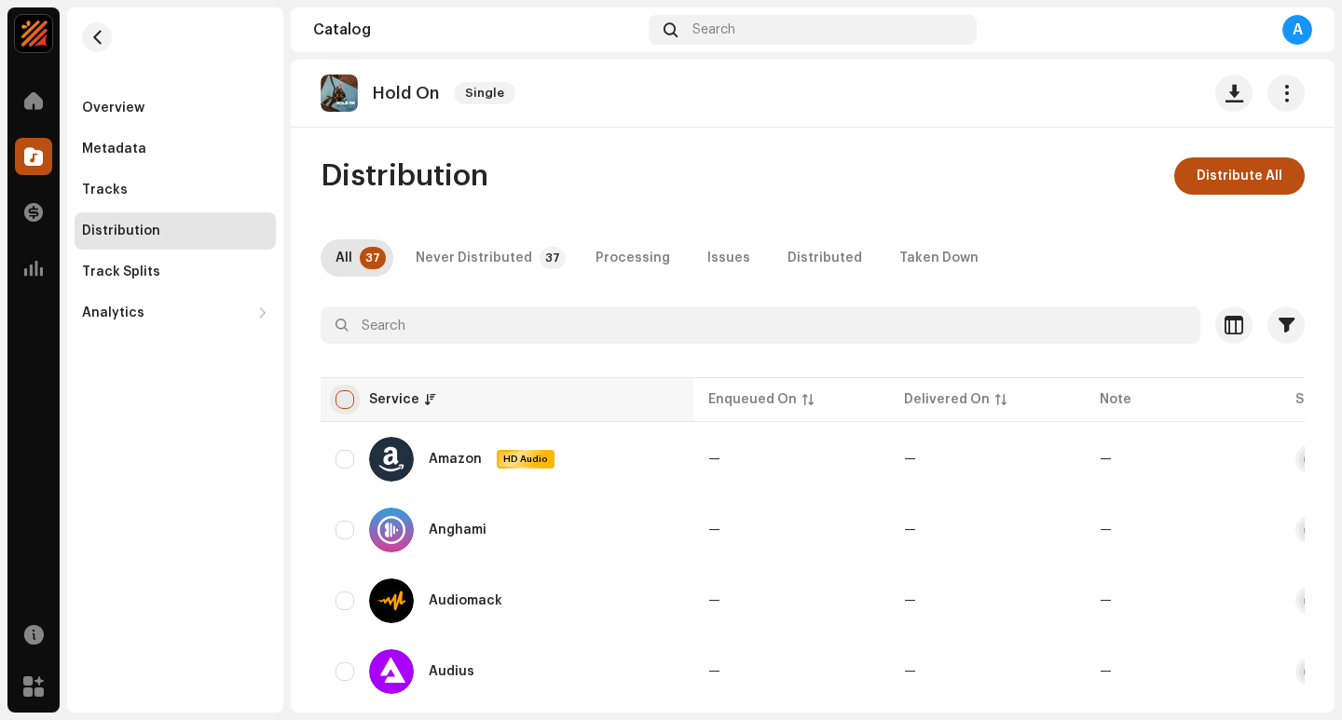
checkbox input "true"
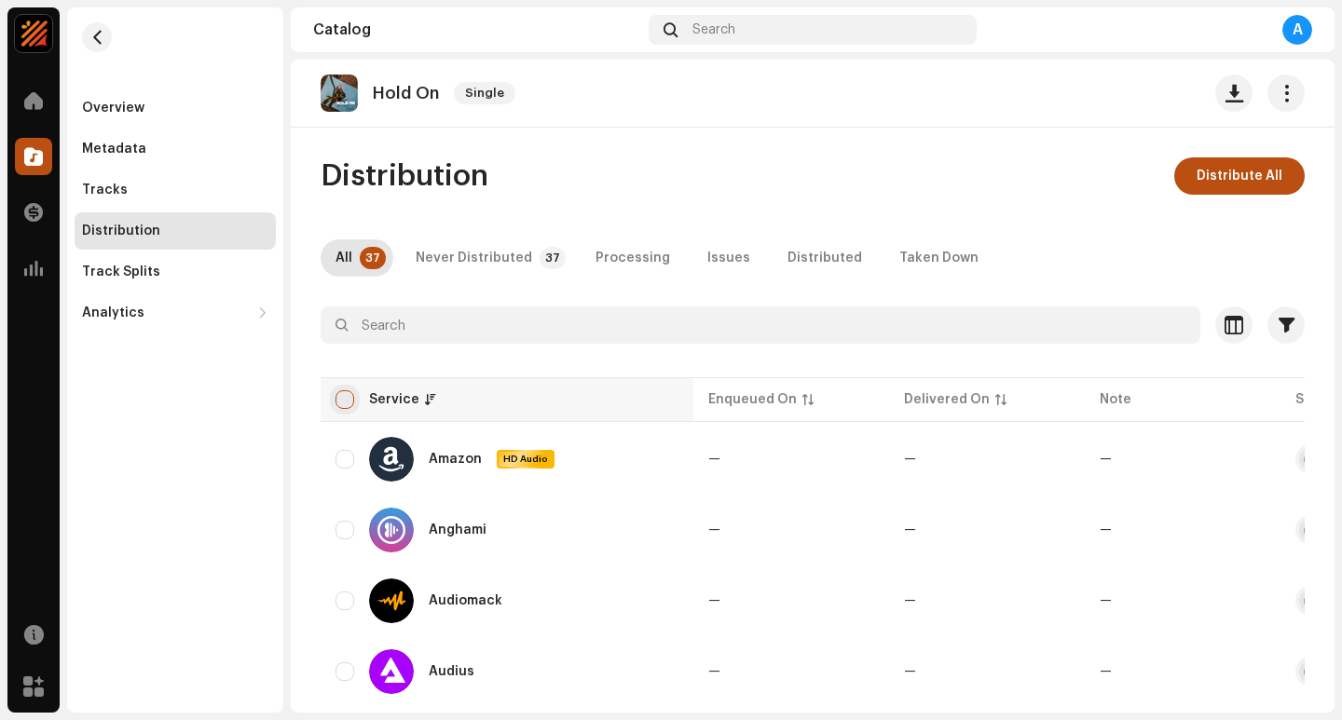
checkbox input "true"
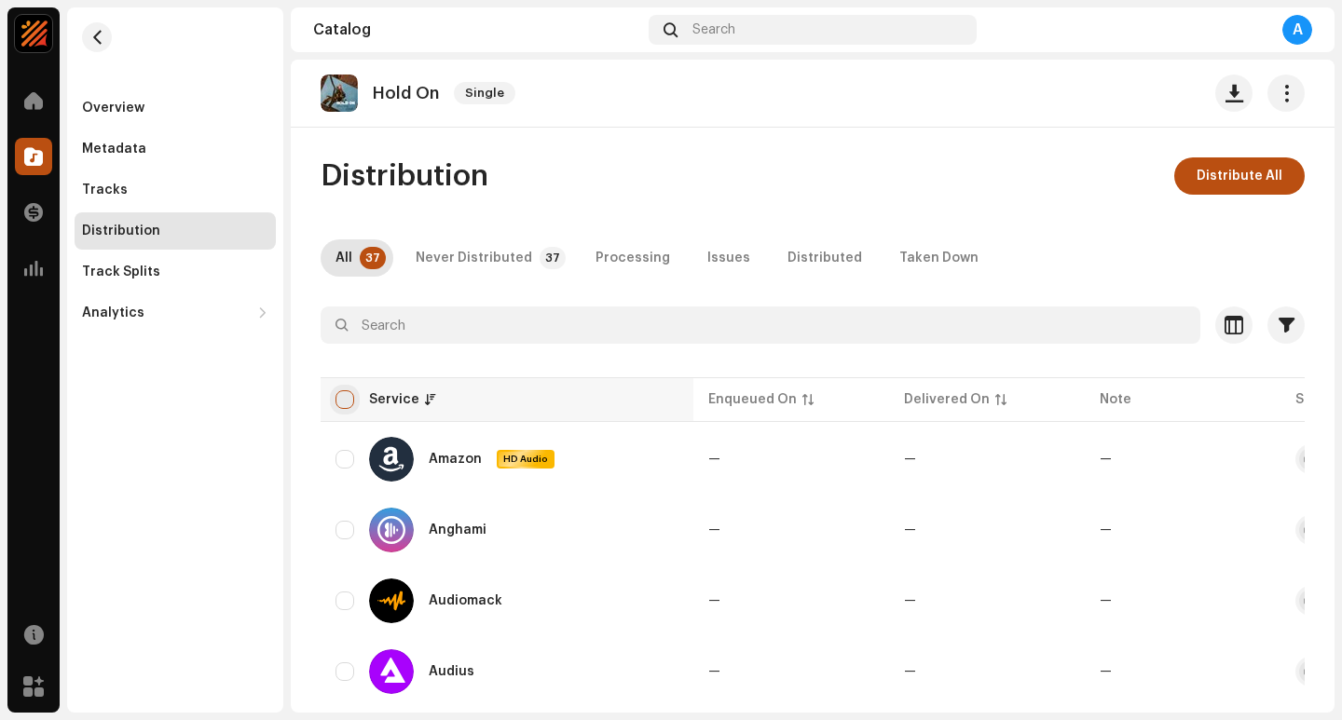
checkbox input "true"
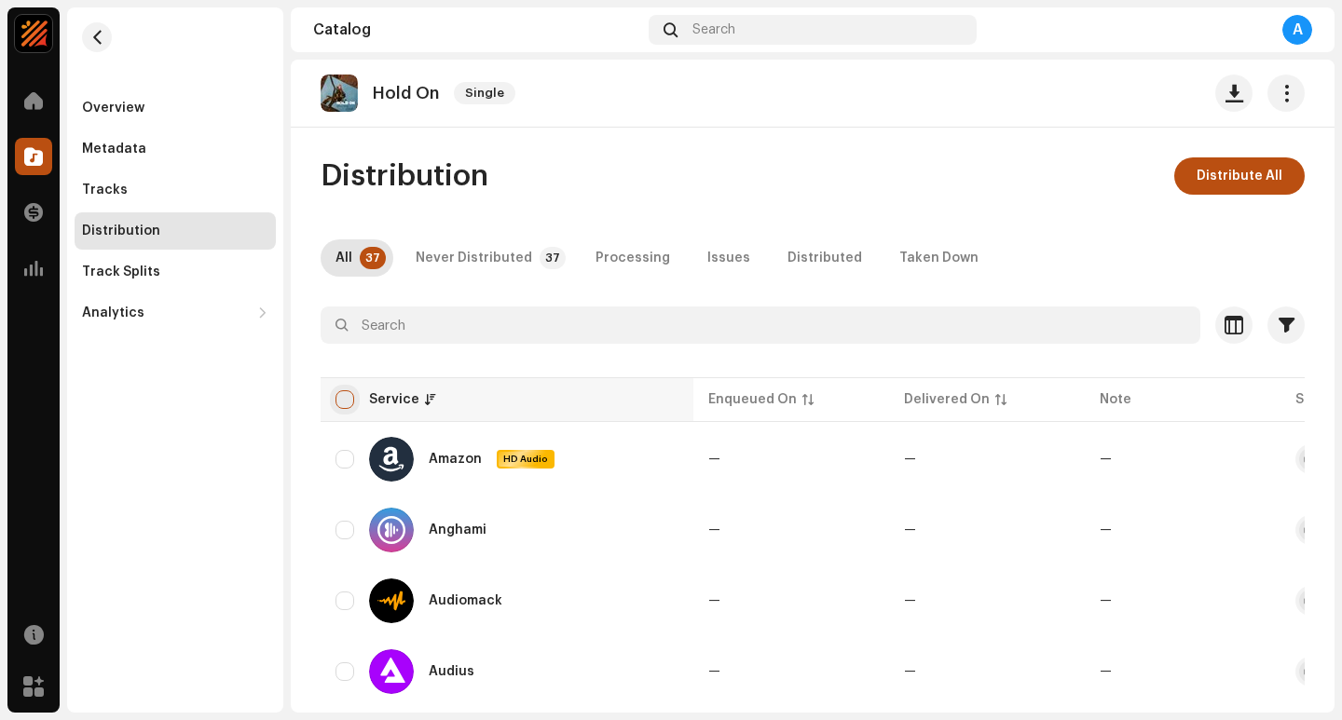
checkbox input "true"
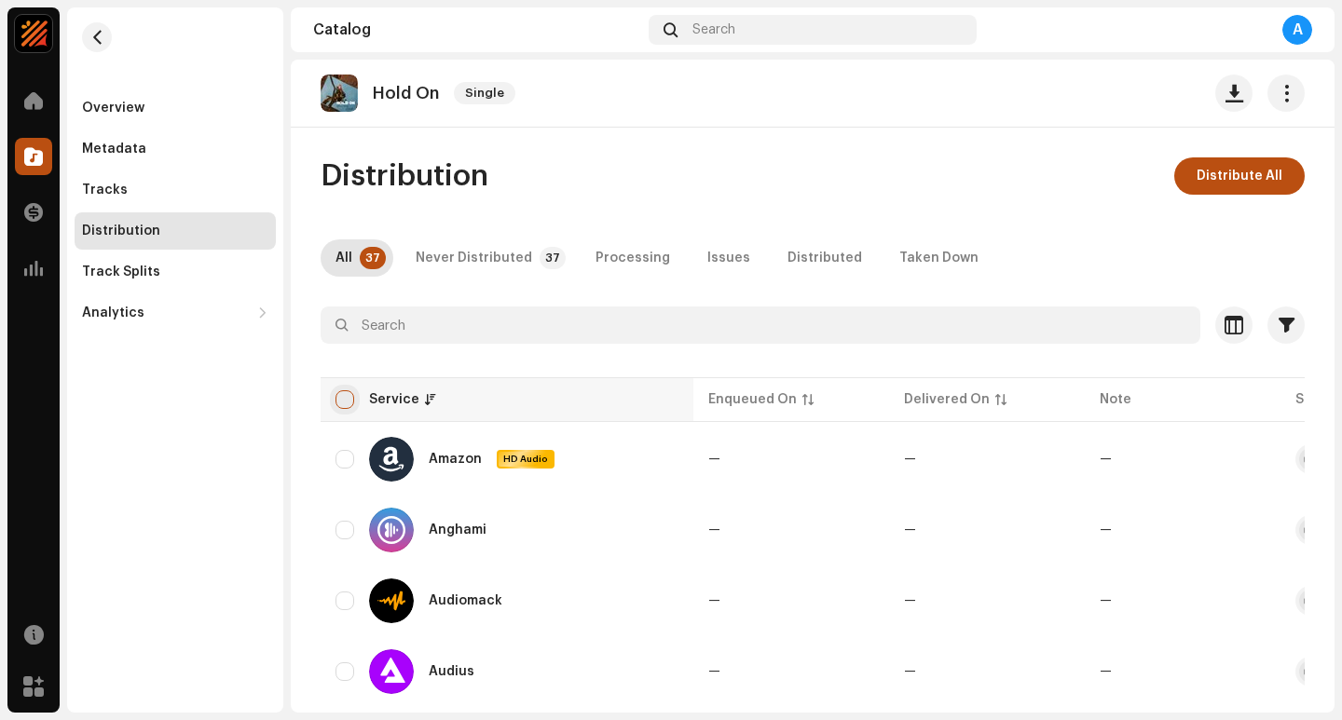
checkbox input "true"
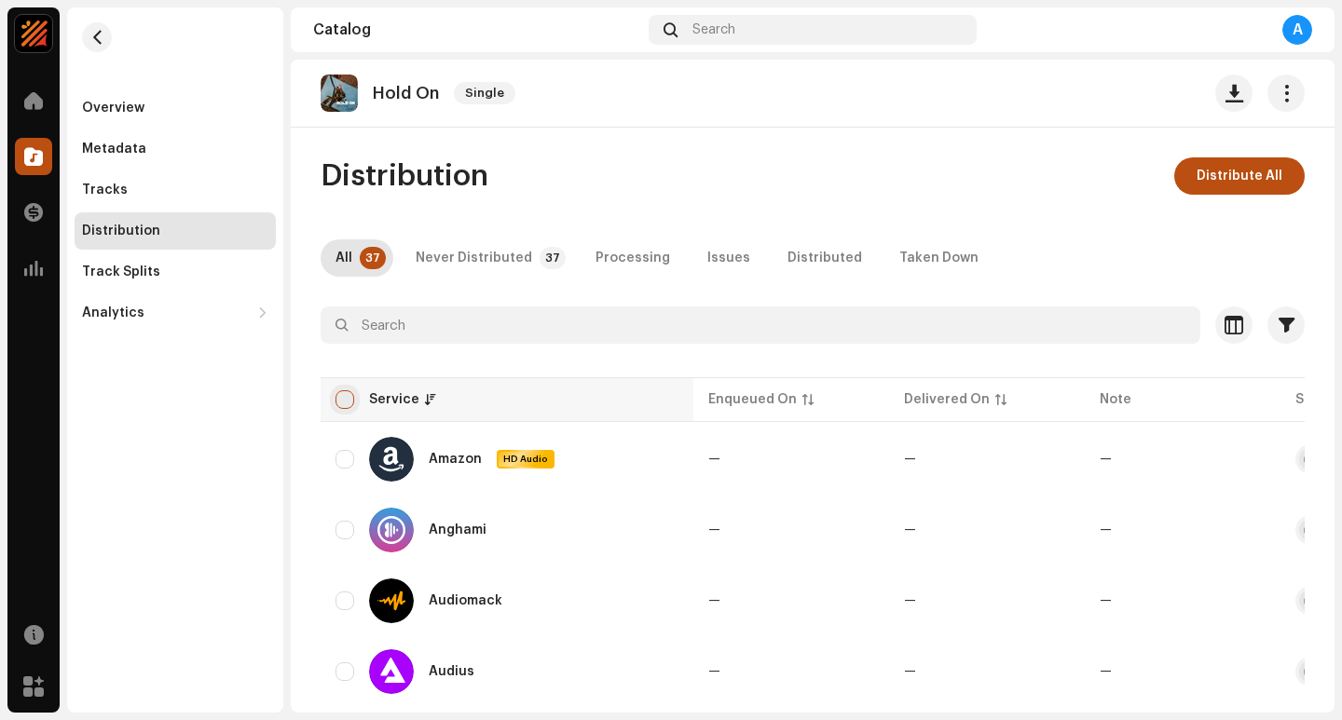
checkbox input "true"
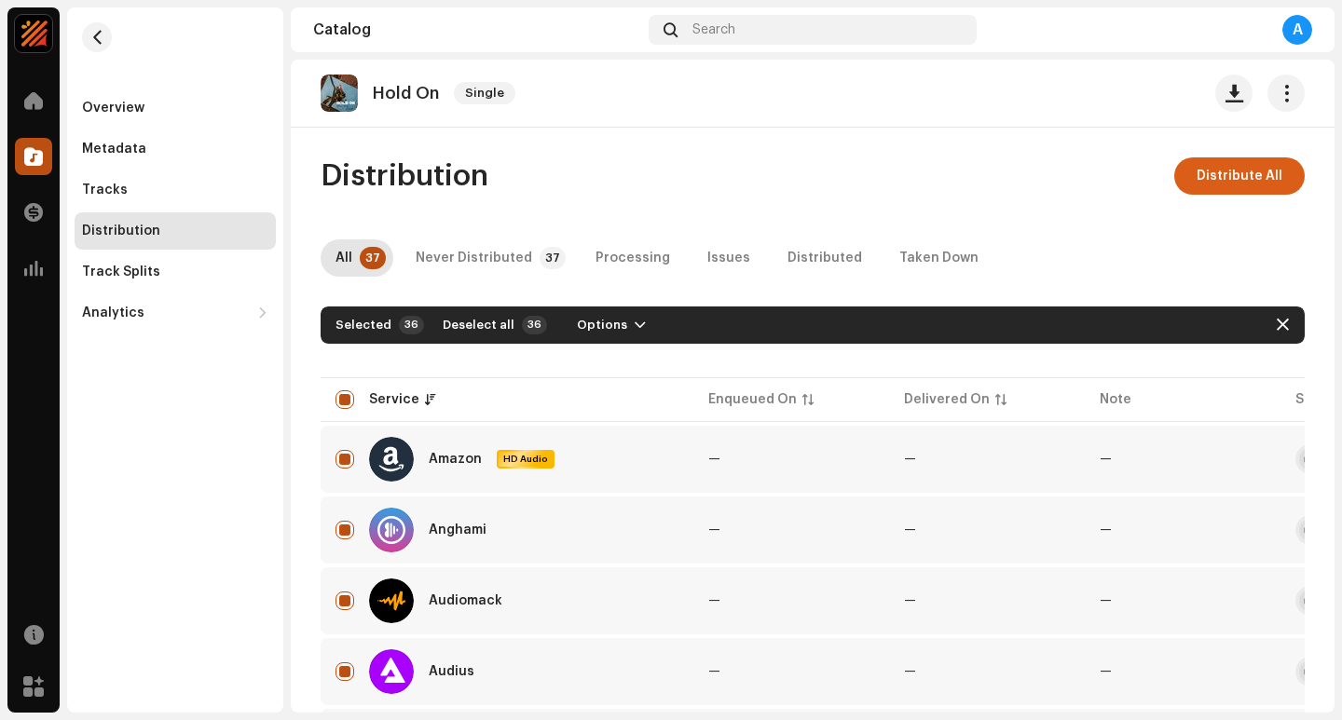
click at [1257, 177] on span "Distribute All" at bounding box center [1239, 175] width 86 height 37
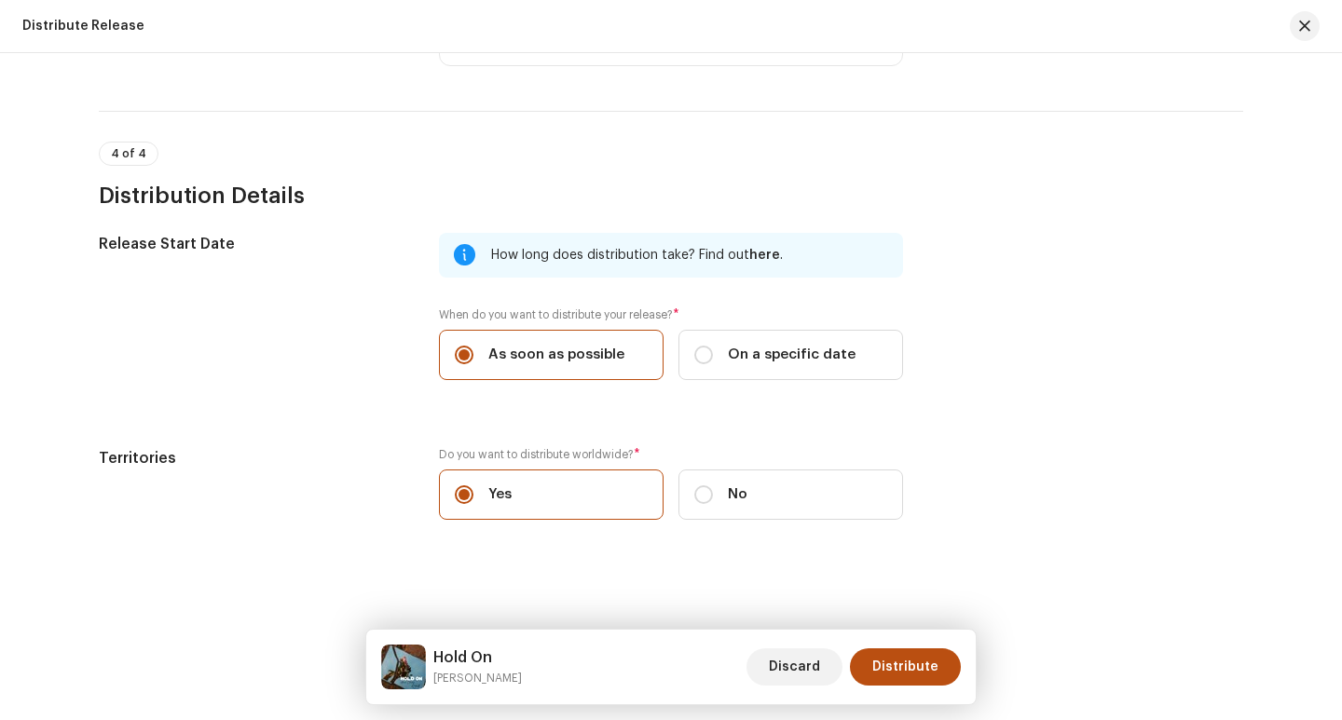
scroll to position [3359, 0]
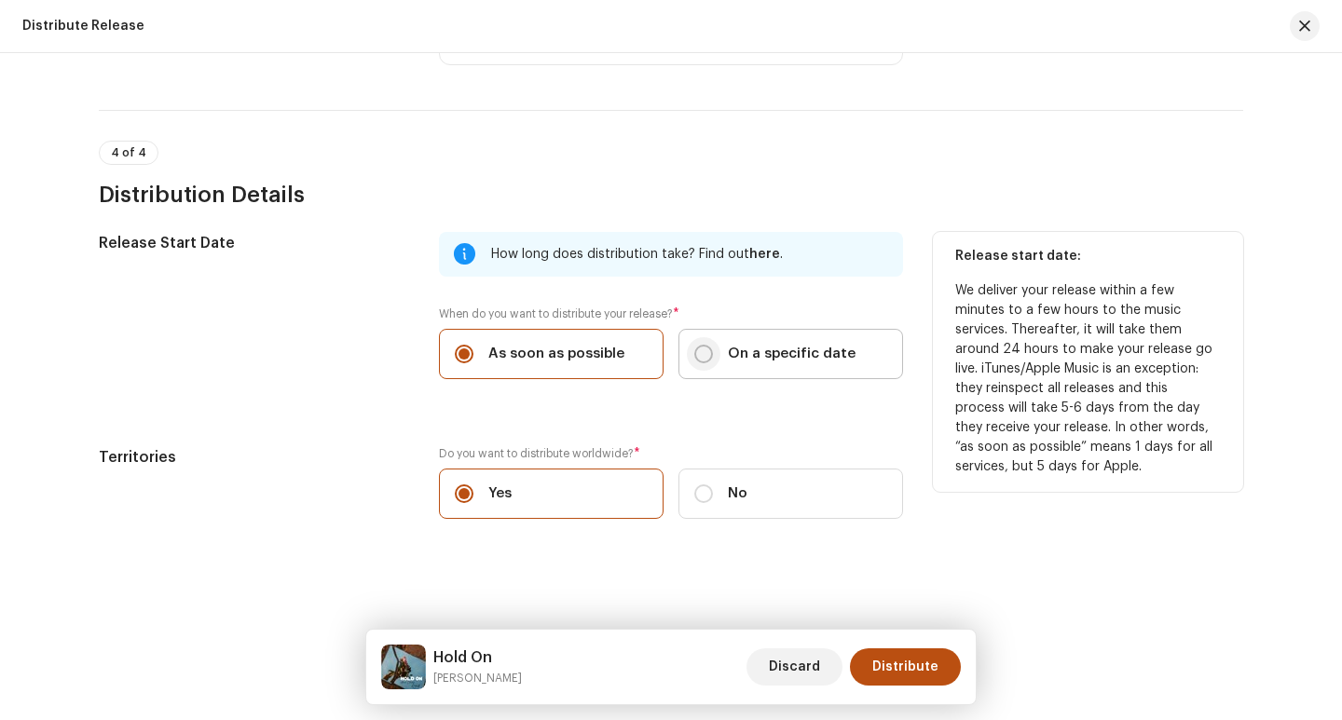
click at [707, 355] on input "On a specific date" at bounding box center [703, 354] width 19 height 19
radio input "true"
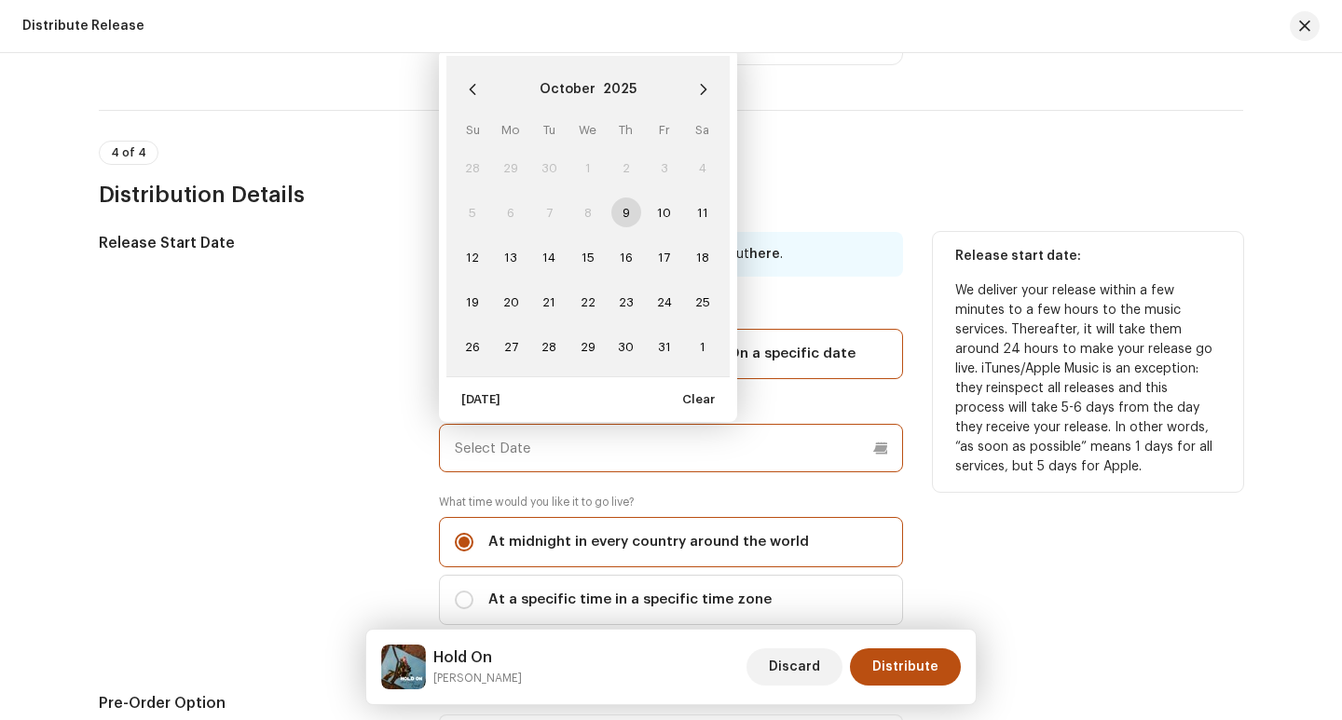
click at [609, 456] on input "text" at bounding box center [671, 448] width 464 height 48
click at [507, 262] on span "13" at bounding box center [511, 257] width 30 height 30
type input "[DATE]"
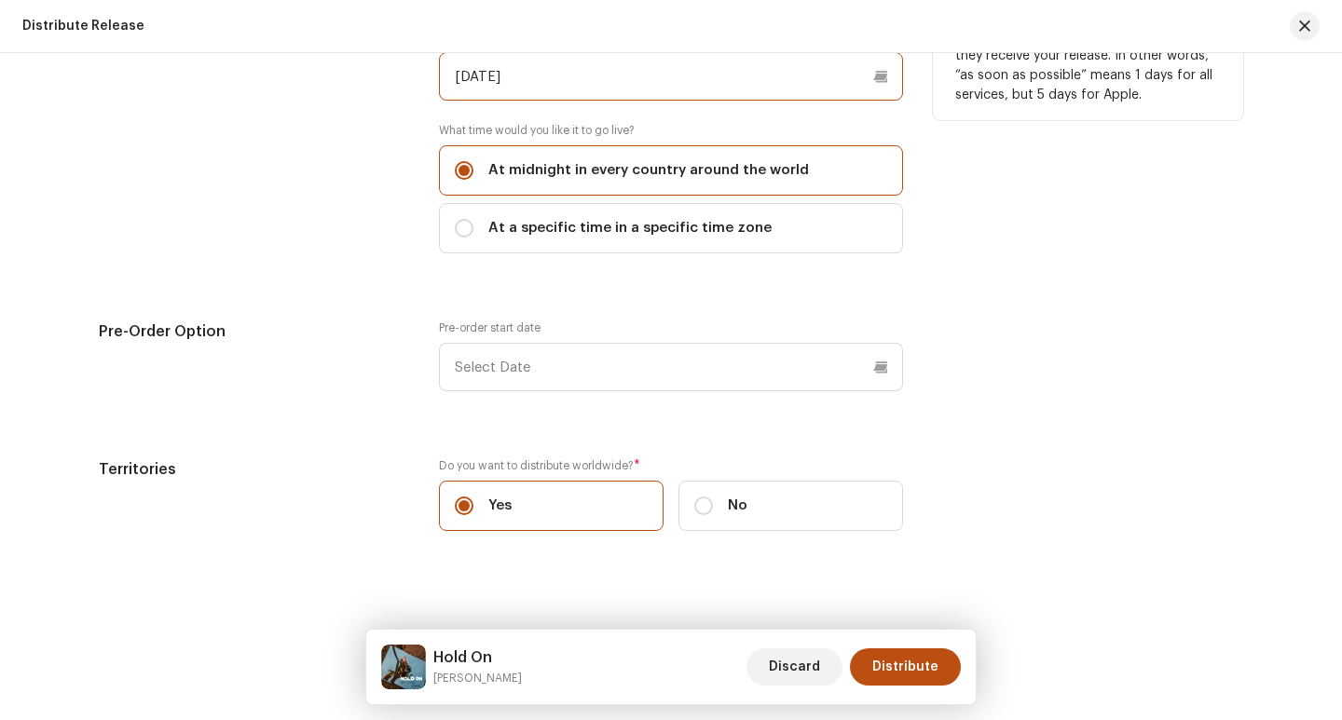
scroll to position [3732, 0]
click at [748, 234] on span "At a specific time in a specific time zone" at bounding box center [629, 227] width 283 height 20
click at [473, 234] on input "At a specific time in a specific time zone" at bounding box center [464, 227] width 19 height 19
radio input "true"
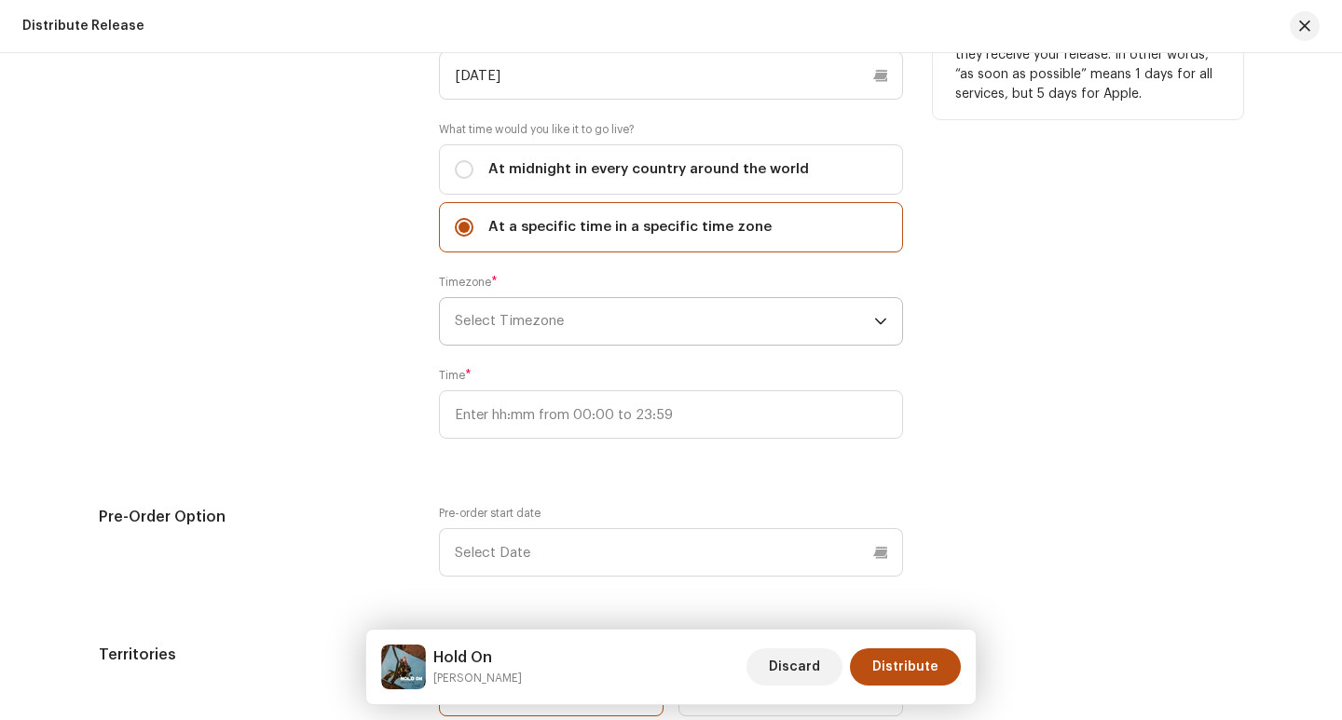
click at [662, 320] on span "Select Timezone" at bounding box center [664, 321] width 419 height 47
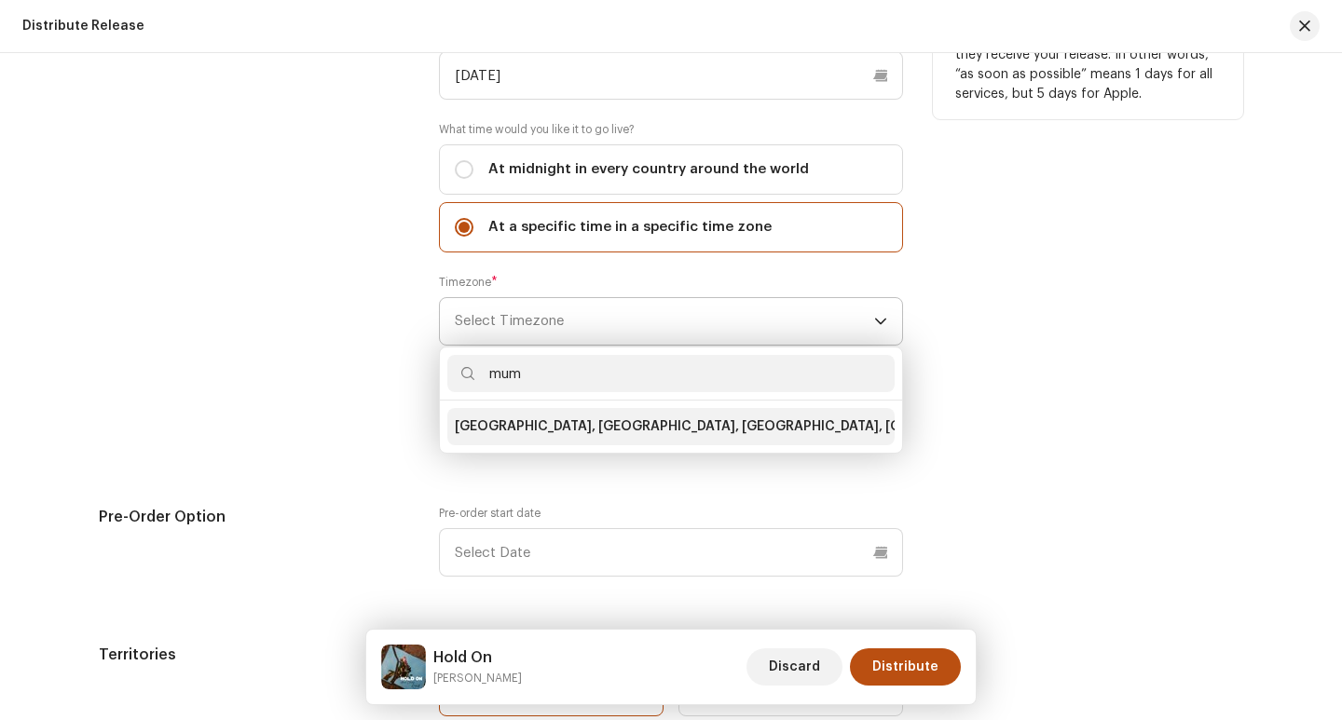
type input "mum"
click at [596, 427] on span "[GEOGRAPHIC_DATA], [GEOGRAPHIC_DATA], [GEOGRAPHIC_DATA], [GEOGRAPHIC_DATA]" at bounding box center [738, 426] width 567 height 19
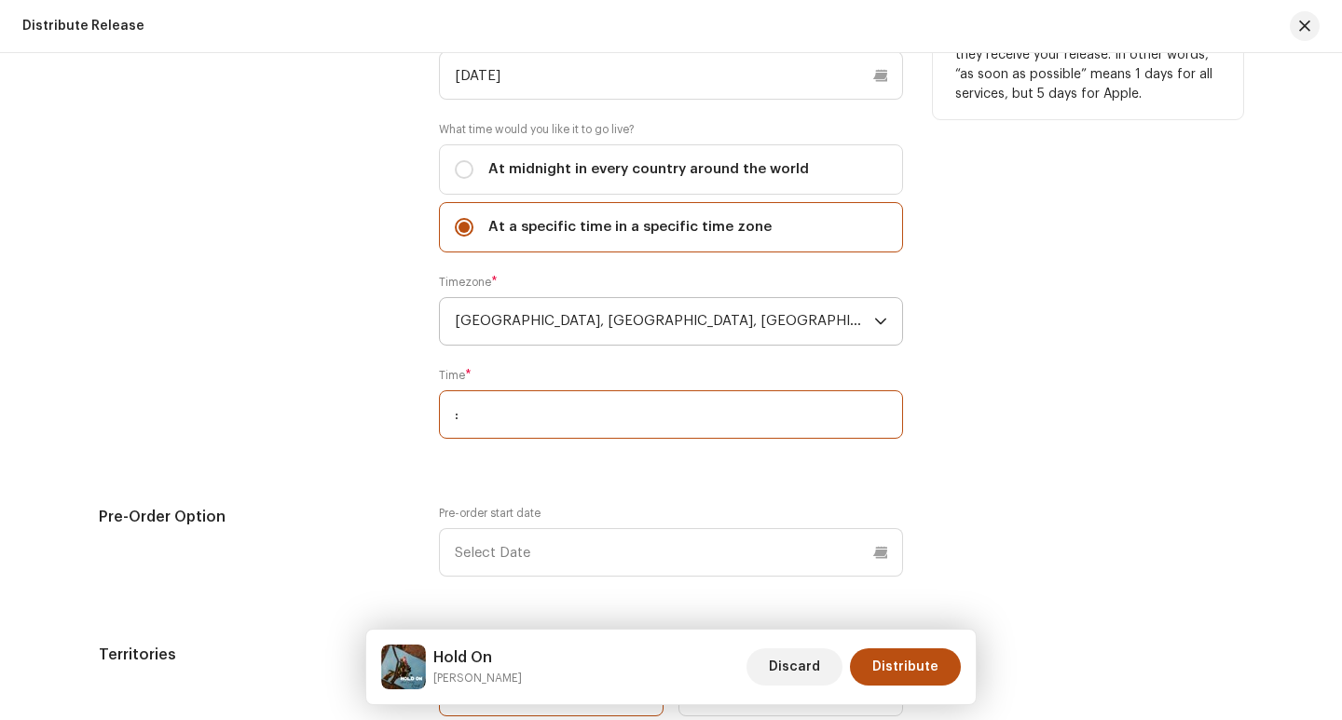
click at [538, 423] on input ":" at bounding box center [671, 414] width 464 height 48
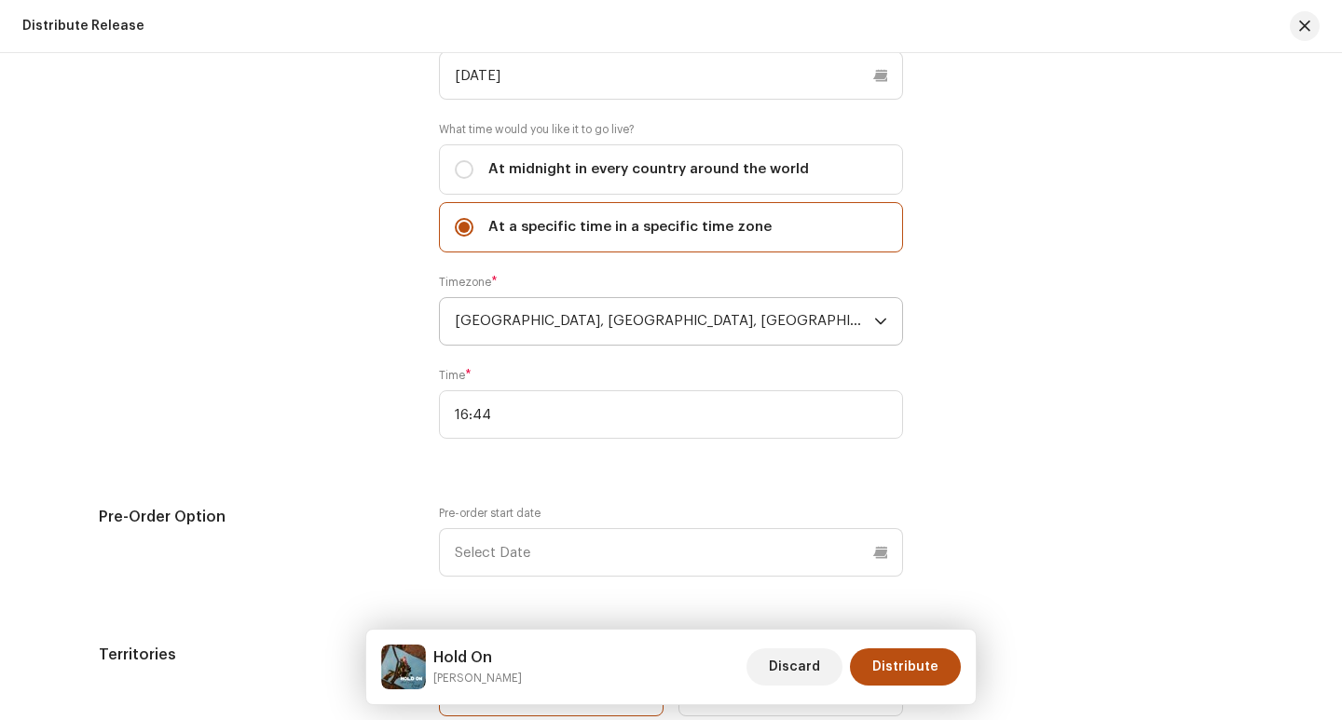
click at [525, 503] on div "Release Start Date How long does distribution take? Find out here . When do you…" at bounding box center [671, 298] width 1144 height 879
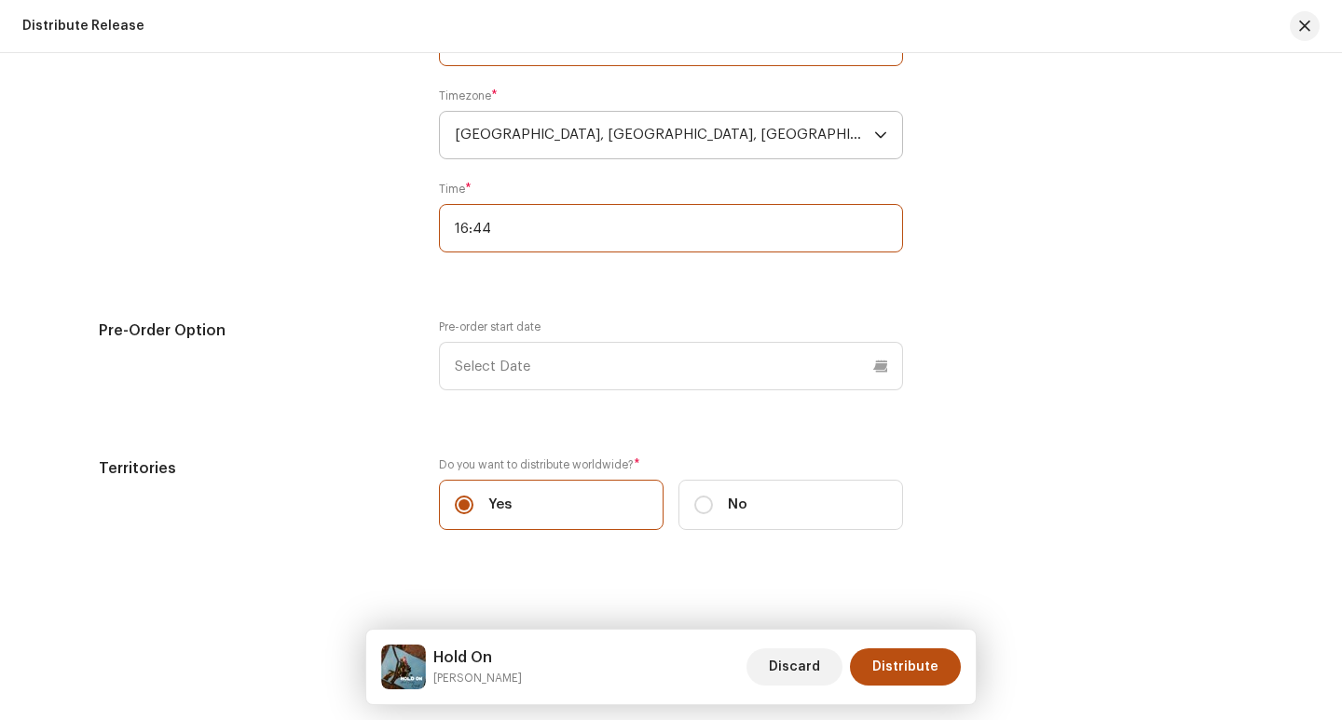
click at [462, 233] on input "16:44" at bounding box center [671, 228] width 464 height 48
click at [465, 233] on input "16:44" at bounding box center [671, 228] width 464 height 48
click at [515, 230] on input "17:44" at bounding box center [671, 228] width 464 height 48
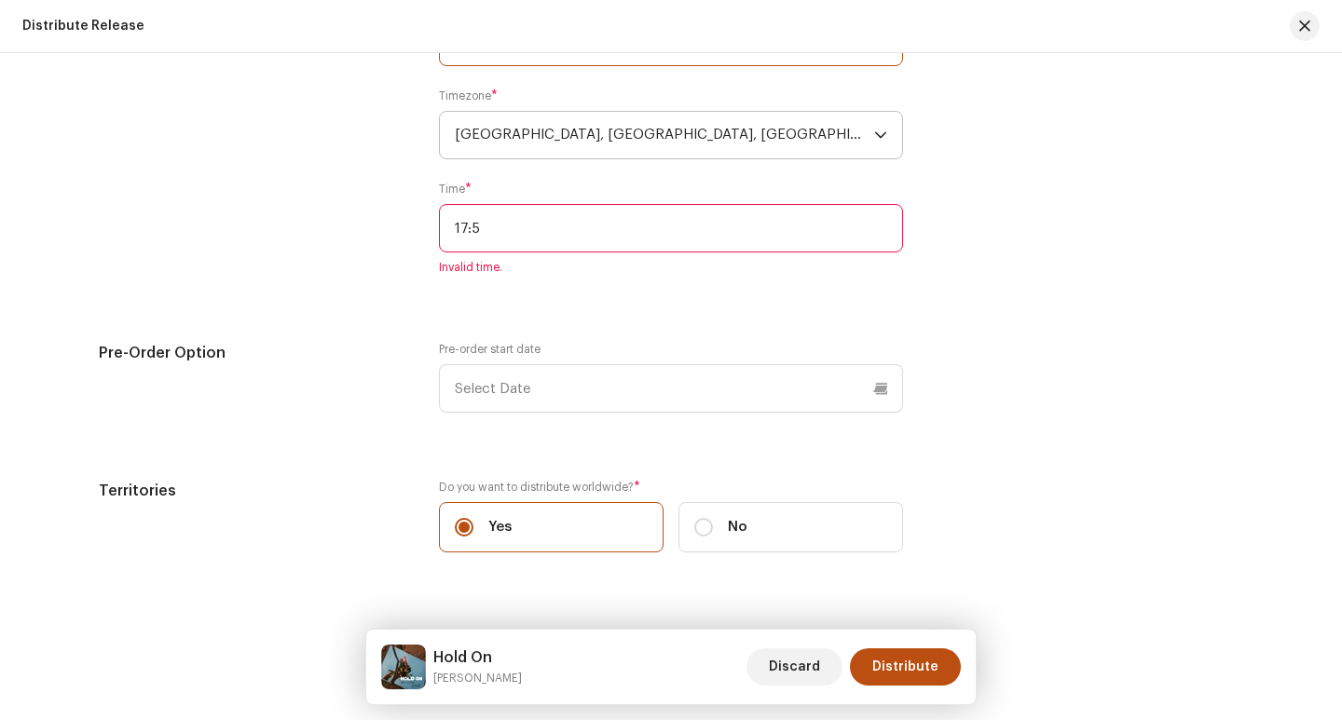
type input "17:55"
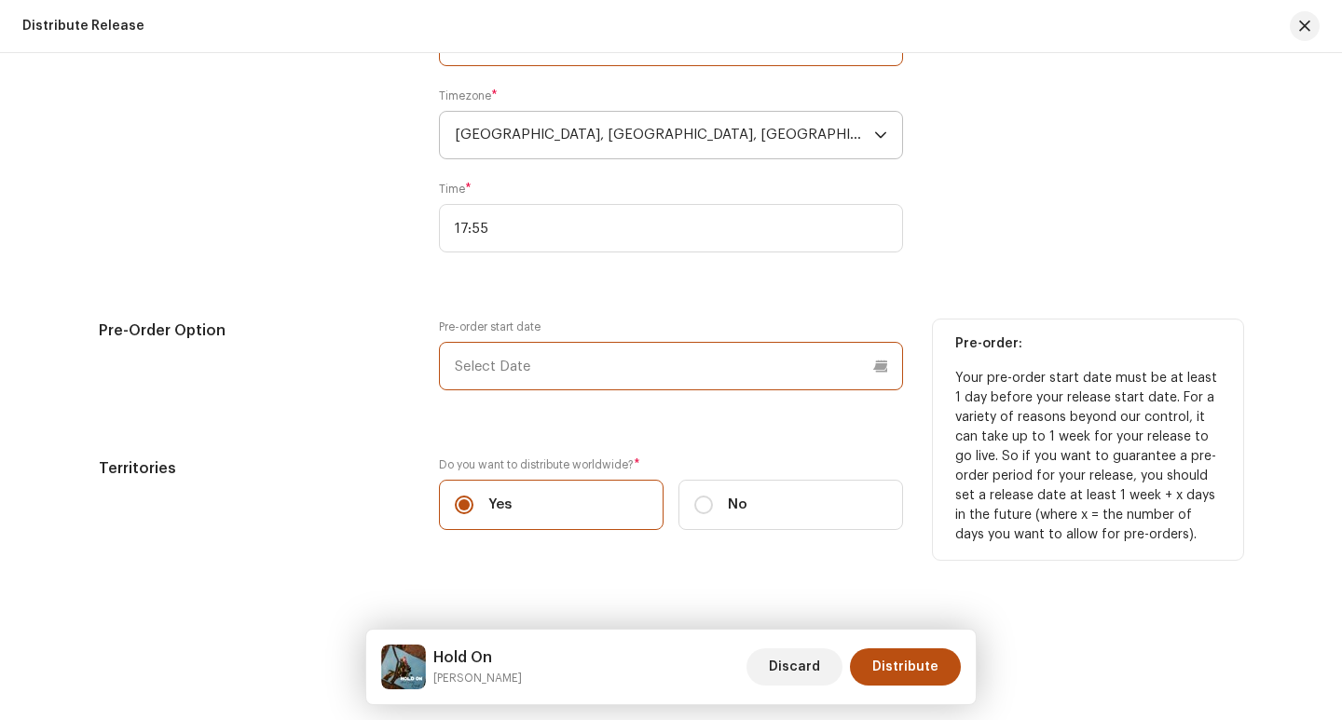
click at [879, 366] on input "text" at bounding box center [671, 366] width 464 height 48
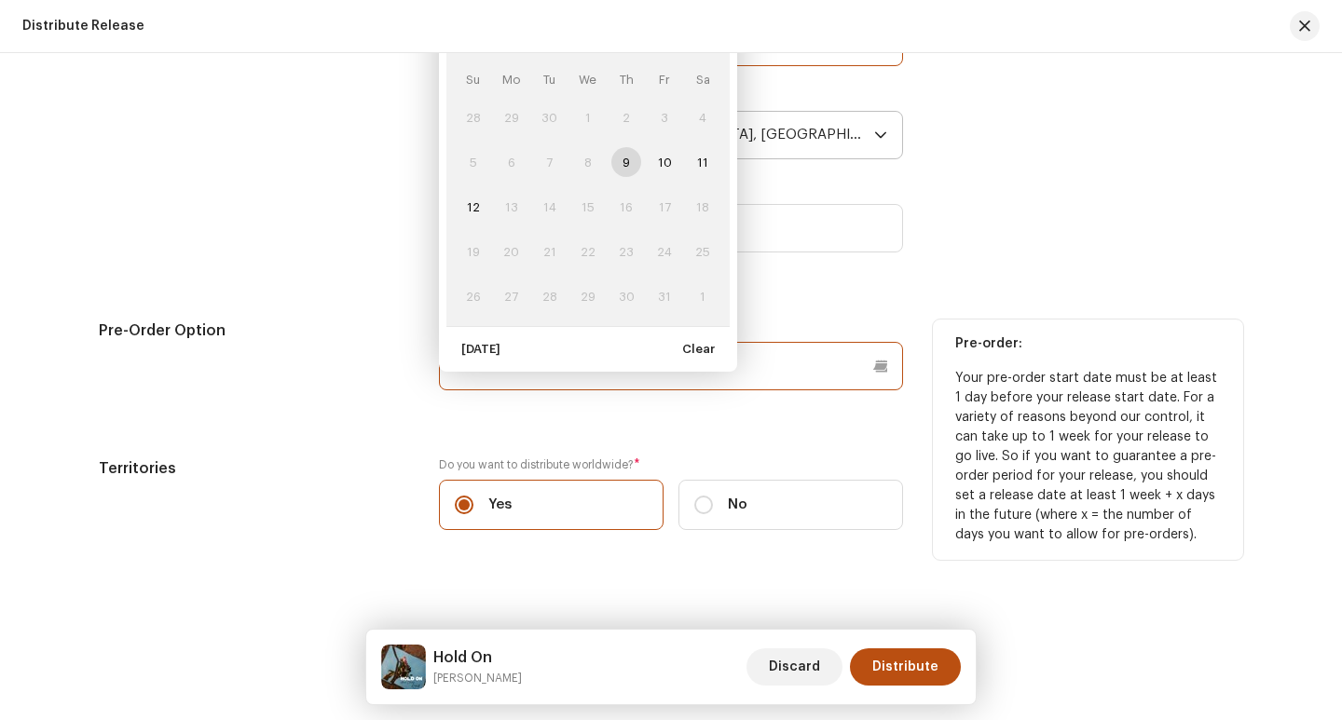
click at [879, 366] on input "text" at bounding box center [671, 366] width 464 height 48
click at [474, 210] on span "12" at bounding box center [472, 207] width 30 height 30
type input "[DATE]"
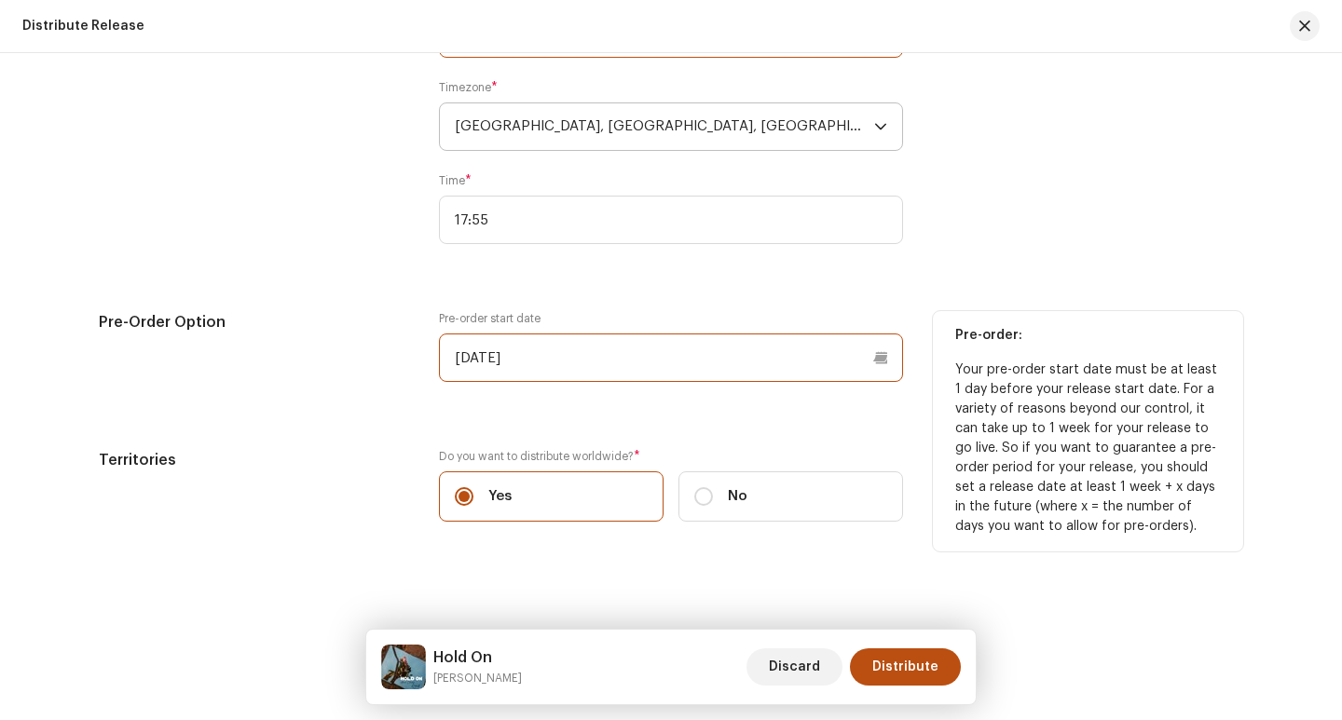
scroll to position [3930, 0]
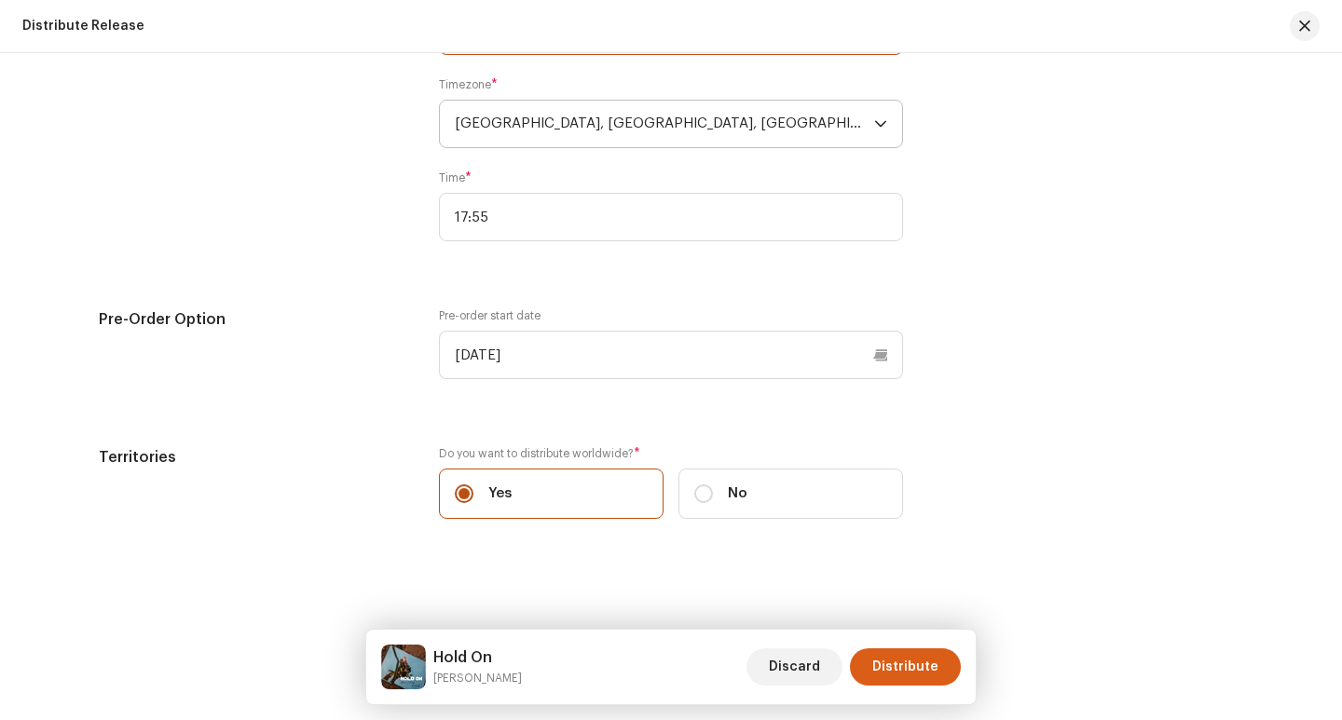
click at [917, 668] on span "Distribute" at bounding box center [905, 666] width 66 height 37
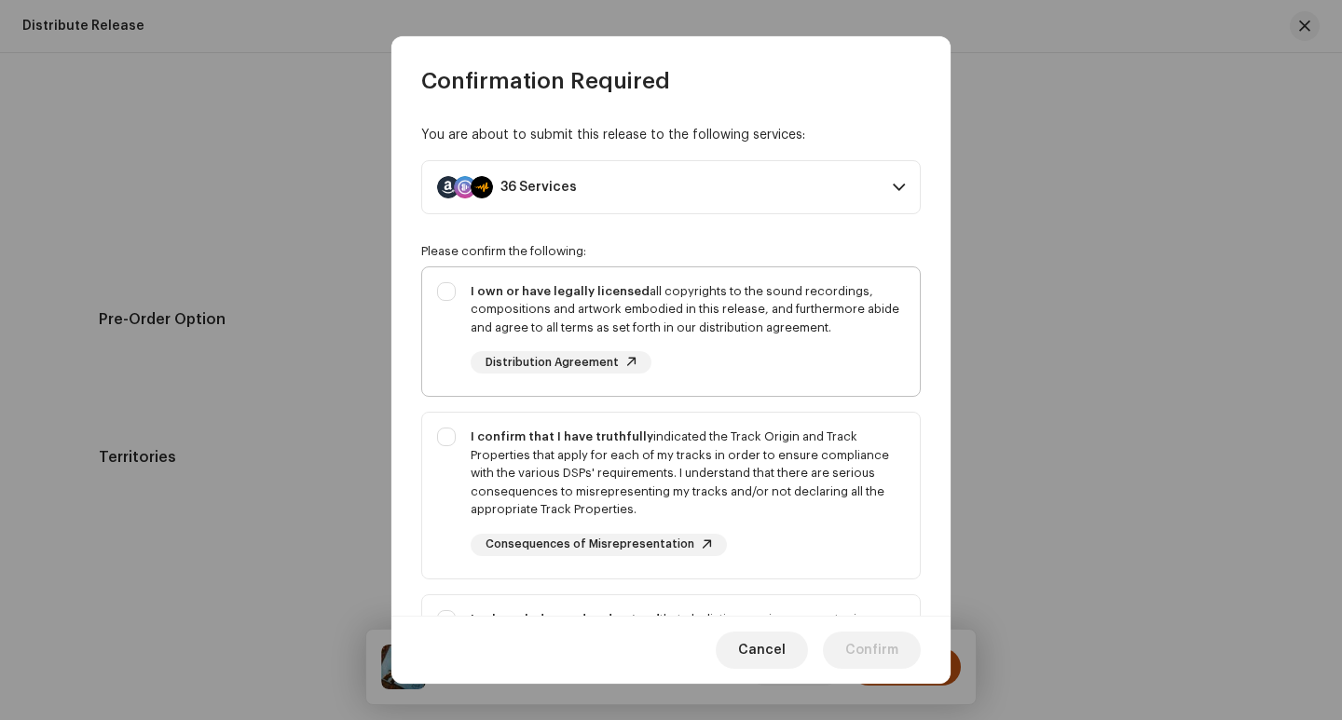
click at [464, 313] on div "I own or have legally licensed all copyrights to the sound recordings, composit…" at bounding box center [670, 328] width 497 height 122
checkbox input "true"
click at [445, 443] on div "I confirm that I have truthfully indicated the Track Origin and Track Propertie…" at bounding box center [670, 492] width 497 height 158
checkbox input "true"
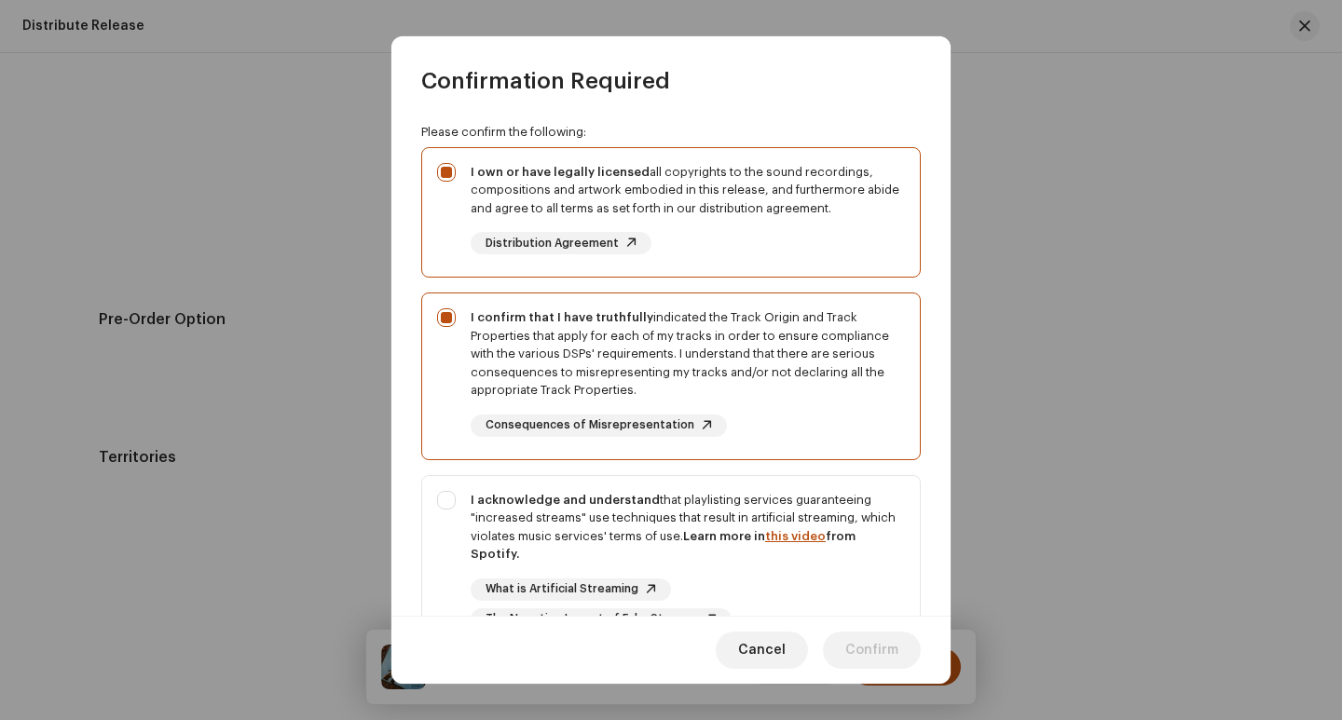
scroll to position [283, 0]
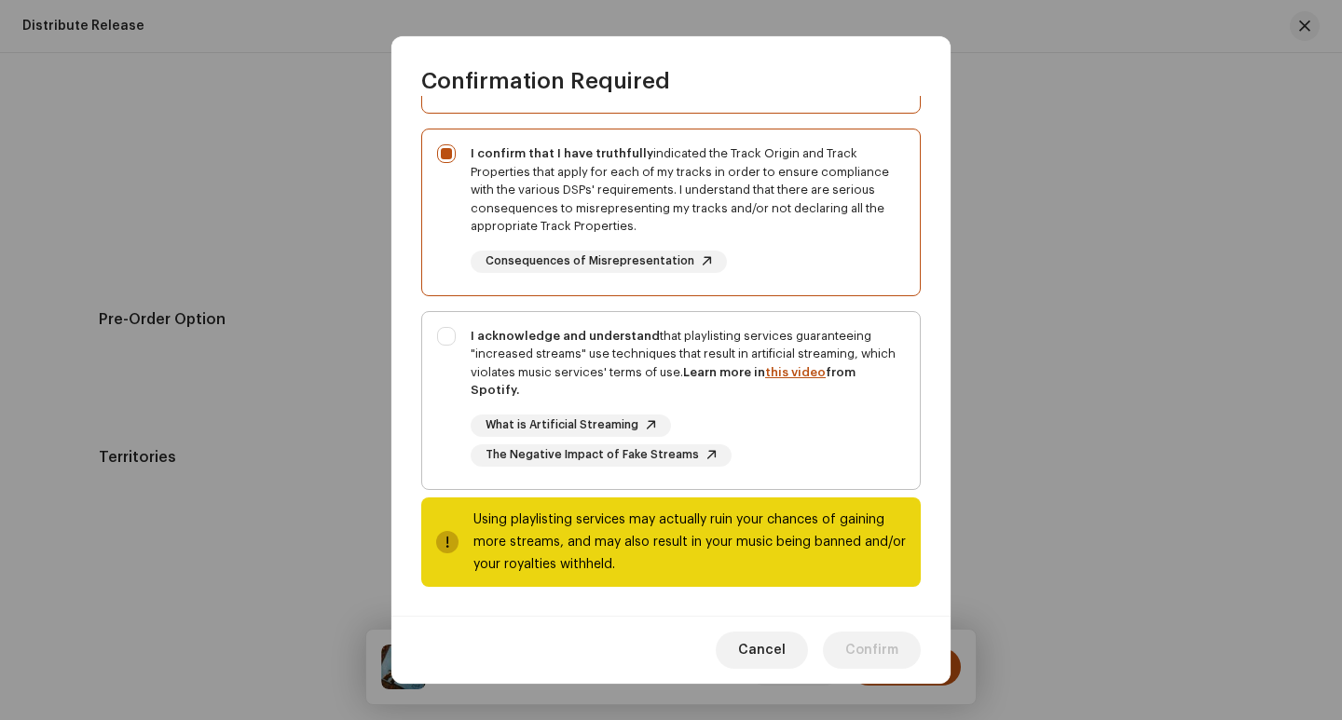
click at [446, 412] on div "I acknowledge and understand that playlisting services guaranteeing "increased …" at bounding box center [670, 397] width 497 height 170
checkbox input "true"
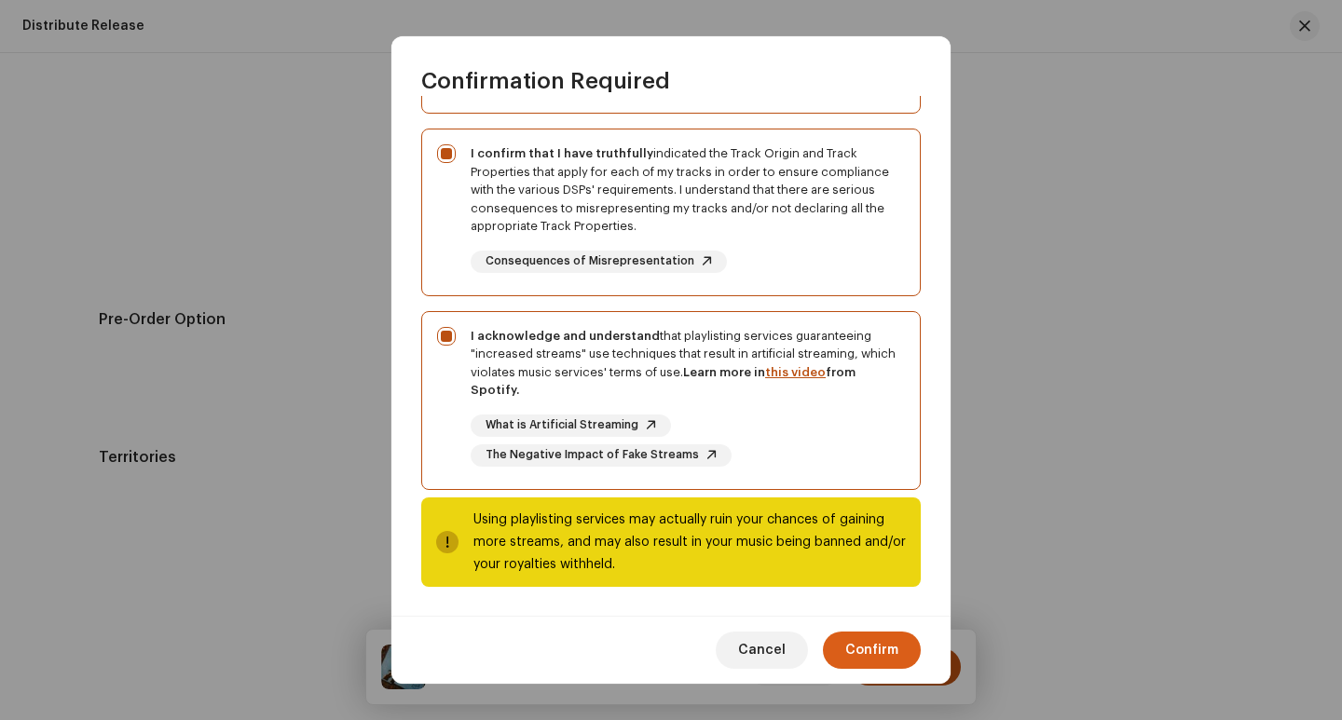
click at [881, 648] on span "Confirm" at bounding box center [871, 650] width 53 height 37
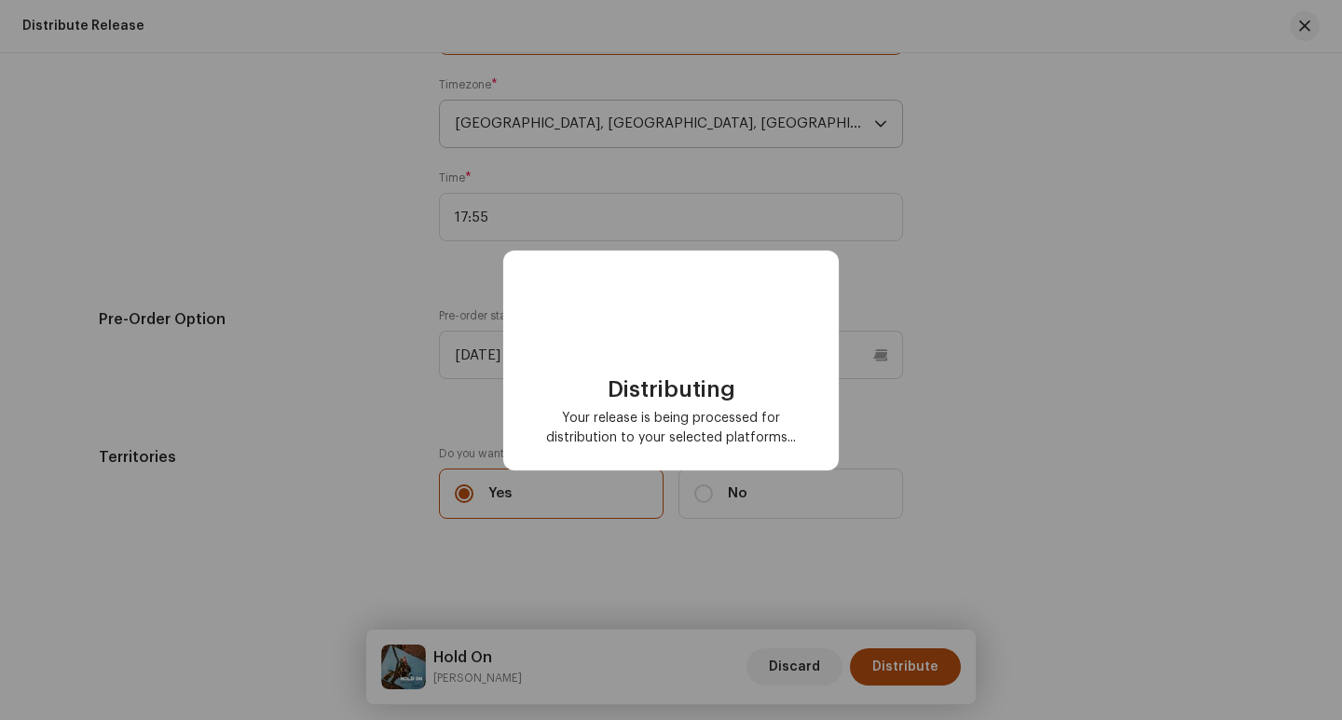
checkbox input "false"
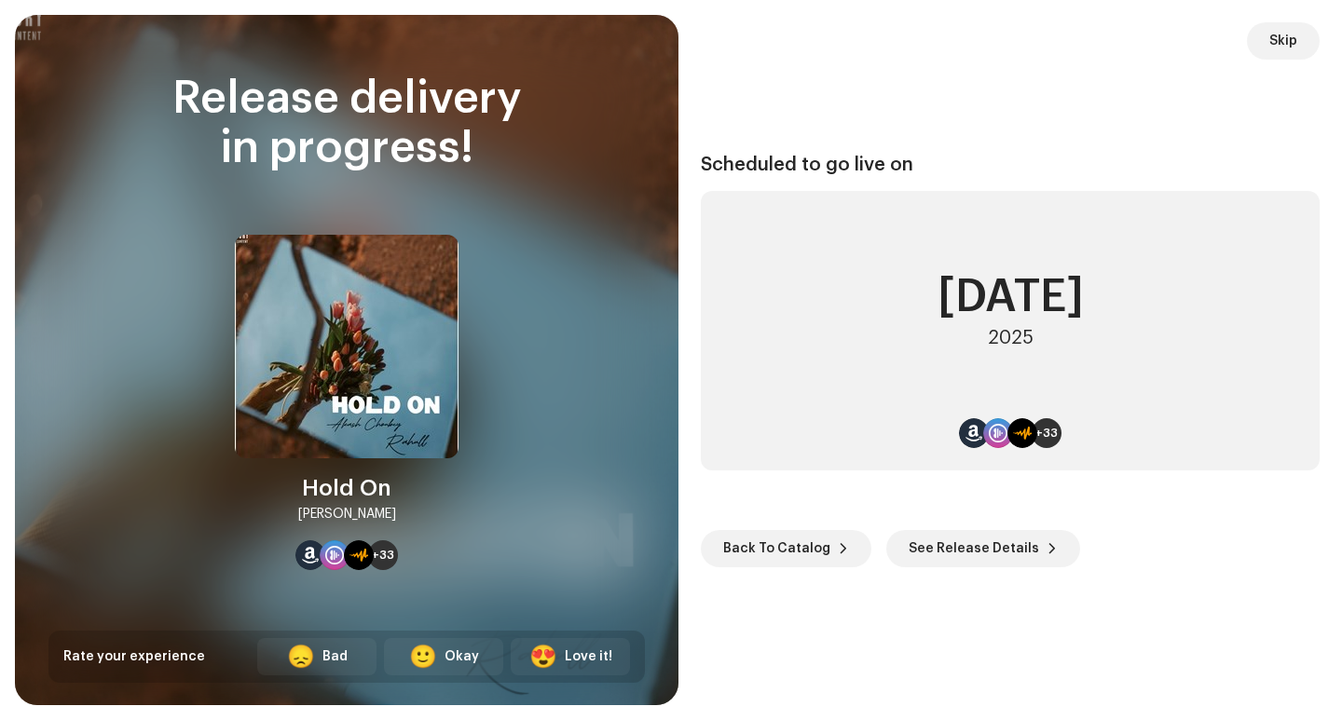
click at [878, 656] on div "Scheduled to go live on [DATE] +33 Back To Catalog See Release Details" at bounding box center [1010, 360] width 619 height 646
